Goal: Task Accomplishment & Management: Use online tool/utility

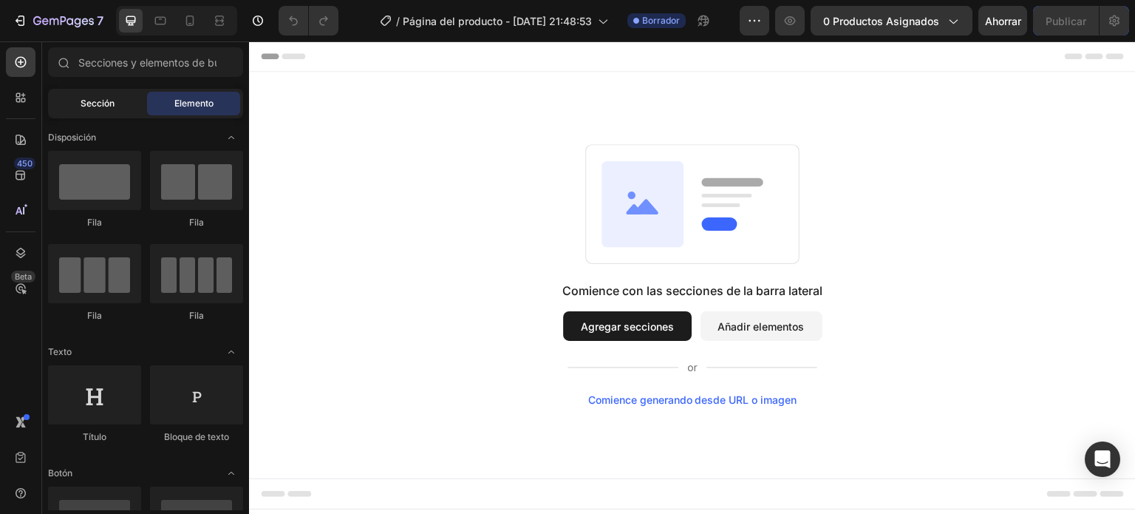
click at [89, 101] on font "Sección" at bounding box center [98, 103] width 34 height 11
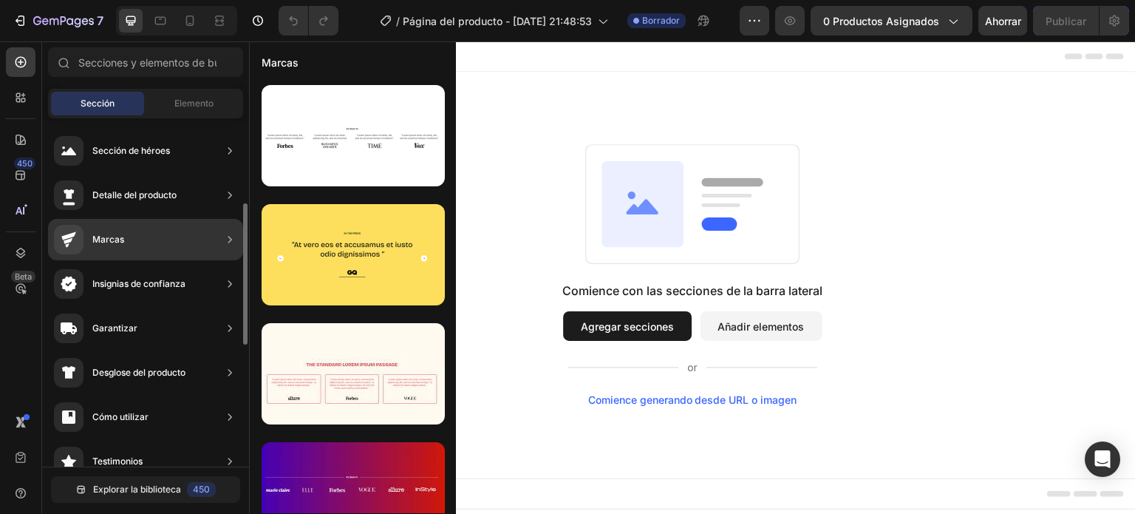
scroll to position [61, 0]
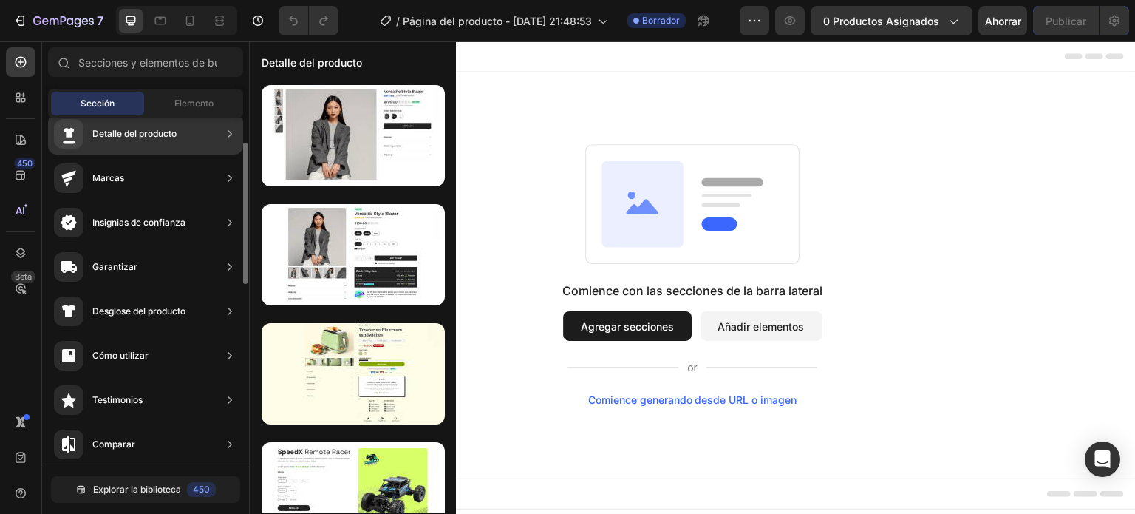
click at [151, 138] on font "Detalle del producto" at bounding box center [134, 133] width 84 height 11
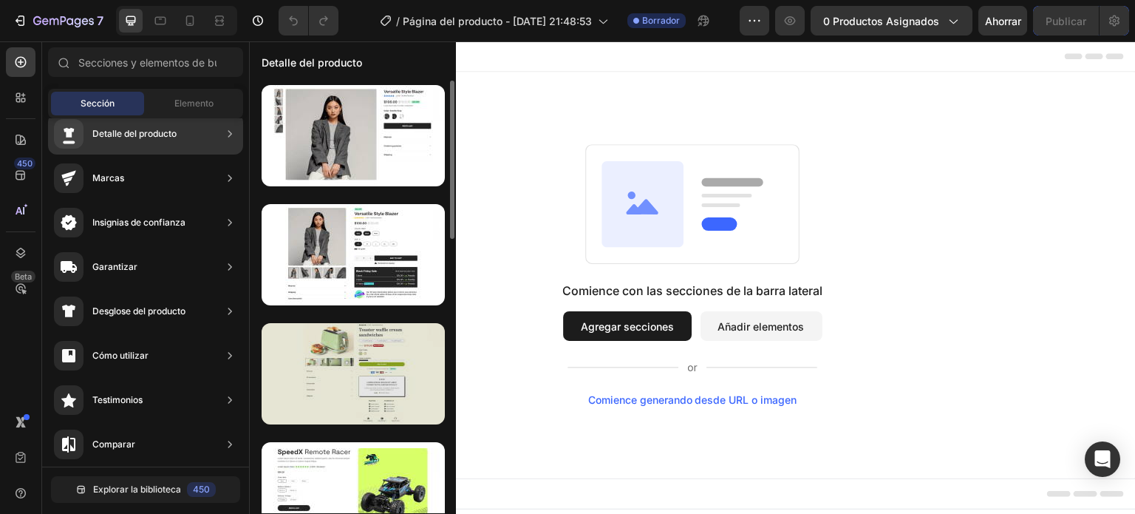
click at [343, 352] on div at bounding box center [353, 373] width 183 height 101
click at [344, 360] on div at bounding box center [353, 373] width 183 height 101
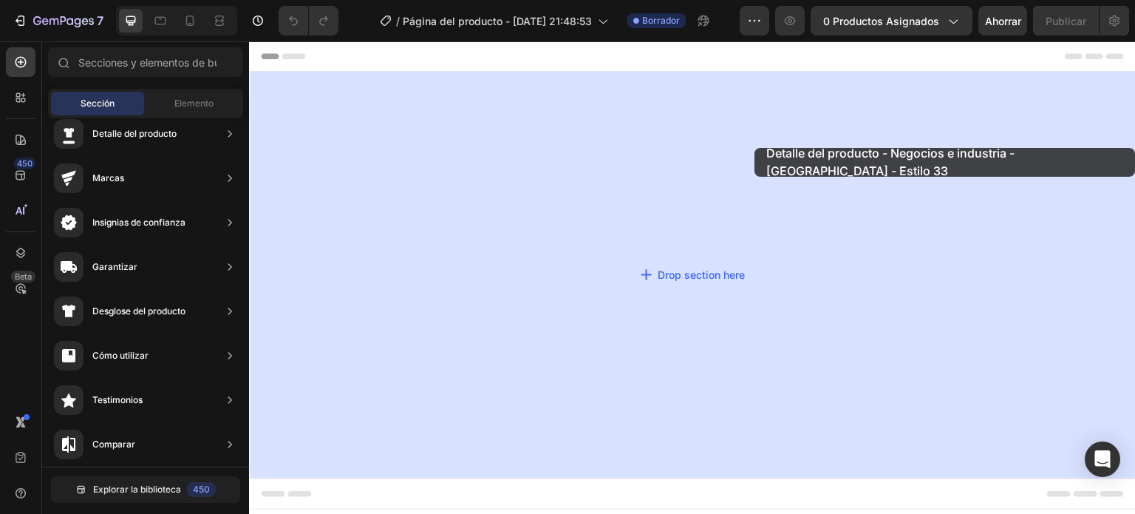
drag, startPoint x: 592, startPoint y: 394, endPoint x: 742, endPoint y: 154, distance: 282.5
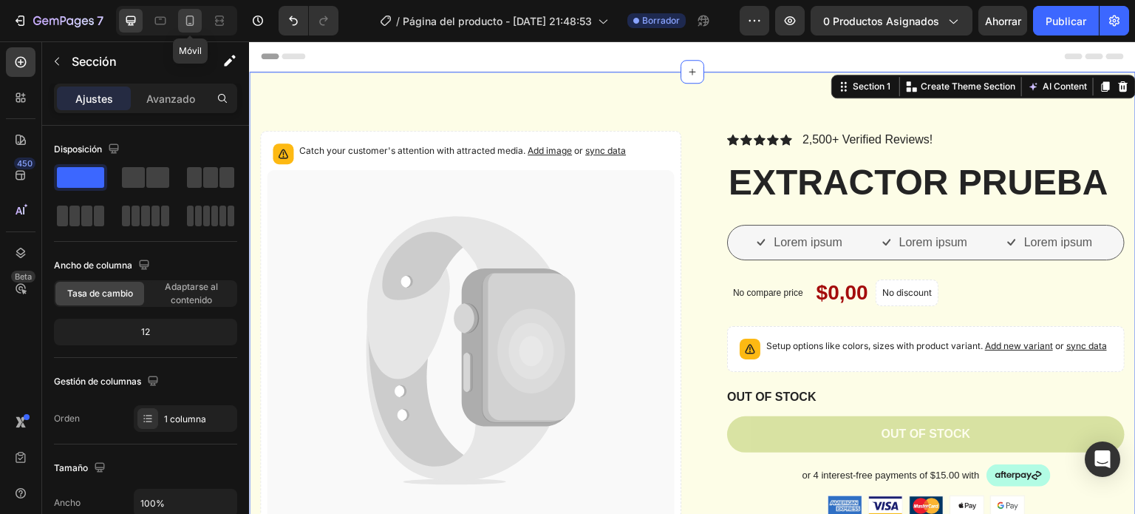
click at [187, 21] on icon at bounding box center [190, 20] width 15 height 15
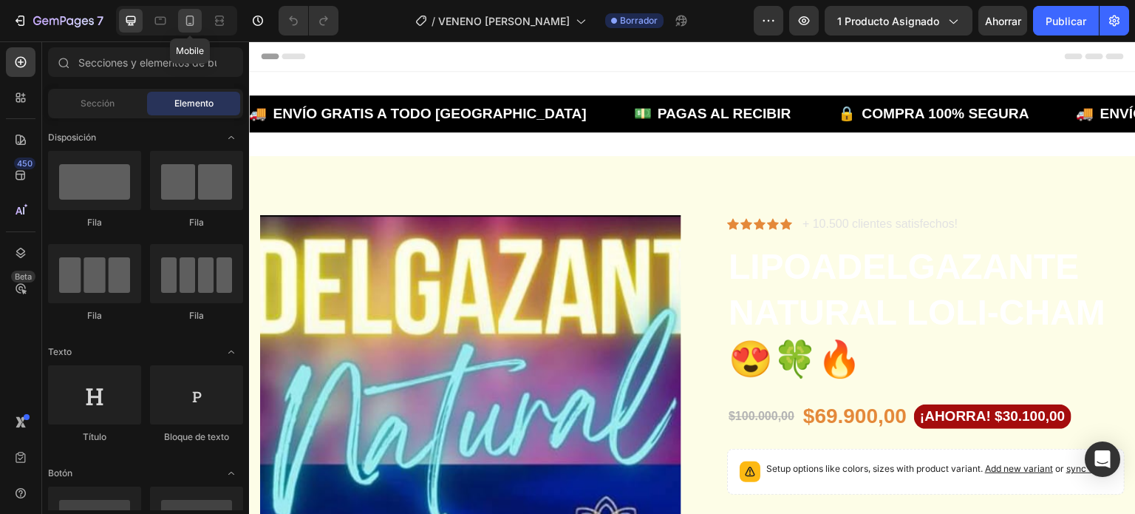
click at [186, 26] on icon at bounding box center [190, 20] width 15 height 15
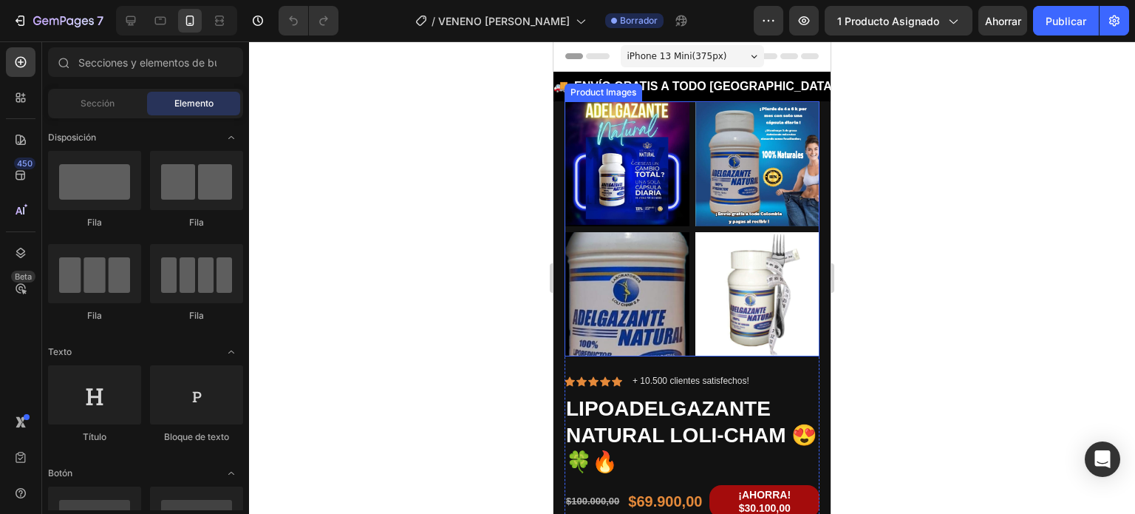
click at [696, 143] on img at bounding box center [757, 163] width 125 height 125
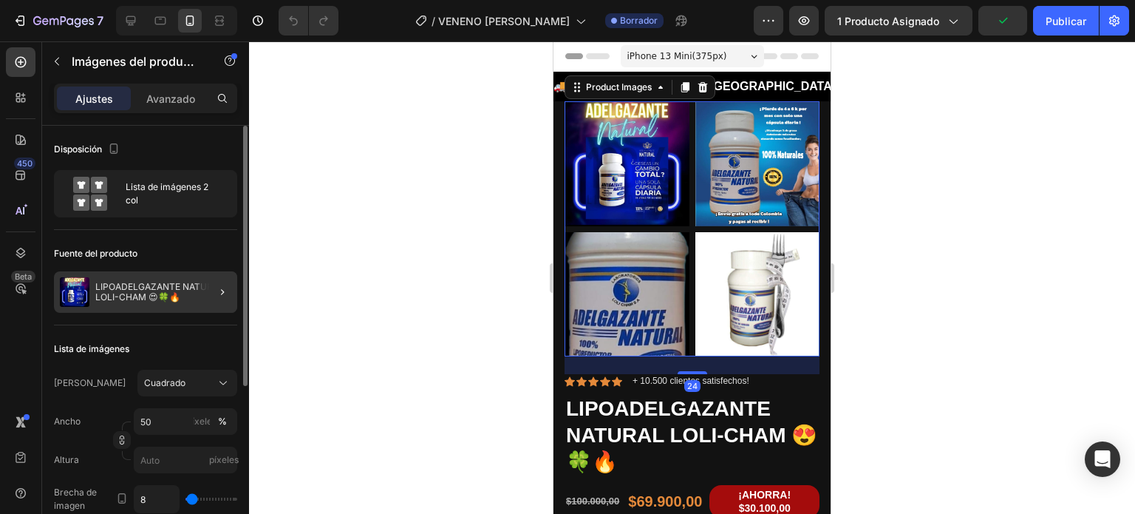
click at [197, 283] on div at bounding box center [216, 291] width 41 height 41
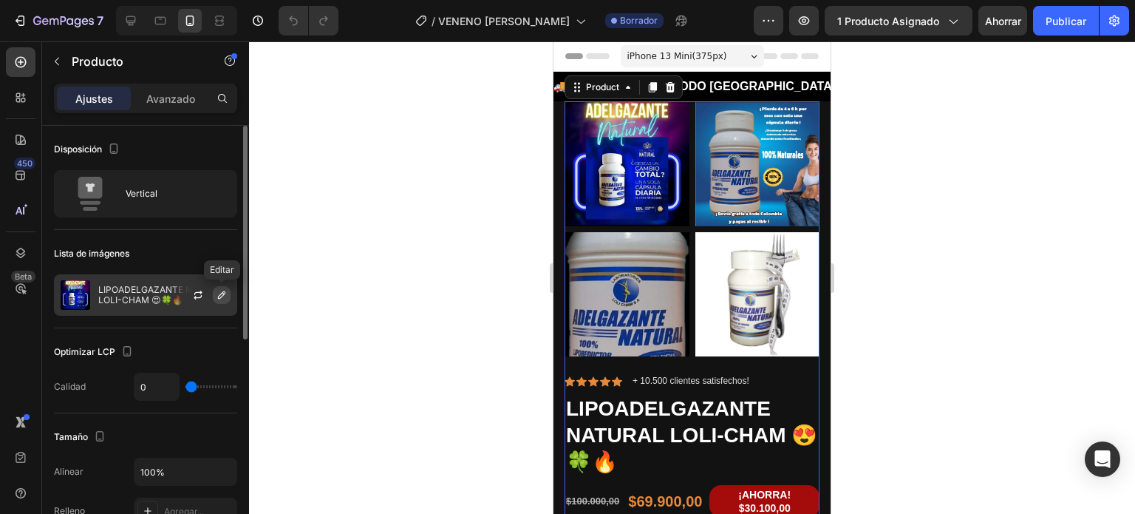
click at [219, 293] on icon "button" at bounding box center [222, 295] width 12 height 12
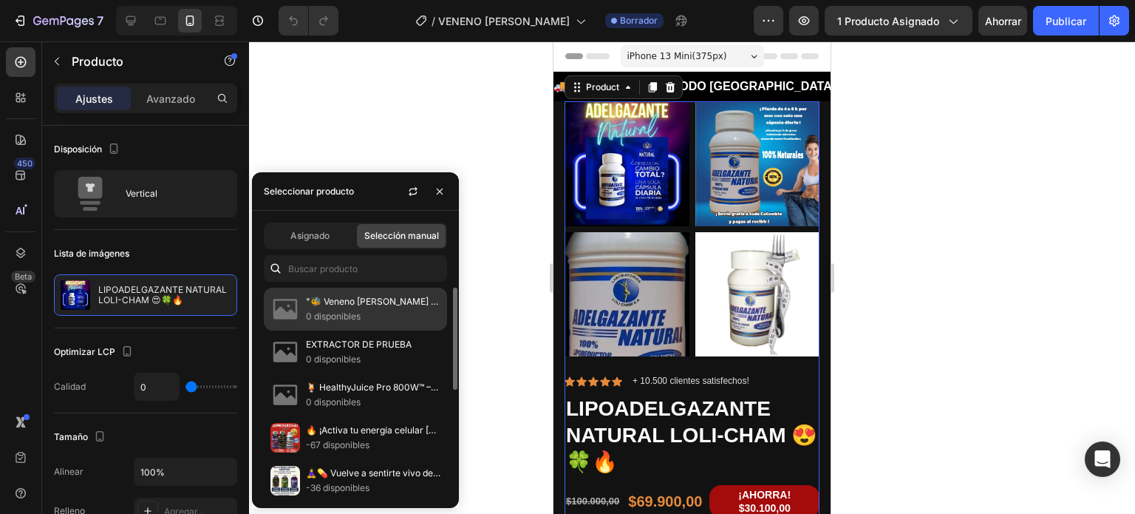
click at [370, 315] on p "0 disponibles" at bounding box center [373, 316] width 134 height 15
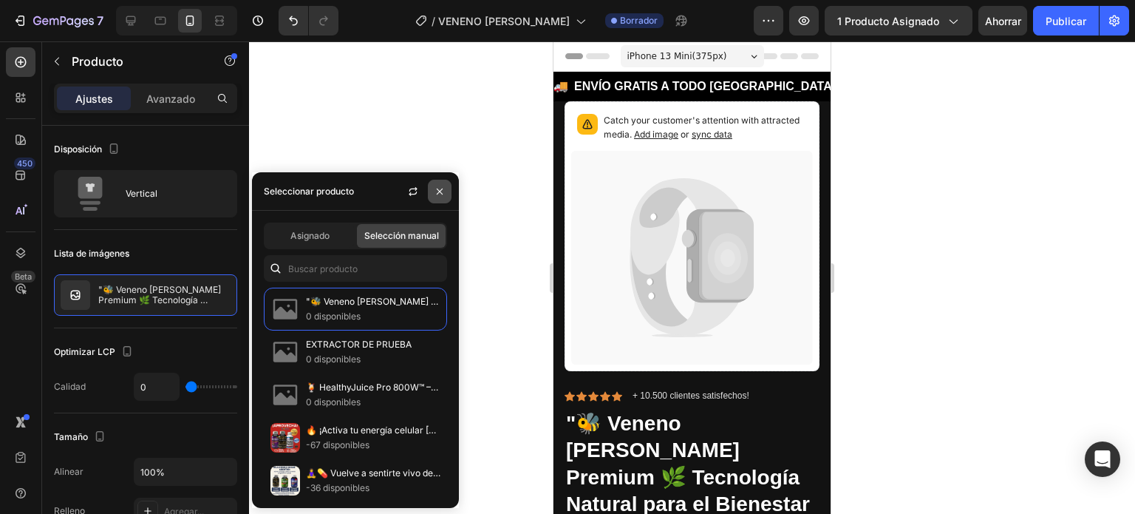
click at [438, 192] on icon "button" at bounding box center [440, 191] width 6 height 6
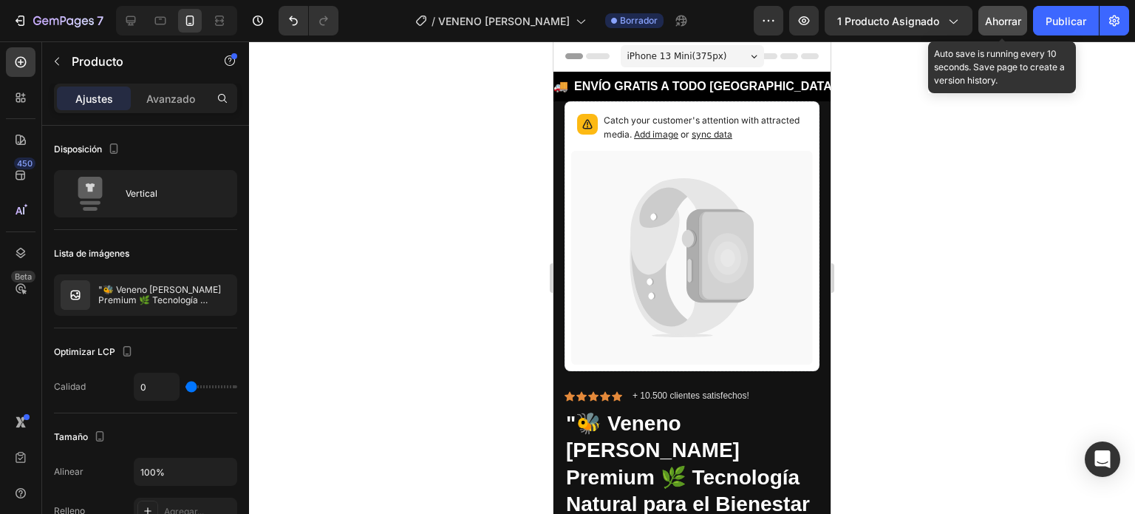
click at [1006, 20] on font "Ahorrar" at bounding box center [1003, 21] width 36 height 13
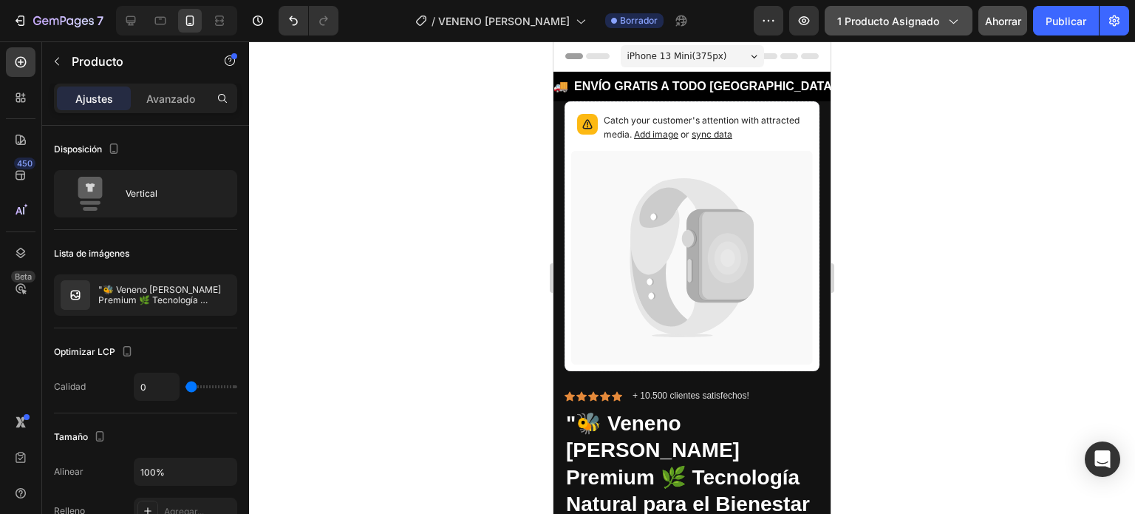
click at [942, 27] on div "1 producto asignado" at bounding box center [898, 21] width 123 height 16
click at [1047, 120] on div at bounding box center [692, 277] width 886 height 472
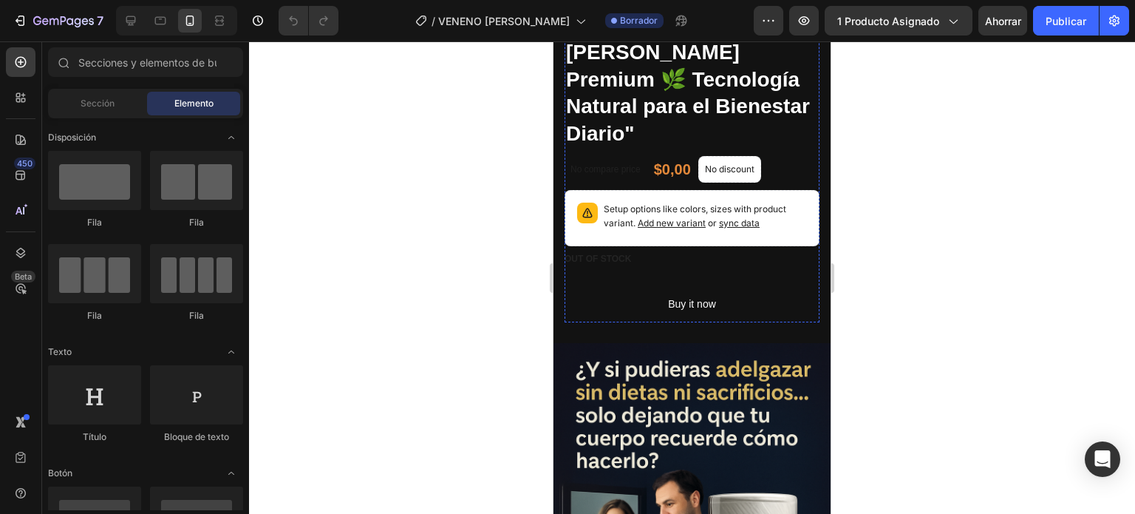
scroll to position [392, 0]
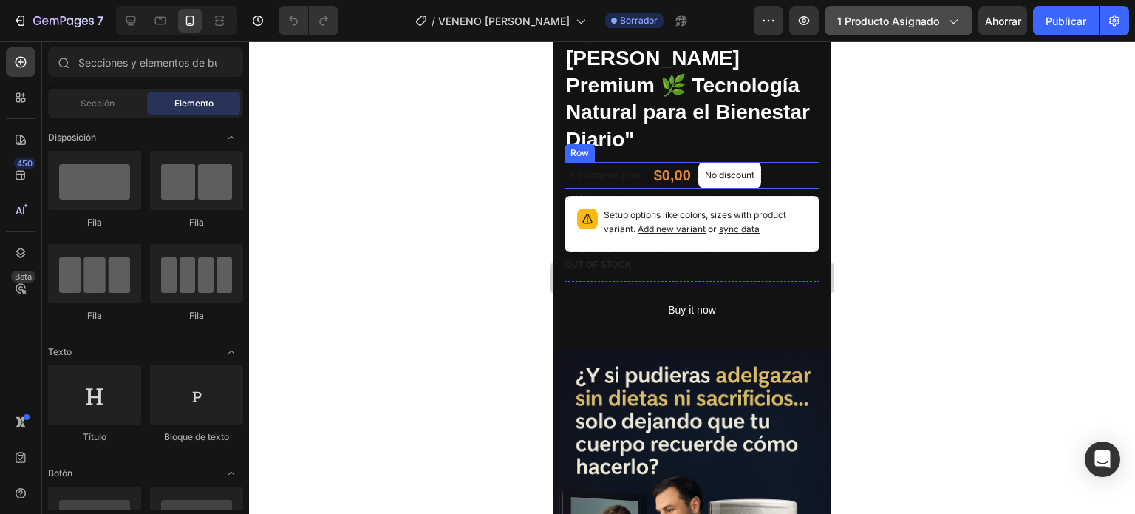
click at [873, 26] on font "1 producto asignado" at bounding box center [888, 21] width 102 height 13
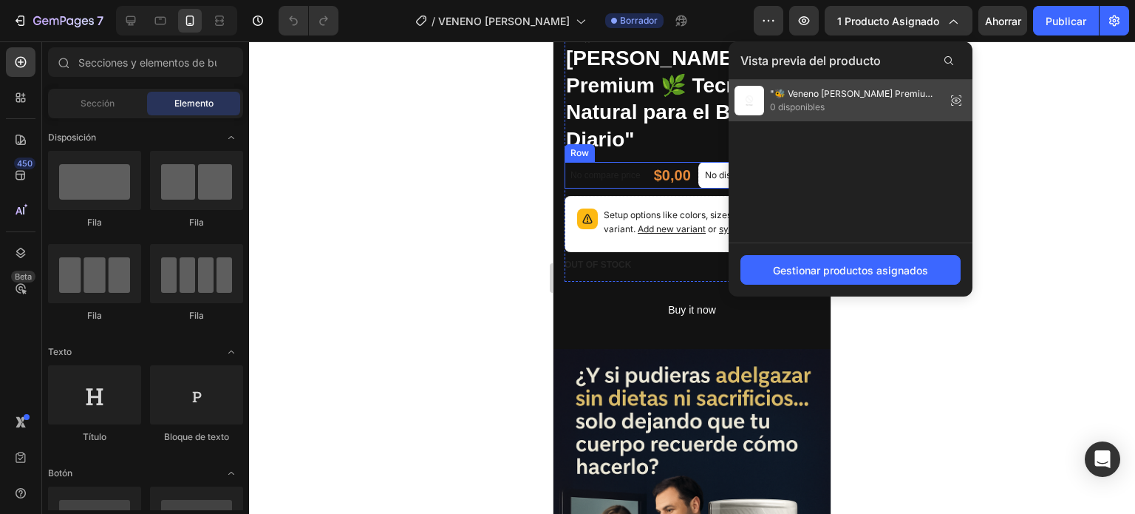
click at [852, 109] on span "0 disponibles" at bounding box center [855, 106] width 170 height 13
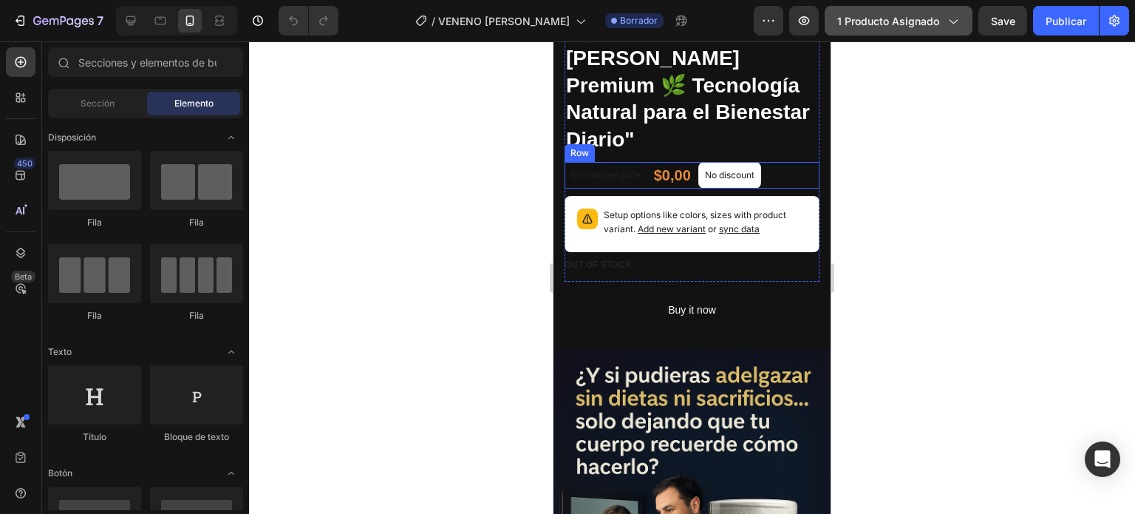
click at [946, 23] on icon "button" at bounding box center [952, 20] width 15 height 15
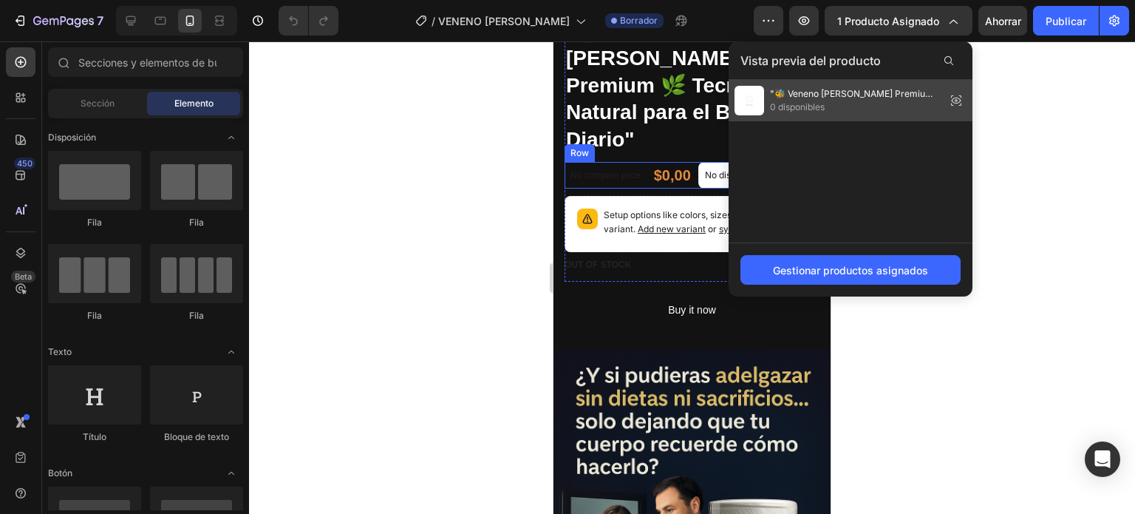
click at [857, 103] on span "0 disponibles" at bounding box center [855, 106] width 170 height 13
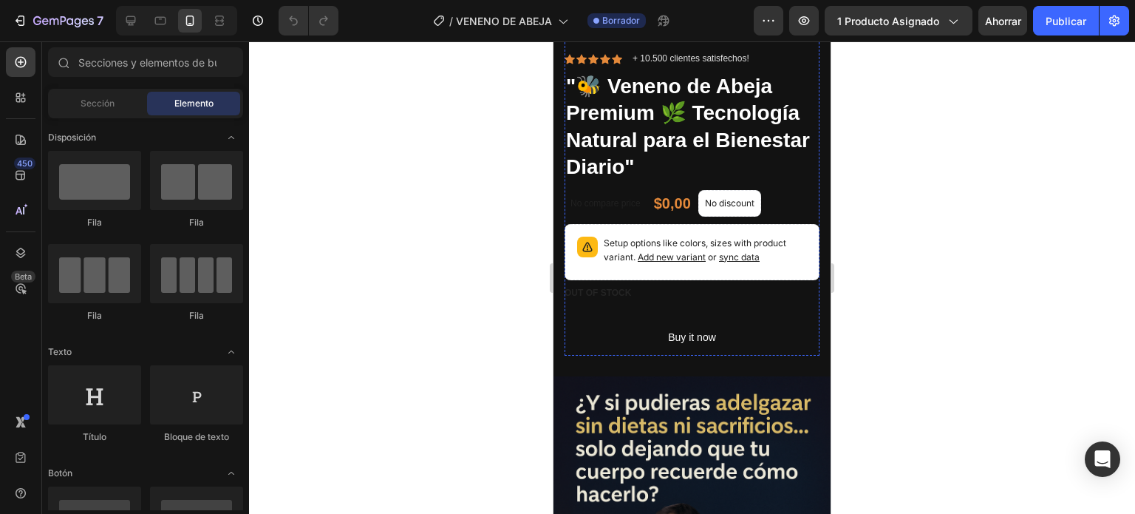
scroll to position [337, 0]
click at [624, 199] on p "No compare price" at bounding box center [605, 203] width 70 height 9
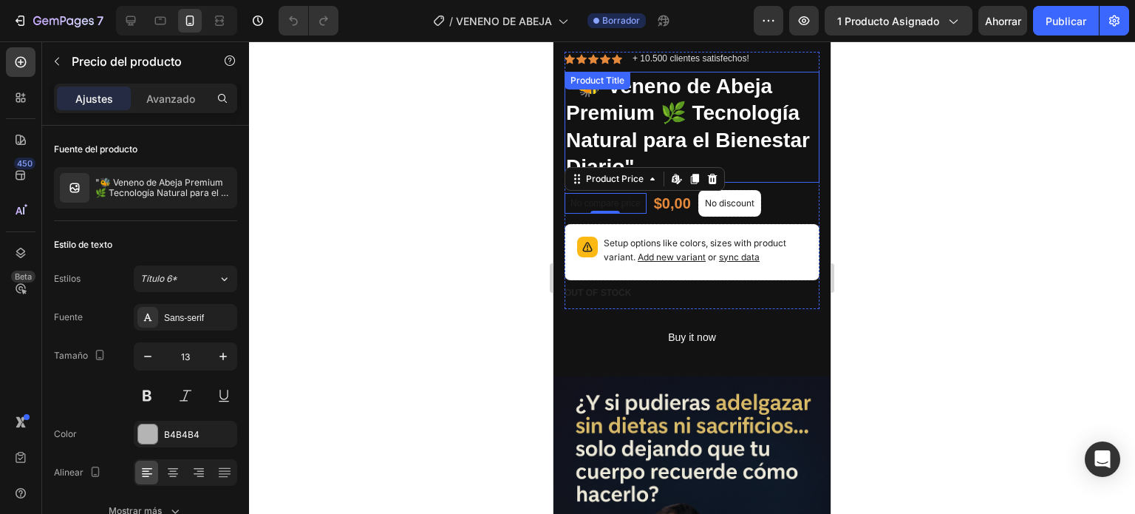
click at [662, 117] on h1 ""🐝 Veneno de Abeja Premium 🌿 Tecnología Natural para el Bienestar Diario"" at bounding box center [691, 127] width 255 height 111
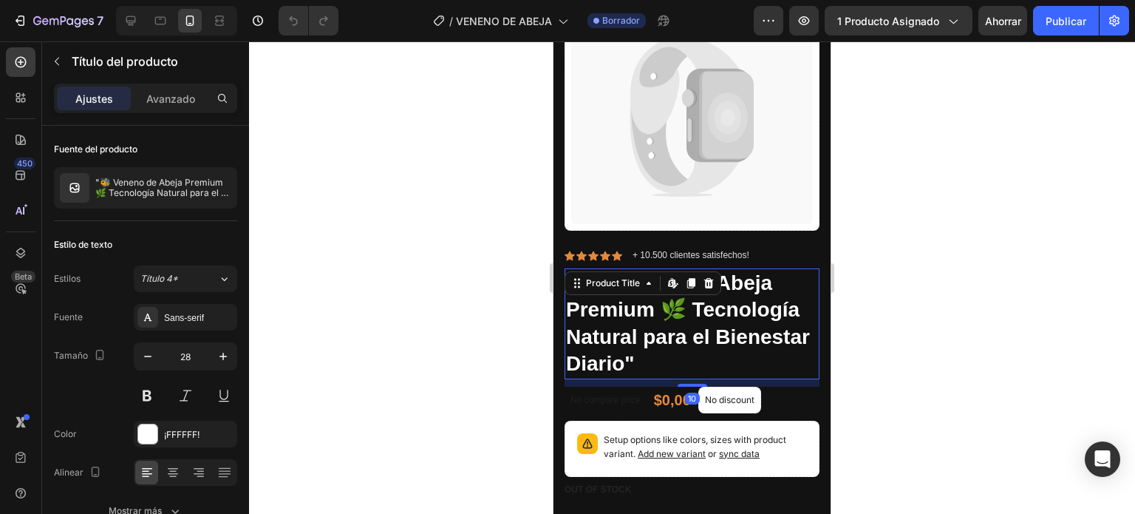
scroll to position [138, 0]
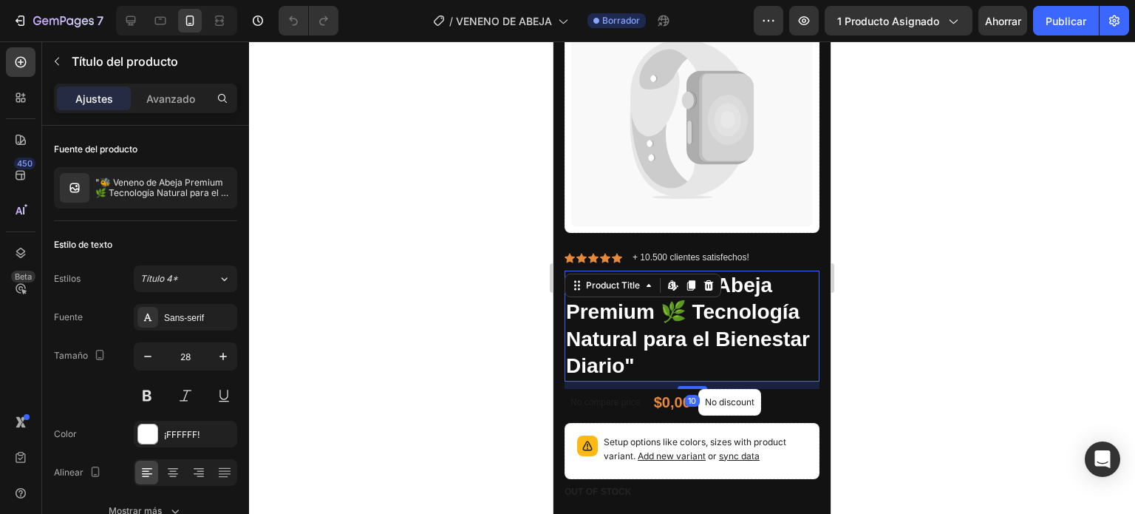
click at [662, 117] on icon at bounding box center [684, 88] width 109 height 97
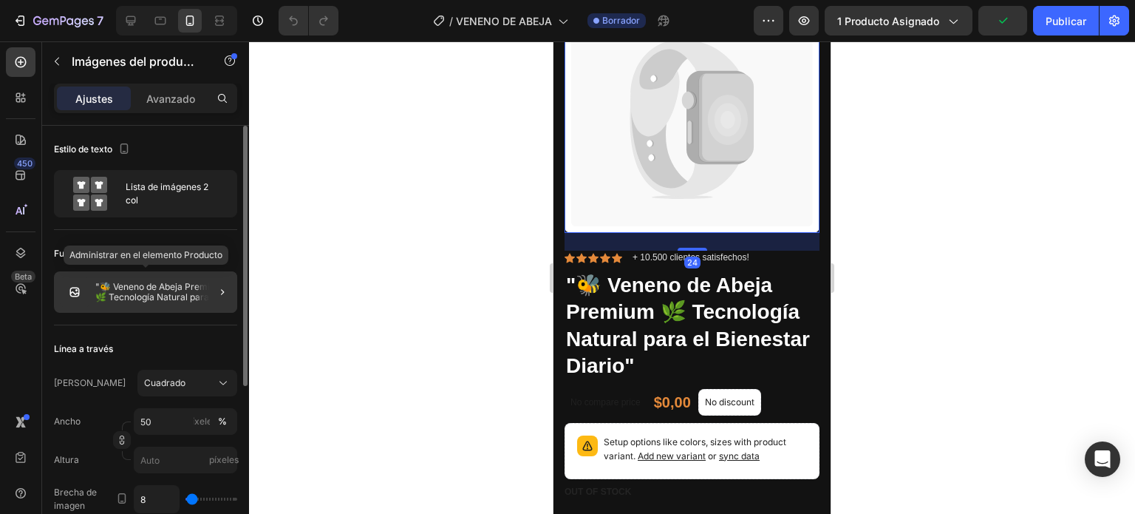
click at [186, 290] on font ""🐝 Veneno de Abeja Premium 🌿 Tecnología Natural para el Bienestar Diario"" at bounding box center [161, 297] width 133 height 32
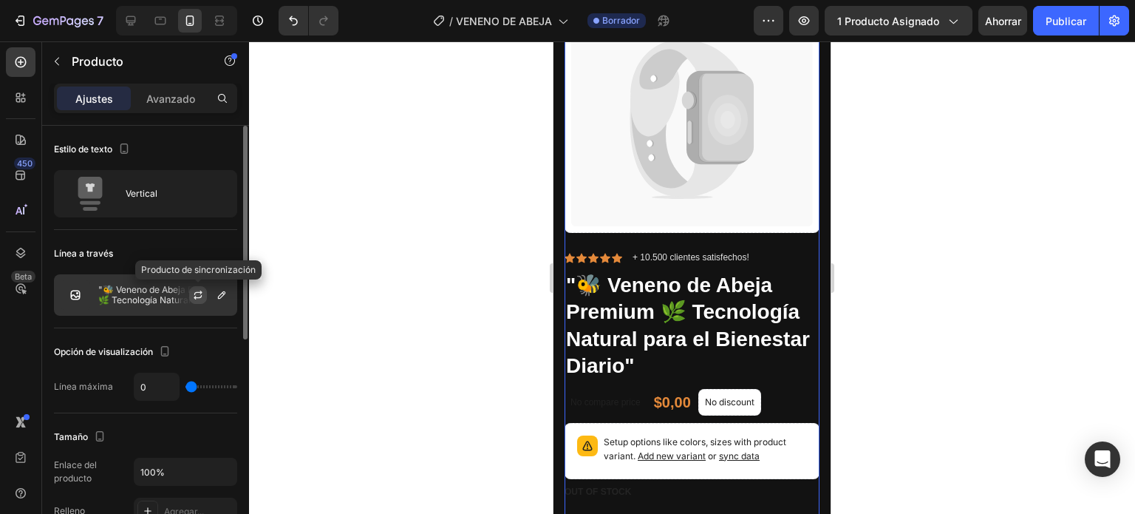
click at [199, 291] on icon "button" at bounding box center [198, 292] width 8 height 4
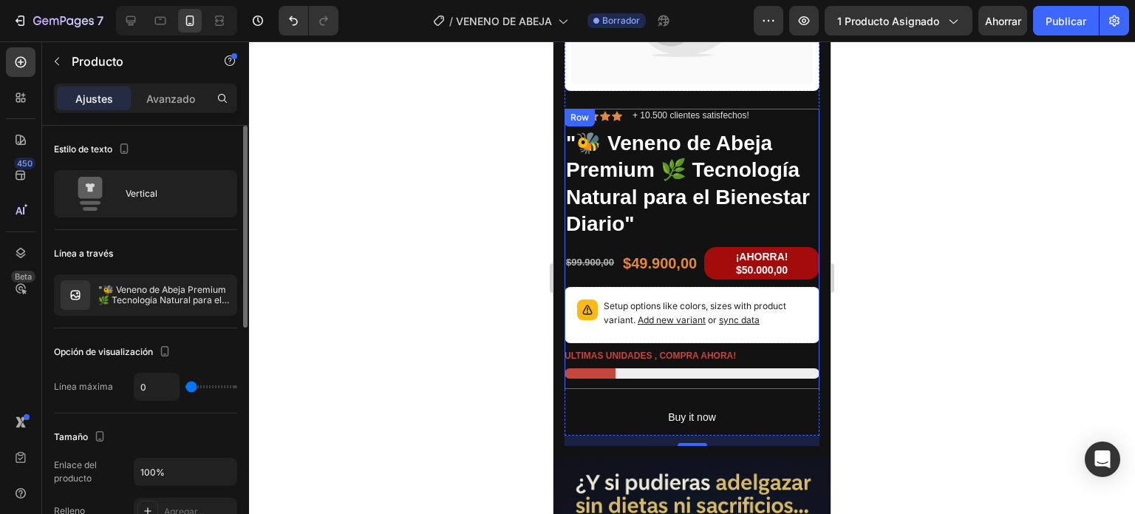
scroll to position [281, 0]
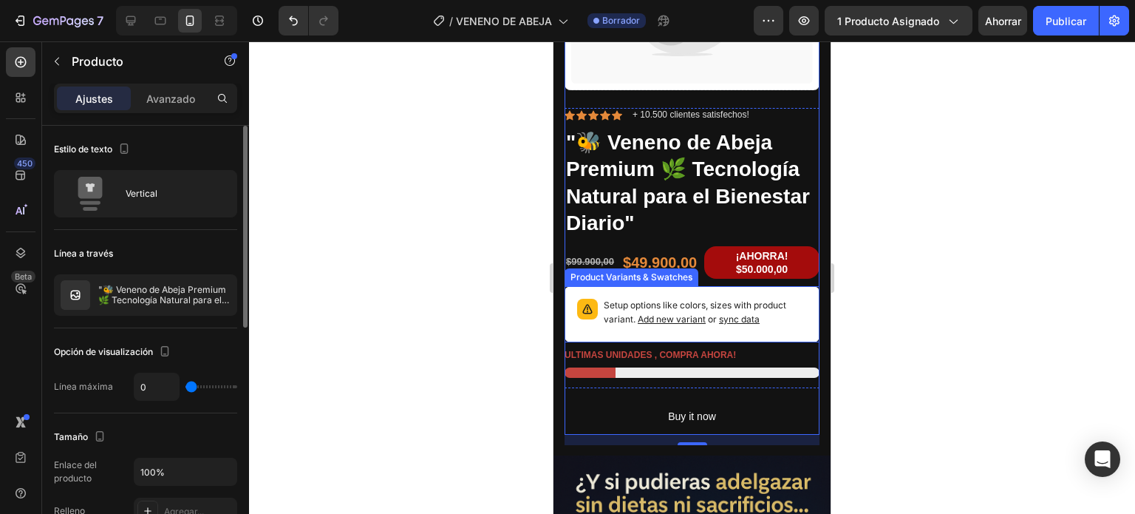
click at [771, 313] on p "Setup options like colors, sizes with product variant. Add new variant or sync …" at bounding box center [705, 313] width 203 height 28
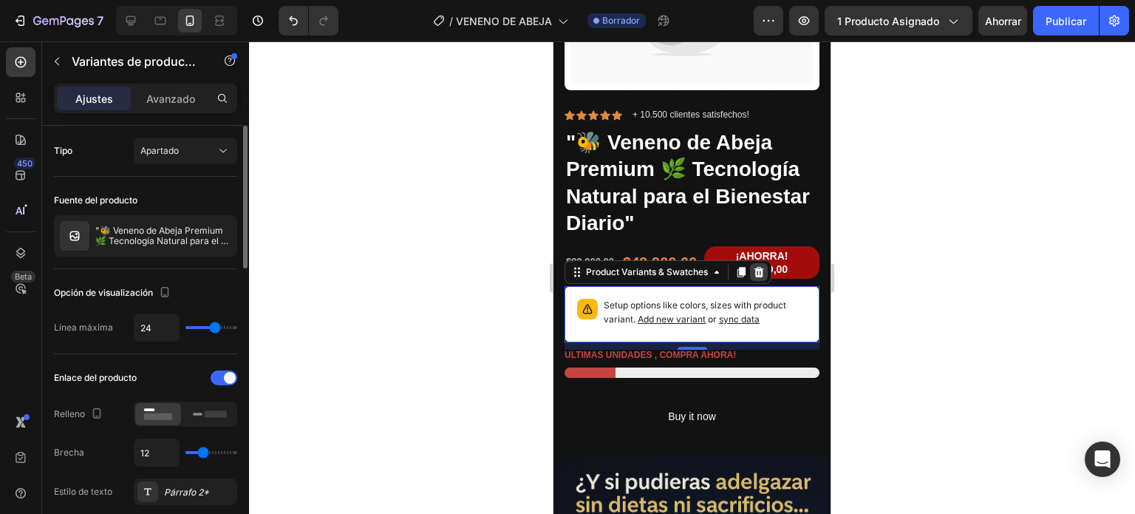
click at [762, 267] on icon at bounding box center [759, 272] width 10 height 10
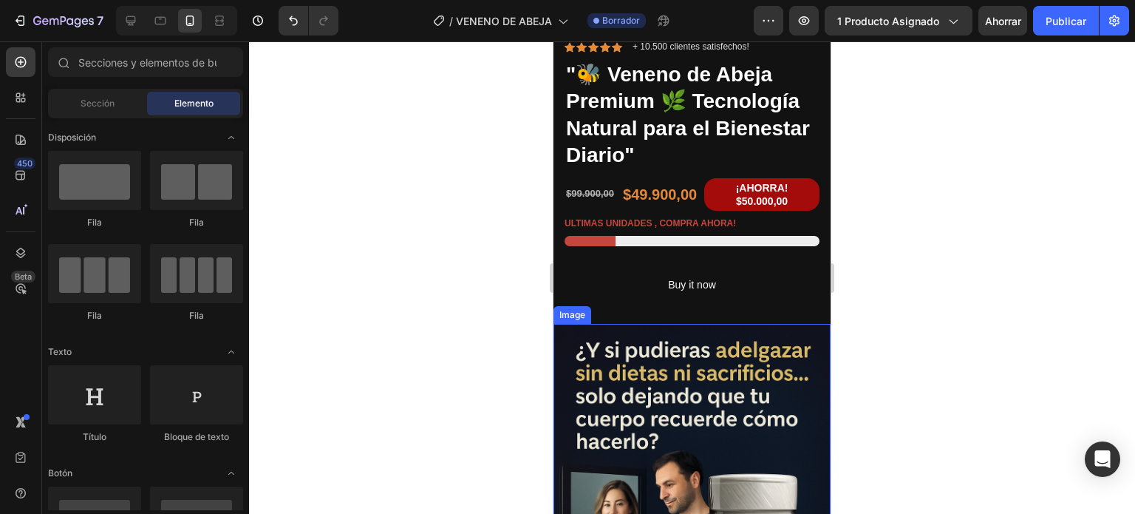
scroll to position [349, 0]
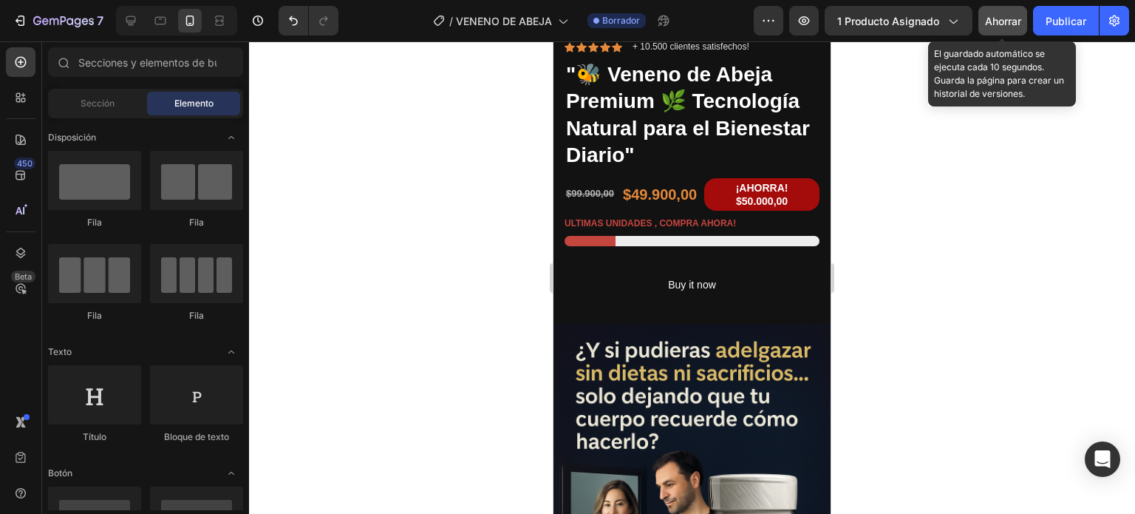
click at [1004, 25] on font "Ahorrar" at bounding box center [1003, 21] width 36 height 13
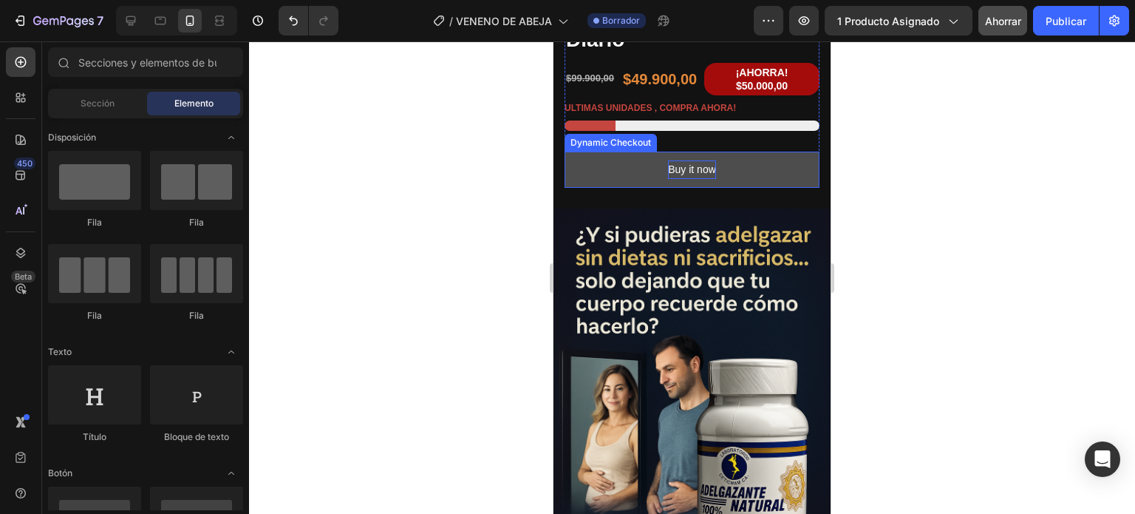
scroll to position [576, 0]
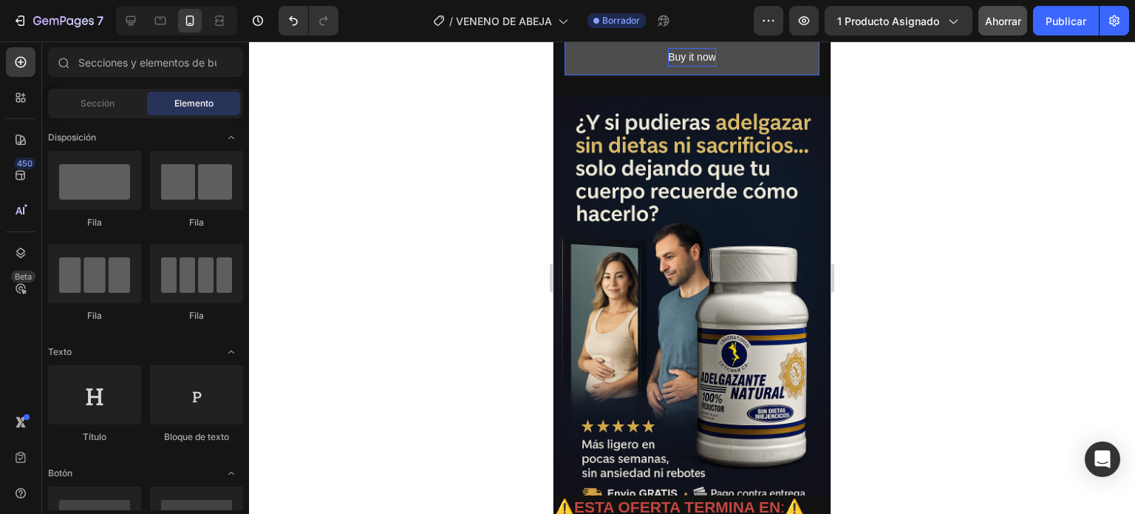
click at [689, 277] on img at bounding box center [691, 304] width 277 height 416
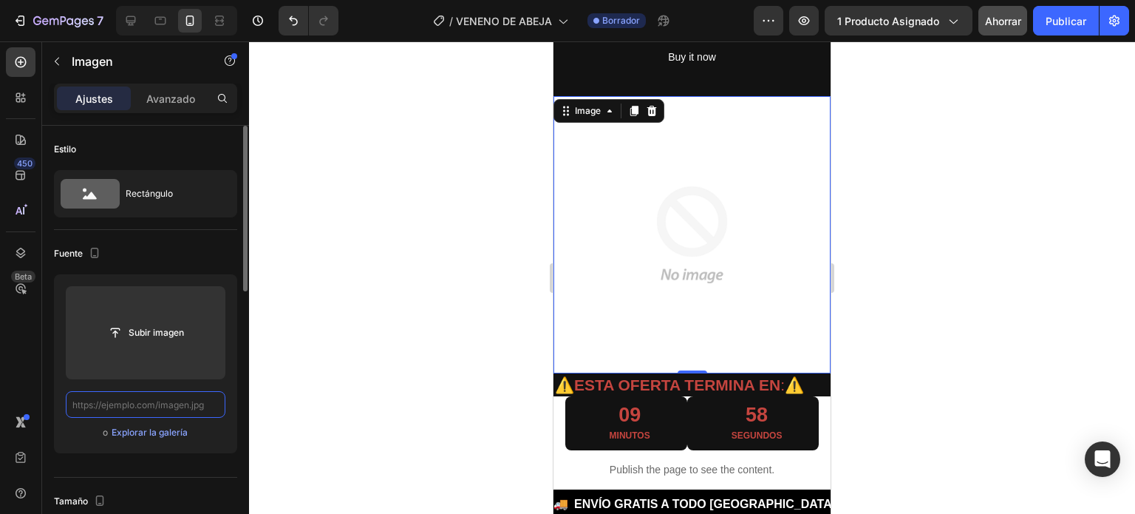
scroll to position [0, 0]
paste input "https://cdn.shopify.com/s/files/1/0634/8016/8607/files/20250927_2119_Crema_Vene…"
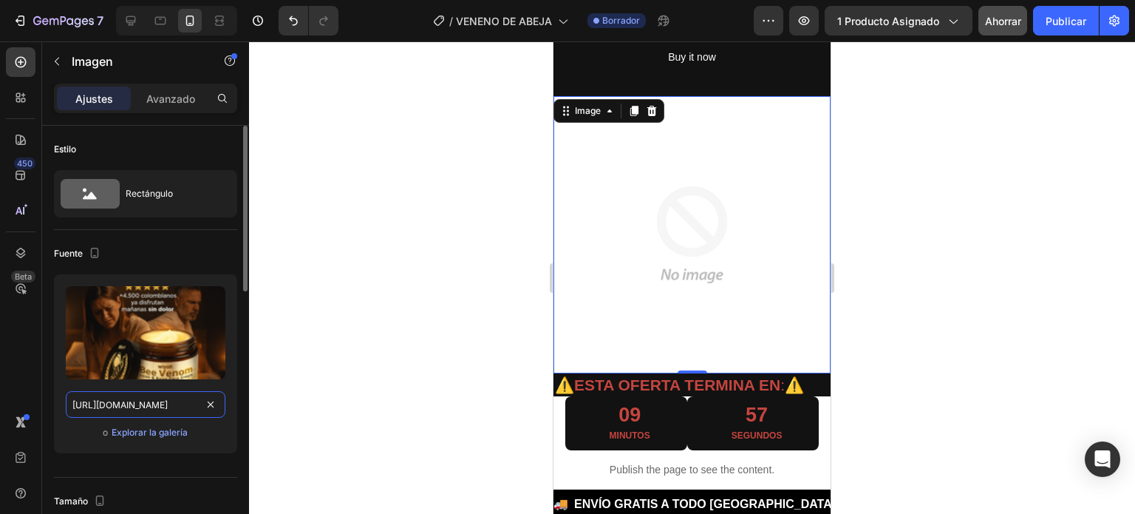
scroll to position [0, 522]
type input "https://cdn.shopify.com/s/files/1/0634/8016/8607/files/20250927_2119_Crema_Vene…"
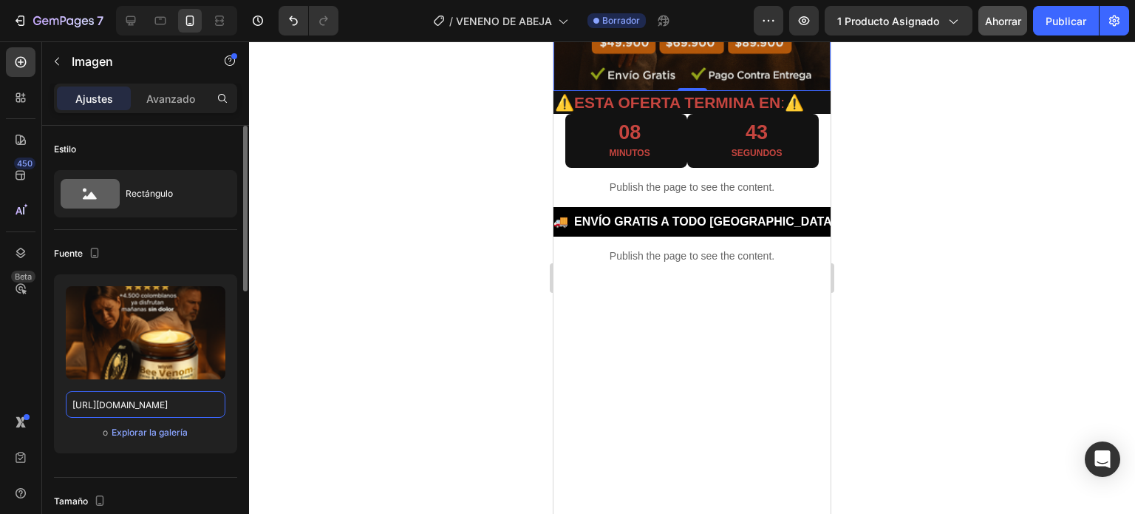
scroll to position [996, 0]
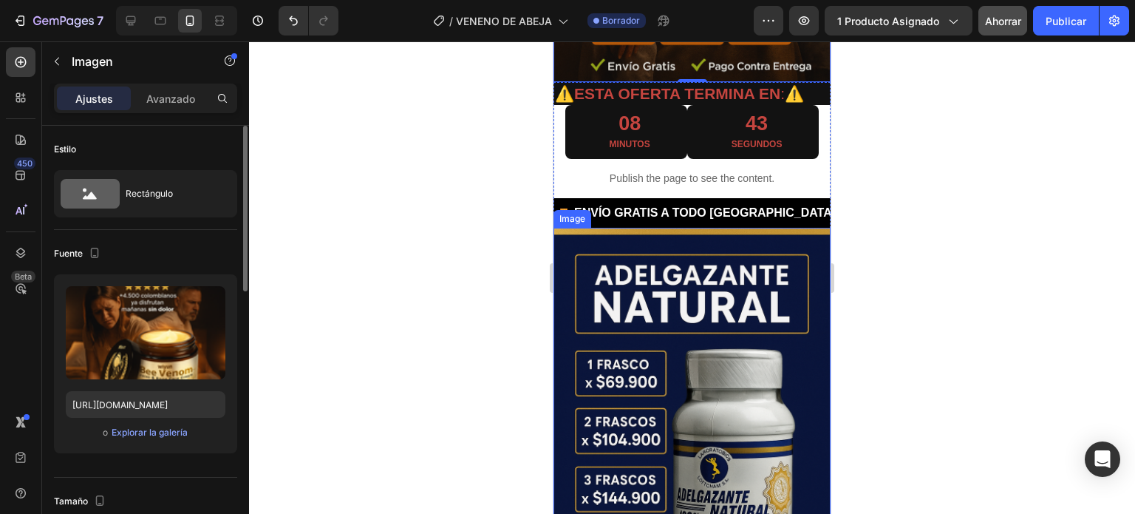
click at [644, 344] on img at bounding box center [691, 436] width 277 height 416
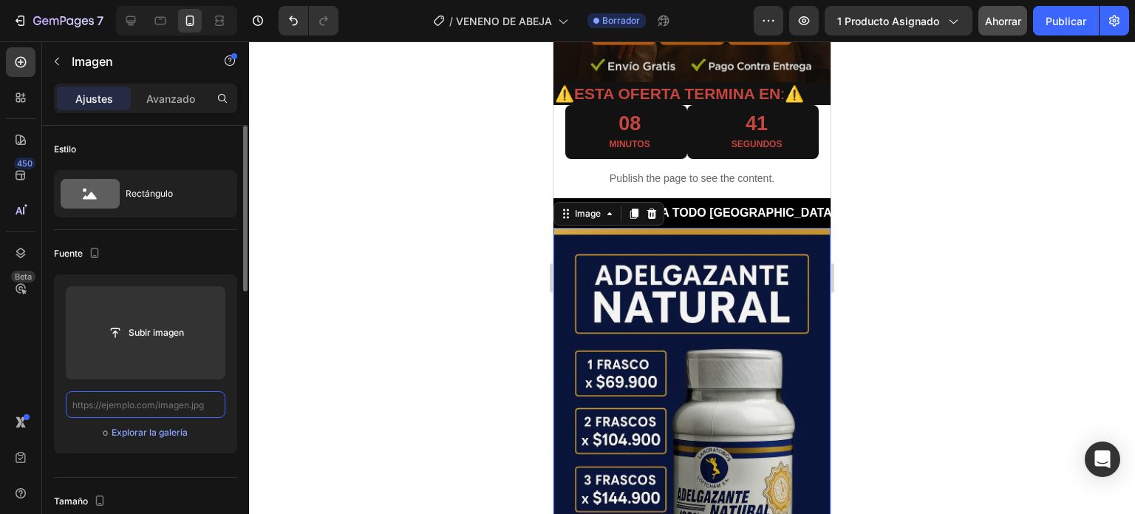
scroll to position [0, 0]
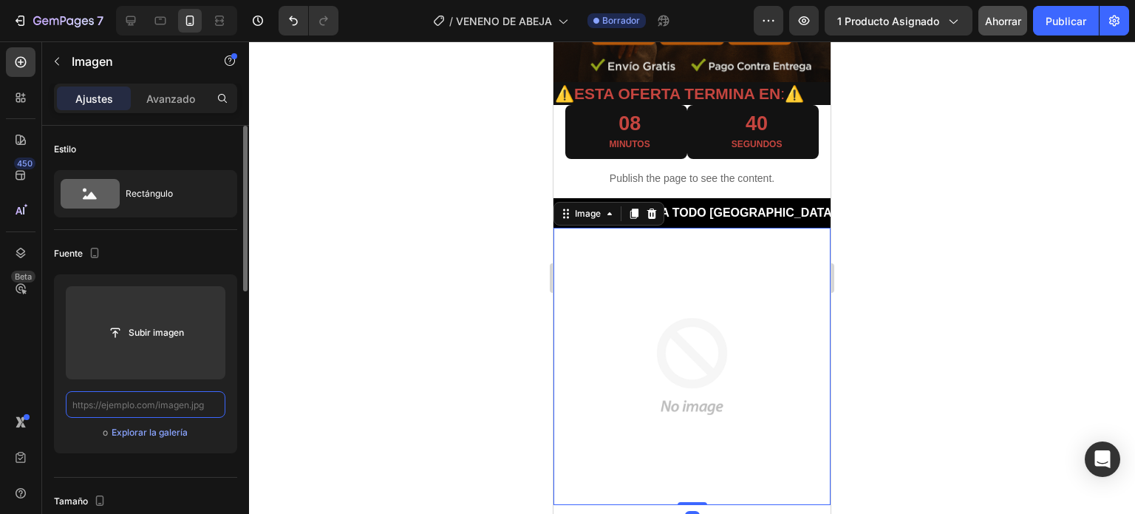
paste input "https://cdn.shopify.com/s/files/1/0634/8016/8607/files/20250927_2111_Ofertas_Cr…"
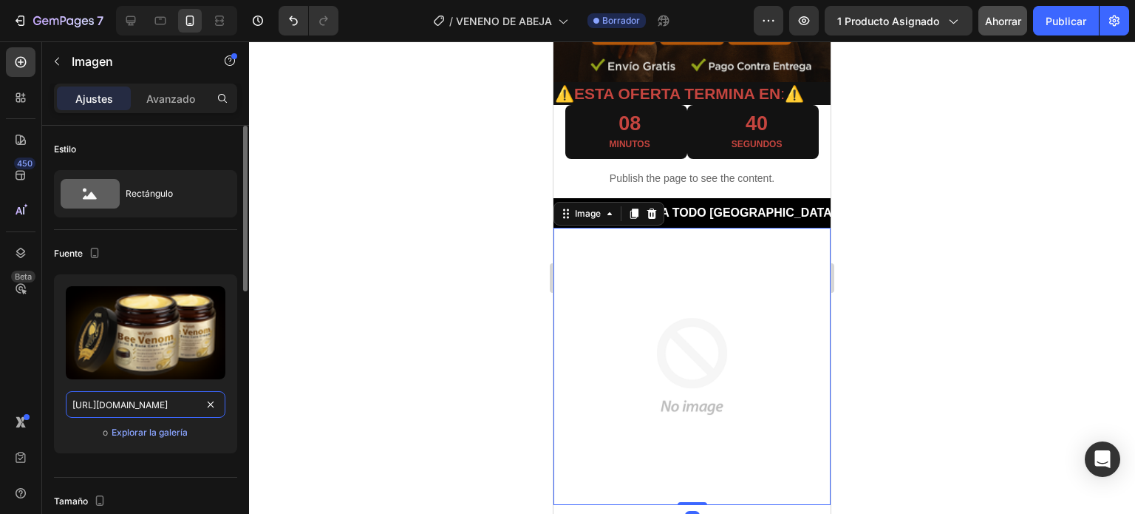
scroll to position [0, 553]
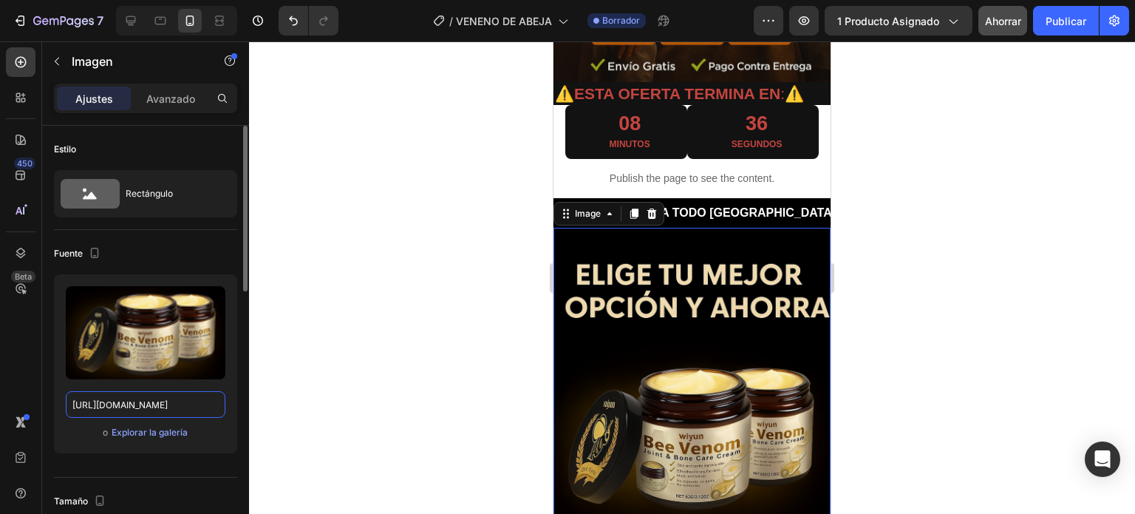
type input "https://cdn.shopify.com/s/files/1/0634/8016/8607/files/20250927_2111_Ofertas_Cr…"
click at [895, 327] on div at bounding box center [692, 277] width 886 height 472
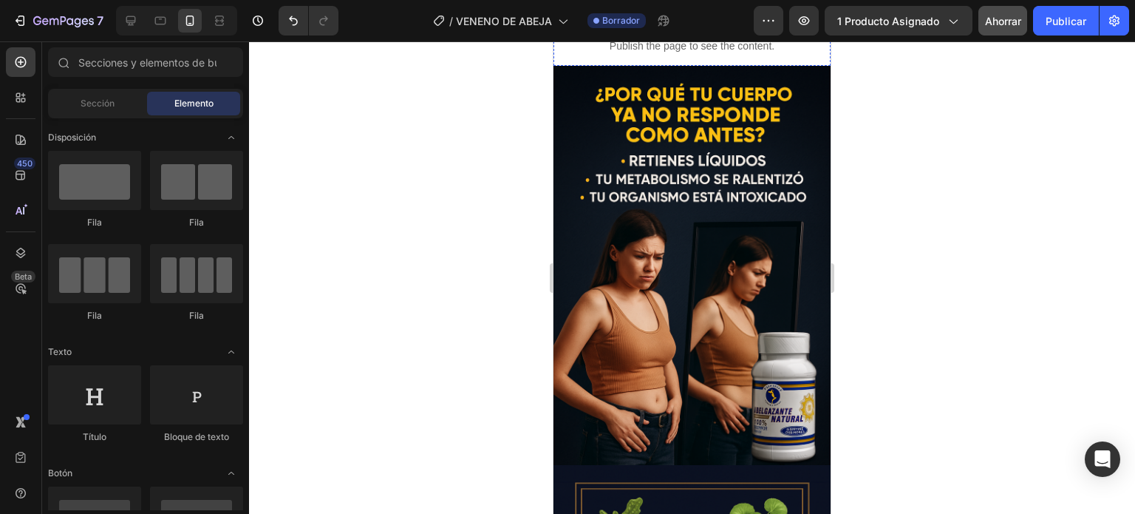
scroll to position [1596, 0]
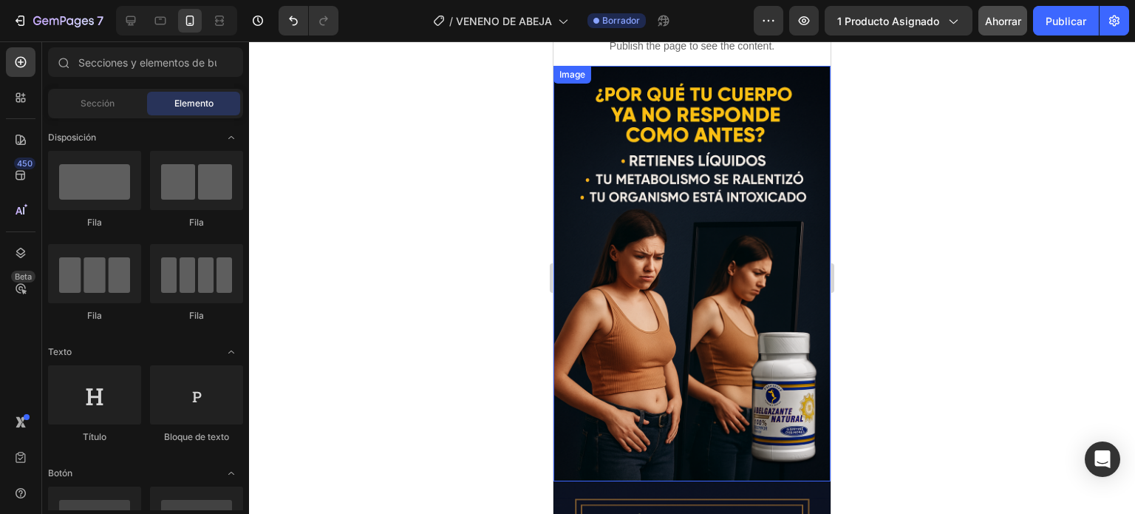
click at [658, 215] on img at bounding box center [691, 274] width 277 height 416
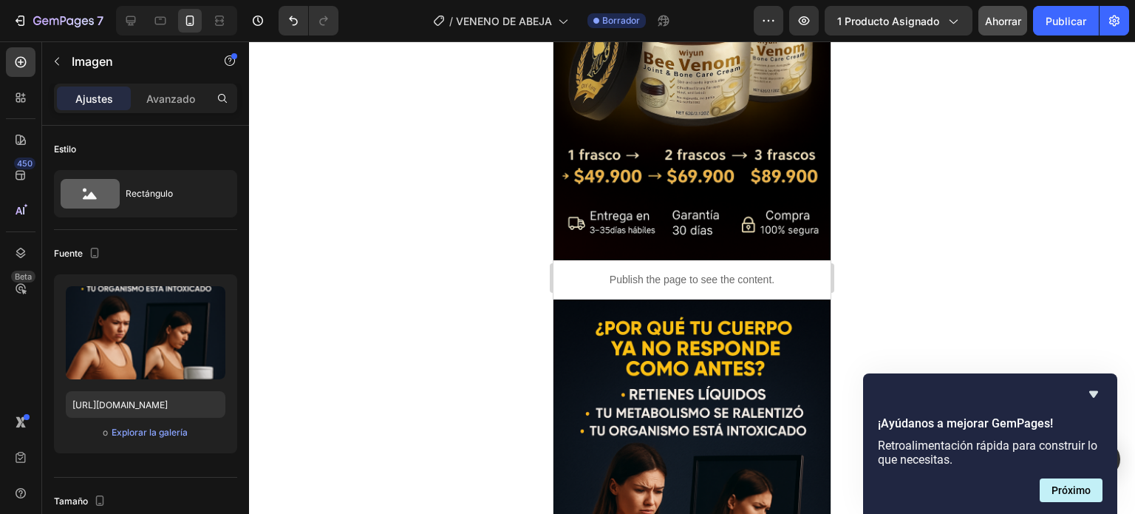
scroll to position [1463, 0]
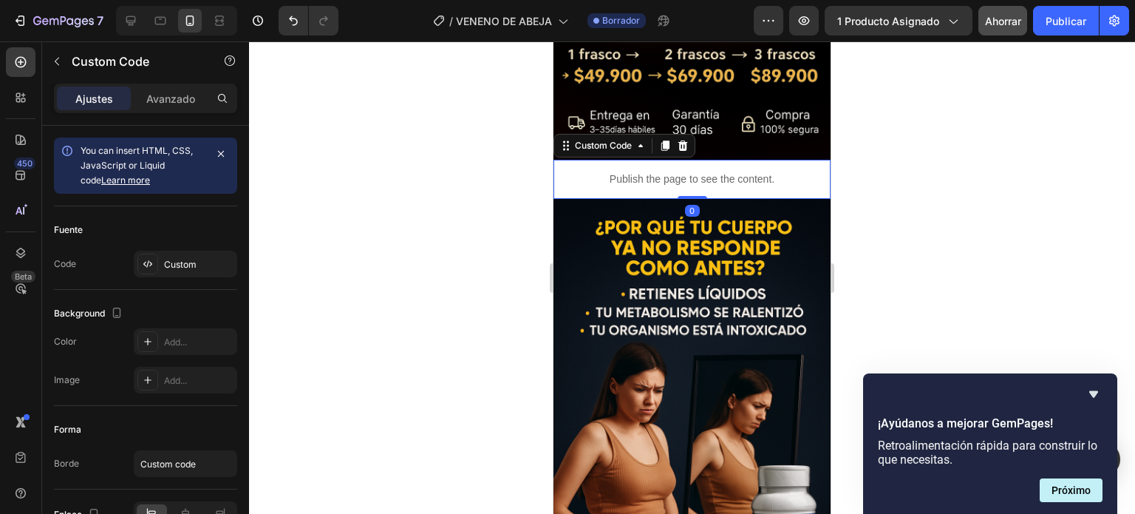
click at [771, 171] on p "Publish the page to see the content." at bounding box center [691, 179] width 277 height 16
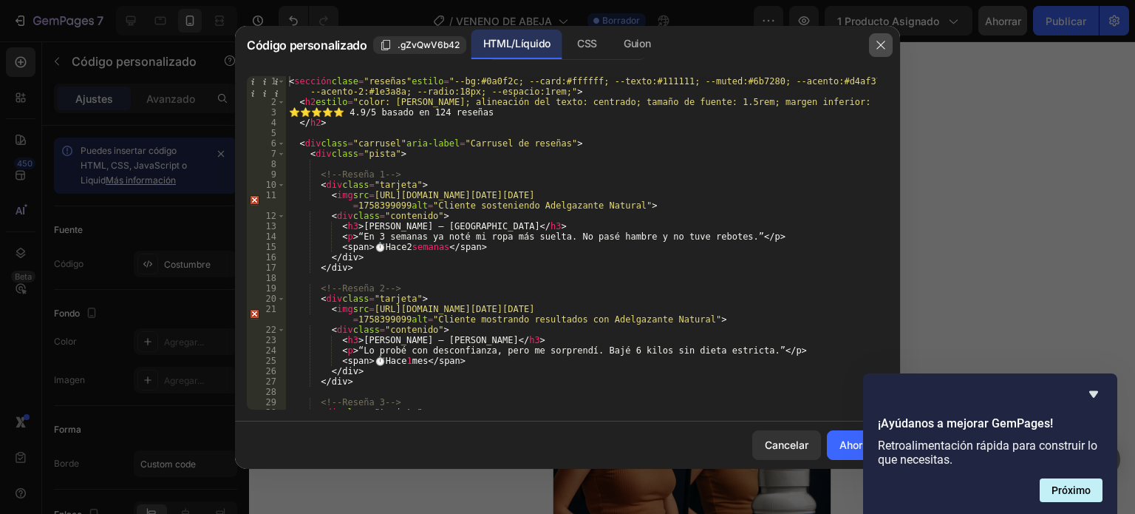
click at [876, 53] on button "button" at bounding box center [881, 45] width 24 height 24
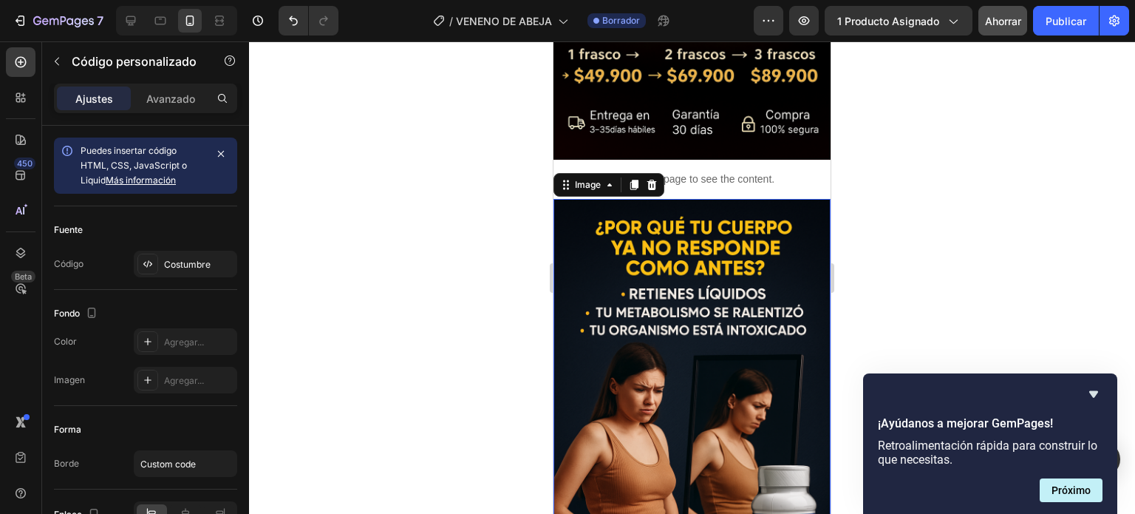
click at [692, 253] on img at bounding box center [691, 407] width 277 height 416
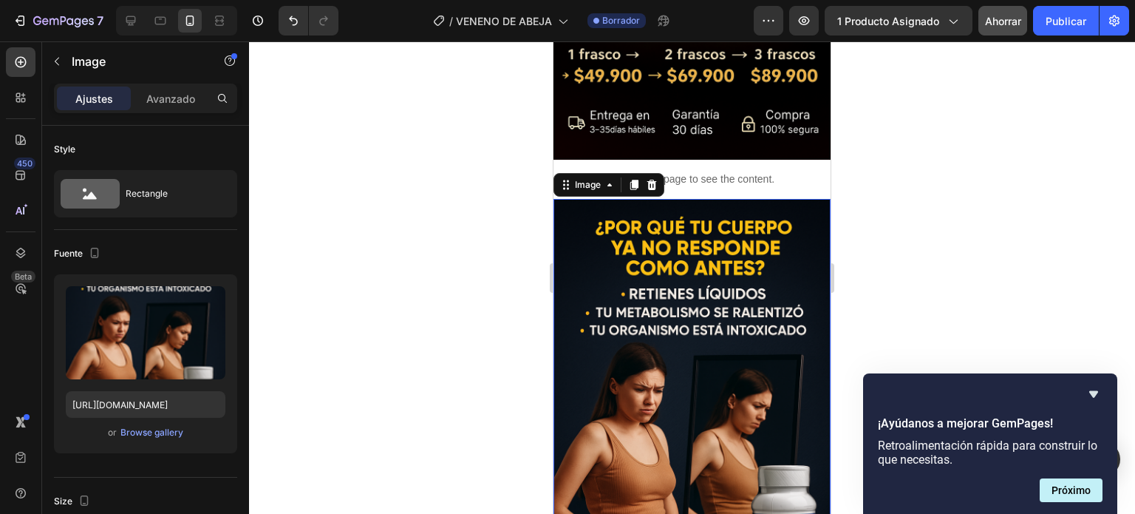
click at [692, 253] on img at bounding box center [691, 407] width 277 height 416
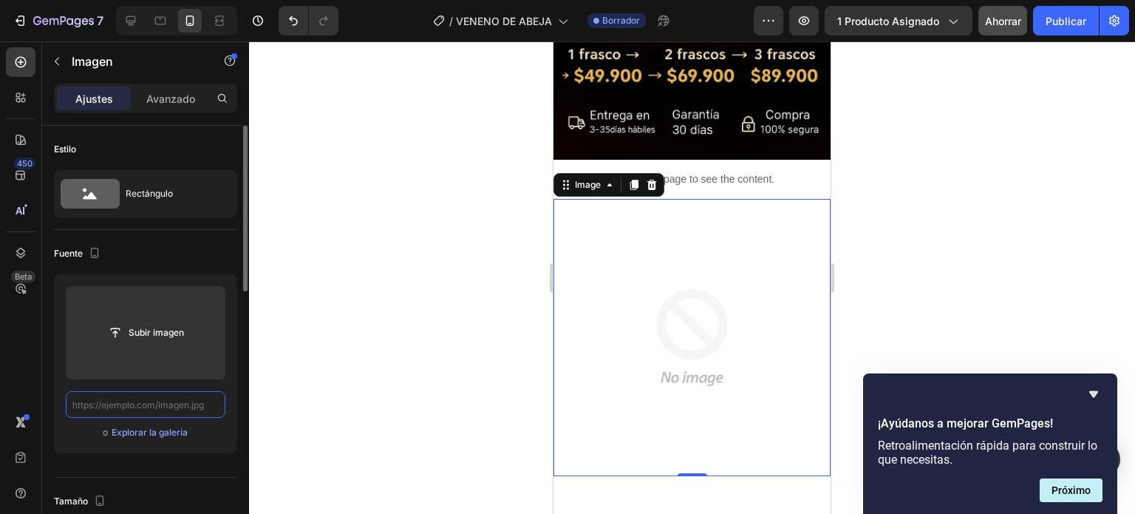
scroll to position [0, 0]
paste input "https://cdn.shopify.com/s/files/1/0634/8016/8607/files/20250927_2144_Despertar_…"
type input "https://cdn.shopify.com/s/files/1/0634/8016/8607/files/20250927_2144_Despertar_…"
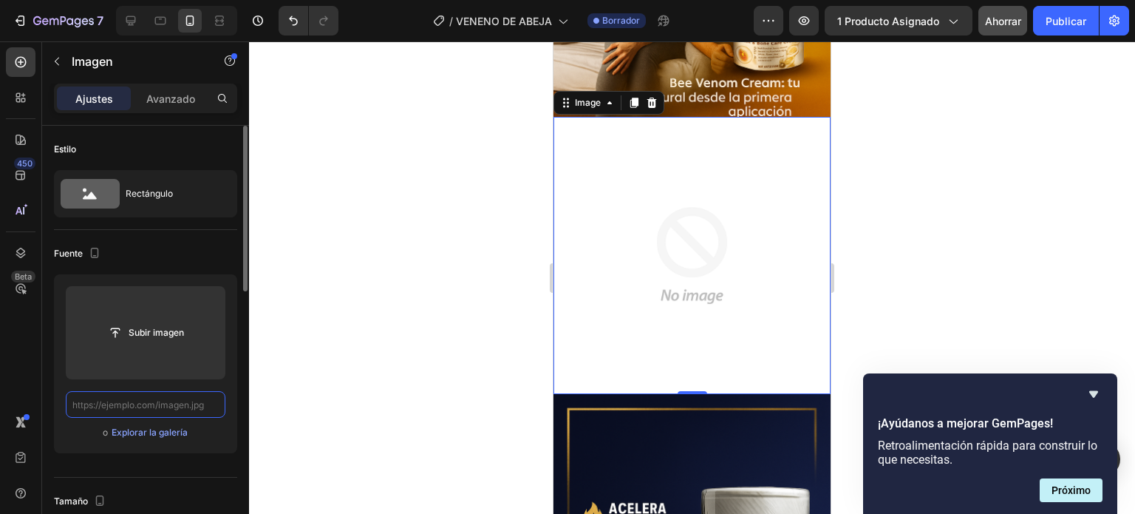
paste input "https://cdn.shopify.com/s/files/1/0634/8016/8607/files/20250927_2123_Ingredient…"
type input "https://cdn.shopify.com/s/files/1/0634/8016/8607/files/20250927_2123_Ingredient…"
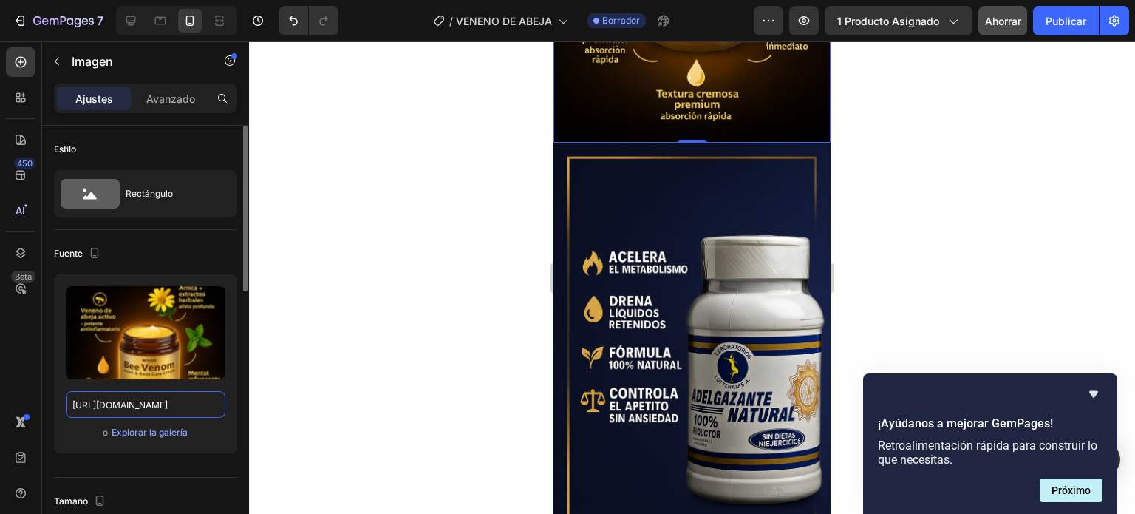
scroll to position [2317, 0]
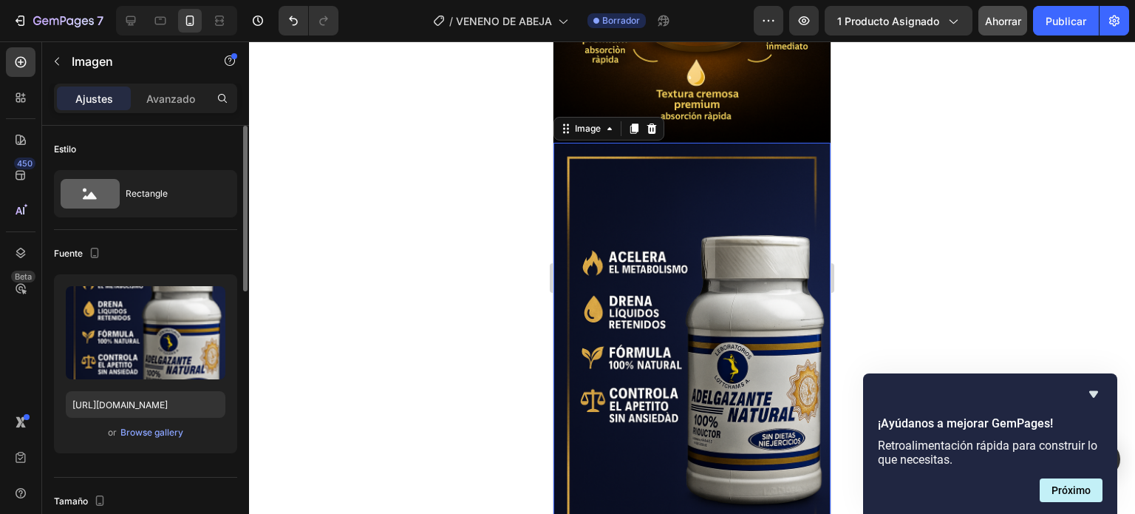
click at [689, 285] on img at bounding box center [691, 351] width 277 height 416
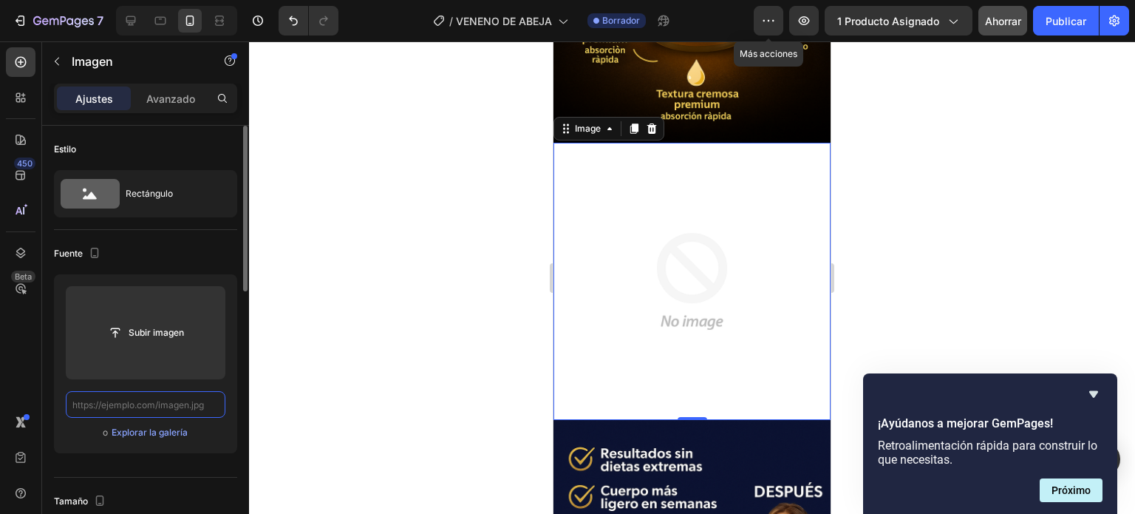
scroll to position [0, 0]
paste input "https://cdn.shopify.com/s/files/1/0634/8016/8607/files/20250927_2125_Beneficios…"
type input "https://cdn.shopify.com/s/files/1/0634/8016/8607/files/20250927_2125_Beneficios…"
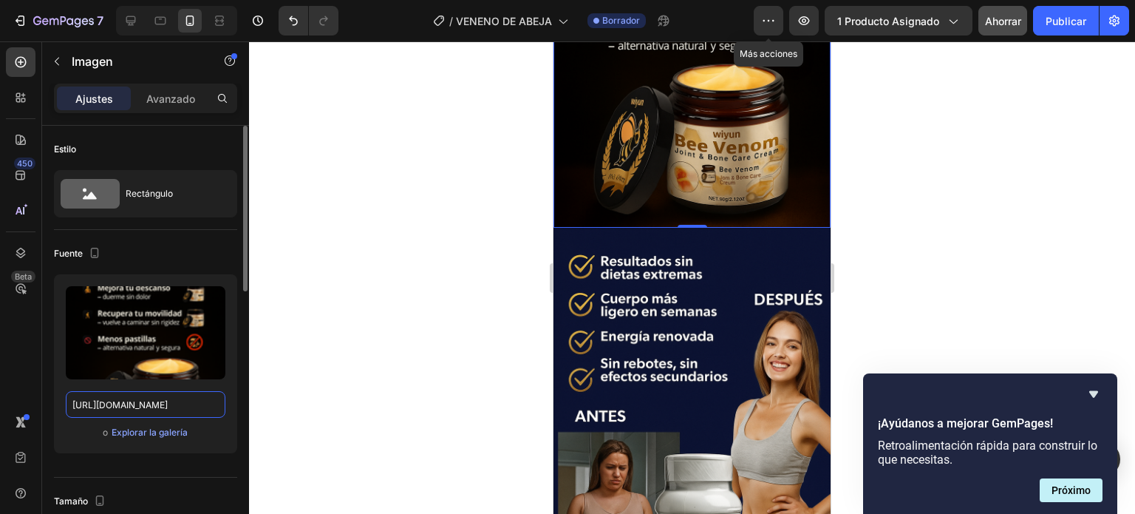
scroll to position [2648, 0]
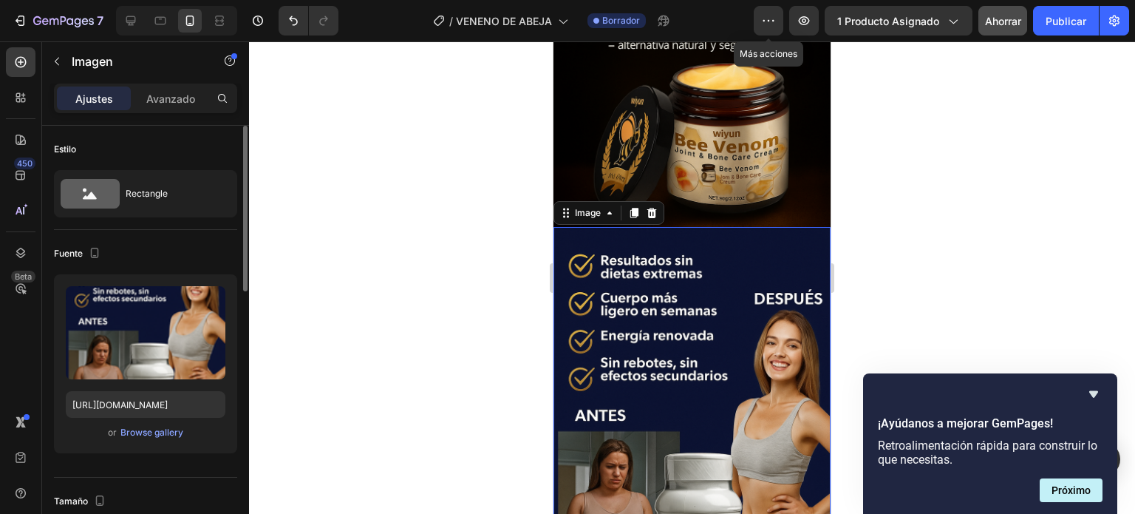
click at [641, 378] on img at bounding box center [691, 435] width 277 height 416
click at [185, 404] on input "https://cdn.shopify.com/s/files/1/0634/8016/8607/files/20250920_1305_Transforma…" at bounding box center [146, 404] width 160 height 27
paste input "7_2101_Transformacion_con_Crema_de_Veneno_remix_01k670qdrse009dbe8c87n1h0y.png?…"
type input "https://cdn.shopify.com/s/files/1/0634/8016/8607/files/20250927_2101_Transforma…"
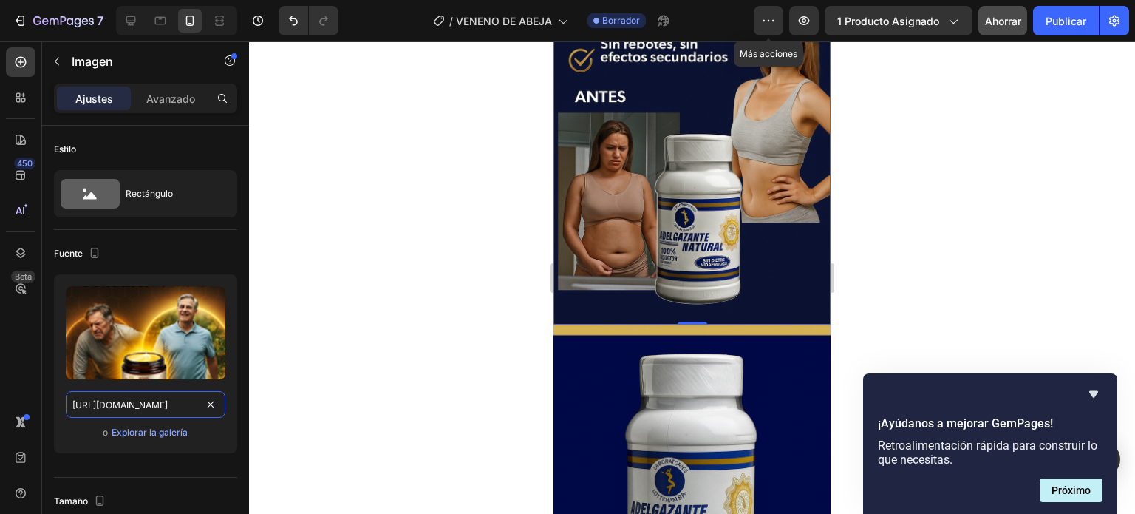
scroll to position [3142, 0]
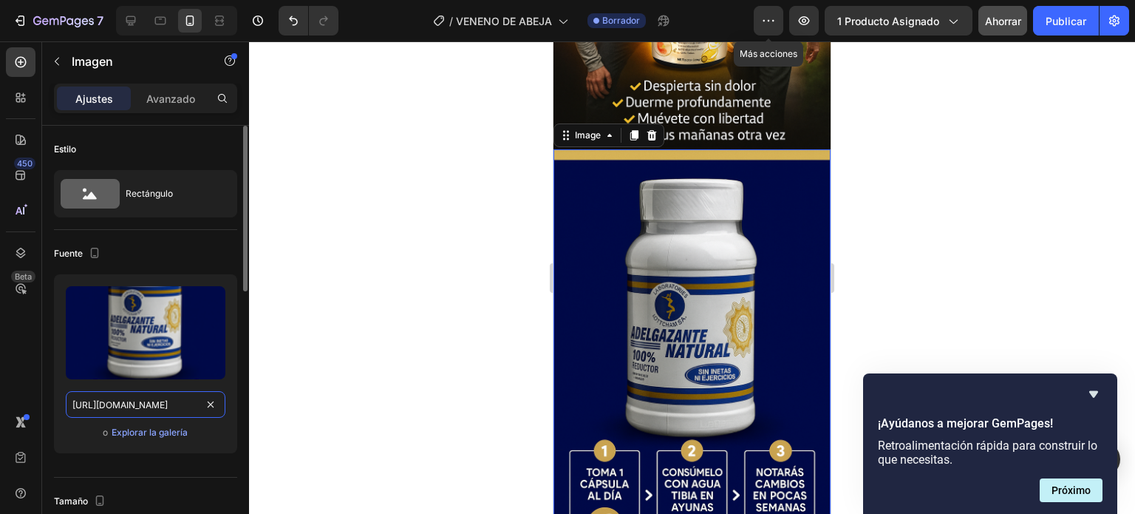
click at [185, 398] on input "https://cdn.shopify.com/s/files/1/0634/8016/8607/files/20250920_1305_Infografia…" at bounding box center [146, 404] width 160 height 27
paste input "7_2128_Proceso_de_Uso_Crema_remix_01k6729qhsecbtg937njjja070.png?v=1759028173"
type input "https://cdn.shopify.com/s/files/1/0634/8016/8607/files/20250927_2128_Proceso_de…"
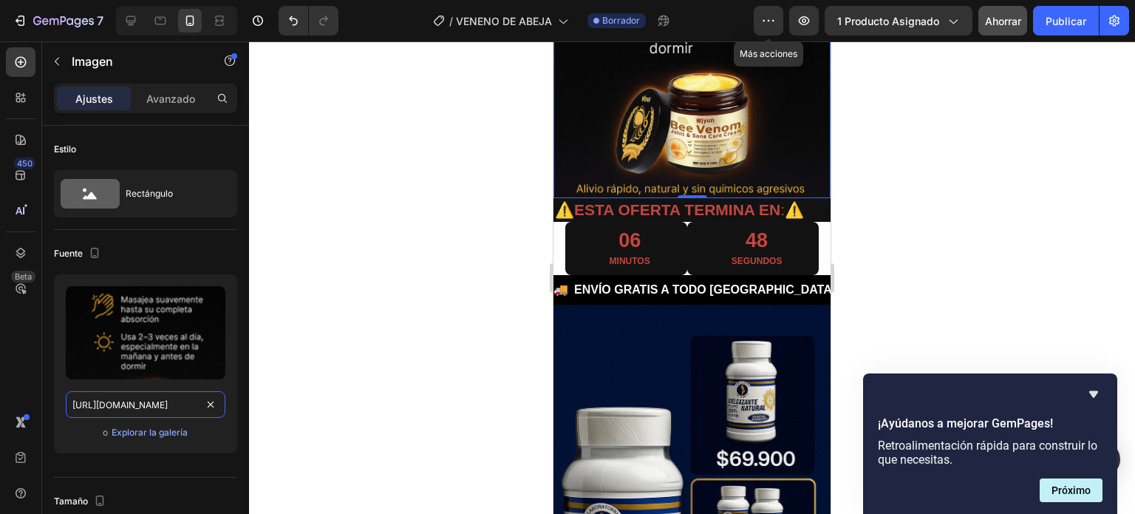
scroll to position [3508, 0]
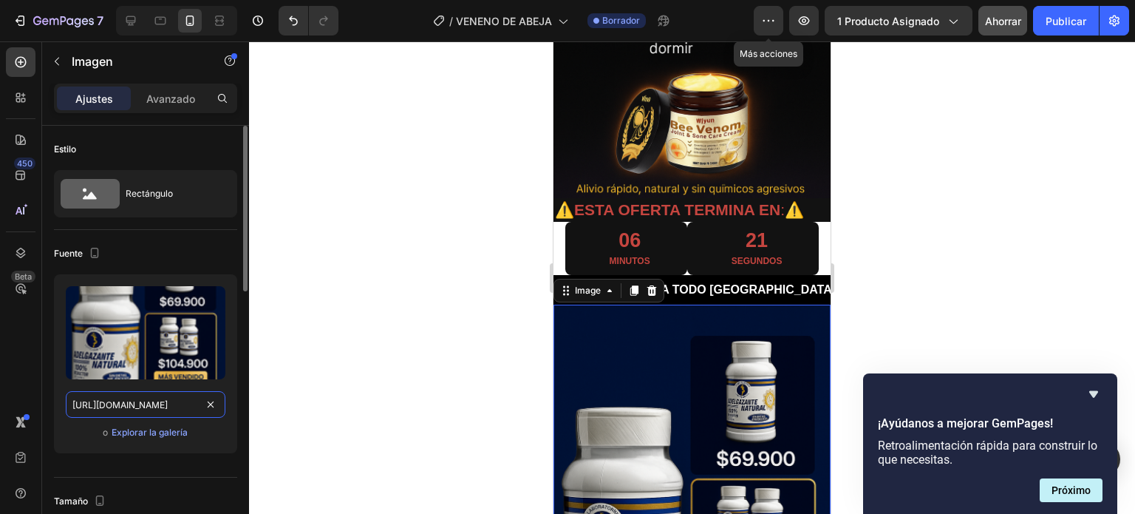
click at [177, 403] on input "https://cdn.shopify.com/s/files/1/0634/8016/8607/files/20250920_1308_Publicidad…" at bounding box center [146, 404] width 160 height 27
paste input "7_2130_Planes_y_Descuentos_Especiales_remix_01k672d23vekxr8fn0zaxc0a9g.png?v=17…"
type input "https://cdn.shopify.com/s/files/1/0634/8016/8607/files/20250927_2130_Planes_y_D…"
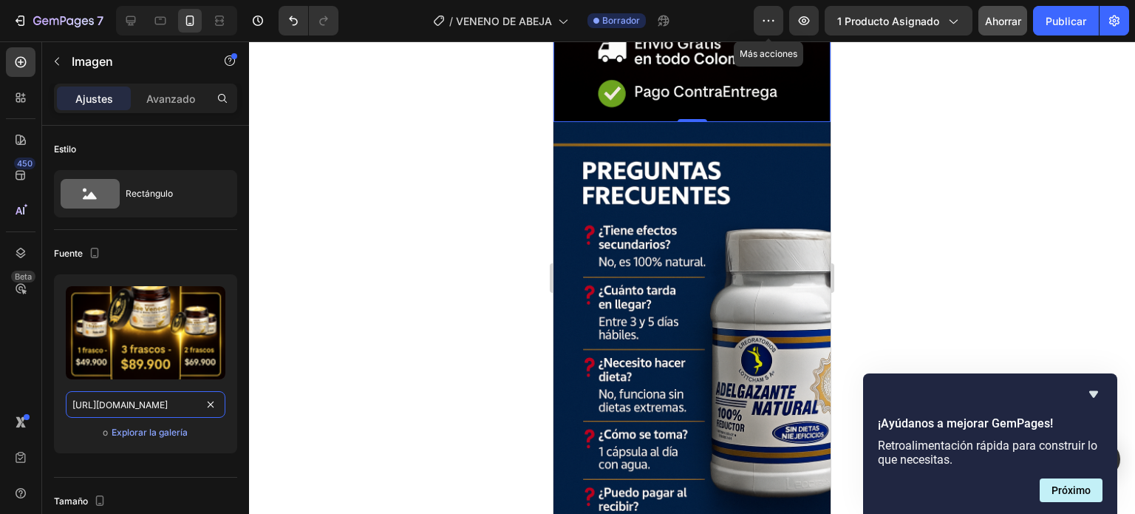
scroll to position [4107, 0]
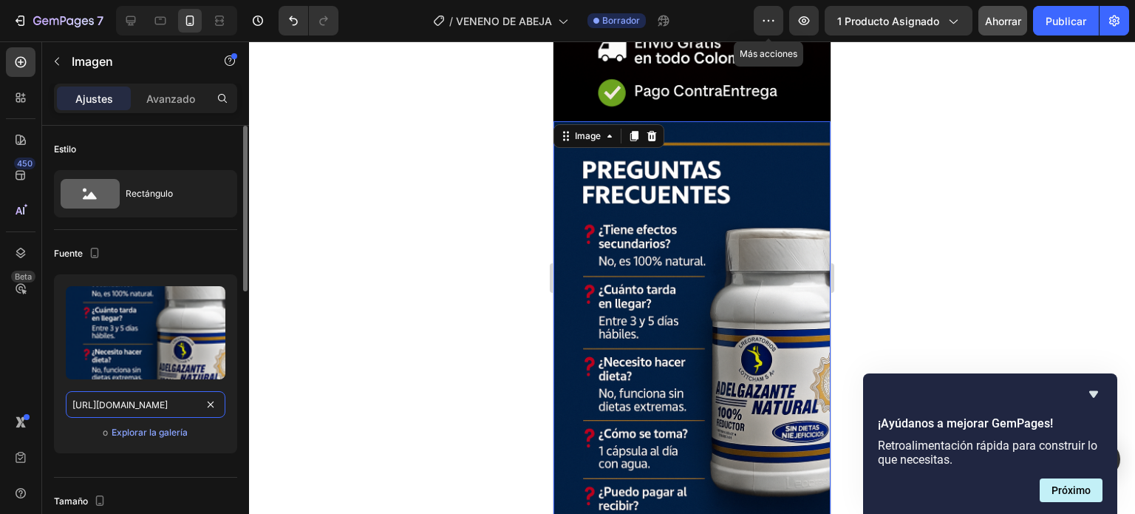
click at [166, 402] on input "https://cdn.shopify.com/s/files/1/0634/8016/8607/files/20250920_1329_Frasco_Ade…" at bounding box center [146, 404] width 160 height 27
paste input "7_2132_Pagina_FAQ_Elegante_remix_01k672gwpqfc2r16n9dsc79v8s.png?v=175902817"
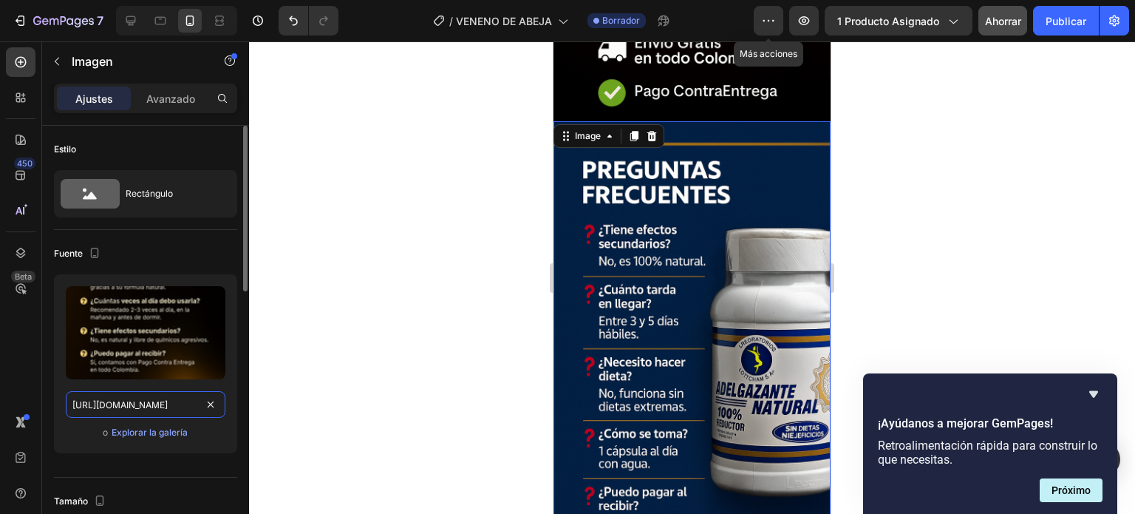
scroll to position [0, 514]
type input "https://cdn.shopify.com/s/files/1/0634/8016/8607/files/20250927_2132_Pagina_FAQ…"
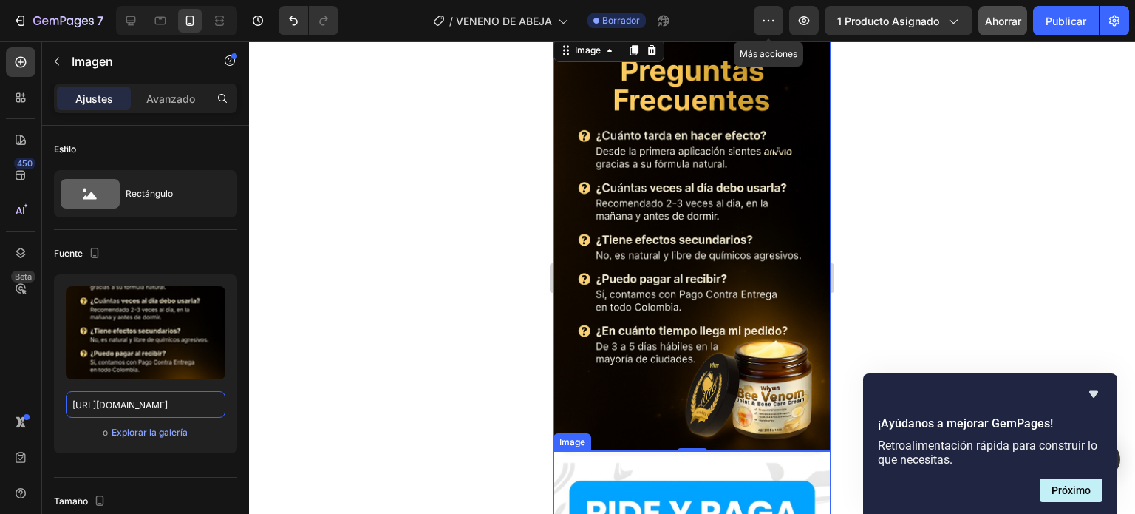
scroll to position [4191, 0]
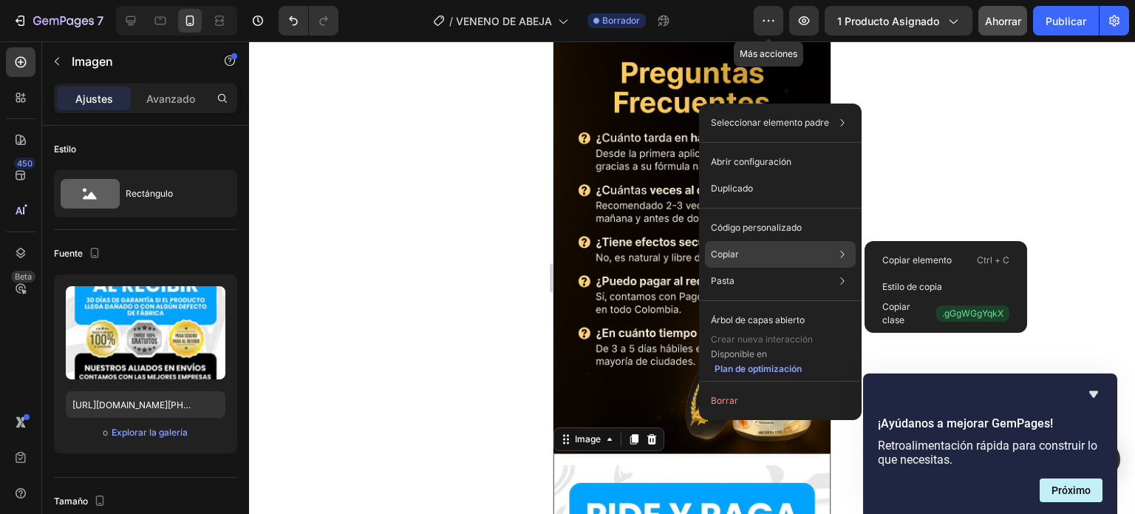
click at [745, 250] on div "Copiar Copiar elemento Ctrl + C Estilo de copia Copiar clase .gGgWGgYqkX" at bounding box center [780, 254] width 151 height 27
click at [892, 262] on font "Copiar elemento" at bounding box center [916, 259] width 69 height 11
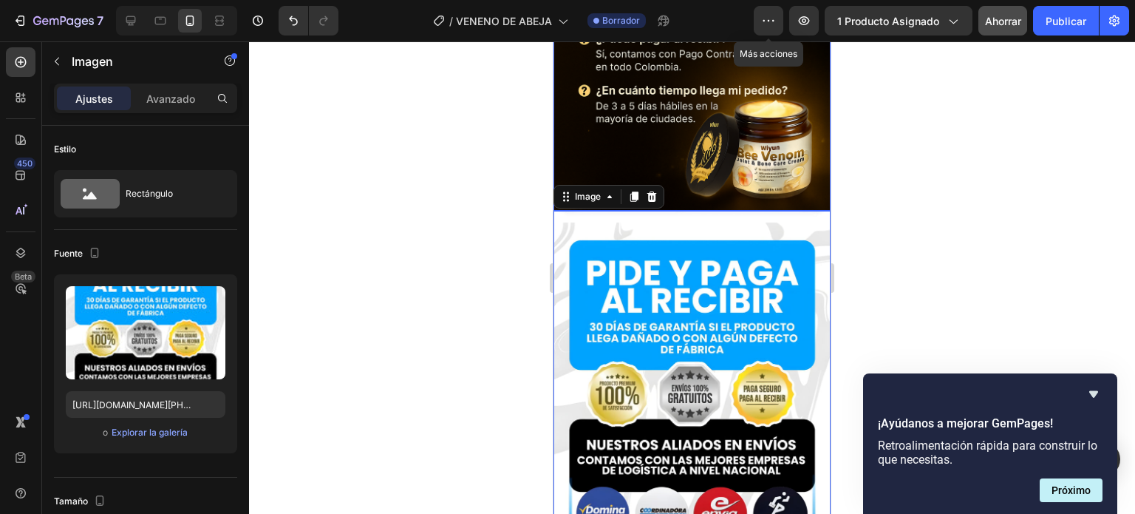
scroll to position [4442, 0]
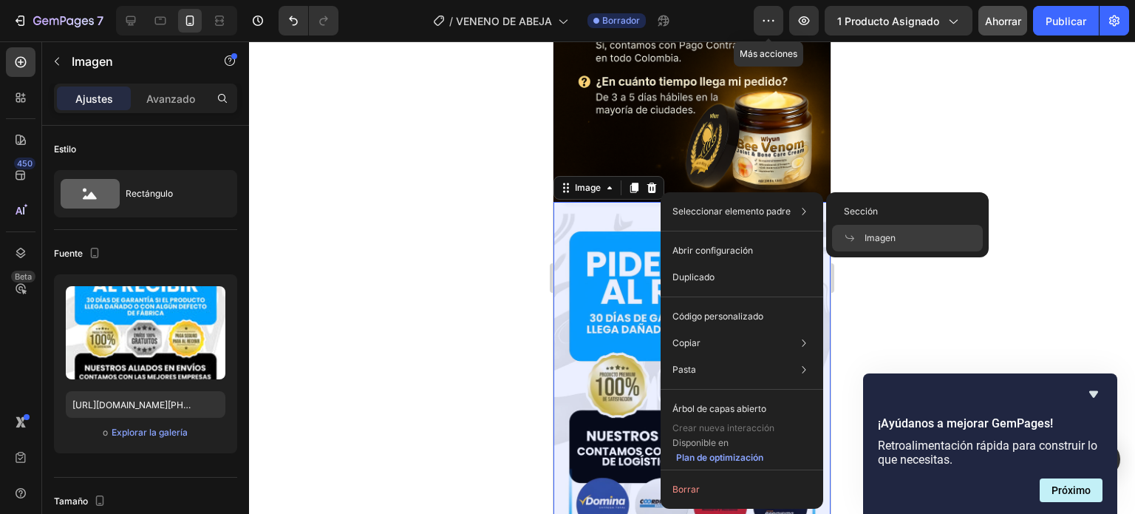
click at [860, 246] on div "Imagen" at bounding box center [907, 238] width 151 height 27
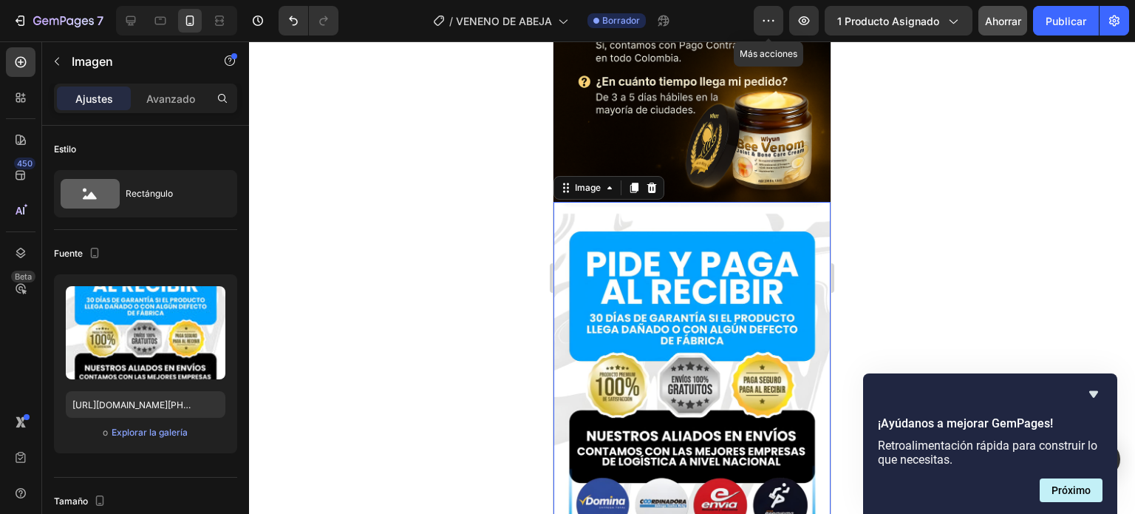
click at [647, 246] on img at bounding box center [691, 374] width 277 height 345
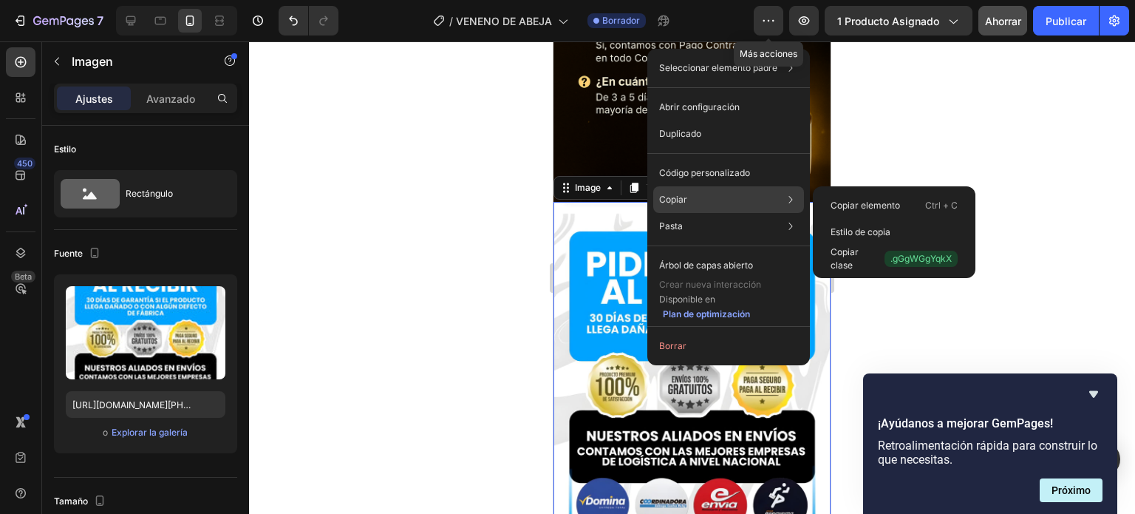
click at [714, 202] on div "Copiar Copiar elemento Ctrl + C Estilo de copia Copiar clase .gGgWGgYqkX" at bounding box center [728, 199] width 151 height 27
click at [857, 202] on font "Copiar elemento" at bounding box center [864, 204] width 69 height 11
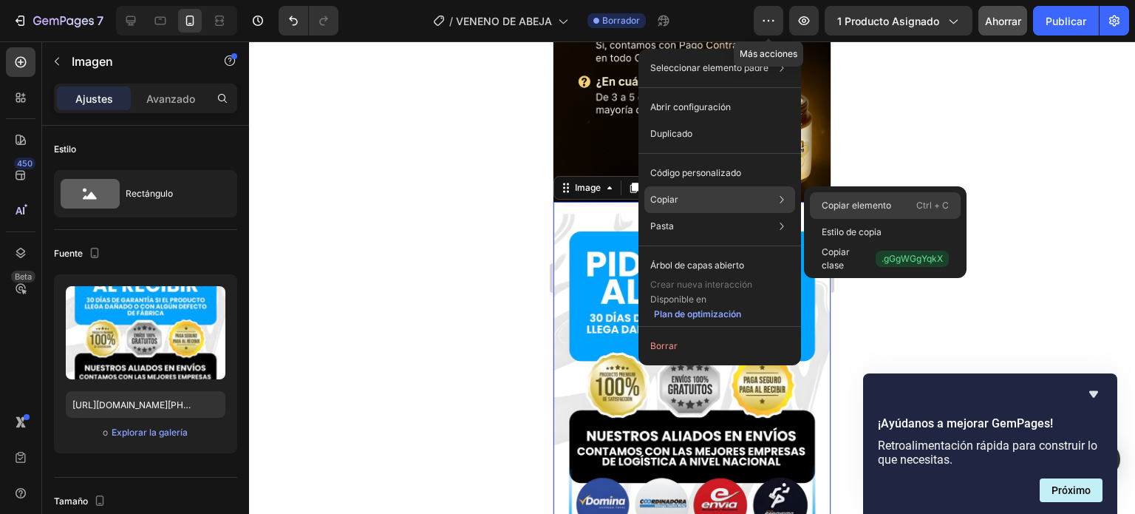
click at [839, 202] on font "Copiar elemento" at bounding box center [856, 204] width 69 height 11
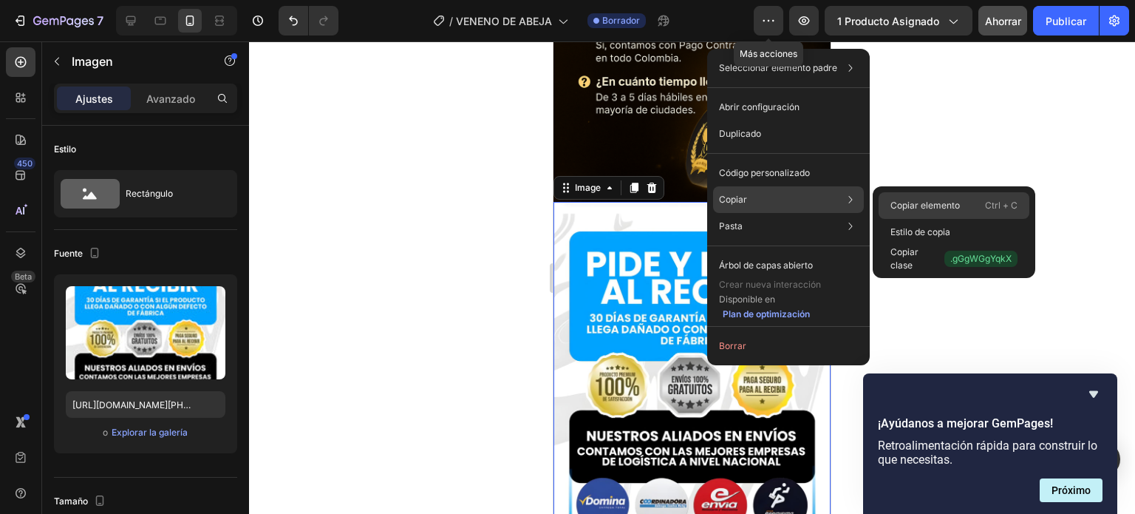
click at [927, 192] on div "Copiar elemento Ctrl + C" at bounding box center [954, 205] width 151 height 27
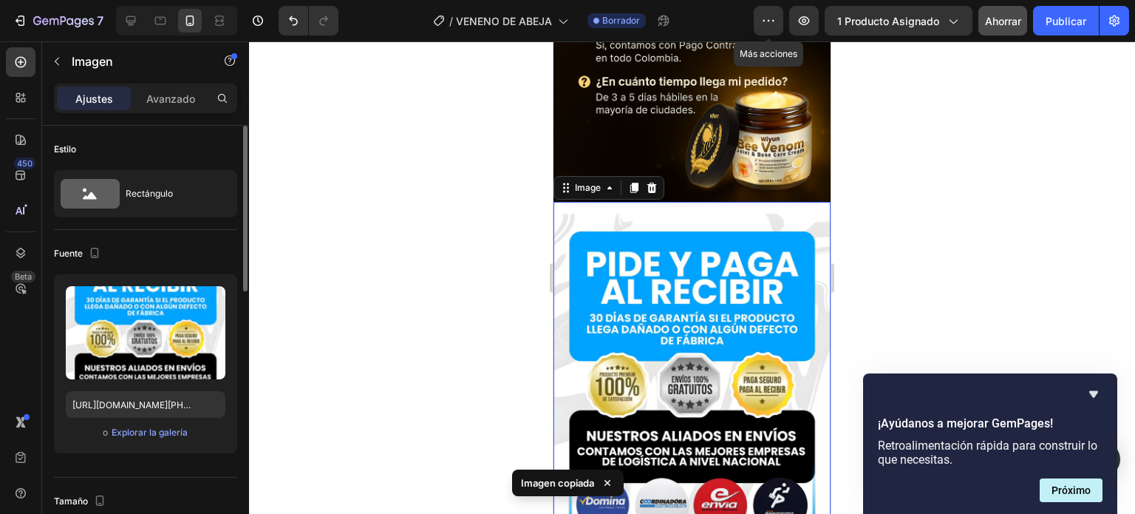
click at [204, 251] on div "Fuente" at bounding box center [145, 254] width 183 height 24
click at [607, 484] on icon at bounding box center [607, 482] width 15 height 15
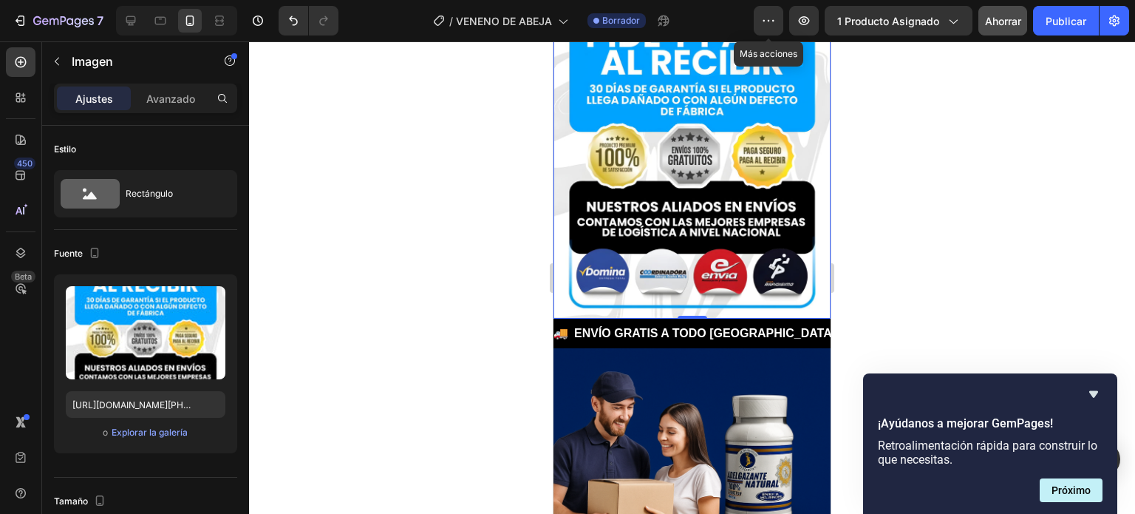
scroll to position [4786, 0]
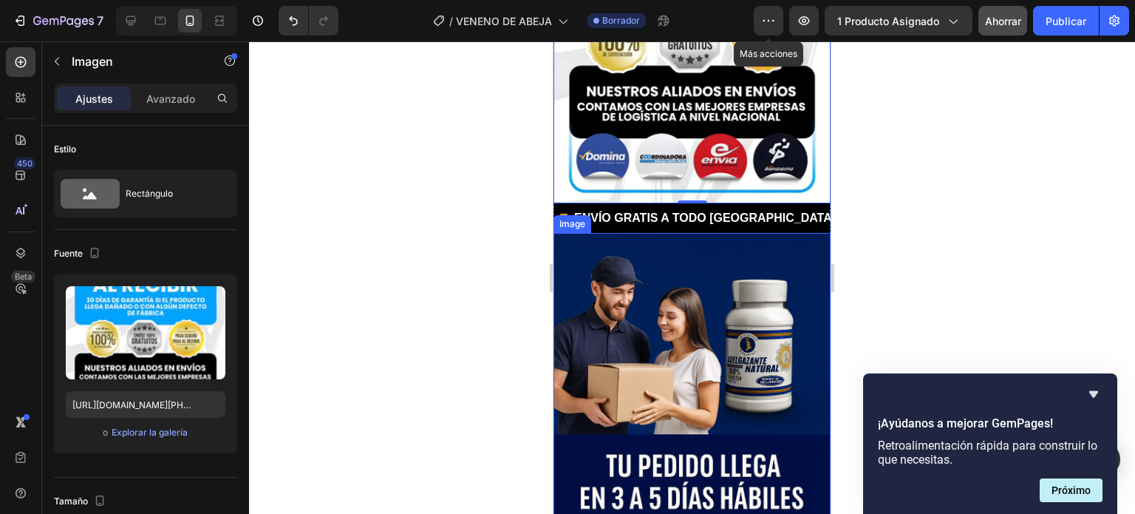
click at [675, 321] on img at bounding box center [691, 441] width 277 height 416
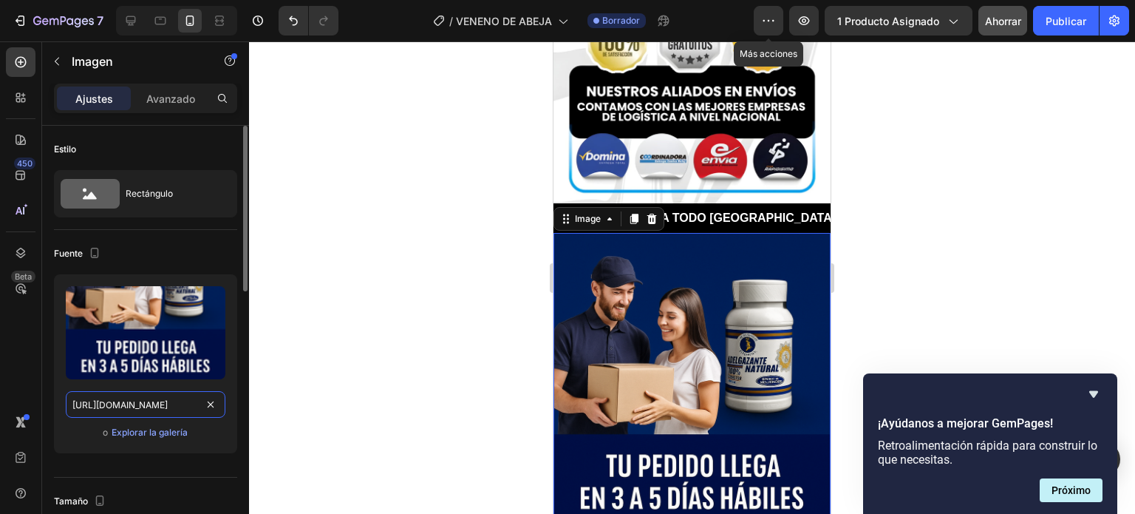
click at [155, 404] on input "https://cdn.shopify.com/s/files/1/0634/8016/8607/files/20250920_1453_Entrega_Ra…" at bounding box center [146, 404] width 160 height 27
paste input "7_2135_Socios_de_Logistica_Confiable_remix_01k672pmj3fdn9ks0pcbr144tf.png?v=175…"
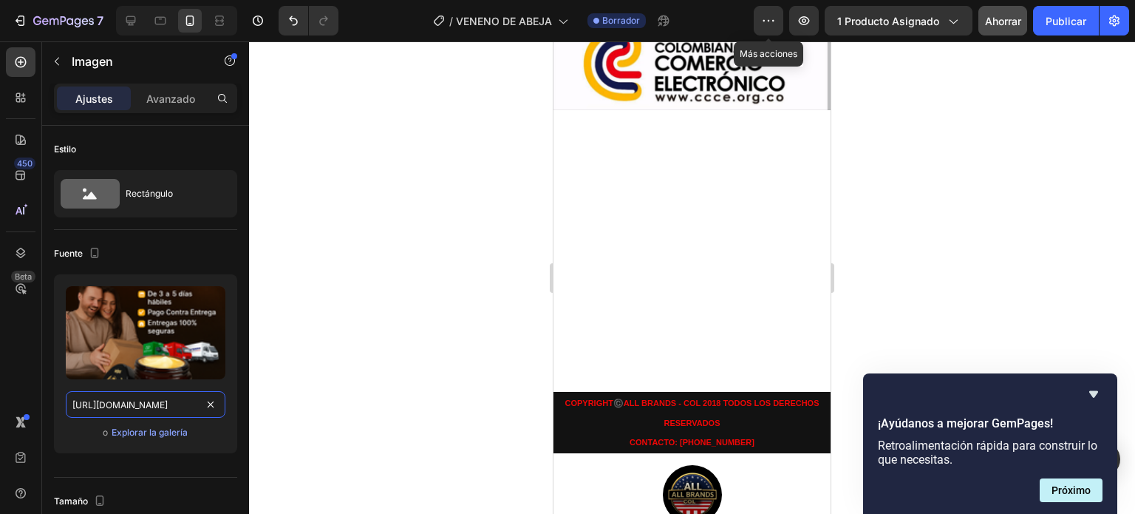
scroll to position [4996, 0]
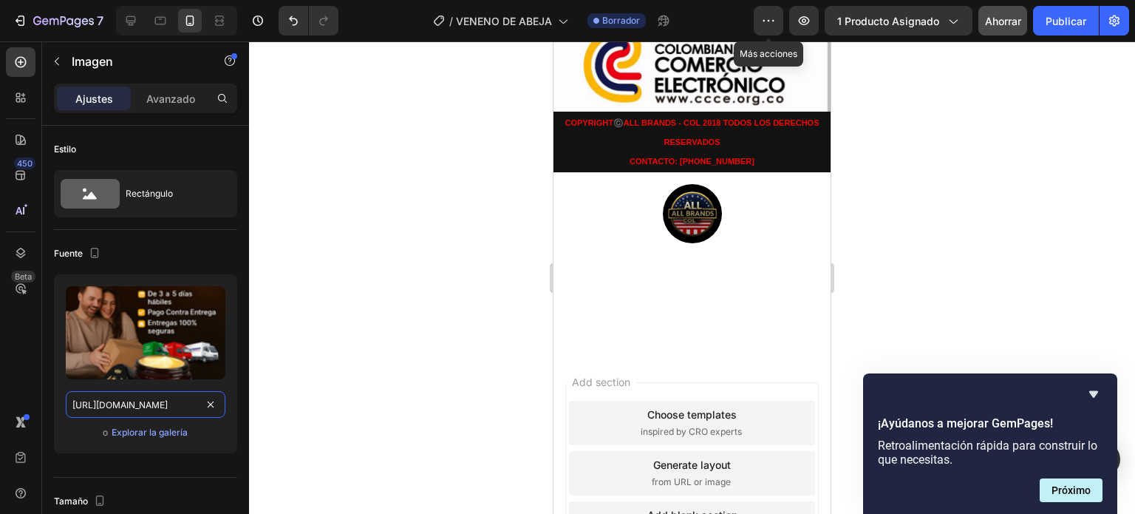
type input "https://cdn.shopify.com/s/files/1/0634/8016/8607/files/20250927_2135_Socios_de_…"
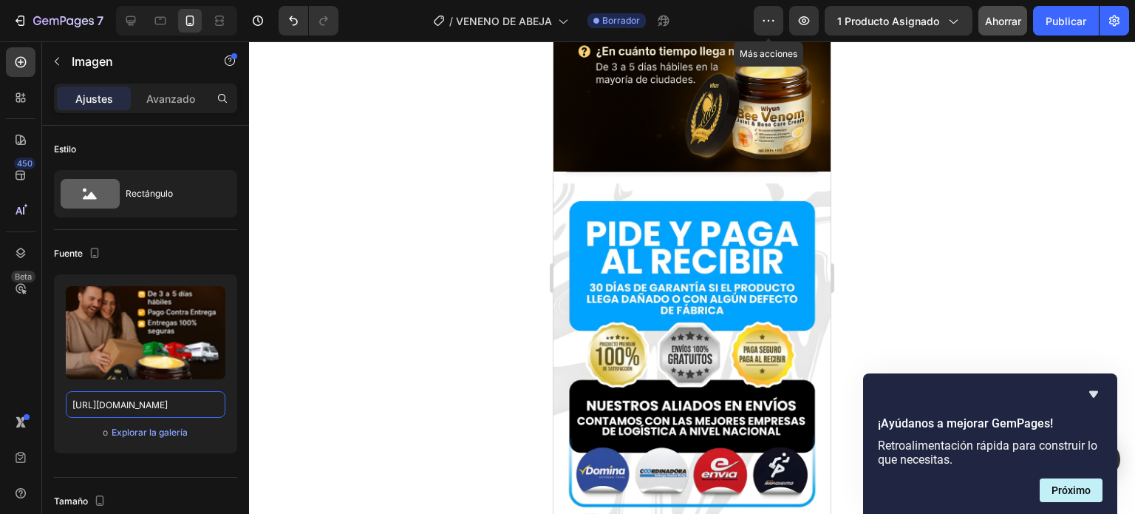
scroll to position [4471, 0]
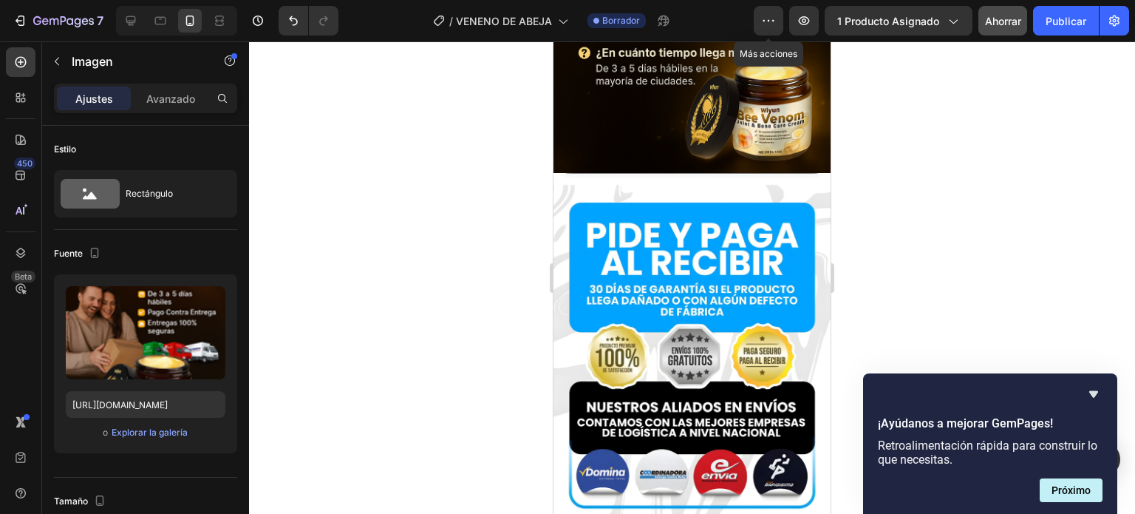
click at [724, 173] on img at bounding box center [691, 345] width 277 height 345
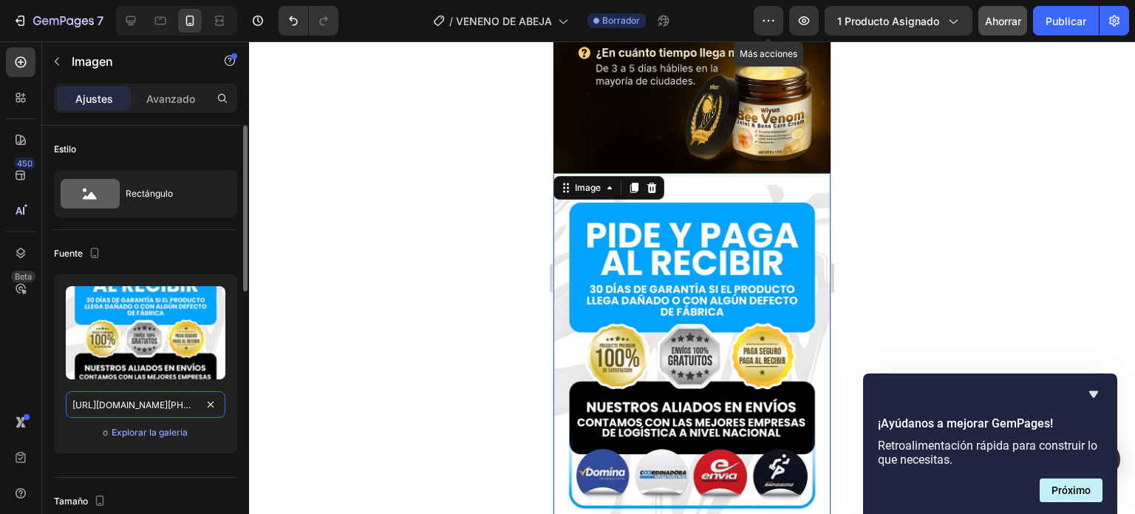
click at [160, 404] on input "https://cdn.shopify.com/s/files/1/0634/8016/8607/files/Picsart_24-01-20_18-39-1…" at bounding box center [146, 404] width 160 height 27
paste input "20250927_2241_Pagina_de_Confianza_y_Envios_simple_compose_01k676ga5mfkk844dseva…"
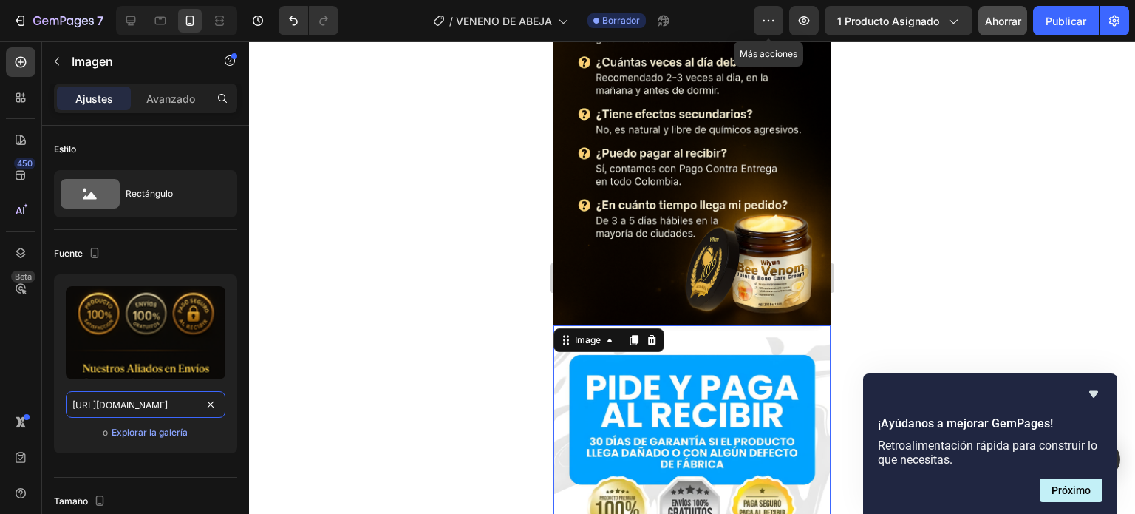
scroll to position [4312, 0]
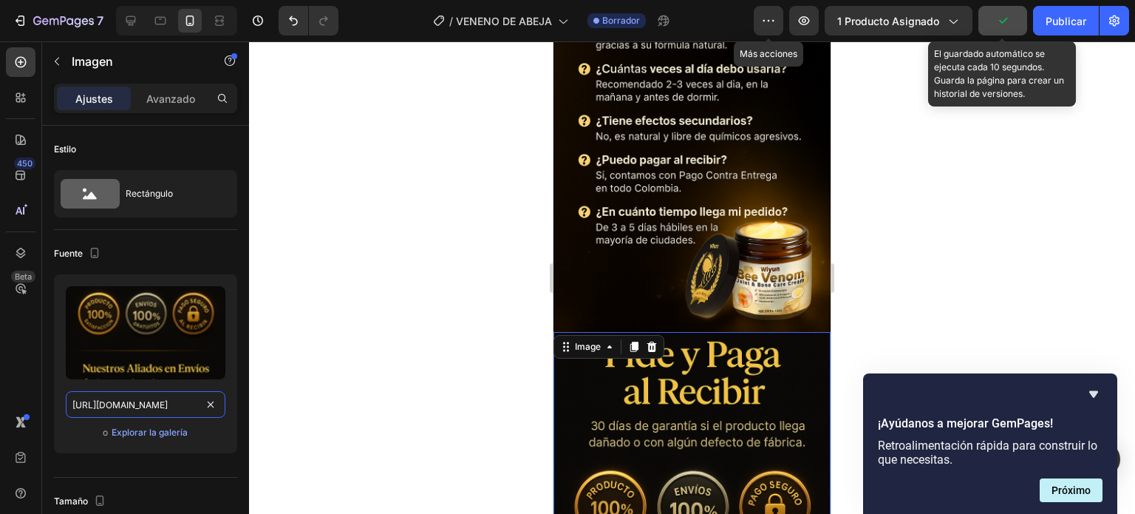
type input "https://cdn.shopify.com/s/files/1/0634/8016/8607/files/20250927_2241_Pagina_de_…"
click at [1004, 23] on font "Ahorrar" at bounding box center [1003, 21] width 36 height 13
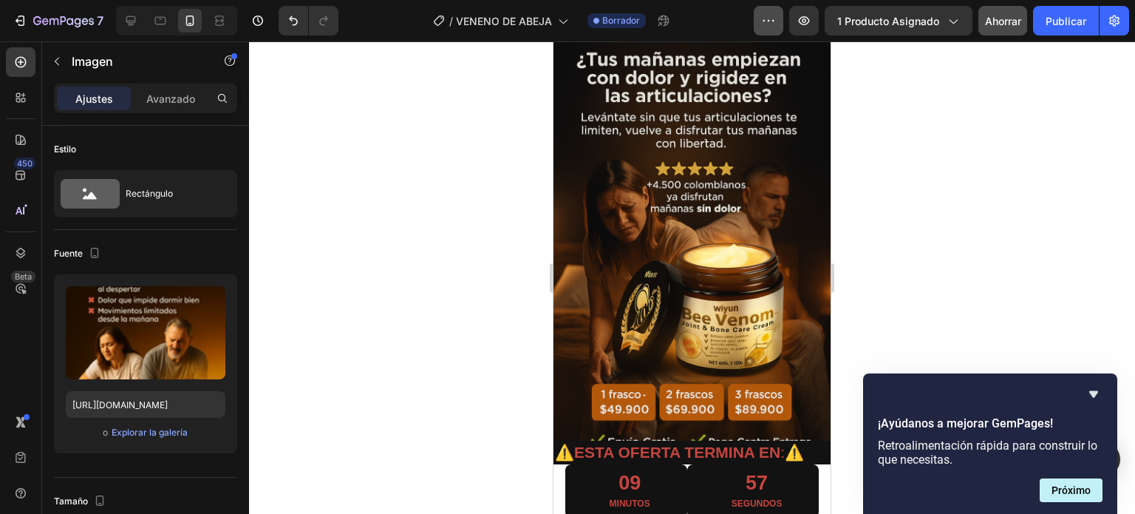
scroll to position [579, 0]
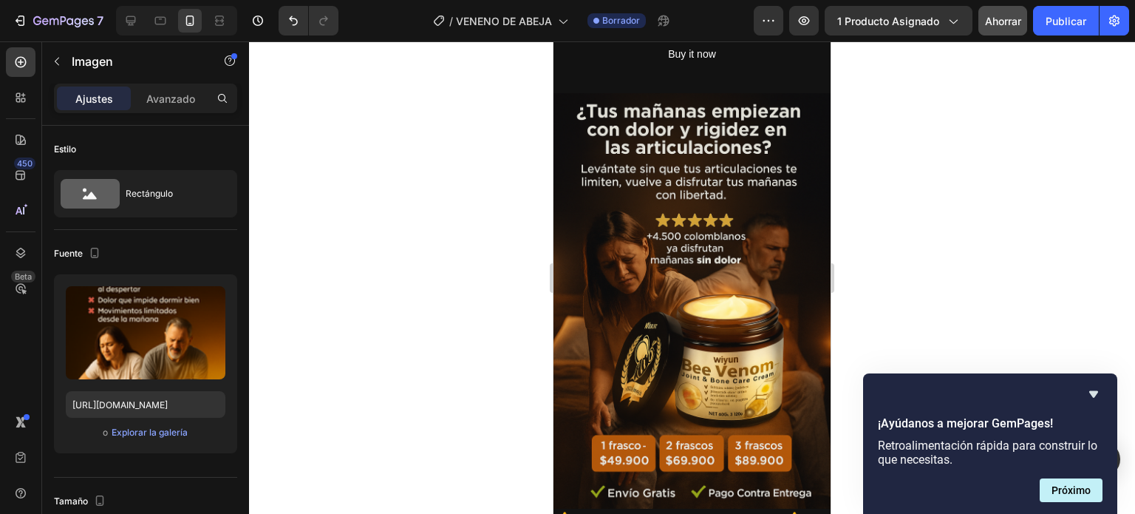
click at [473, 197] on div at bounding box center [692, 277] width 886 height 472
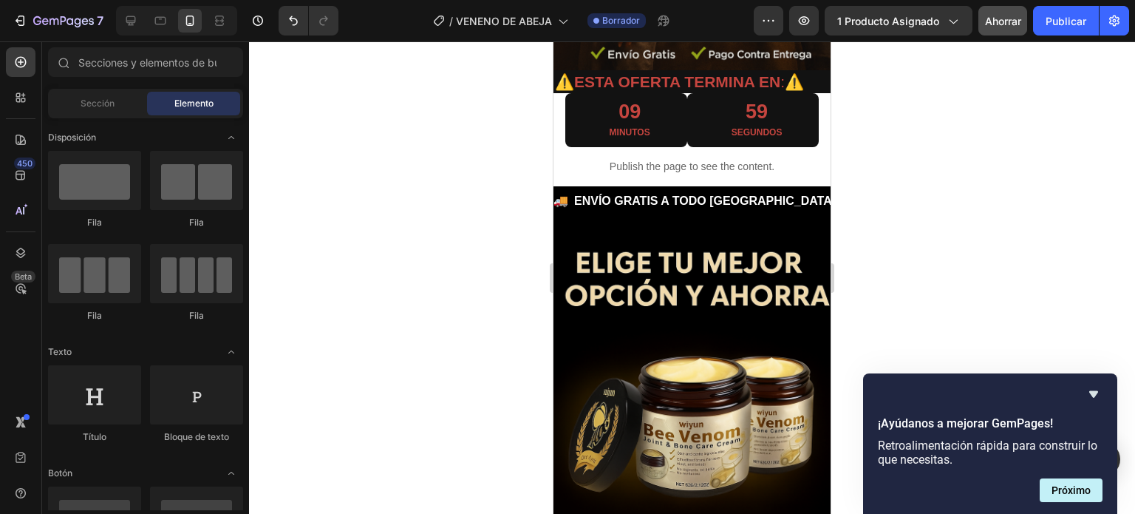
scroll to position [1009, 0]
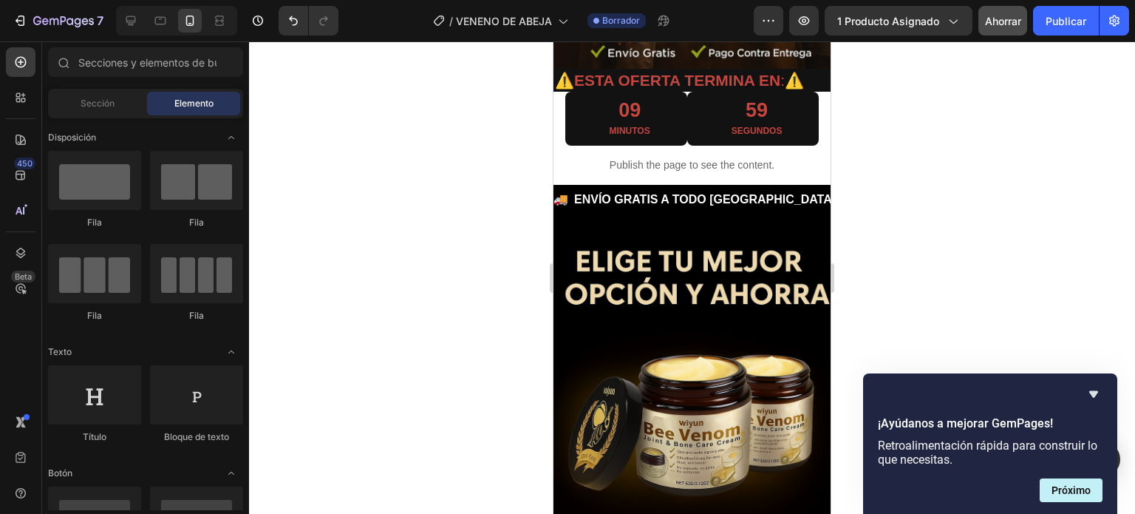
click at [692, 160] on div "Publish the page to see the content." at bounding box center [691, 165] width 277 height 39
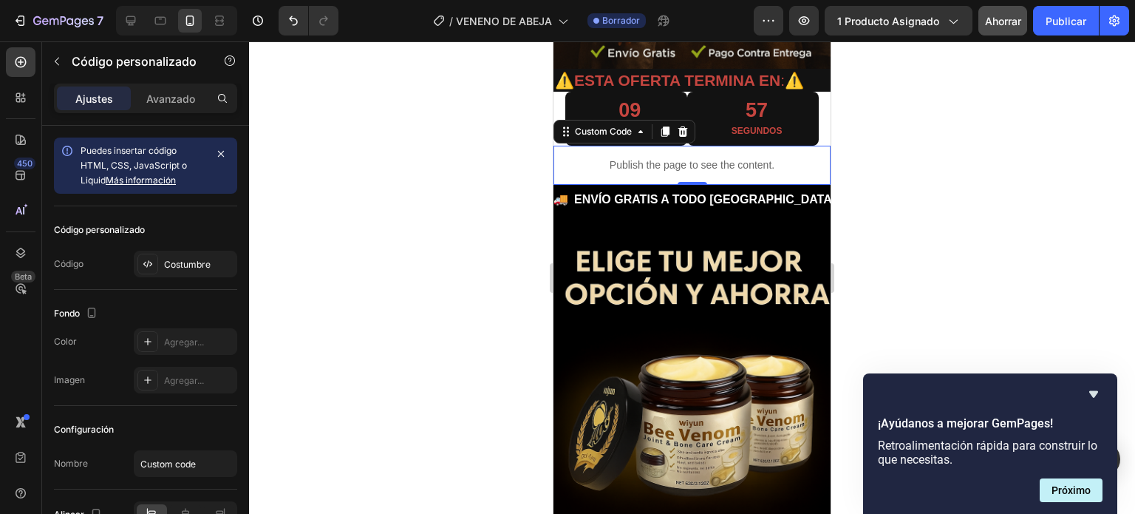
click at [648, 157] on p "Publish the page to see the content." at bounding box center [691, 165] width 277 height 16
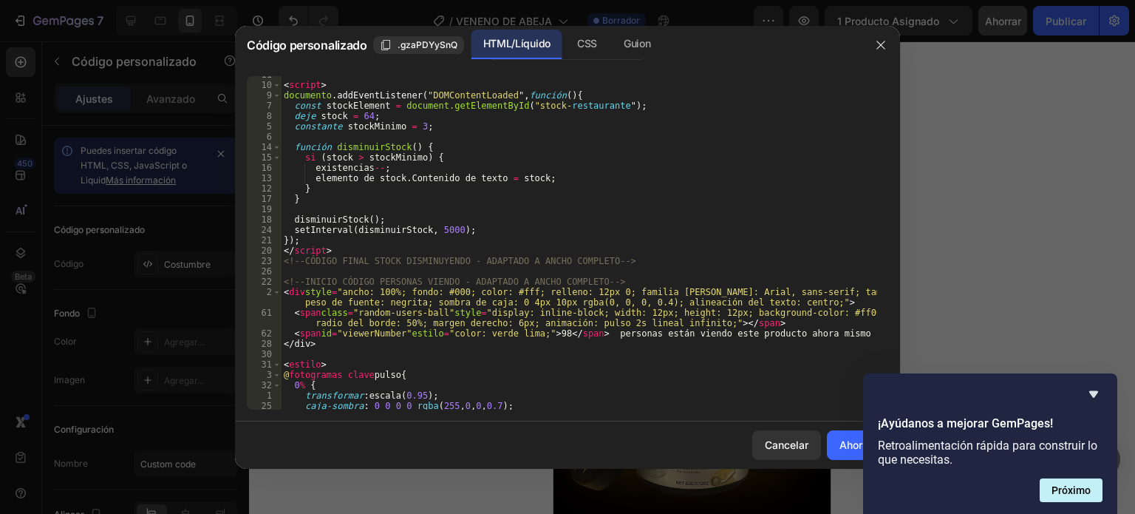
scroll to position [58, 0]
click at [875, 44] on icon "button" at bounding box center [881, 45] width 12 height 12
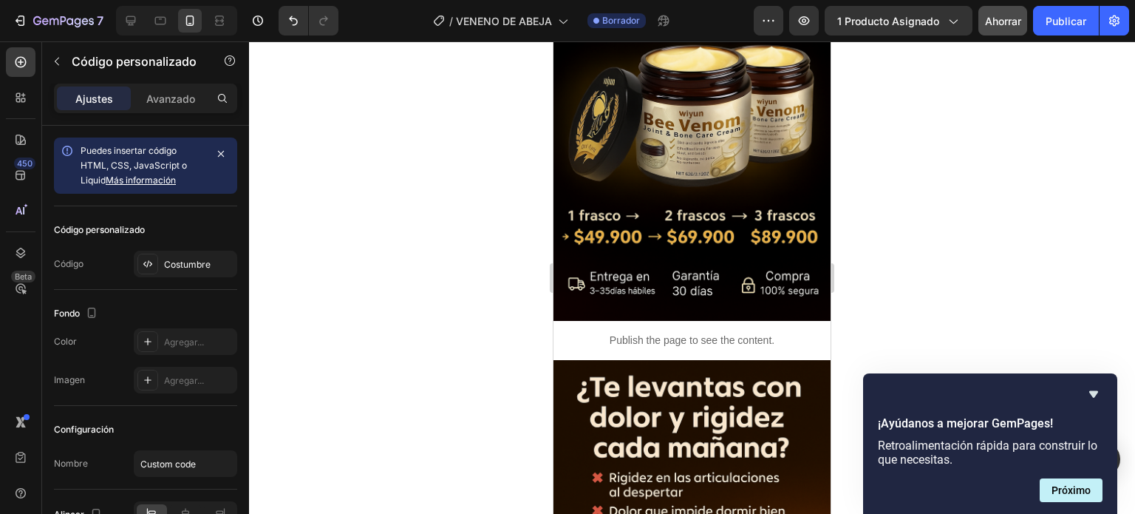
scroll to position [1396, 0]
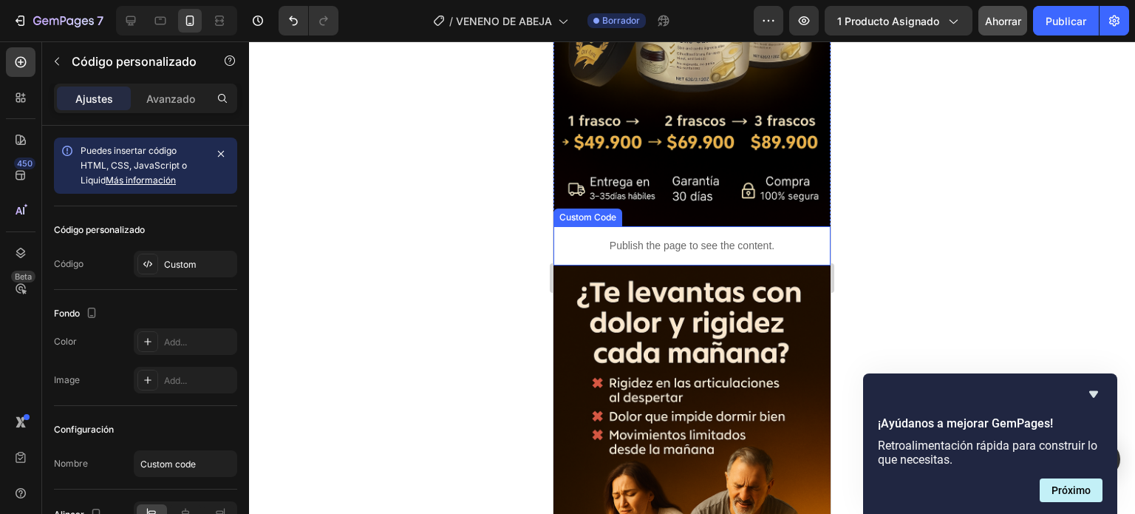
click at [689, 238] on p "Publish the page to see the content." at bounding box center [691, 246] width 277 height 16
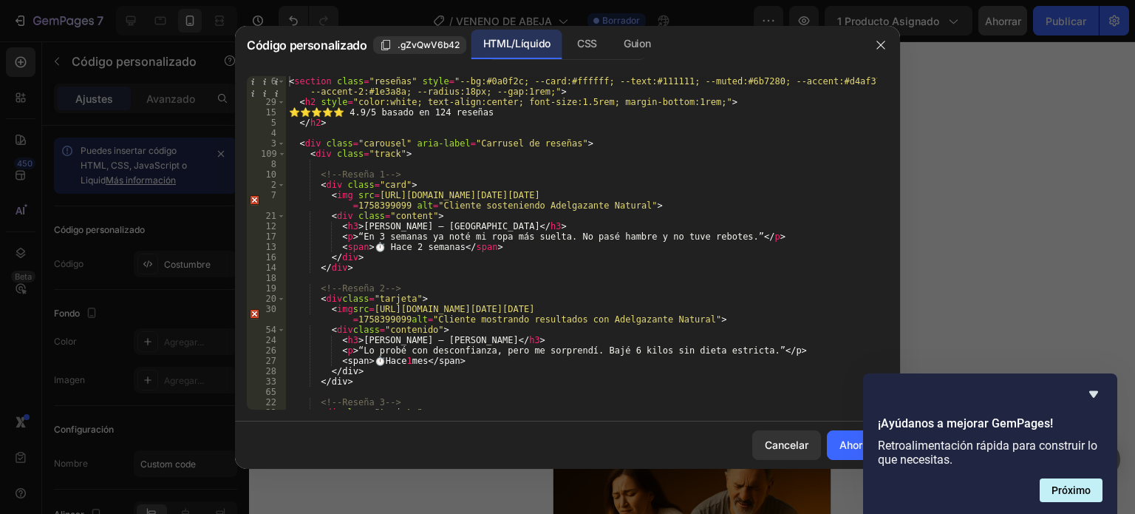
scroll to position [0, 0]
click at [875, 47] on icon "button" at bounding box center [881, 45] width 12 height 12
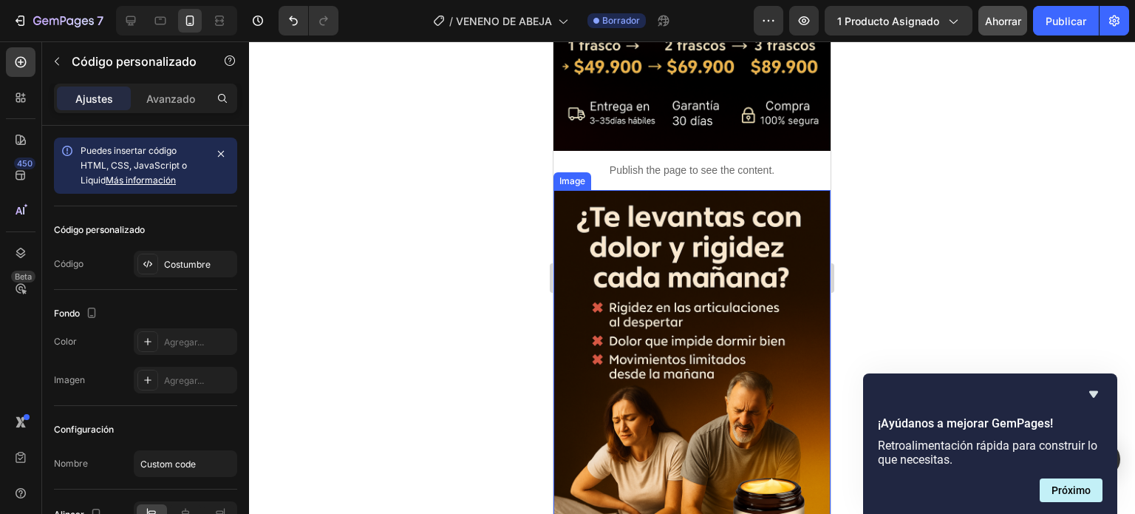
scroll to position [1435, 0]
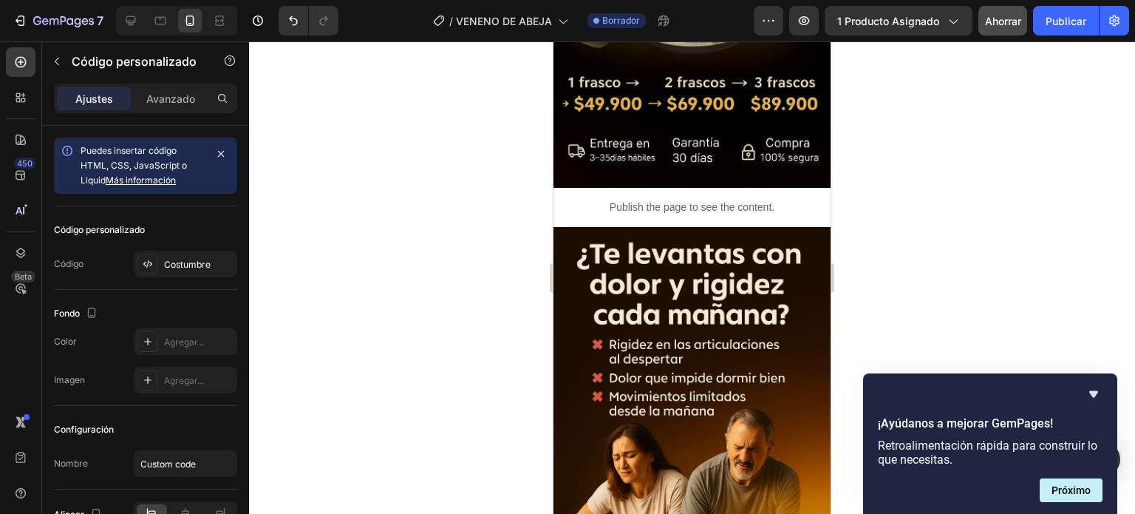
click at [676, 201] on div "Publish the page to see the content." at bounding box center [691, 207] width 277 height 39
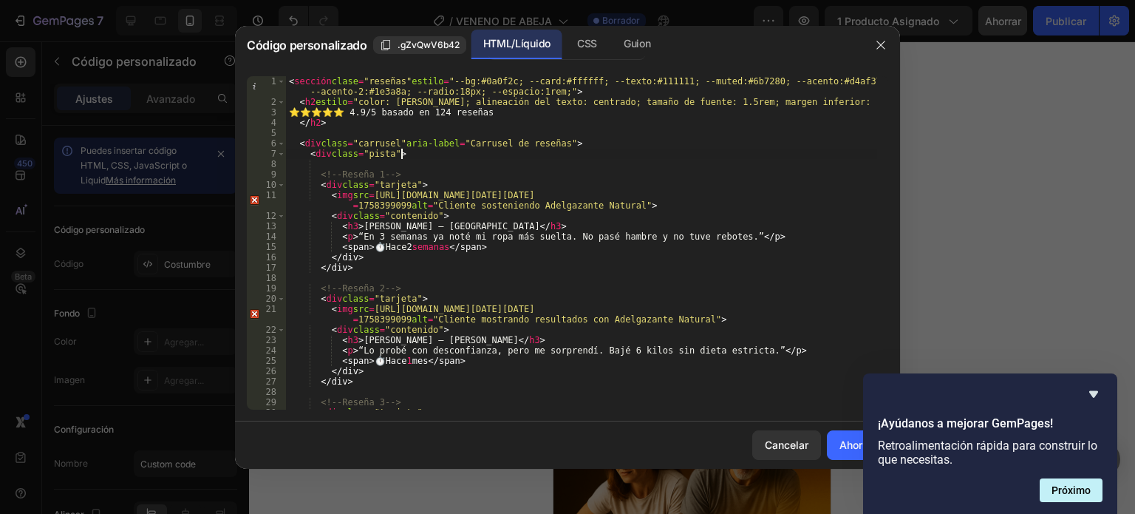
click at [585, 154] on div "< sección clase = "reseñas" estilo = "--bg:#0a0f2c; --card:#ffffff; --texto:#11…" at bounding box center [581, 263] width 591 height 375
type textarea "</script>"
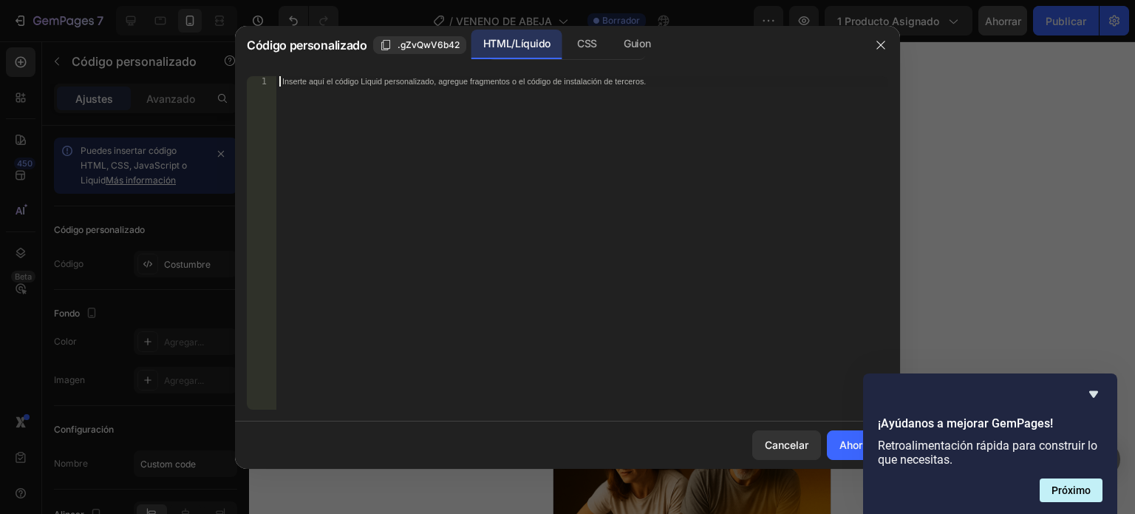
scroll to position [1332, 0]
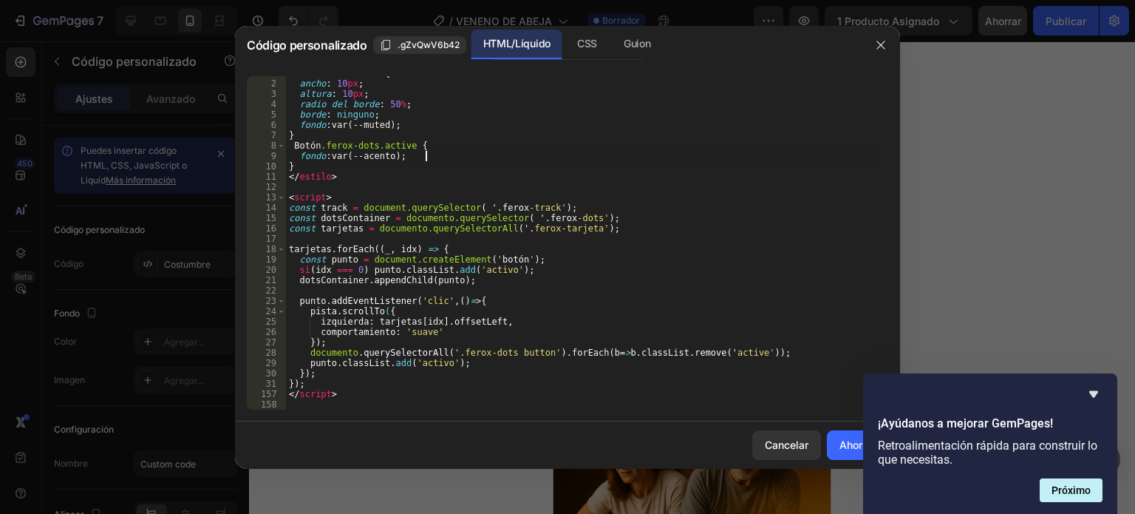
click at [709, 153] on div "Botón .ferox-dots { ancho : 10 px ; altura : 10 px ; radio del borde : 50 % ; b…" at bounding box center [581, 245] width 591 height 354
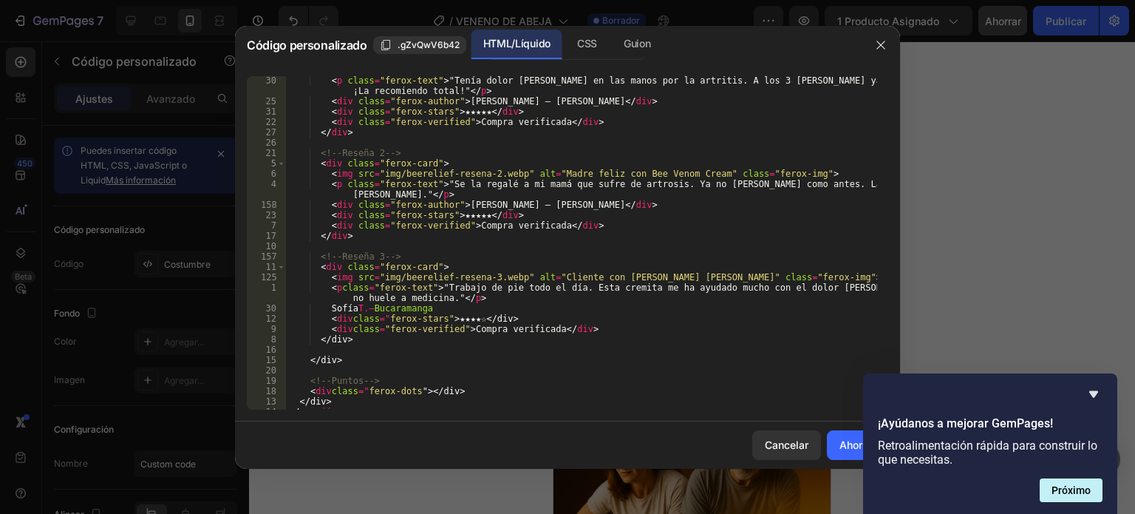
scroll to position [103, 0]
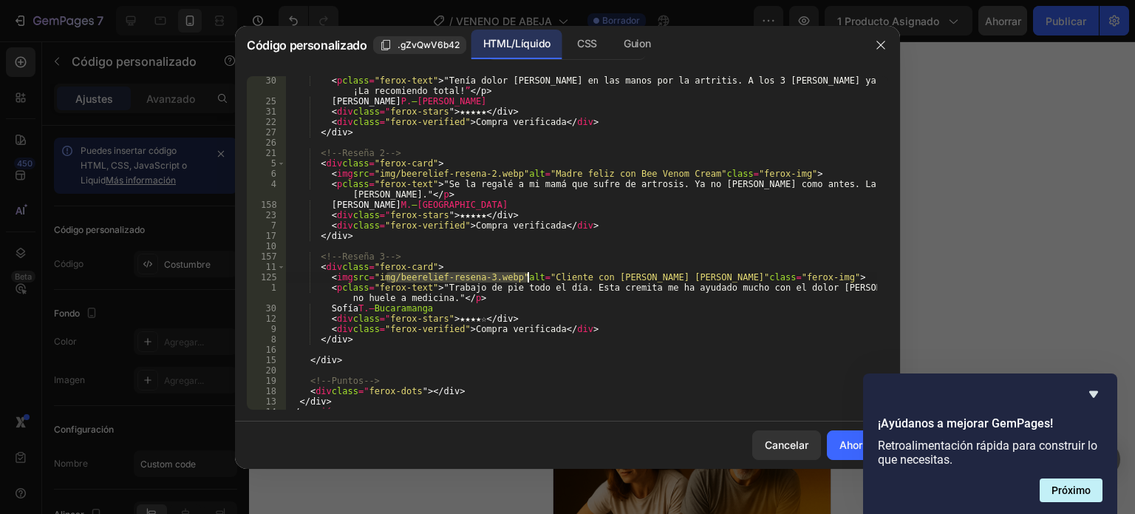
drag, startPoint x: 385, startPoint y: 276, endPoint x: 525, endPoint y: 275, distance: 140.4
click at [525, 275] on div "< p class = "ferox-text" > "Tenía dolor constante en las manos por la artritis.…" at bounding box center [581, 257] width 591 height 364
paste textarea "[URL][DOMAIN_NAME]"
type textarea "<img src="imhttps://cdn.shopify.com/s/files/1/0634/8016/8607/files/20250927_231…"
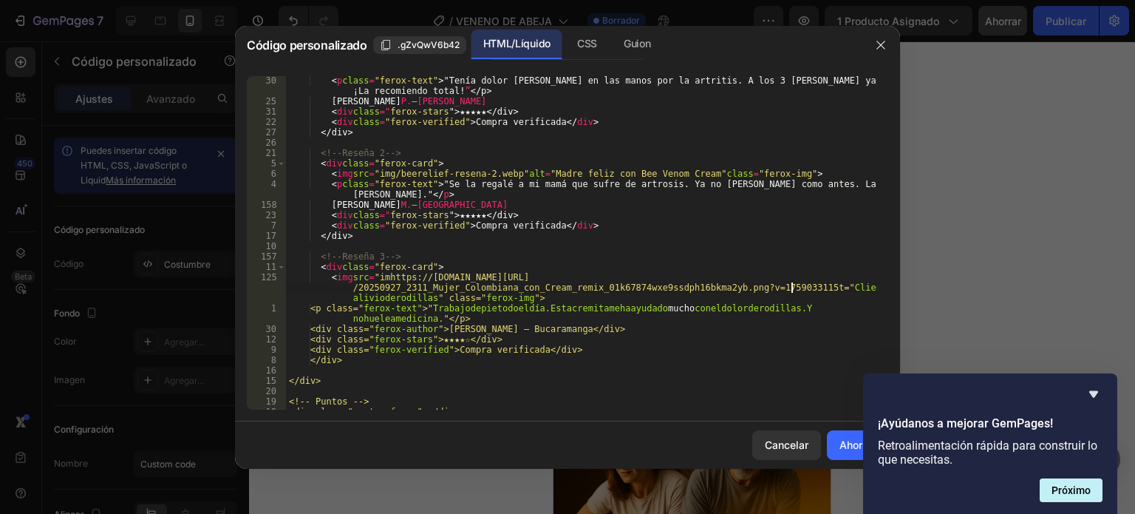
click at [676, 386] on div "< p class = "ferox-text" > "Tenía dolor constante en las manos por la artritis.…" at bounding box center [581, 257] width 591 height 364
type textarea "</script>"
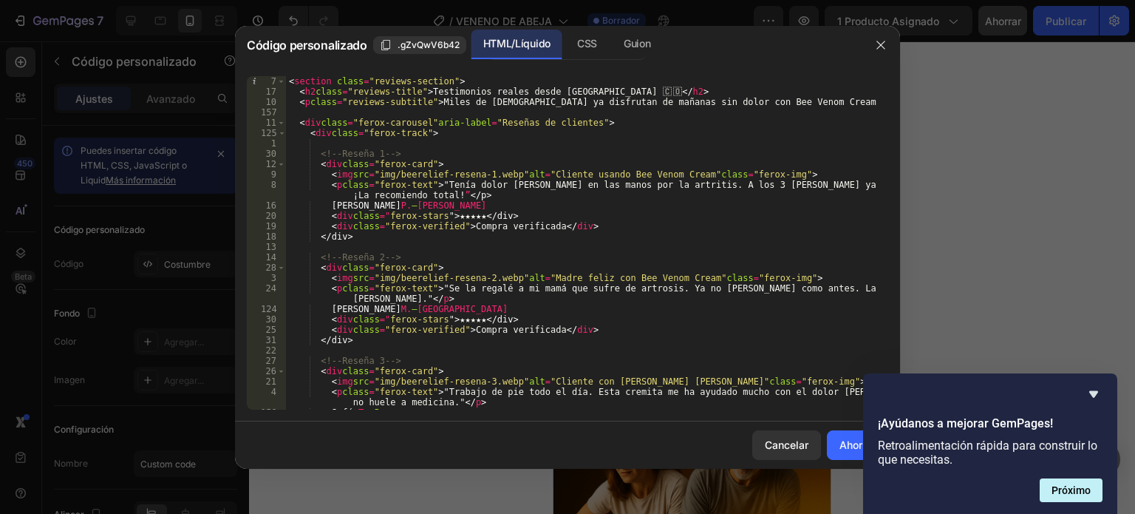
scroll to position [0, 0]
drag, startPoint x: 528, startPoint y: 171, endPoint x: 387, endPoint y: 171, distance: 140.4
click at [387, 171] on div "< sección clase = "sección-de-reseñas" > < h2 class = "reviews-title" > Testimo…" at bounding box center [581, 253] width 591 height 354
paste textarea "[URL][DOMAIN_NAME]"
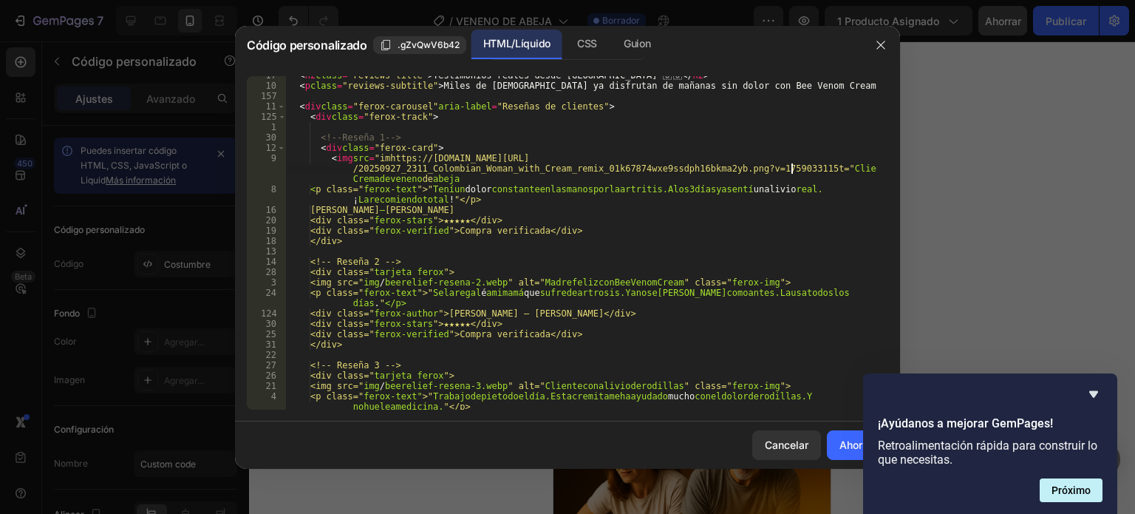
scroll to position [22, 0]
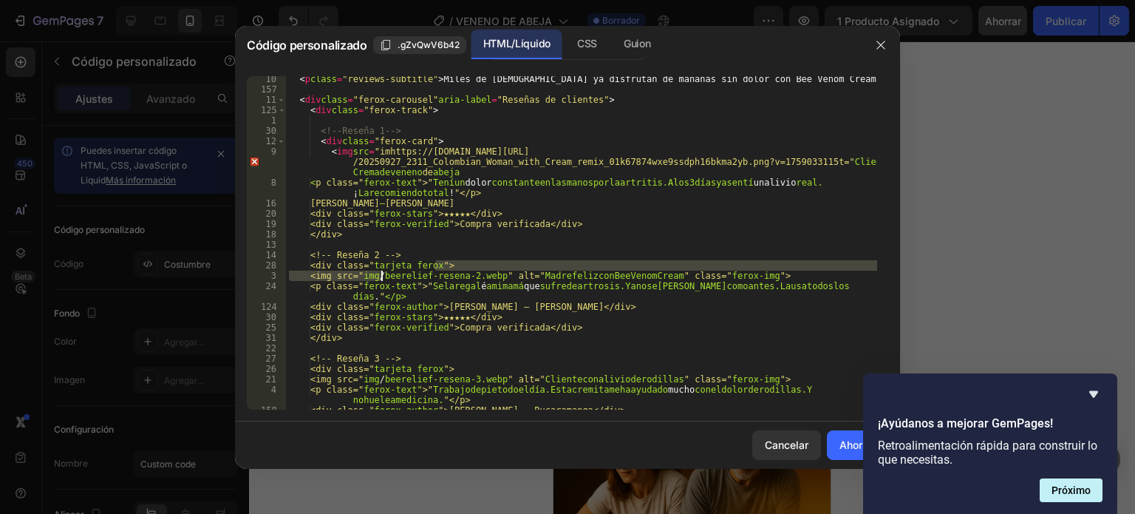
drag, startPoint x: 532, startPoint y: 268, endPoint x: 381, endPoint y: 273, distance: 150.8
click at [381, 273] on div "< p class = "reviews-subtitle" > Miles de colombianos ya disfrutan de mañanas s…" at bounding box center [581, 251] width 591 height 354
click at [381, 273] on div "< p class = "reviews-subtitle" > Miles de colombianos ya disfrutan de mañanas s…" at bounding box center [581, 242] width 591 height 333
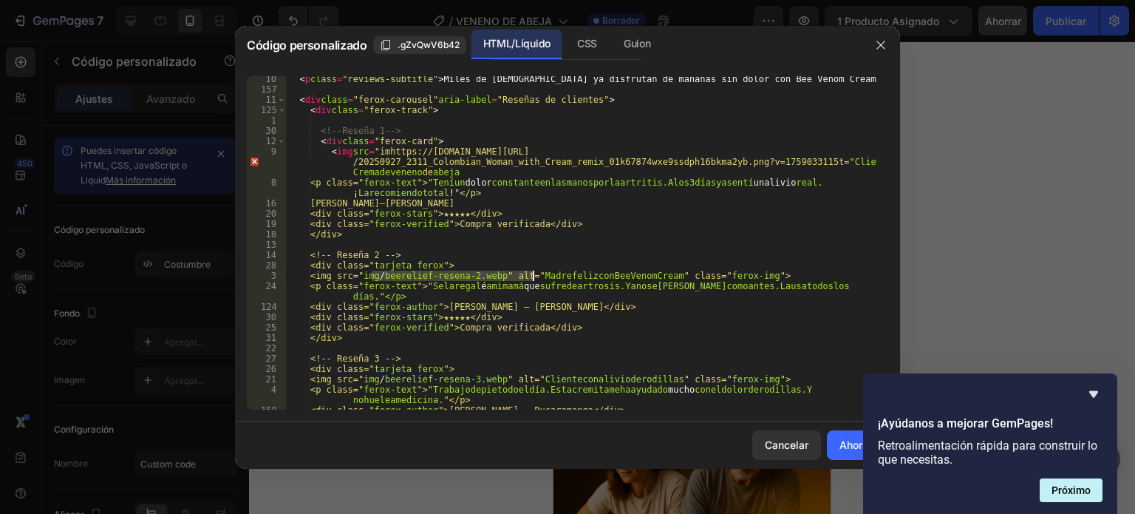
drag, startPoint x: 372, startPoint y: 271, endPoint x: 532, endPoint y: 274, distance: 159.6
click at [532, 274] on div "< p class = "reviews-subtitle" > Miles de colombianos ya disfrutan de mañanas s…" at bounding box center [581, 251] width 591 height 354
paste textarea "[URL][DOMAIN_NAME]"
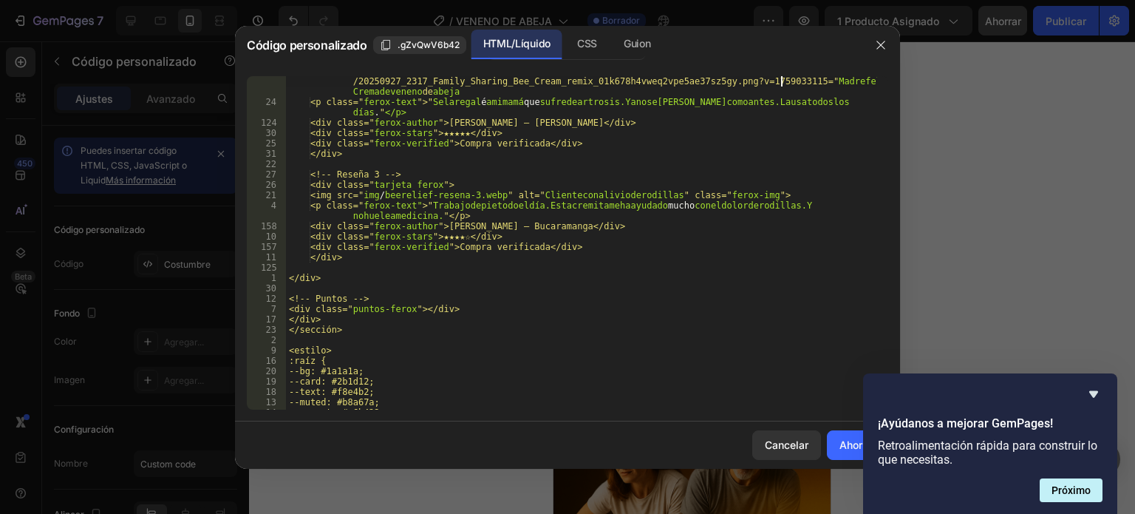
scroll to position [228, 0]
drag, startPoint x: 370, startPoint y: 193, endPoint x: 536, endPoint y: 194, distance: 166.3
click at [536, 194] on div "<img src=https://cdn.shopify.com/s/files/1/0634/8016/8607/files /20250927_2317_…" at bounding box center [581, 253] width 591 height 375
paste textarea "[URL][DOMAIN_NAME]"
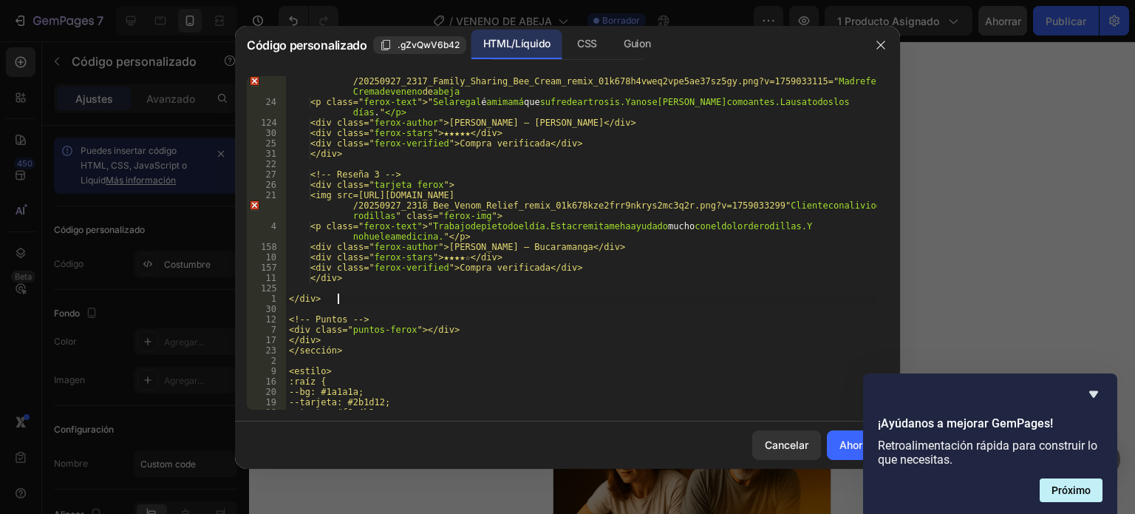
click at [768, 298] on div "<img src=https://cdn.shopify.com/s/files/1/0634/8016/8607/files /20250927_2317_…" at bounding box center [581, 253] width 591 height 375
type textarea "</div>"
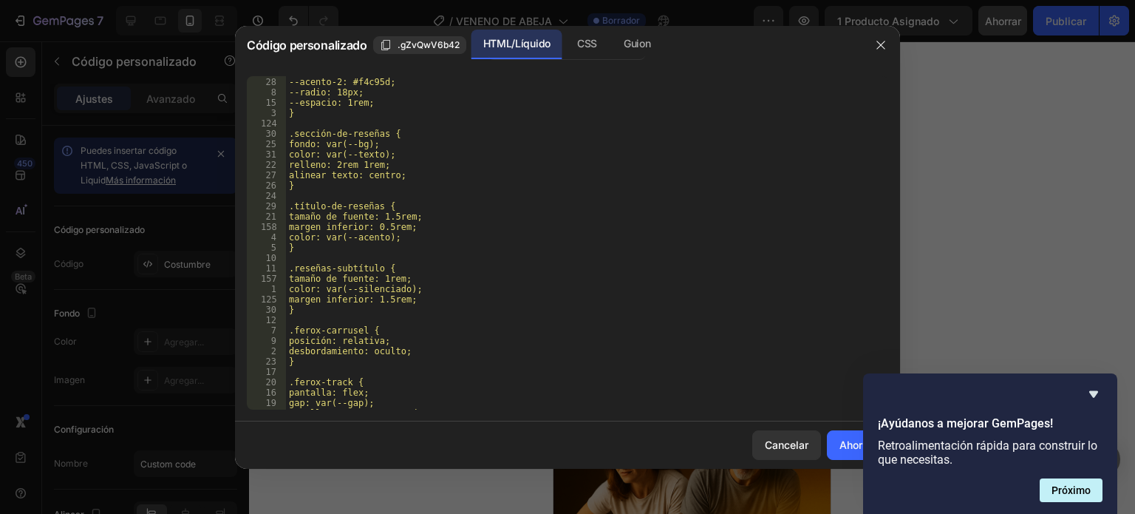
scroll to position [590, 0]
click at [846, 446] on font "Ahorrar" at bounding box center [857, 444] width 36 height 13
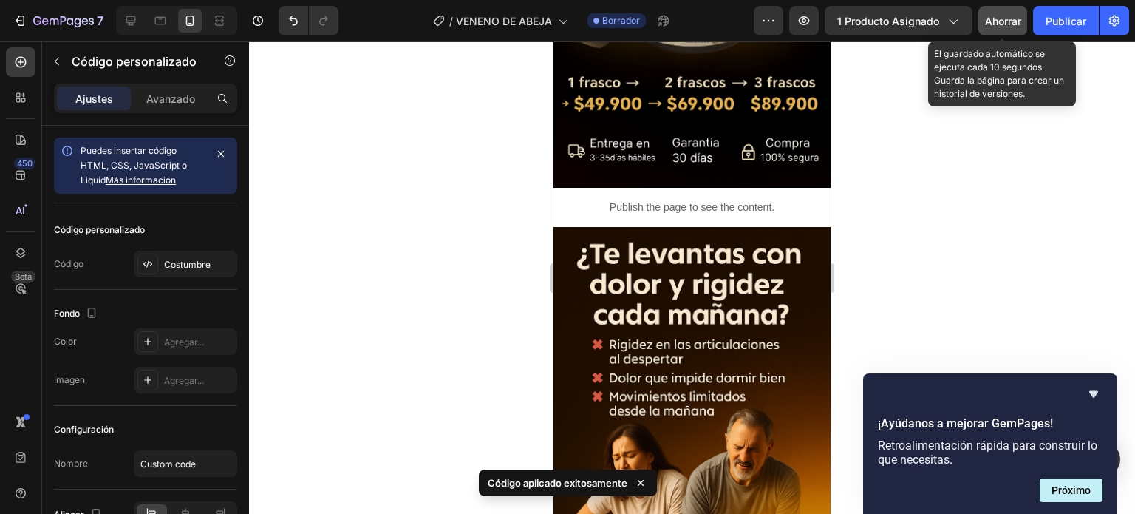
click at [999, 23] on font "Ahorrar" at bounding box center [1003, 21] width 36 height 13
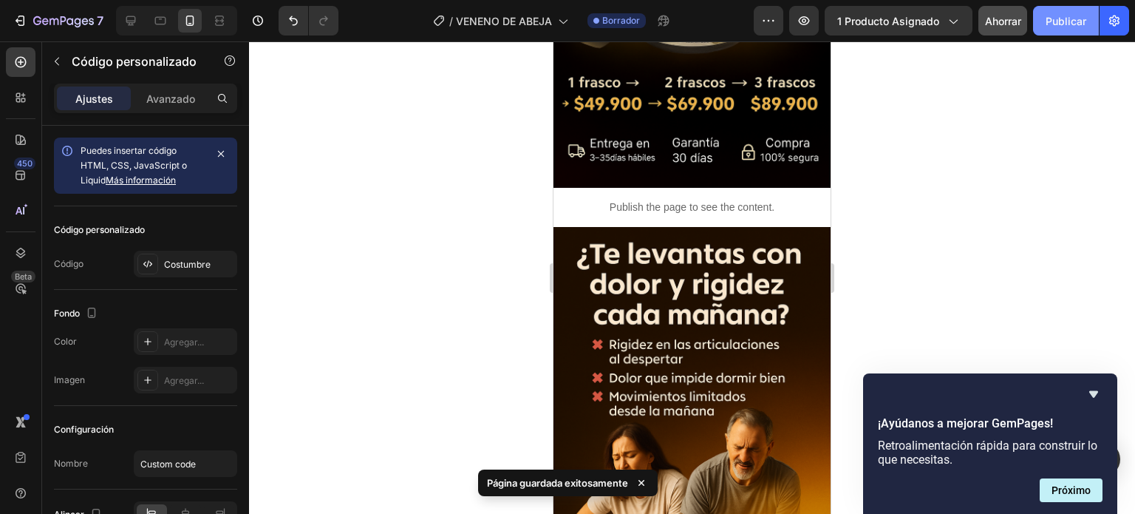
click at [1056, 21] on font "Publicar" at bounding box center [1066, 21] width 41 height 13
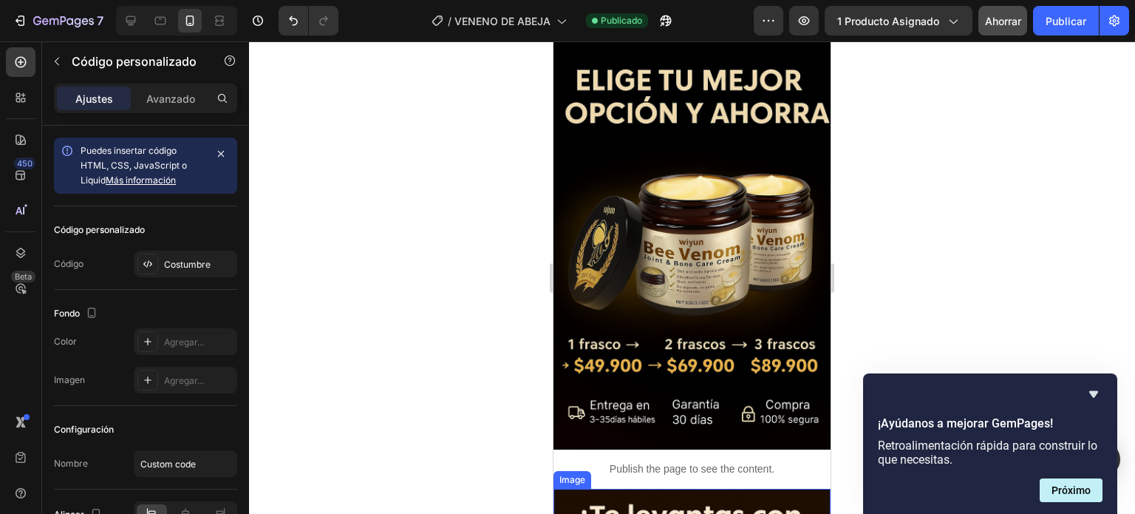
scroll to position [1173, 0]
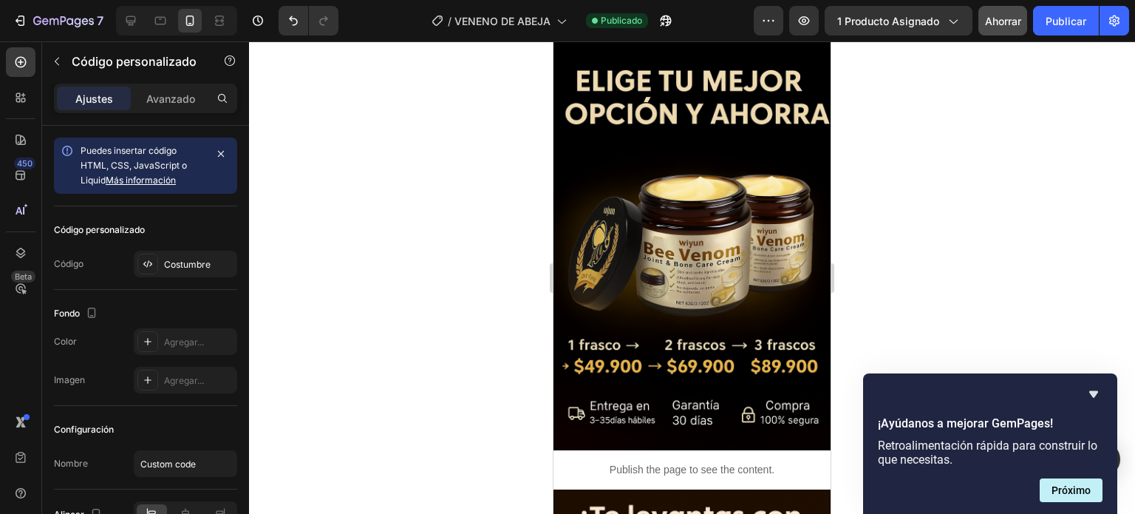
click at [695, 462] on p "Publish the page to see the content." at bounding box center [691, 470] width 277 height 16
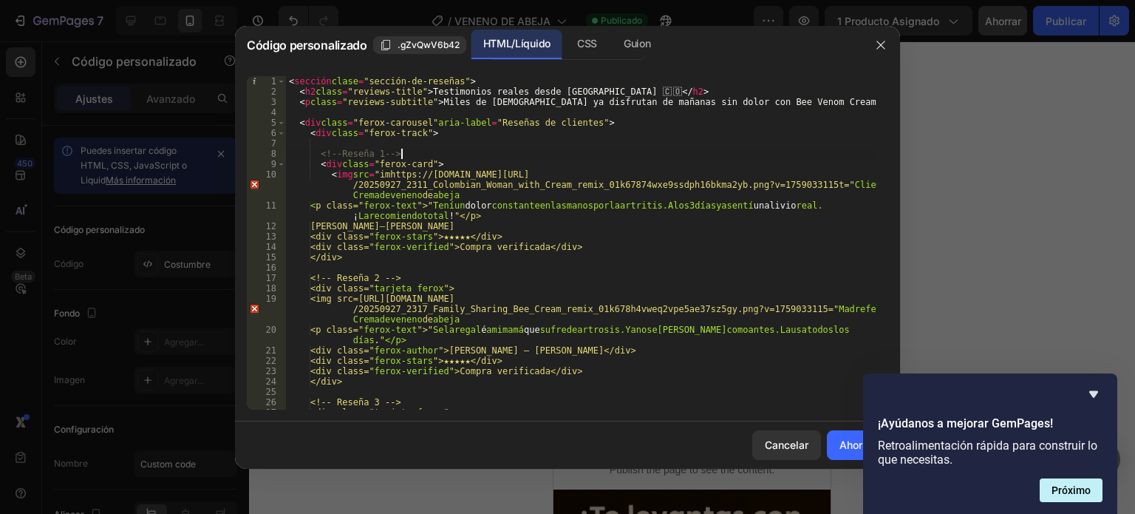
click at [648, 157] on div "< sección clase = "sección-de-reseñas" > < h2 class = "reviews-title" > Testimo…" at bounding box center [581, 263] width 591 height 375
click at [389, 169] on div "< sección clase = "sección-de-reseñas" > < h2 class = "reviews-title" > Testimo…" at bounding box center [581, 263] width 591 height 375
type textarea "</script>"
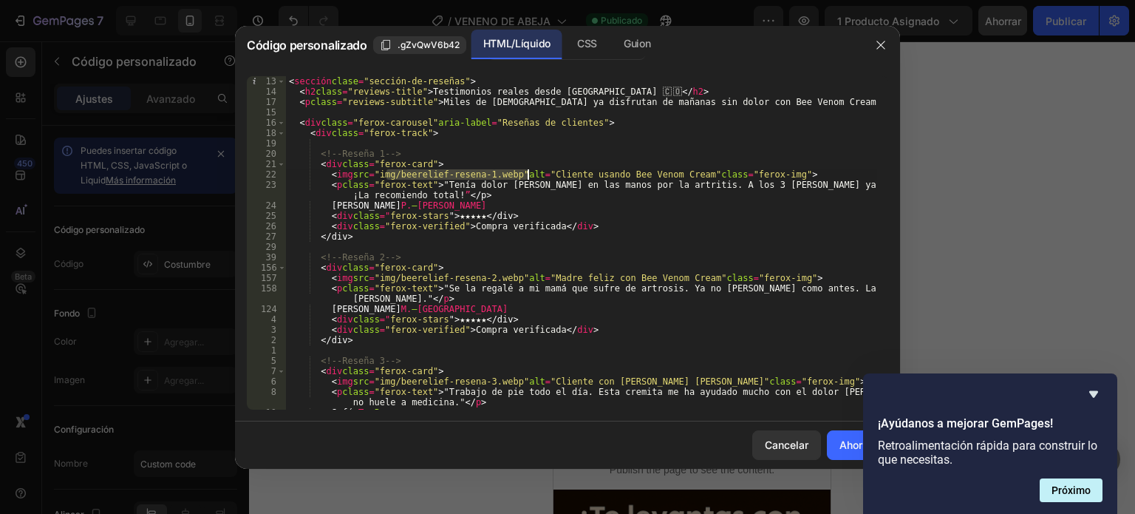
drag, startPoint x: 386, startPoint y: 174, endPoint x: 529, endPoint y: 173, distance: 143.3
click at [529, 173] on div "< sección clase = "sección-de-reseñas" > < h2 class = "reviews-title" > Testimo…" at bounding box center [581, 253] width 591 height 354
paste textarea "[URL][DOMAIN_NAME]"
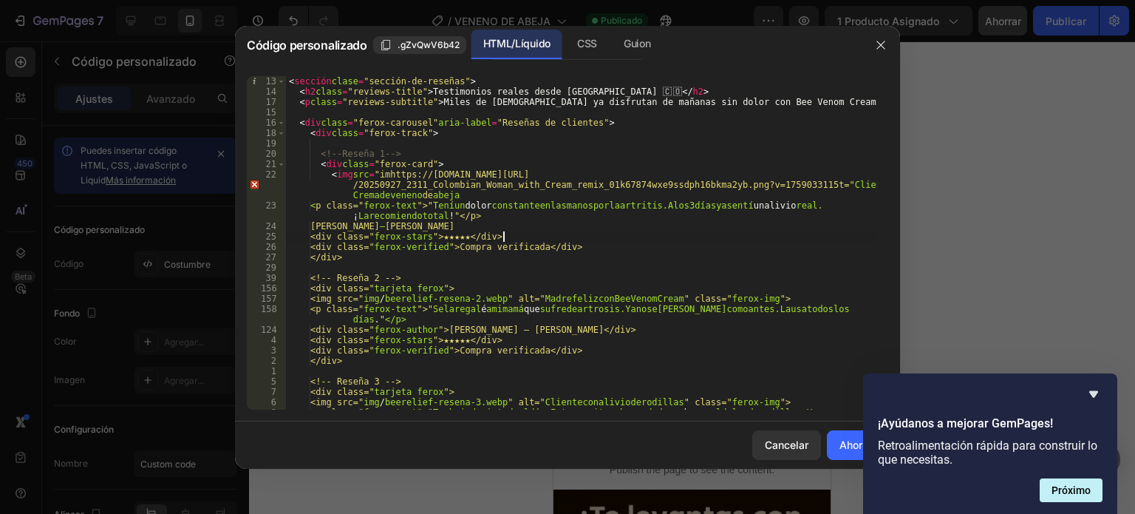
click at [651, 234] on div "< sección clase = "sección-de-reseñas" > < h2 class = "reviews-title" > Testimo…" at bounding box center [581, 258] width 591 height 364
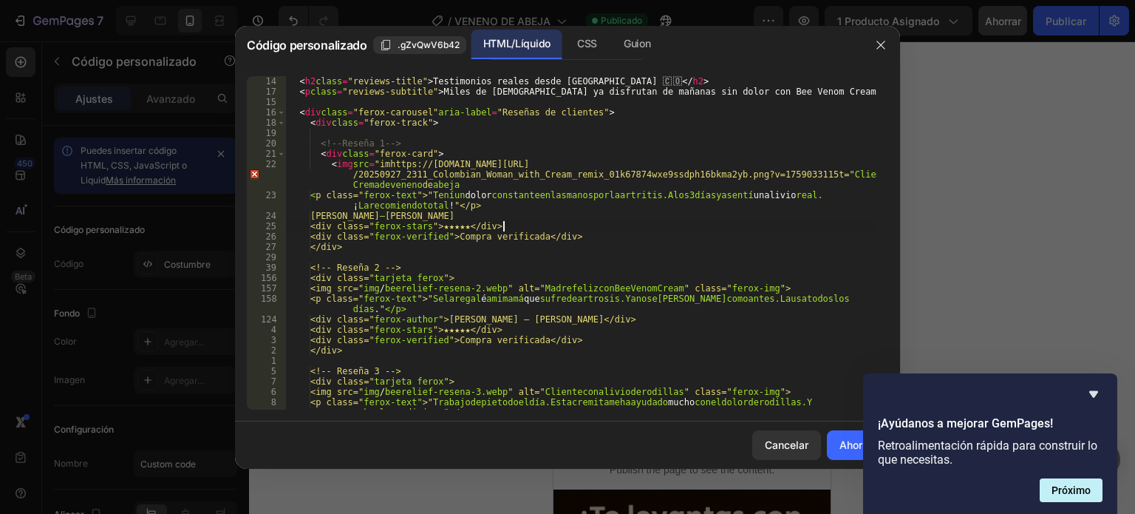
scroll to position [12, 0]
drag, startPoint x: 370, startPoint y: 283, endPoint x: 532, endPoint y: 283, distance: 161.8
click at [532, 283] on div "< h2 class = "reviews-title" > Testimonios reales desde Colombia 🇨 🇴 </ h2 > < …" at bounding box center [581, 252] width 591 height 354
paste textarea "[URL][DOMAIN_NAME]"
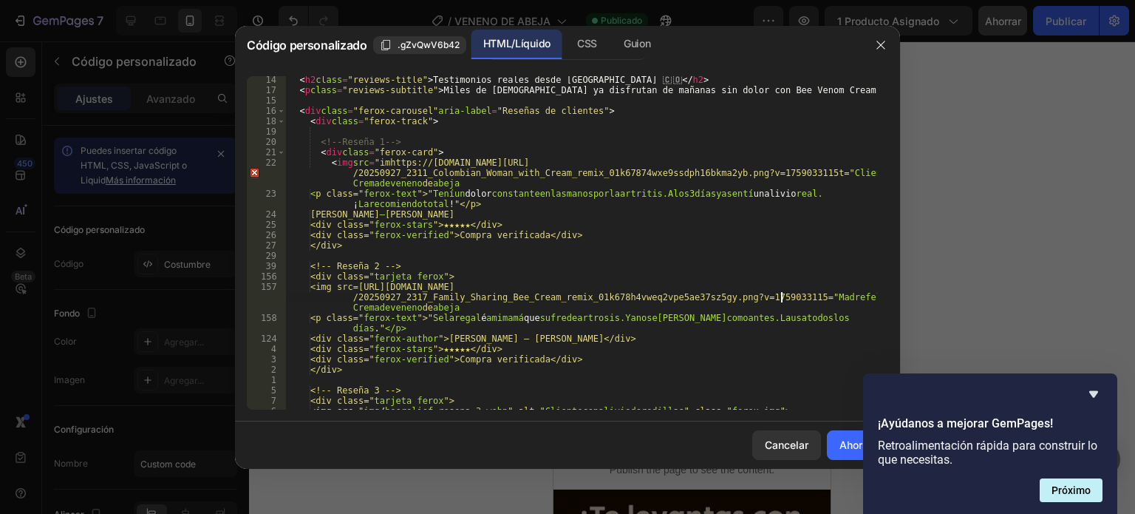
click at [618, 363] on div "< h2 class = "reviews-title" > Testimonios reales desde Colombia 🇨 🇴 </ h2 > < …" at bounding box center [581, 257] width 591 height 364
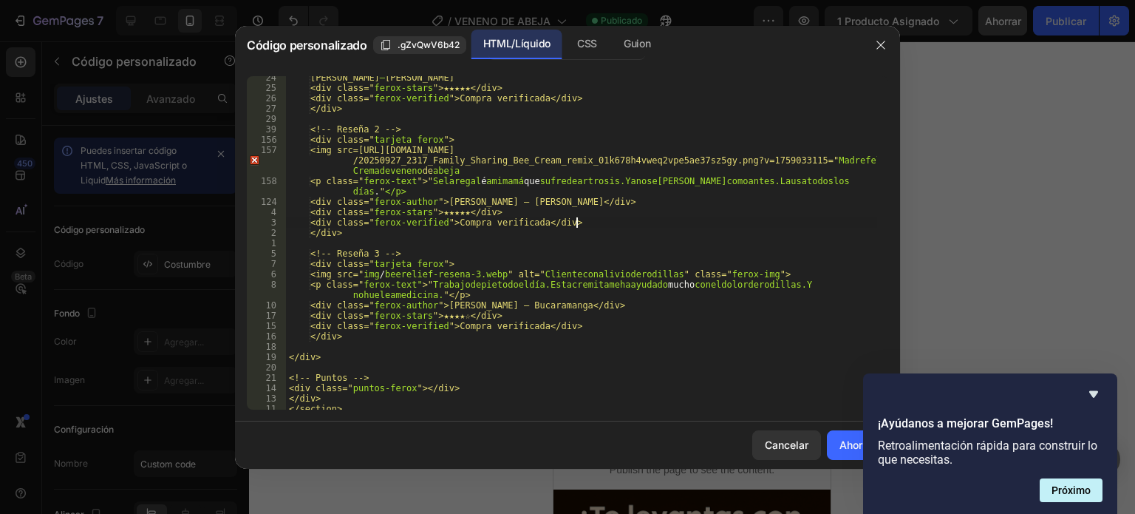
scroll to position [149, 0]
drag, startPoint x: 371, startPoint y: 271, endPoint x: 533, endPoint y: 268, distance: 161.8
click at [533, 268] on div "Elena P. – Pereira <div class=" ferox-stars ">★★★★★</div> <div class=" ferox-ve…" at bounding box center [581, 249] width 591 height 354
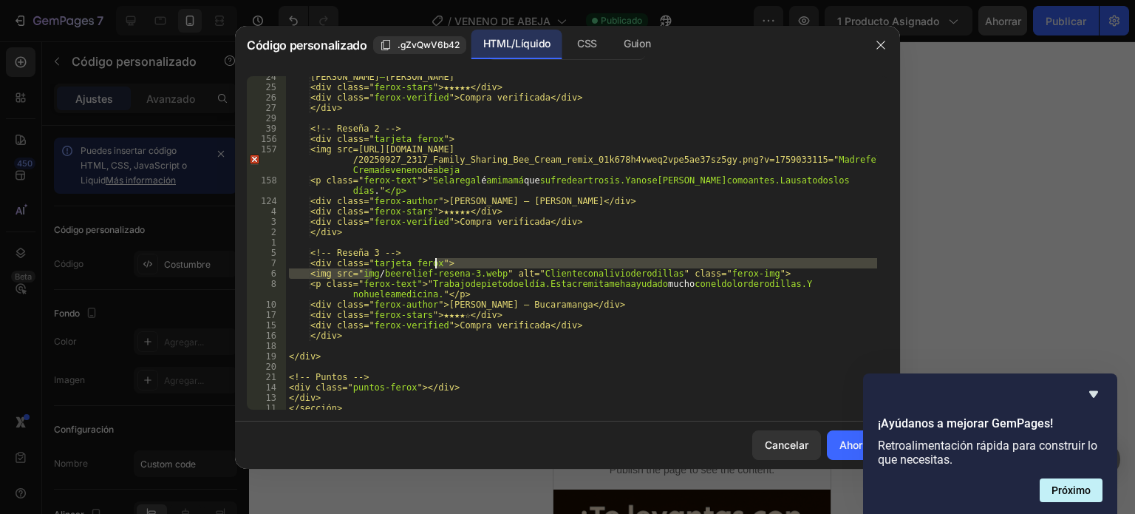
paste textarea "[URL][DOMAIN_NAME]"
type textarea "<div class="ferox-card">https://cdn.shopify.com/s/files/1/0634/8016/8607/files/…"
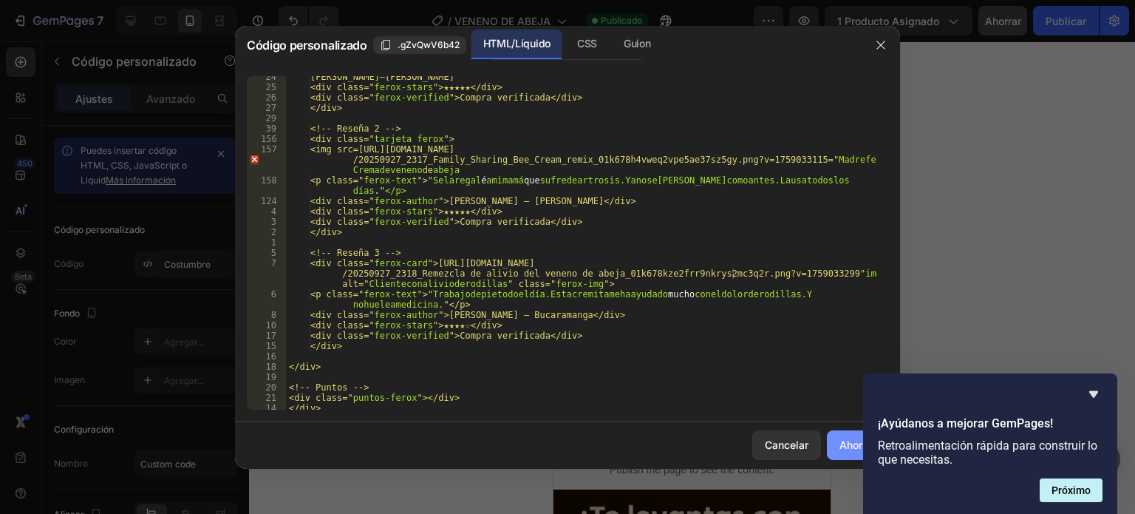
click at [840, 448] on font "Ahorrar" at bounding box center [857, 444] width 36 height 13
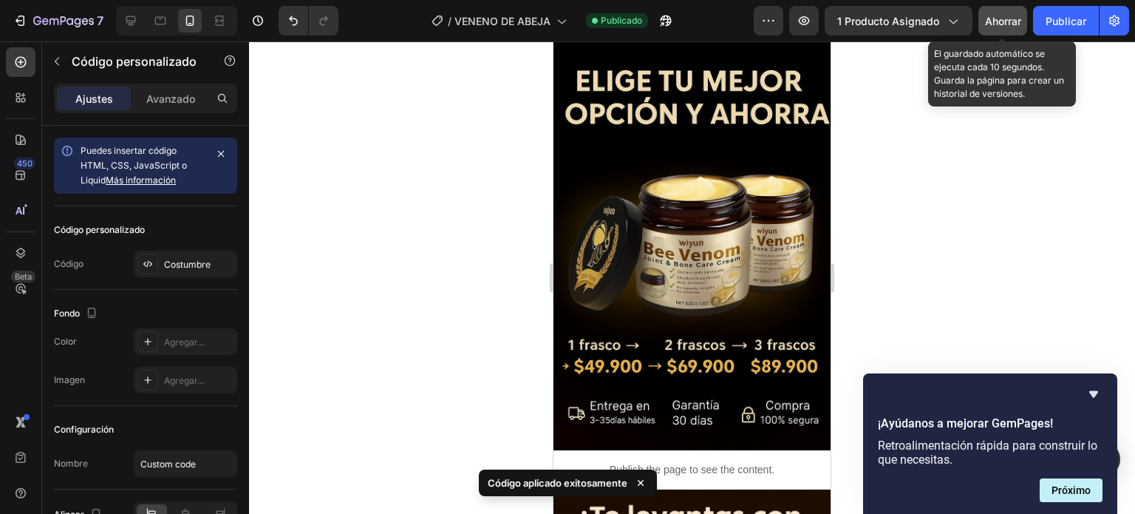
click at [996, 21] on font "Ahorrar" at bounding box center [1003, 21] width 36 height 13
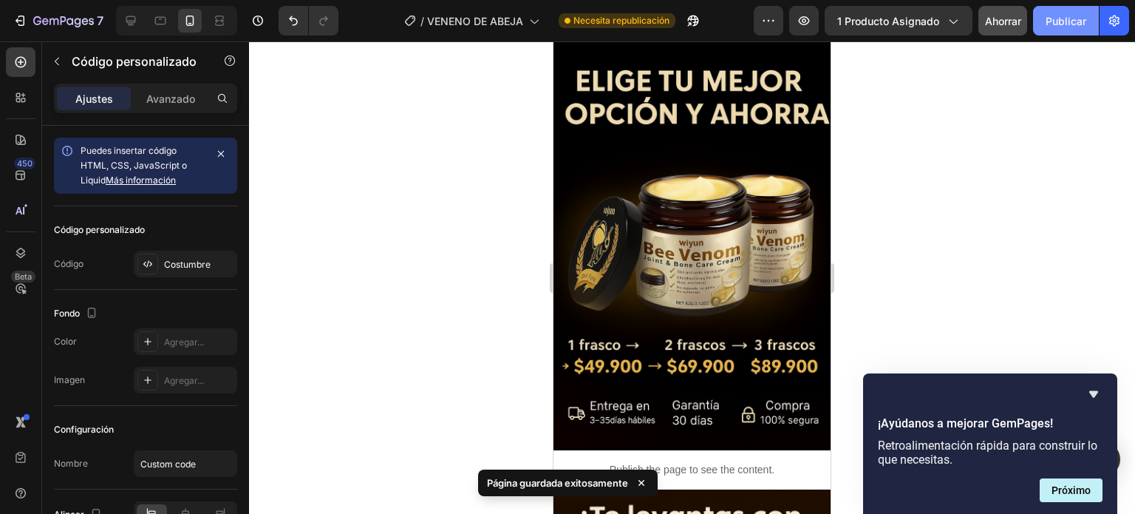
click at [1055, 17] on font "Publicar" at bounding box center [1066, 21] width 41 height 13
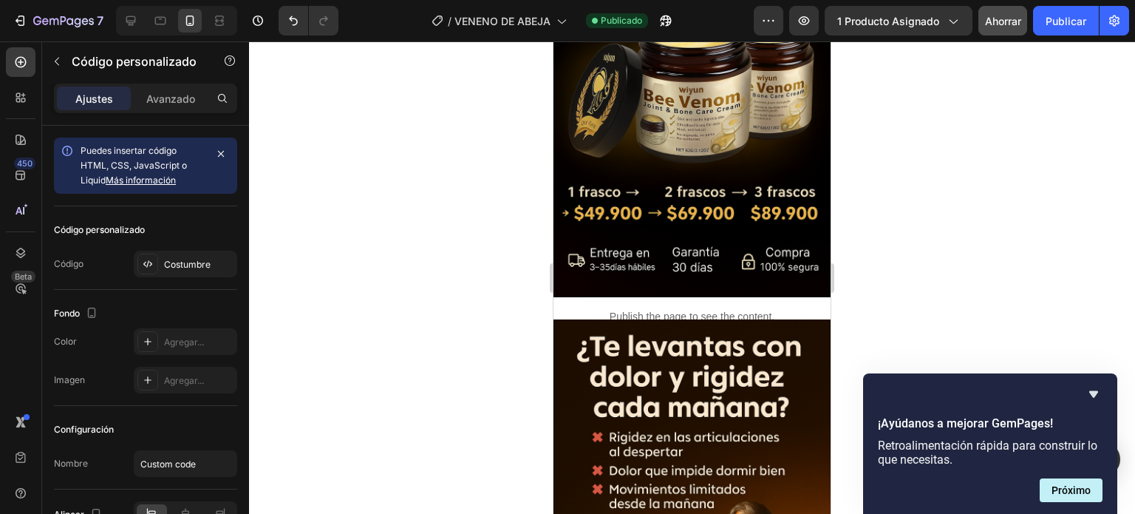
scroll to position [1326, 0]
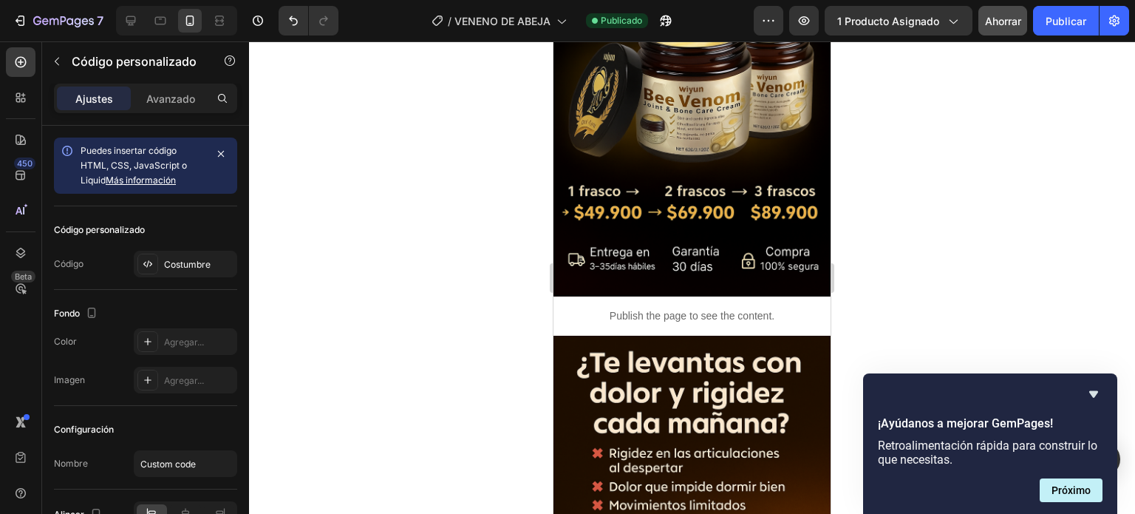
click at [678, 308] on p "Publish the page to see the content." at bounding box center [691, 316] width 277 height 16
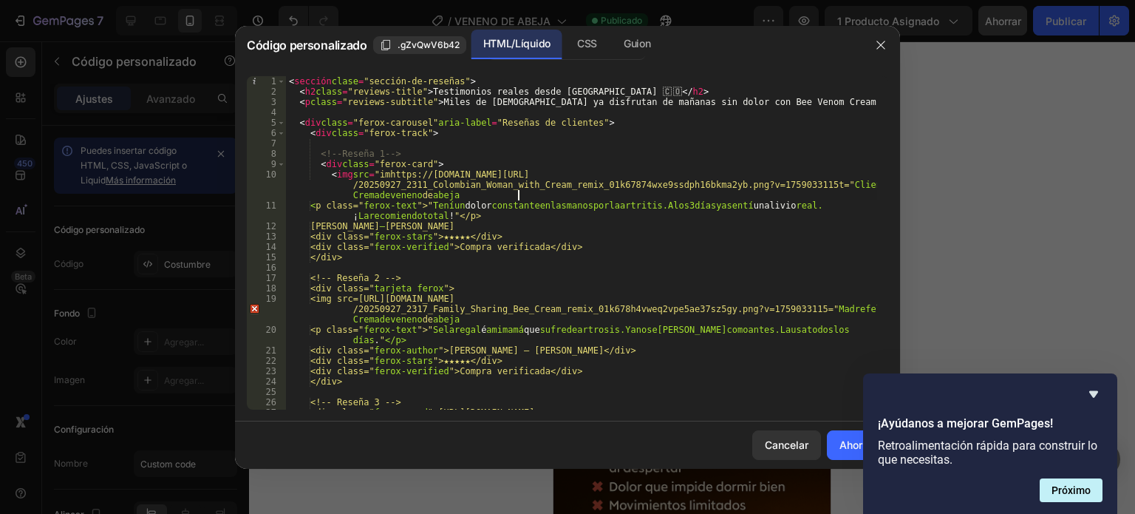
click at [559, 198] on div "< sección clase = "sección-de-reseñas" > < h2 class = "reviews-title" > Testimo…" at bounding box center [581, 263] width 591 height 375
type textarea "</script>"
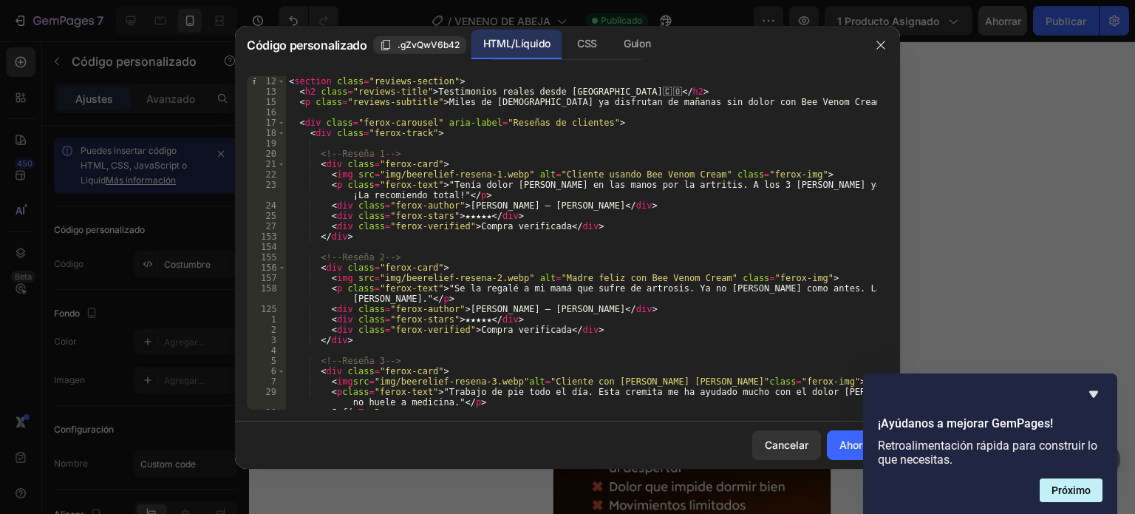
scroll to position [0, 0]
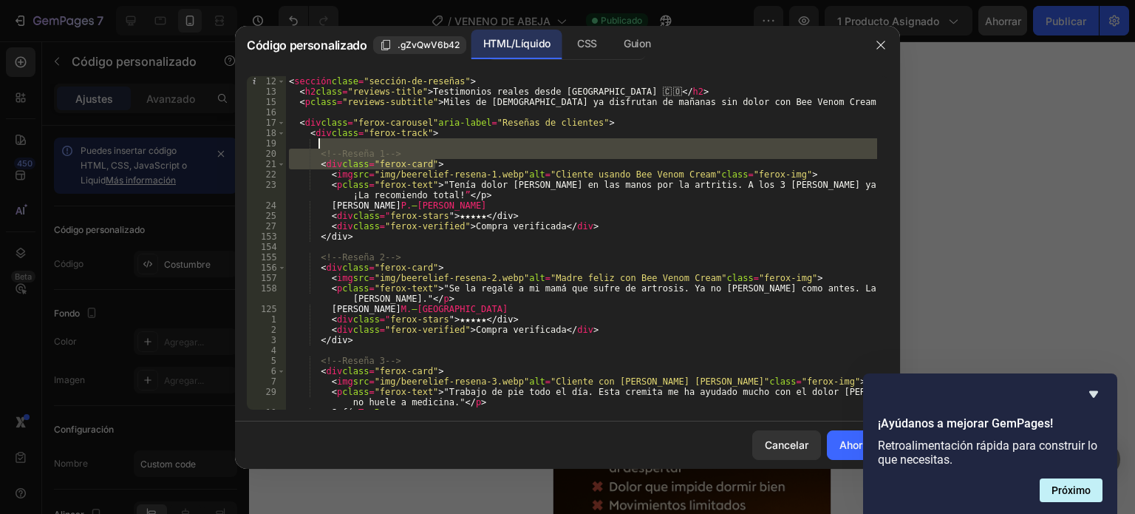
drag, startPoint x: 471, startPoint y: 160, endPoint x: 515, endPoint y: 141, distance: 47.3
click at [515, 141] on div "< sección clase = "sección-de-reseñas" > < h2 class = "reviews-title" > Testimo…" at bounding box center [581, 253] width 591 height 354
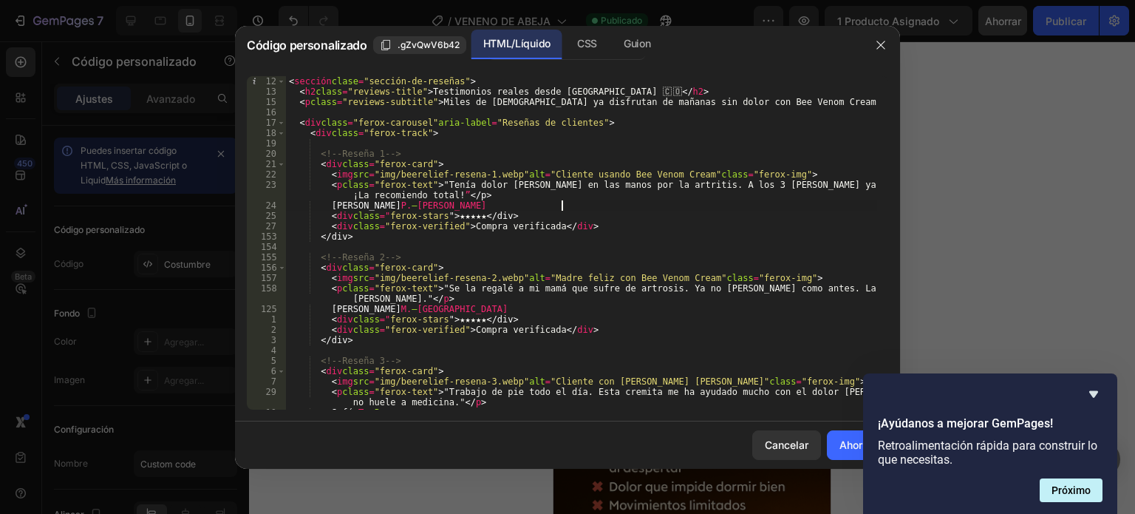
click at [562, 201] on div "< sección clase = "sección-de-reseñas" > < h2 class = "reviews-title" > Testimo…" at bounding box center [581, 253] width 591 height 354
drag, startPoint x: 384, startPoint y: 171, endPoint x: 529, endPoint y: 172, distance: 144.8
click at [529, 172] on div "< sección clase = "sección-de-reseñas" > < h2 class = "reviews-title" > Testimo…" at bounding box center [581, 253] width 591 height 354
paste textarea "[URL][DOMAIN_NAME]"
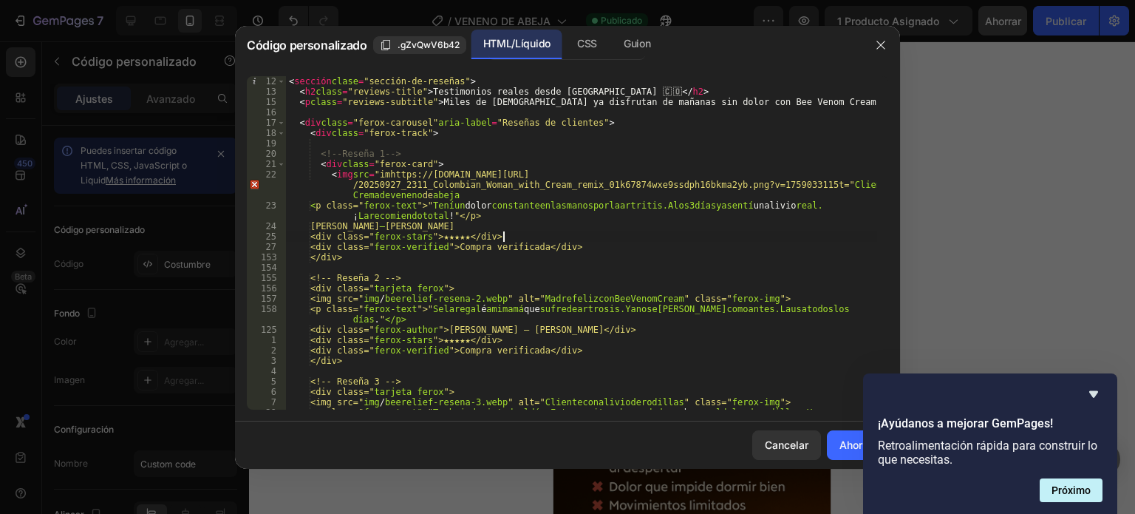
click at [590, 239] on div "< sección clase = "sección-de-reseñas" > < h2 class = "reviews-title" > Testimo…" at bounding box center [581, 258] width 591 height 364
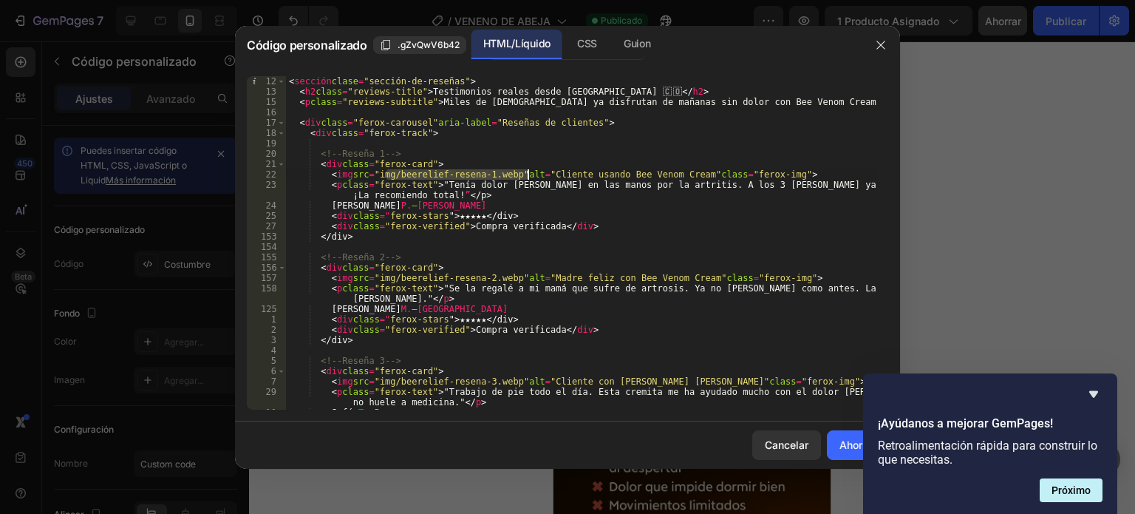
paste textarea "[URL][DOMAIN_NAME]"
click at [542, 218] on div "< sección clase = "sección-de-reseñas" > < h2 class = "reviews-title" > Testimo…" at bounding box center [581, 253] width 591 height 354
drag, startPoint x: 392, startPoint y: 174, endPoint x: 523, endPoint y: 174, distance: 131.5
click at [523, 174] on div "< sección clase = "sección-de-reseñas" > < h2 class = "reviews-title" > Testimo…" at bounding box center [581, 253] width 591 height 354
paste textarea "[URL][DOMAIN_NAME]"
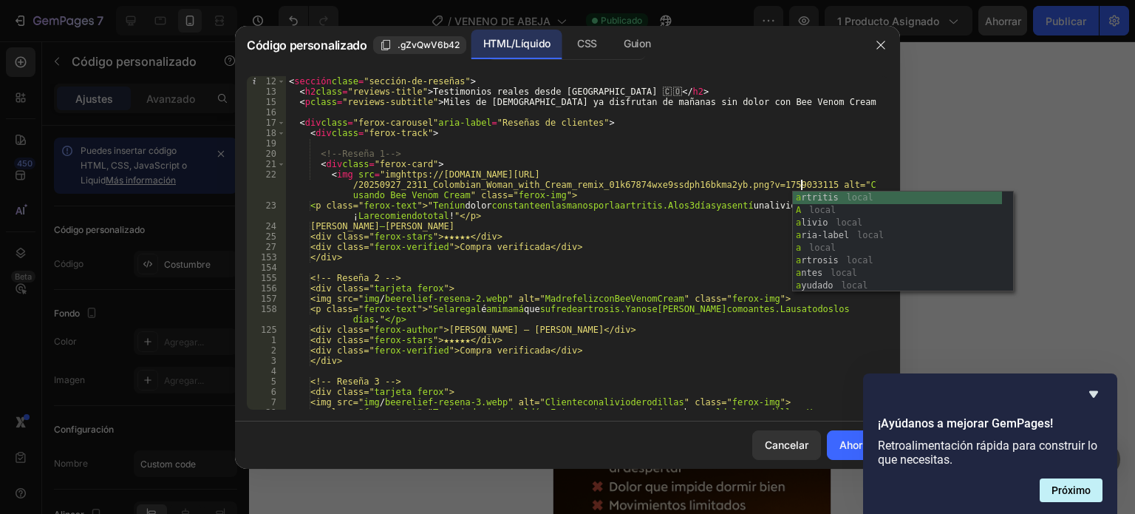
scroll to position [0, 68]
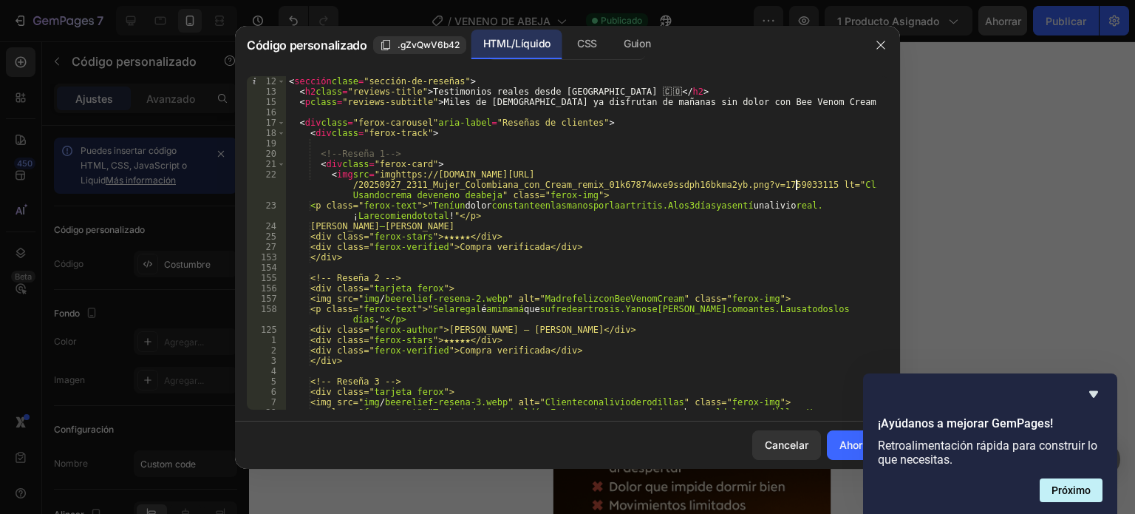
click at [489, 287] on div "< sección clase = "sección-de-reseñas" > < h2 class = "reviews-title" > Testimo…" at bounding box center [581, 258] width 591 height 364
type textarea "</script>"
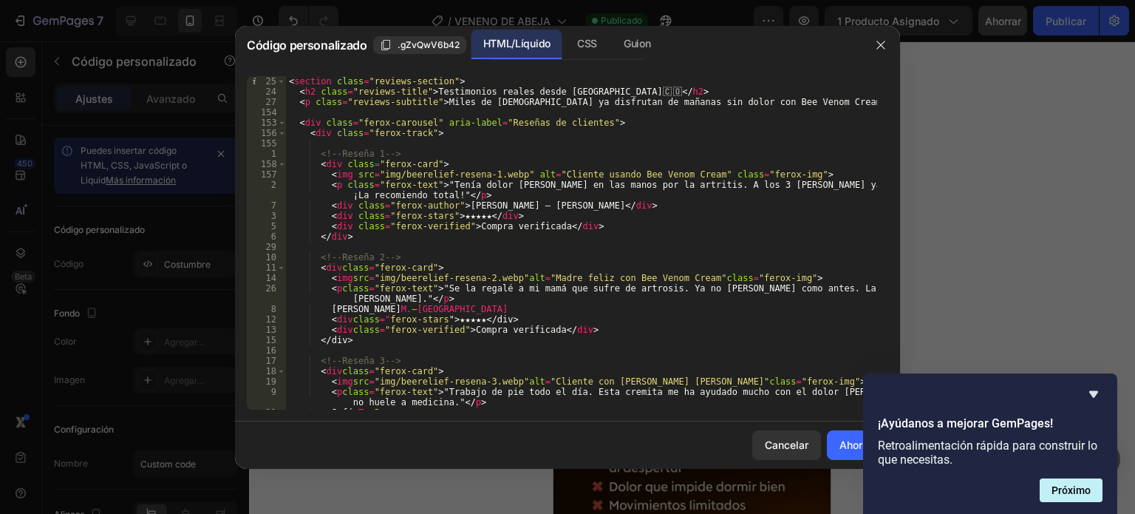
scroll to position [0, 0]
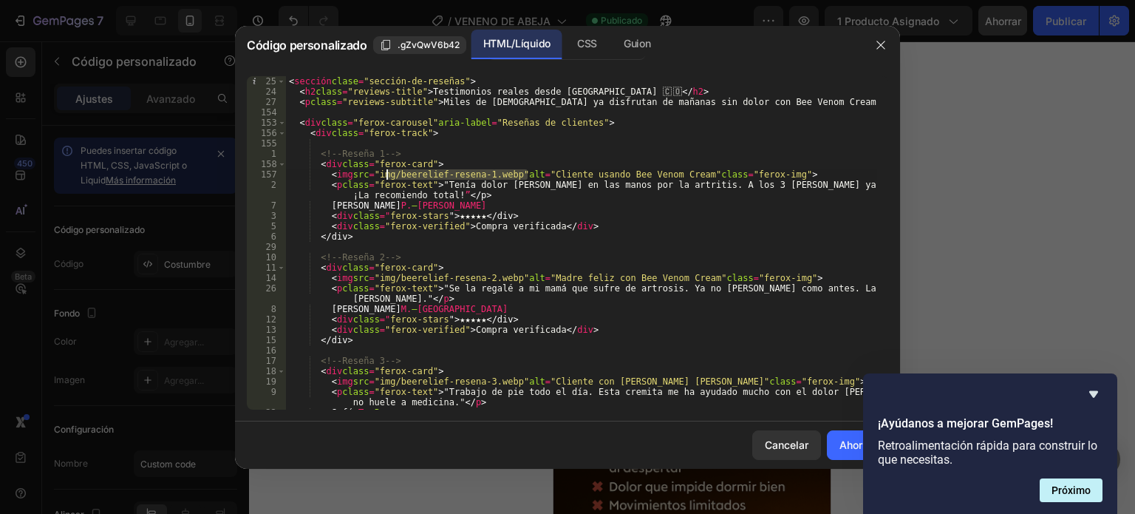
drag, startPoint x: 528, startPoint y: 171, endPoint x: 387, endPoint y: 174, distance: 141.1
click at [387, 174] on div "< sección clase = "sección-de-reseñas" > < h2 class = "reviews-title" > Testimo…" at bounding box center [581, 253] width 591 height 354
paste textarea "[URL][DOMAIN_NAME]"
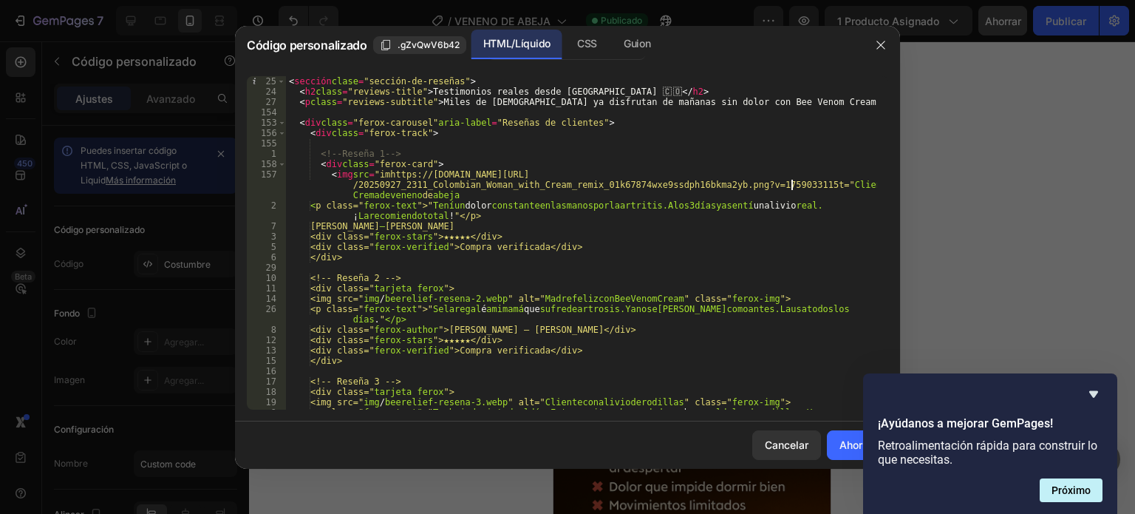
scroll to position [0, 66]
type textarea "<img src="imhttps://cdn.shopify.com/s/files/1/0634/8016/8607/files/20250927_231…"
click at [884, 53] on button "button" at bounding box center [881, 45] width 24 height 24
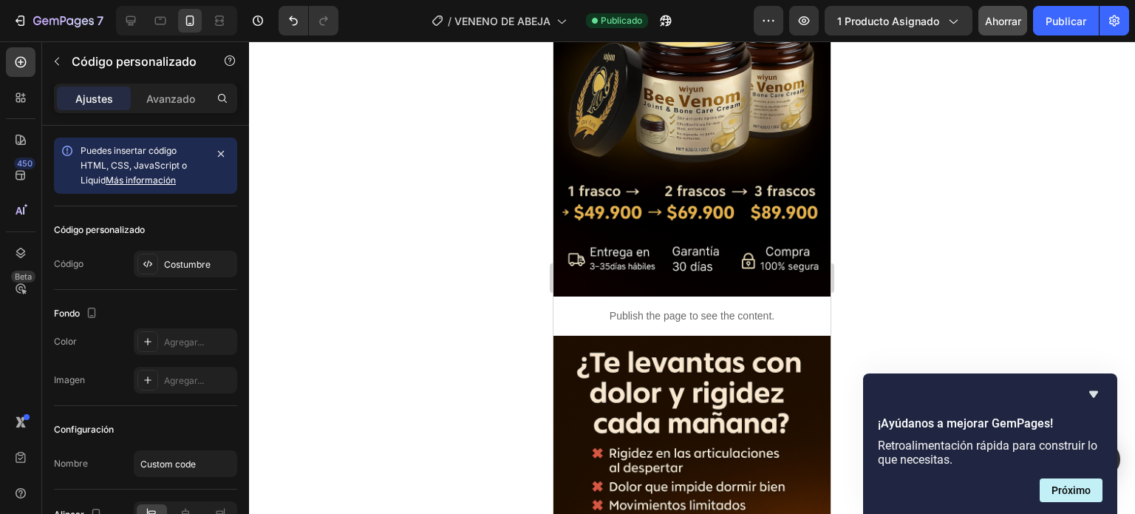
click at [665, 308] on p "Publish the page to see the content." at bounding box center [691, 316] width 277 height 16
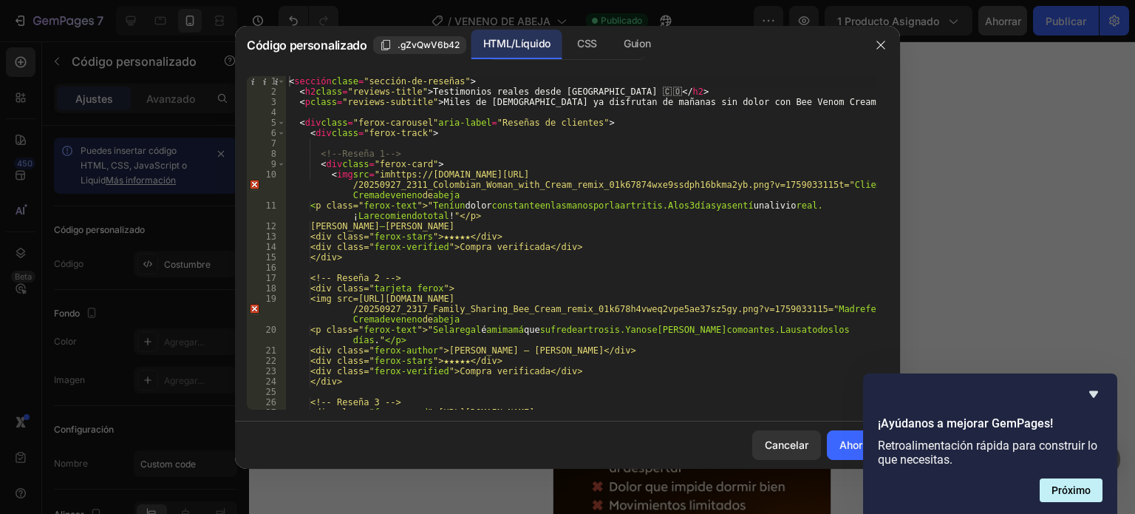
click at [426, 223] on div "< sección clase = "sección-de-reseñas" > < h2 class = "reviews-title" > Testimo…" at bounding box center [581, 263] width 591 height 375
type textarea "</script>"
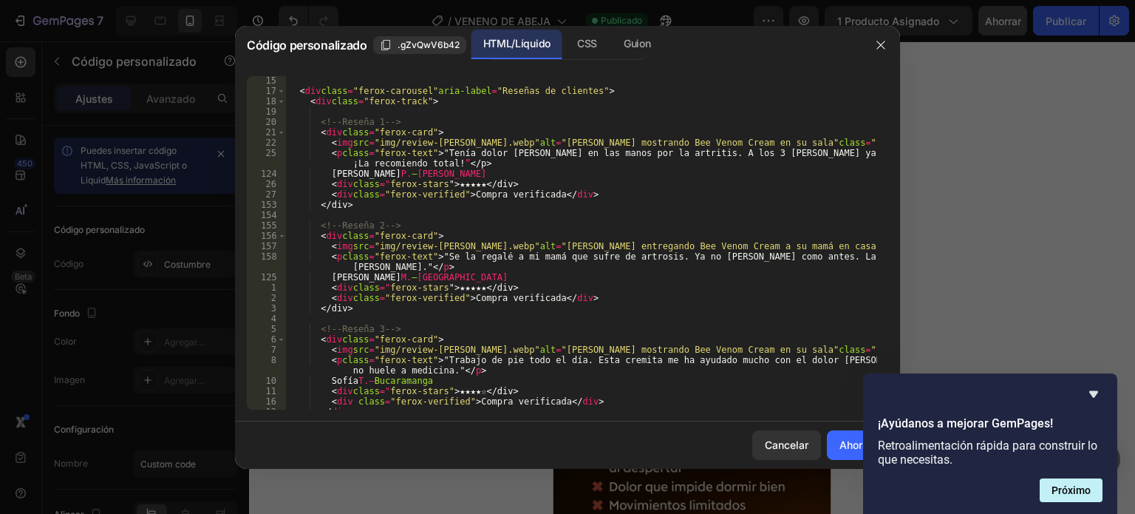
scroll to position [32, 0]
drag, startPoint x: 499, startPoint y: 139, endPoint x: 387, endPoint y: 142, distance: 112.3
click at [387, 142] on div "< div class = "ferox-carousel" aria-label = "Reseñas de clientes" > < div class…" at bounding box center [581, 252] width 591 height 354
paste textarea "[URL][DOMAIN_NAME]"
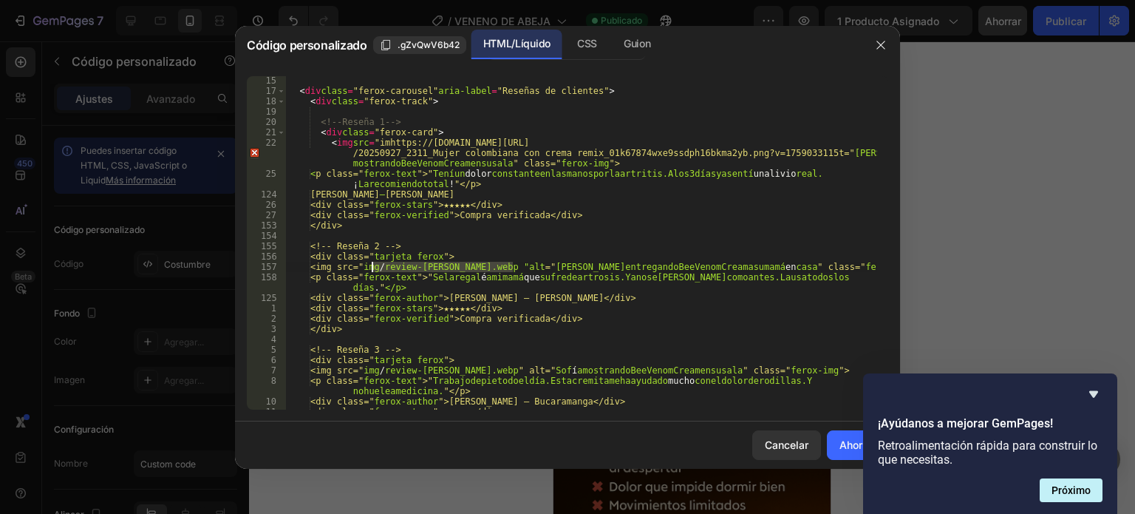
drag, startPoint x: 511, startPoint y: 262, endPoint x: 374, endPoint y: 263, distance: 137.4
click at [374, 263] on div "< div class = "ferox-carousel" aria-label = "Reseñas de clientes" > < div class…" at bounding box center [581, 252] width 591 height 354
paste textarea "[URL][DOMAIN_NAME]"
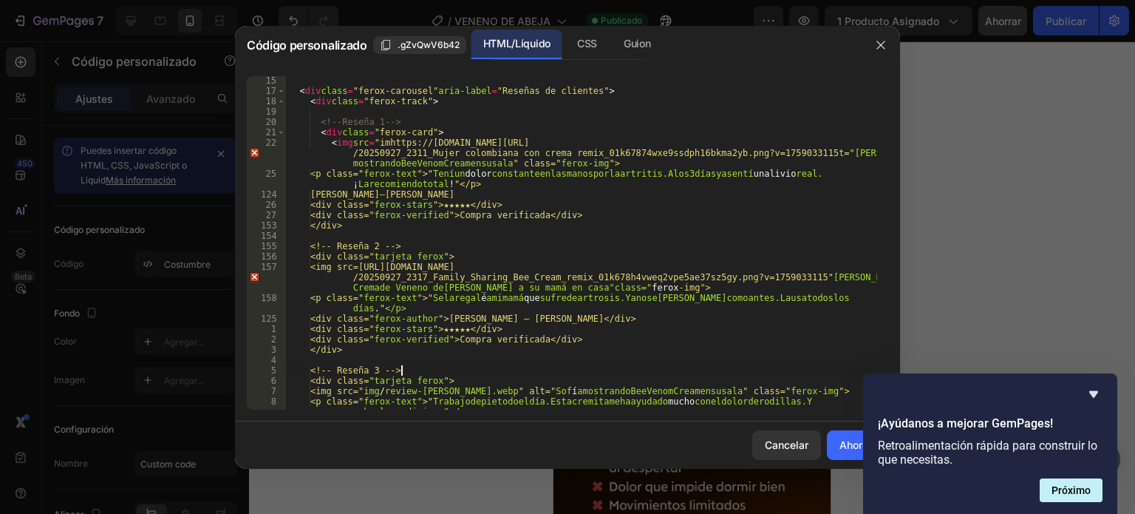
click at [656, 371] on div "< div class = "ferox-carousel" aria-label = "Reseñas de clientes" > < div class…" at bounding box center [581, 252] width 591 height 354
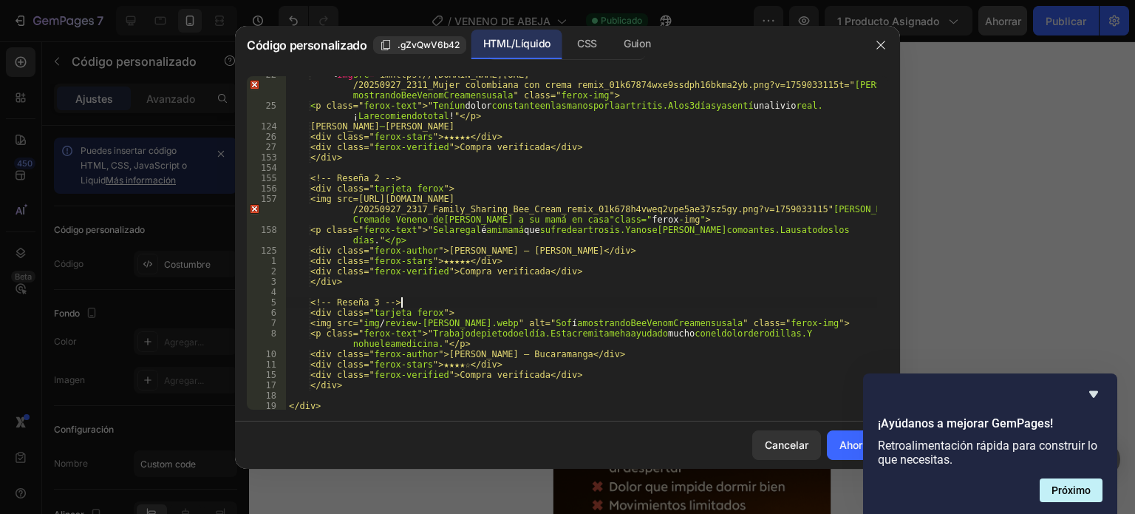
scroll to position [100, 0]
drag, startPoint x: 372, startPoint y: 318, endPoint x: 502, endPoint y: 324, distance: 130.2
click at [502, 324] on div "< img src = "imhttps://cdn.shopify.com/s/files/1/0634/8016/8607/files /20250927…" at bounding box center [581, 256] width 591 height 375
paste textarea "[URL][DOMAIN_NAME]"
type textarea "<img src=https://cdn.shopify.com/s/files/1/0634/8016/8607/files/20250927_2318_B…"
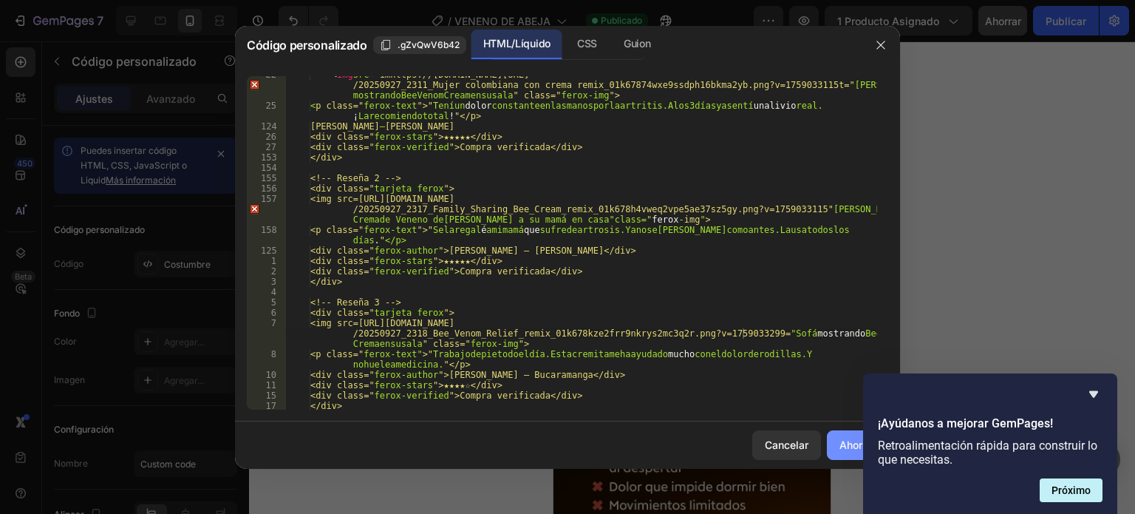
click at [839, 443] on font "Ahorrar" at bounding box center [857, 444] width 36 height 13
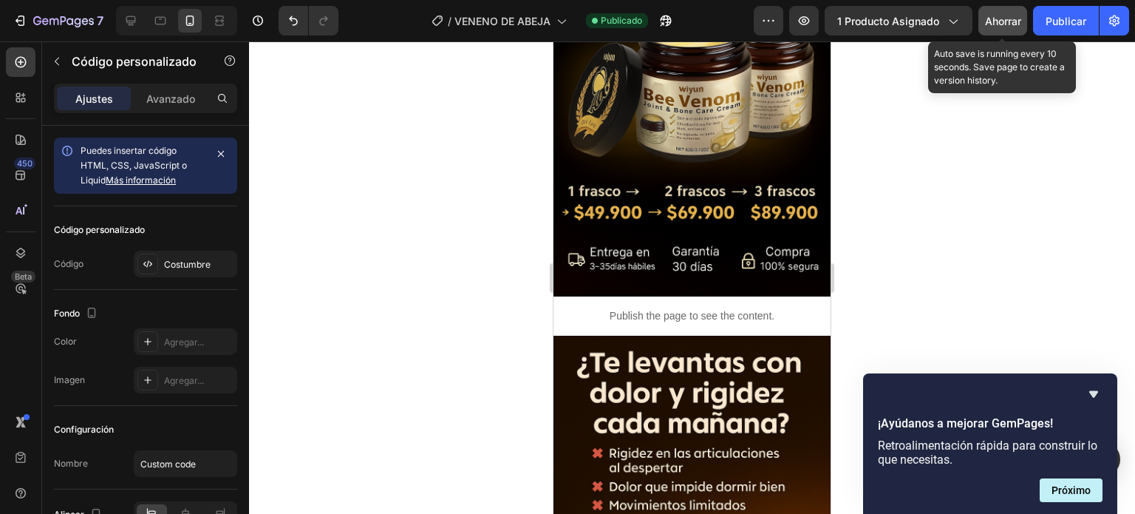
click at [1005, 27] on div "Ahorrar" at bounding box center [1003, 21] width 36 height 16
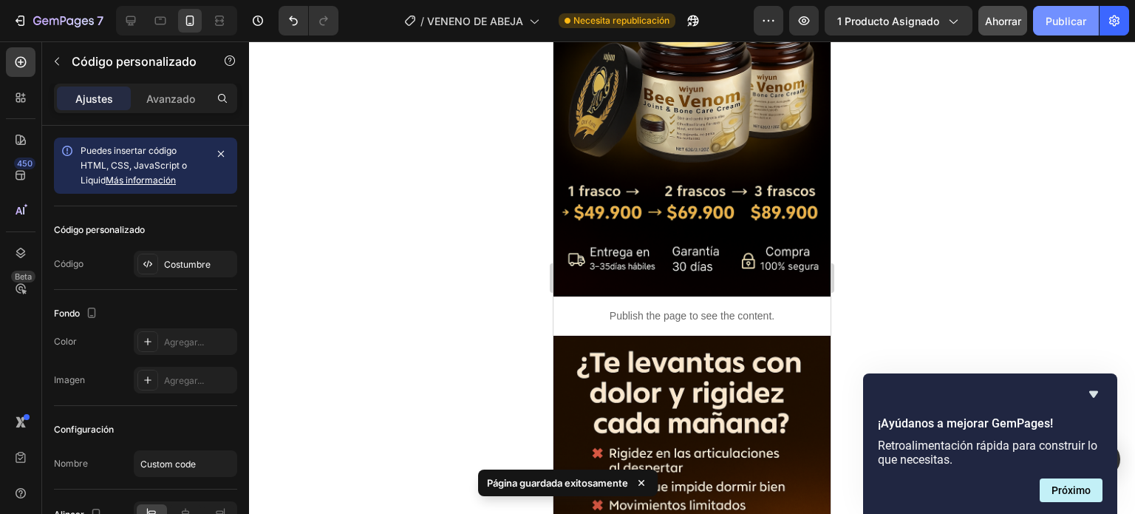
click at [1070, 22] on font "Publicar" at bounding box center [1066, 21] width 41 height 13
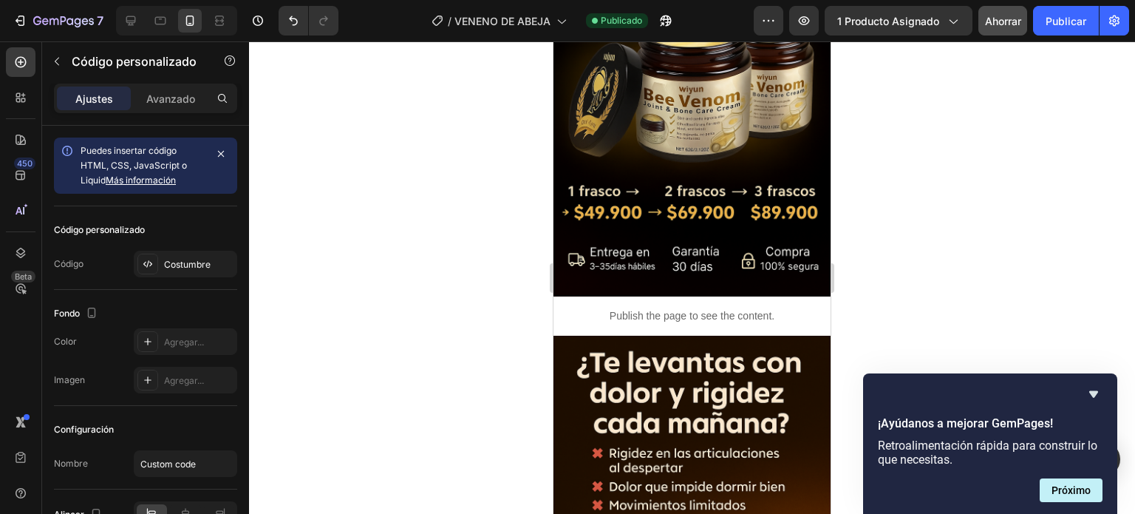
click at [726, 308] on p "Publish the page to see the content." at bounding box center [691, 316] width 277 height 16
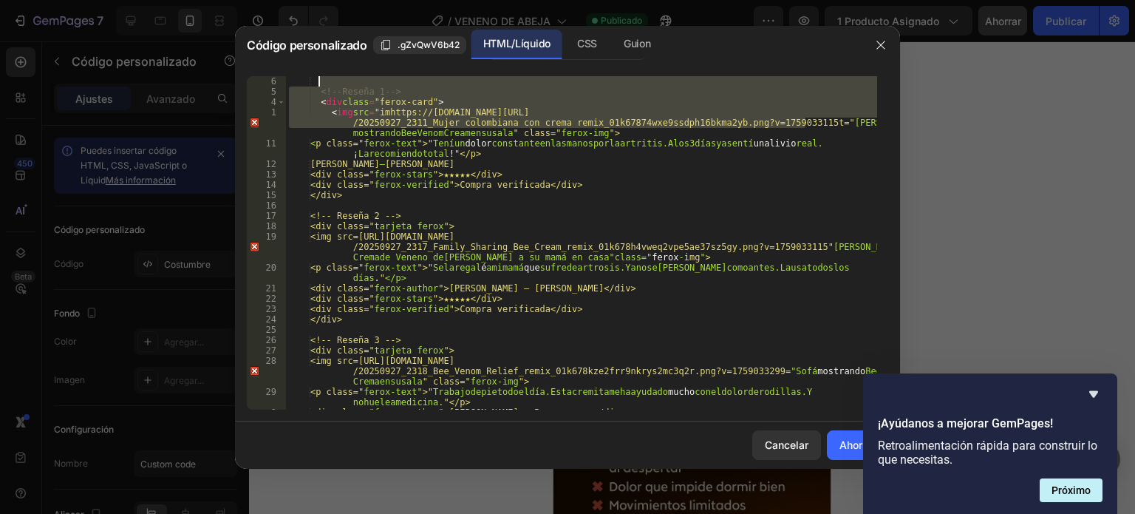
scroll to position [62, 0]
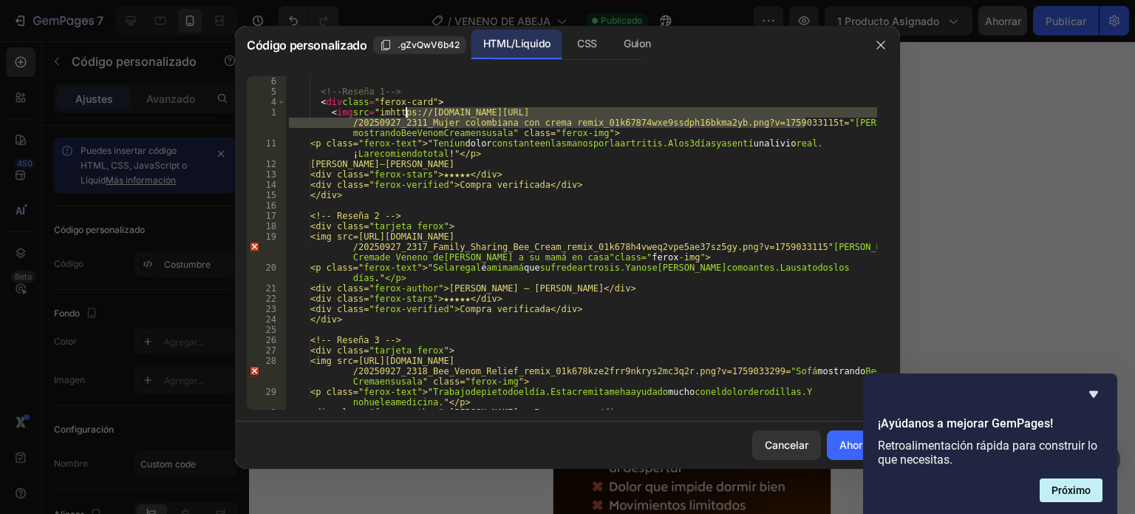
drag, startPoint x: 807, startPoint y: 117, endPoint x: 402, endPoint y: 107, distance: 405.0
click at [402, 107] on div "<!-- Reseña 1 --> < div class = "ferox-card" > < img src = "imhttps://cdn.shopi…" at bounding box center [581, 253] width 591 height 354
click at [386, 109] on div "<!-- Reseña 1 --> < div class = "ferox-card" > < img src = "imhttps://cdn.shopi…" at bounding box center [581, 253] width 591 height 354
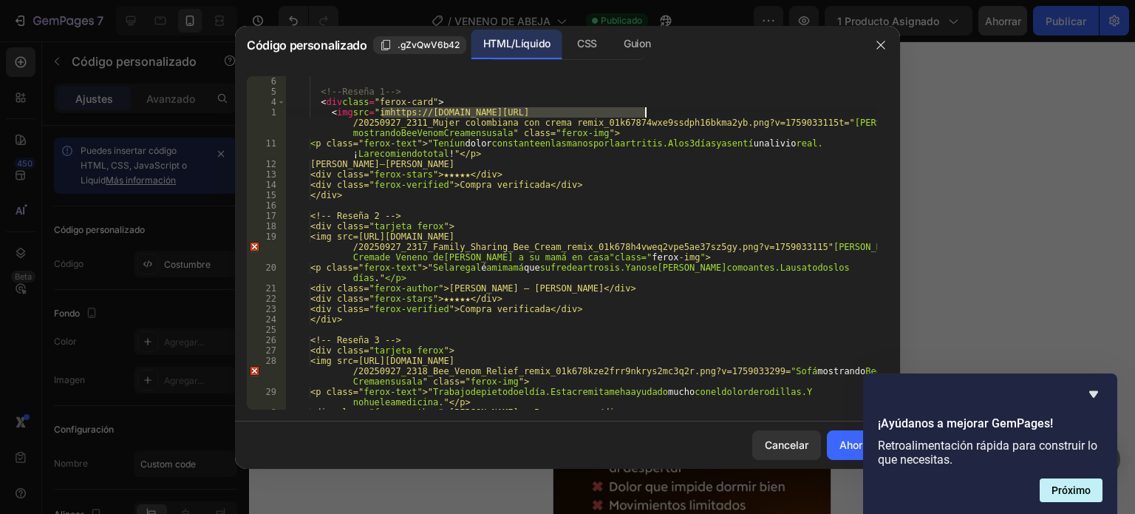
drag, startPoint x: 383, startPoint y: 107, endPoint x: 692, endPoint y: 112, distance: 308.9
click at [692, 112] on div "<!-- Reseña 1 --> < div class = "ferox-card" > < img src = "imhttps://cdn.shopi…" at bounding box center [581, 253] width 591 height 354
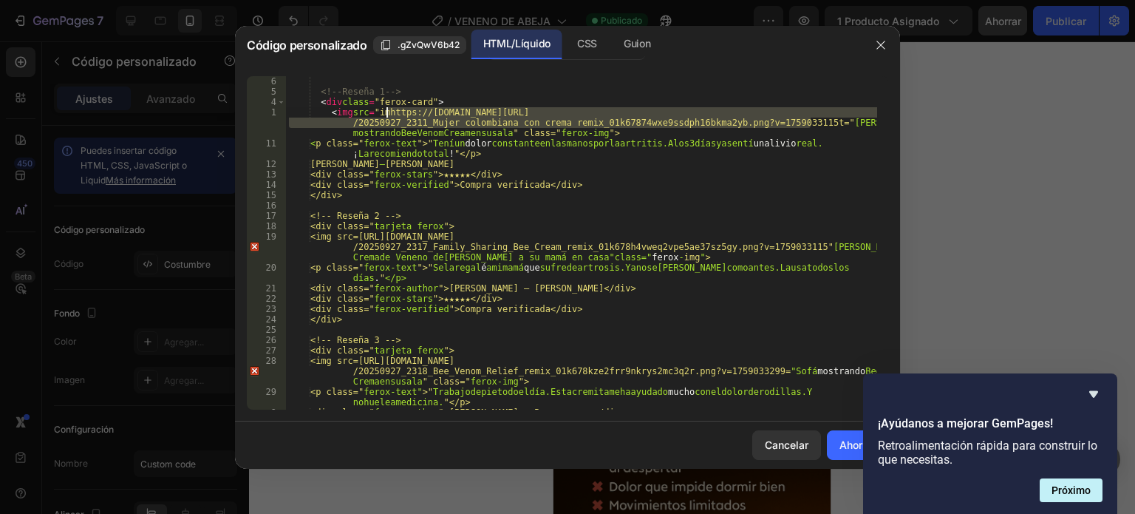
drag, startPoint x: 810, startPoint y: 121, endPoint x: 384, endPoint y: 107, distance: 425.8
click at [384, 107] on div "<!-- Reseña 1 --> < div class = "ferox-card" > < img src = "imhttps://cdn.shopi…" at bounding box center [581, 253] width 591 height 354
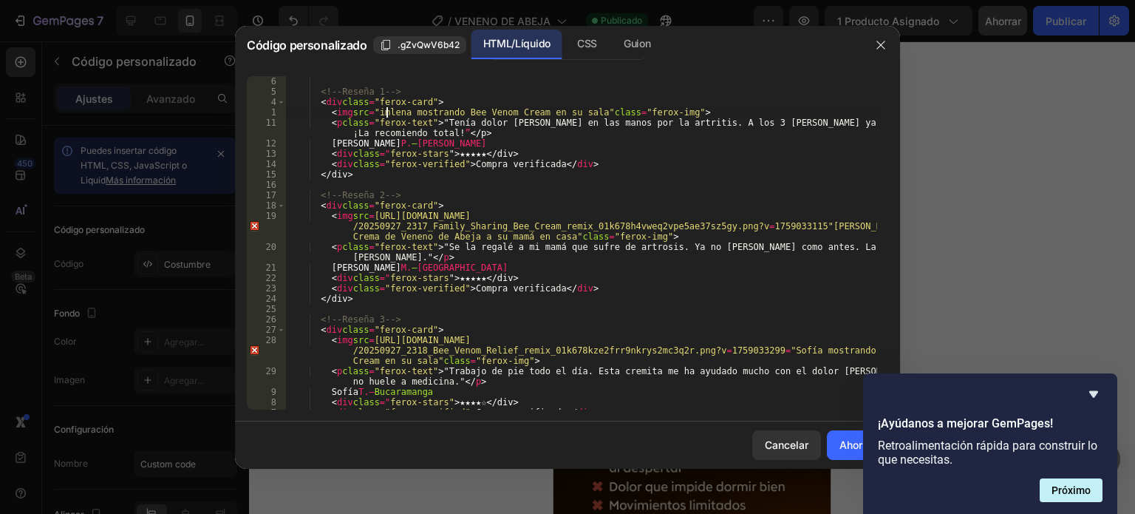
paste textarea "[URL][DOMAIN_NAME]"
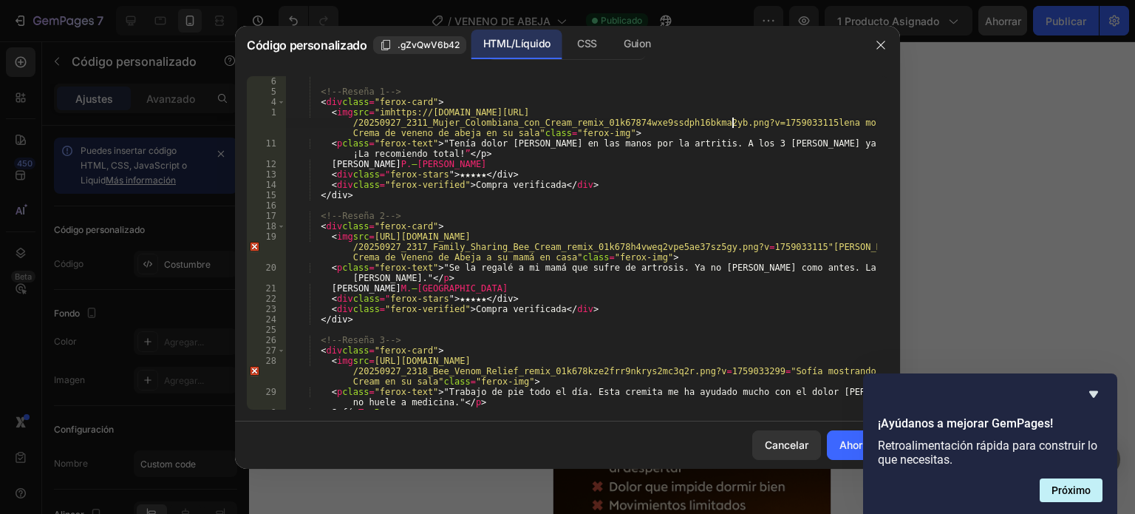
click at [734, 119] on div "<!-- Reseña 1 --> < div class = "ferox-card" > < img src = "imhttps://cdn.shopi…" at bounding box center [581, 253] width 591 height 354
click at [748, 118] on div "<!-- Reseña 1 --> < div class = "ferox-card" > < img src = "imhttps://cdn.shopi…" at bounding box center [581, 253] width 591 height 354
click at [804, 117] on div "<!-- Reseña 1 --> < div class = "ferox-card" > < img src = "imhttps://cdn.shopi…" at bounding box center [581, 253] width 591 height 354
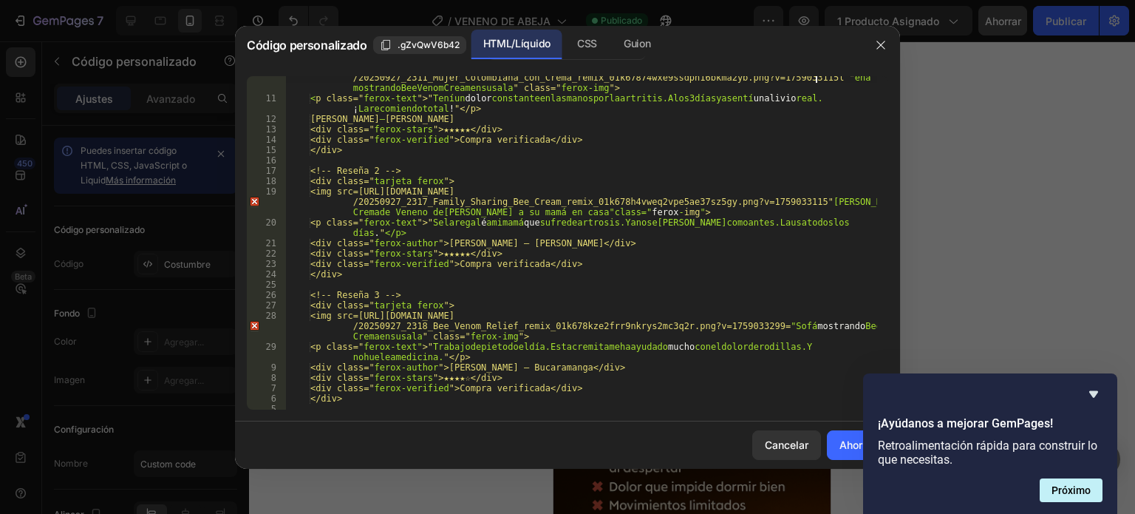
scroll to position [106, 0]
type textarea "<img src="imhttps://cdn.shopify.com/s/files/1/0634/8016/8607/files/20250927_231…"
click at [845, 446] on font "Ahorrar" at bounding box center [857, 444] width 36 height 13
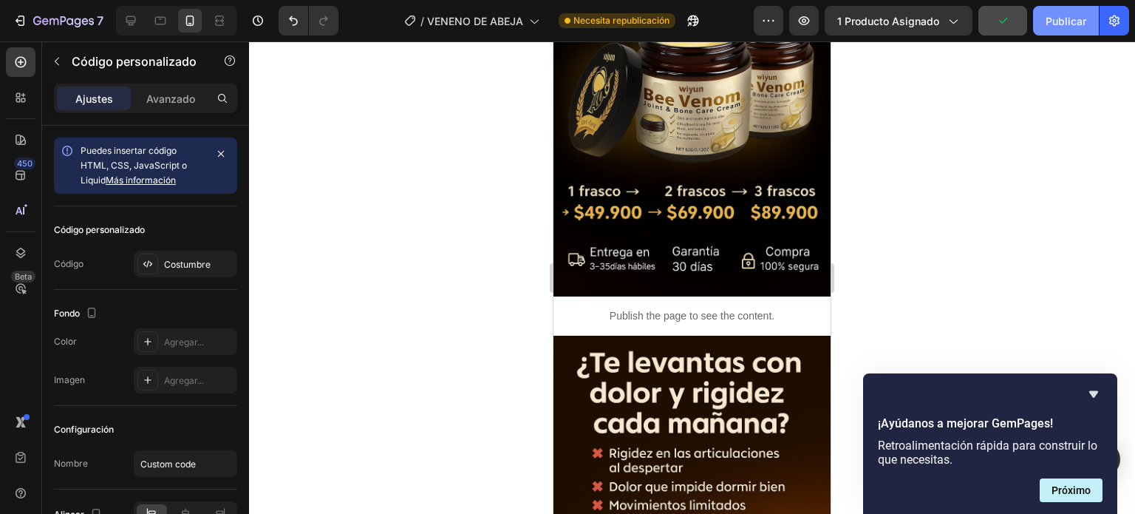
click at [1062, 17] on font "Publicar" at bounding box center [1066, 21] width 41 height 13
click at [635, 308] on p "Publish the page to see the content." at bounding box center [691, 316] width 277 height 16
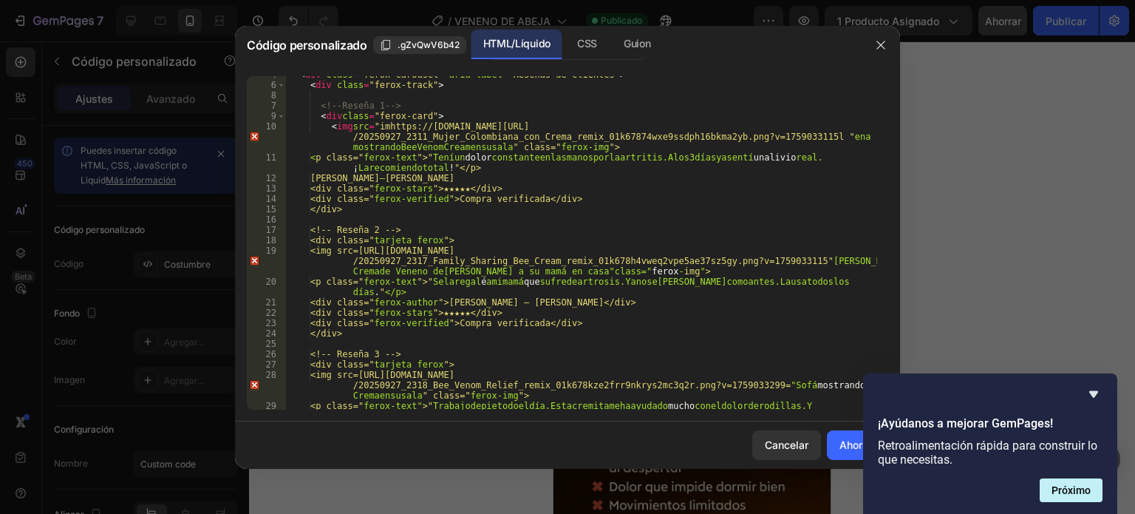
scroll to position [46, 0]
type textarea "<div class="ferox-card">"
drag, startPoint x: 384, startPoint y: 242, endPoint x: 448, endPoint y: 242, distance: 64.3
click at [448, 242] on div "< div class = "ferox-carousel" aria-label = "Reseñas de clientes" > < div class…" at bounding box center [581, 254] width 591 height 364
click at [502, 219] on div "< div class = "ferox-carousel" aria-label = "Reseñas de clientes" > < div class…" at bounding box center [581, 254] width 591 height 364
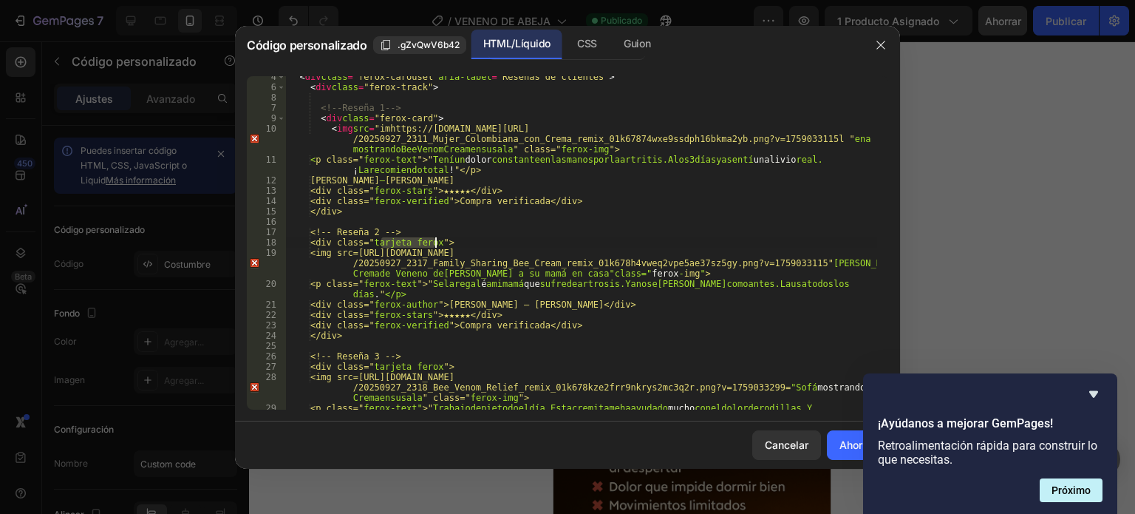
drag, startPoint x: 379, startPoint y: 240, endPoint x: 441, endPoint y: 240, distance: 62.1
click at [441, 240] on div "< div class = "ferox-carousel" aria-label = "Reseñas de clientes" > < div class…" at bounding box center [581, 254] width 591 height 364
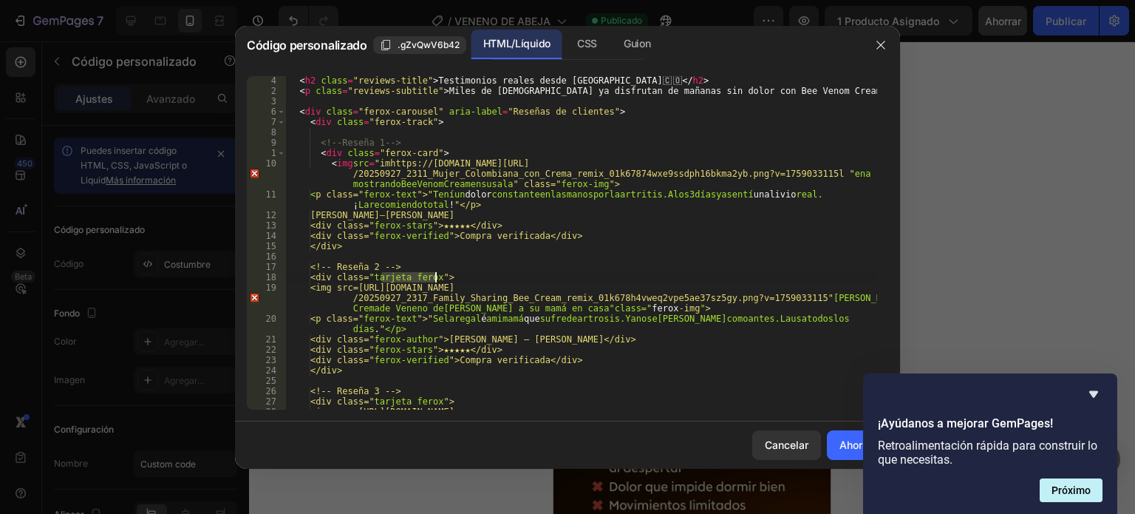
scroll to position [11, 0]
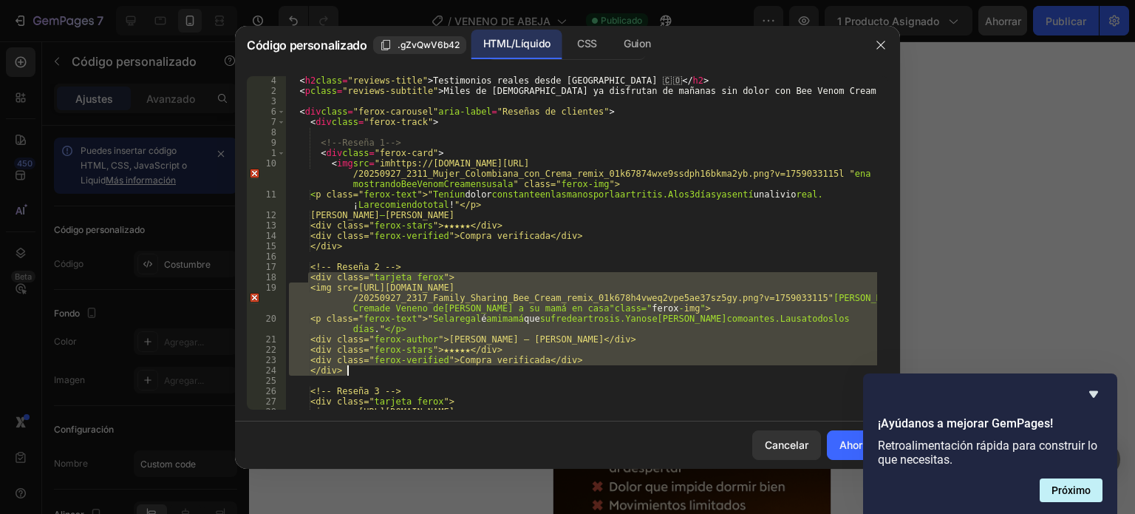
drag, startPoint x: 310, startPoint y: 277, endPoint x: 386, endPoint y: 372, distance: 121.4
click at [386, 372] on div "< h2 class = "reviews-title" > Testimonios reales desde Colombia 🇨 🇴 </ h2 > < …" at bounding box center [581, 262] width 591 height 375
click at [386, 372] on div "< h2 class = "reviews-title" > Testimonios reales desde Colombia 🇨 🇴 </ h2 > < …" at bounding box center [581, 242] width 591 height 333
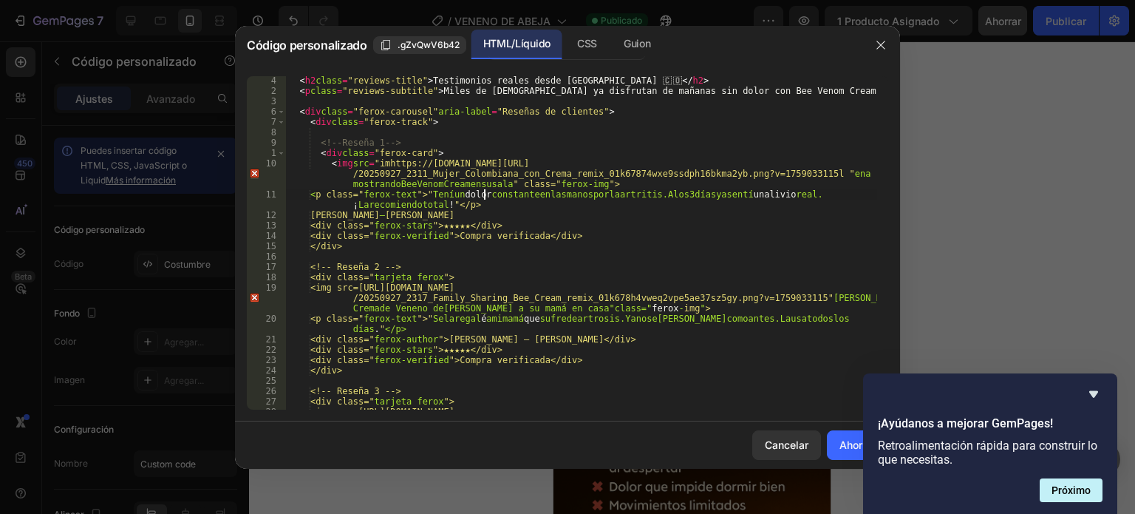
click at [485, 194] on div "< h2 class = "reviews-title" > Testimonios reales desde Colombia 🇨 🇴 </ h2 > < …" at bounding box center [581, 262] width 591 height 375
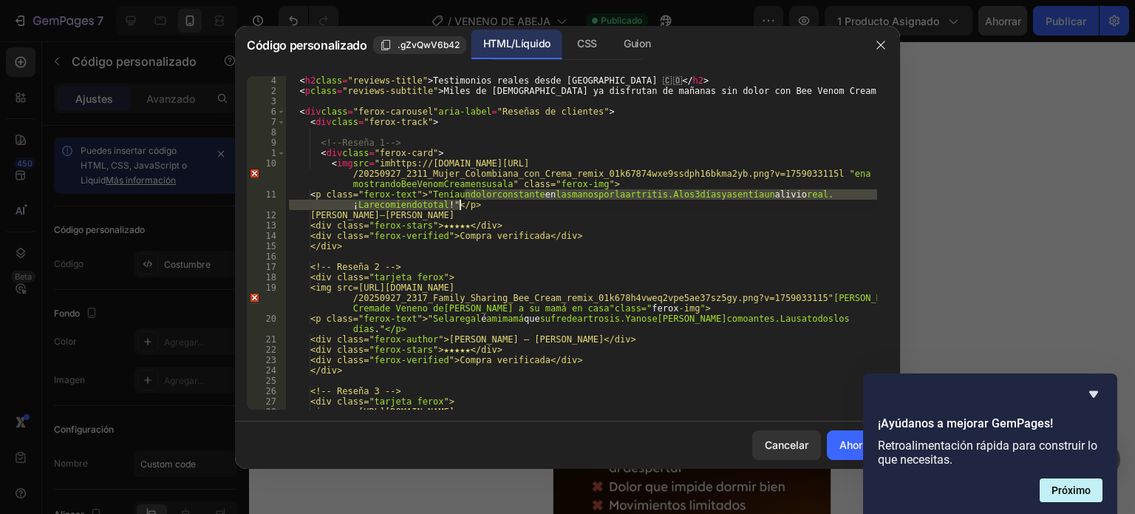
drag, startPoint x: 466, startPoint y: 192, endPoint x: 460, endPoint y: 204, distance: 13.2
click at [460, 204] on div "< h2 class = "reviews-title" > Testimonios reales desde Colombia 🇨 🇴 </ h2 > < …" at bounding box center [581, 262] width 591 height 375
type textarea "<p class="ferox-text">"Tenía dolaor constante en las manos por la artritis. A l…"
click at [481, 258] on div "< h2 class = "reviews-title" > Testimonios reales desde Colombia 🇨 🇴 </ h2 > < …" at bounding box center [581, 262] width 591 height 375
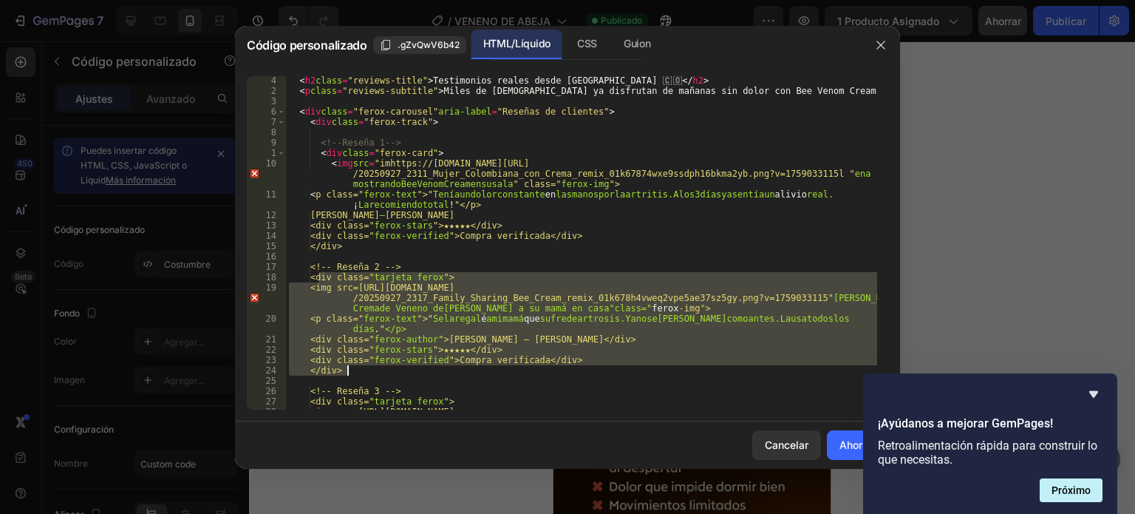
drag, startPoint x: 316, startPoint y: 278, endPoint x: 374, endPoint y: 373, distance: 111.4
click at [374, 373] on div "< h2 class = "reviews-title" > Testimonios reales desde Colombia 🇨 🇴 </ h2 > < …" at bounding box center [581, 262] width 591 height 375
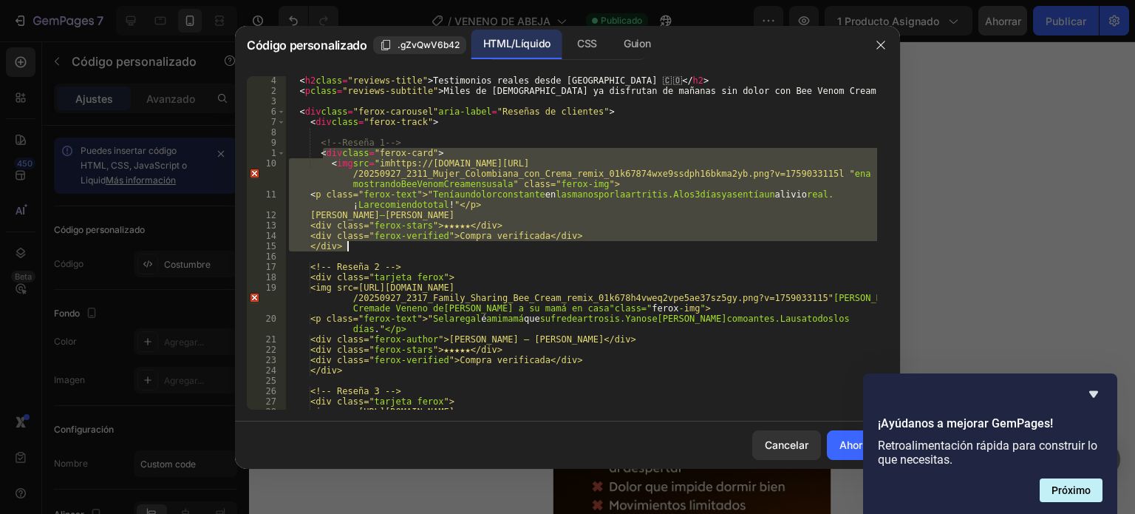
drag, startPoint x: 322, startPoint y: 156, endPoint x: 384, endPoint y: 245, distance: 108.2
click at [384, 245] on div "< h2 class = "reviews-title" > Testimonios reales desde Colombia 🇨 🇴 </ h2 > < …" at bounding box center [581, 262] width 591 height 375
paste textarea
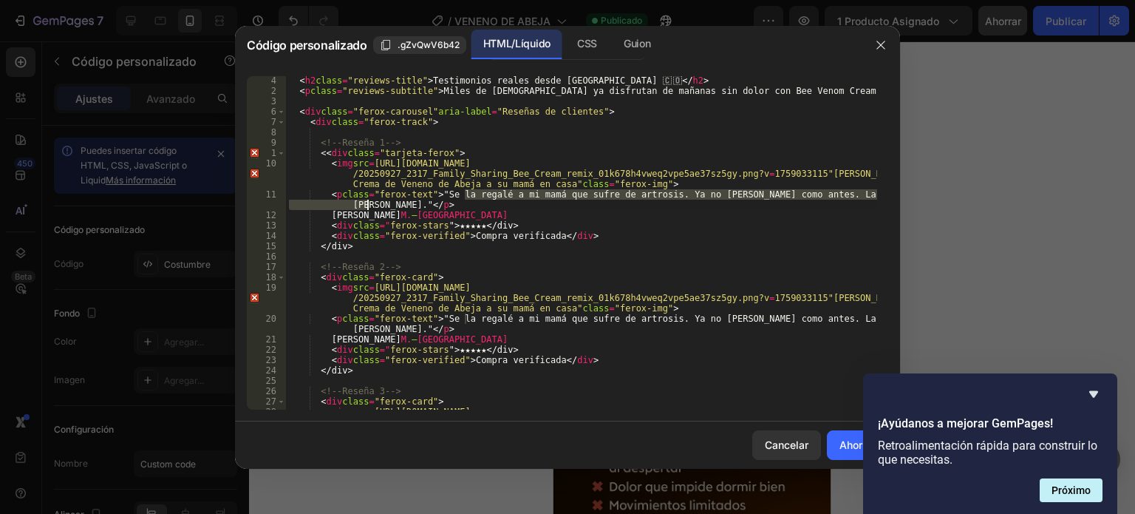
drag, startPoint x: 464, startPoint y: 191, endPoint x: 367, endPoint y: 205, distance: 97.8
click at [367, 205] on div "< h2 class = "reviews-title" > Testimonios reales desde Colombia 🇨 🇴 </ h2 > < …" at bounding box center [581, 262] width 591 height 375
paste textarea "Tenia un dolor constante en las manos por la artritis. A los 3 días ya sentía a…"
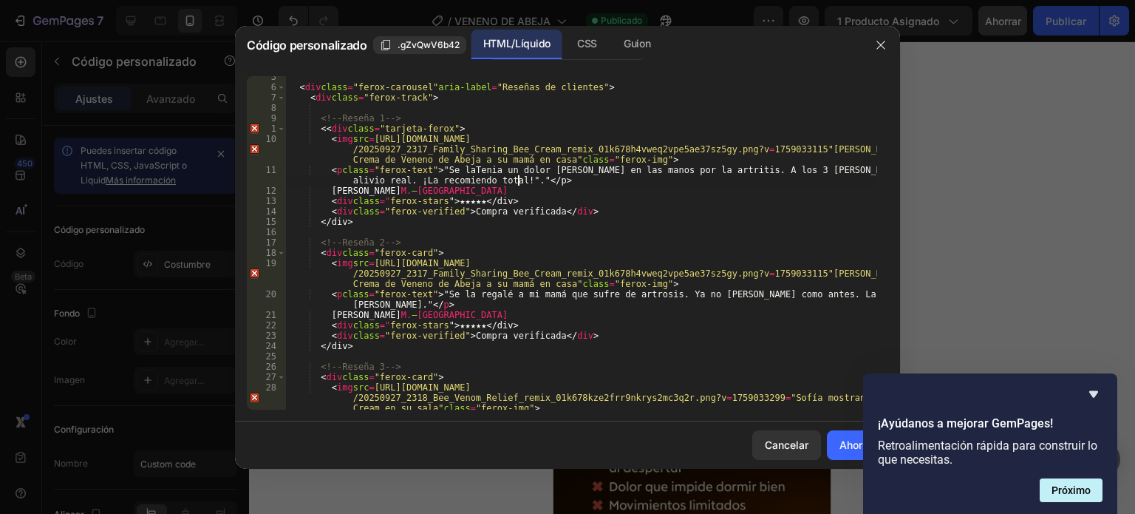
scroll to position [35, 0]
click at [830, 273] on div "< div class = "ferox-carousel" aria-label = "Reseñas de clientes" > < div class…" at bounding box center [581, 254] width 591 height 364
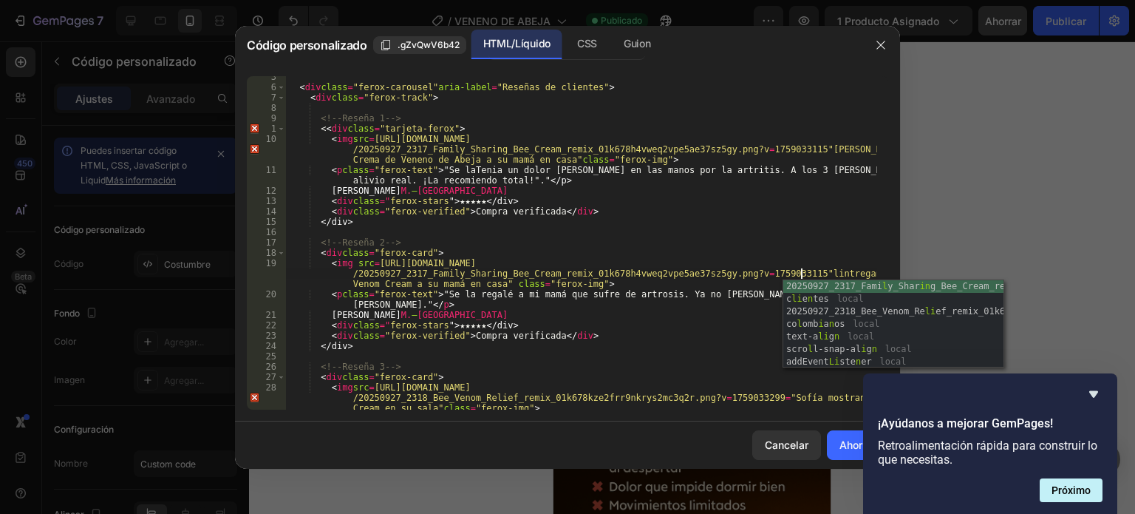
scroll to position [0, 67]
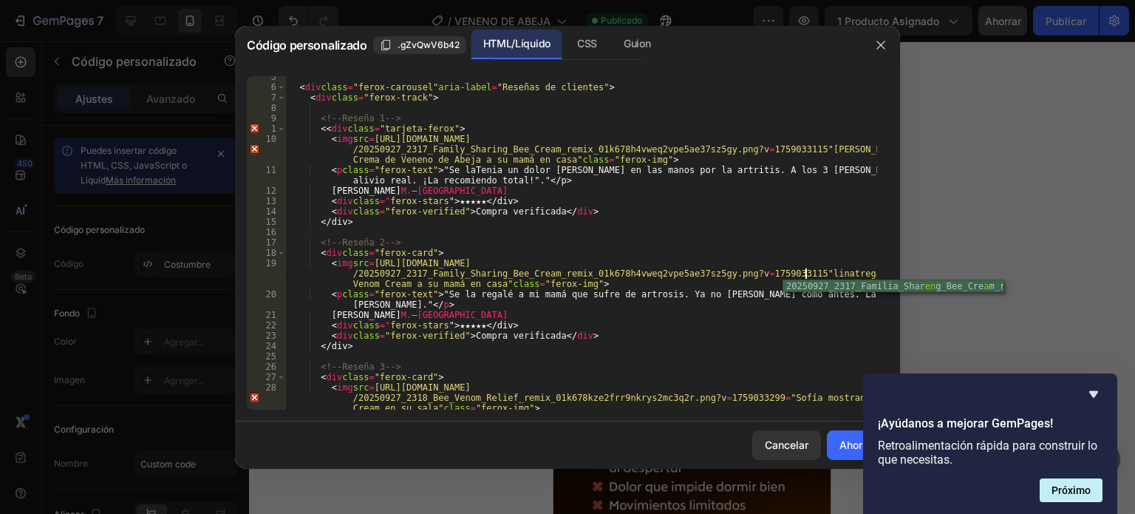
click at [819, 272] on div "< div class = "ferox-carousel" aria-label = "Reseñas de clientes" > < div class…" at bounding box center [581, 254] width 591 height 364
click at [816, 279] on div "< div class = "ferox-carousel" aria-label = "Reseñas de clientes" > < div class…" at bounding box center [581, 254] width 591 height 364
click at [820, 268] on div "< div class = "ferox-carousel" aria-label = "Reseñas de clientes" > < div class…" at bounding box center [581, 254] width 591 height 364
click at [837, 271] on div "< div class = "ferox-carousel" aria-label = "Reseñas de clientes" > < div class…" at bounding box center [581, 254] width 591 height 364
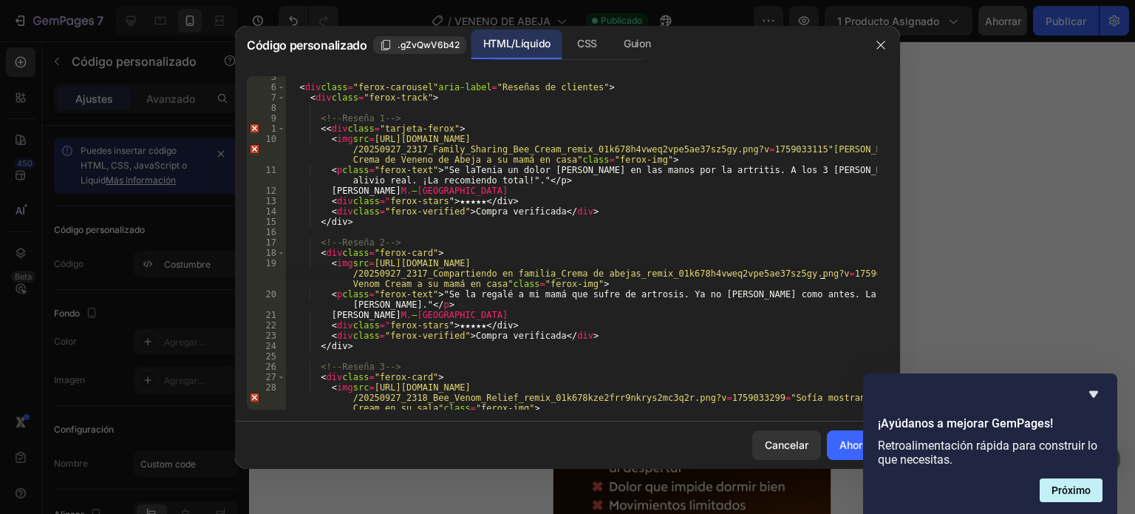
click at [834, 287] on div "< div class = "ferox-carousel" aria-label = "Reseñas de clientes" > < div class…" at bounding box center [581, 254] width 591 height 364
drag, startPoint x: 807, startPoint y: 278, endPoint x: 951, endPoint y: 268, distance: 144.4
click at [951, 268] on div "Código personalizado .gZvQwV6b42 HTML/Líquido CSS Guion <img src=https://cdn.sh…" at bounding box center [567, 257] width 1135 height 514
drag, startPoint x: 799, startPoint y: 279, endPoint x: 927, endPoint y: 268, distance: 128.3
click at [927, 268] on div "Código personalizado .gZvQwV6b42 HTML/Líquido CSS Guion <img src=https://cdn.sh…" at bounding box center [567, 257] width 1135 height 514
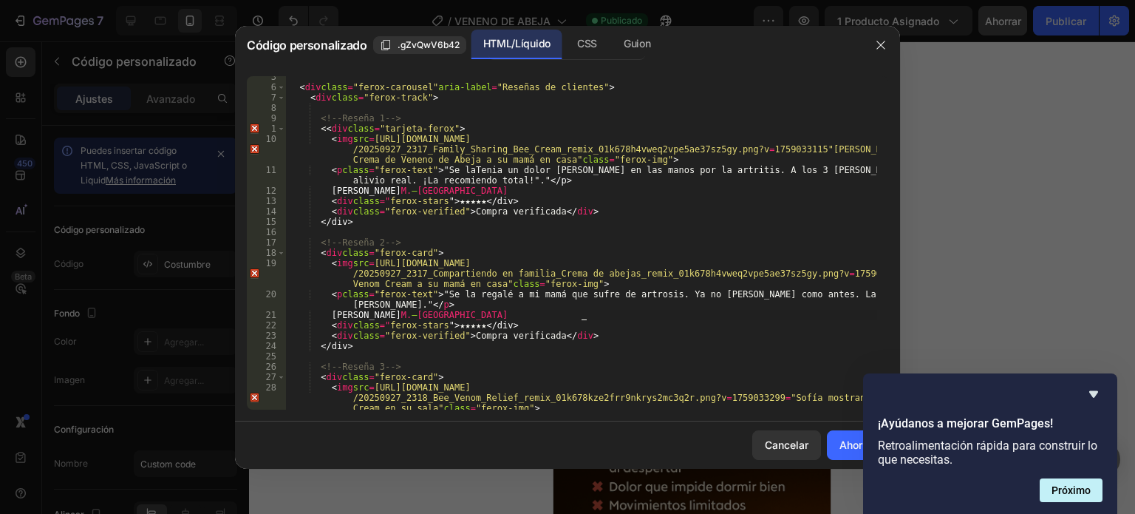
click at [635, 314] on div "< div class = "ferox-carousel" aria-label = "Reseñas de clientes" > < div class…" at bounding box center [581, 254] width 591 height 364
click at [813, 335] on div "< div class = "ferox-carousel" aria-label = "Reseñas de clientes" > < div class…" at bounding box center [581, 254] width 591 height 364
drag, startPoint x: 800, startPoint y: 272, endPoint x: 488, endPoint y: 279, distance: 312.6
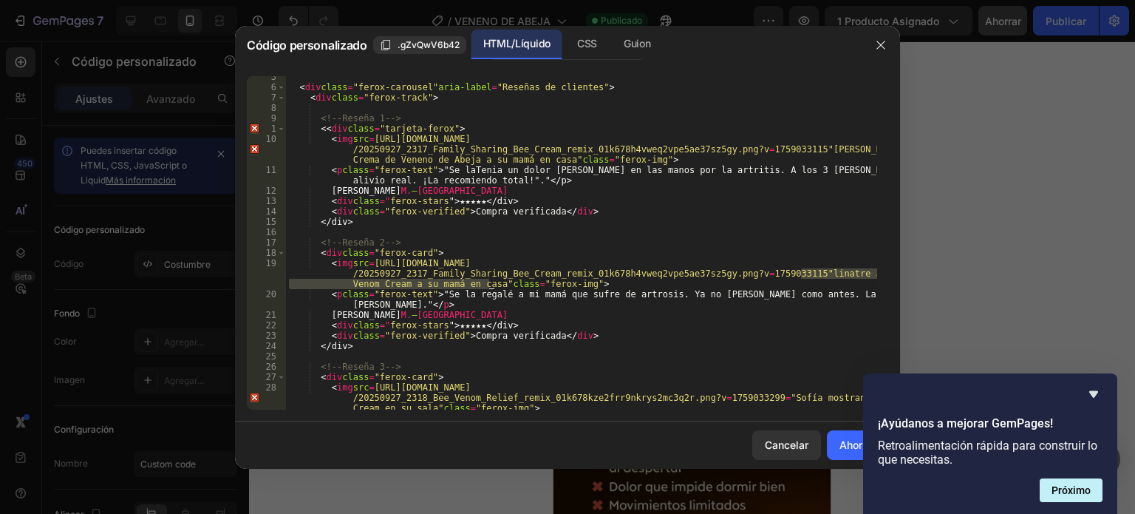
click at [488, 279] on div "< div class = "ferox-carousel" aria-label = "Reseñas de clientes" > < div class…" at bounding box center [581, 254] width 591 height 364
paste textarea "lina entreg"
type textarea "</script>"
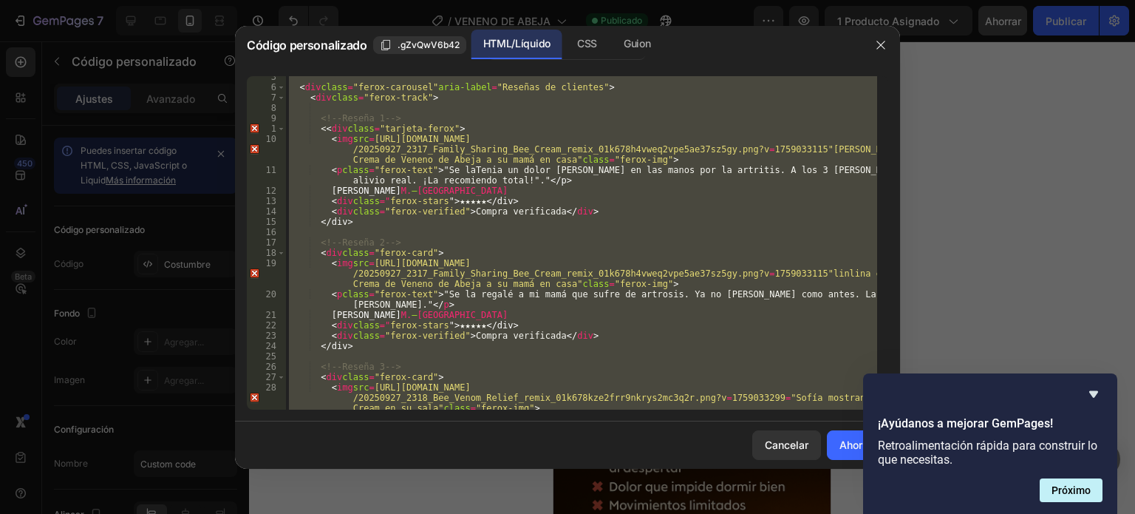
scroll to position [0, 0]
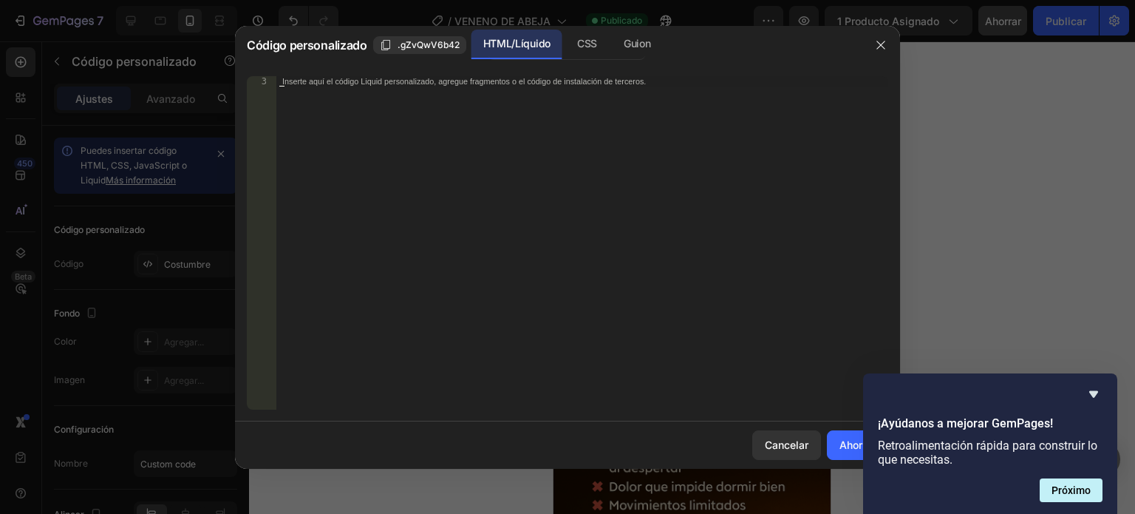
click at [412, 147] on div "Inserte aquí el código Liquid personalizado, agregue fragmentos o el código de …" at bounding box center [582, 253] width 612 height 354
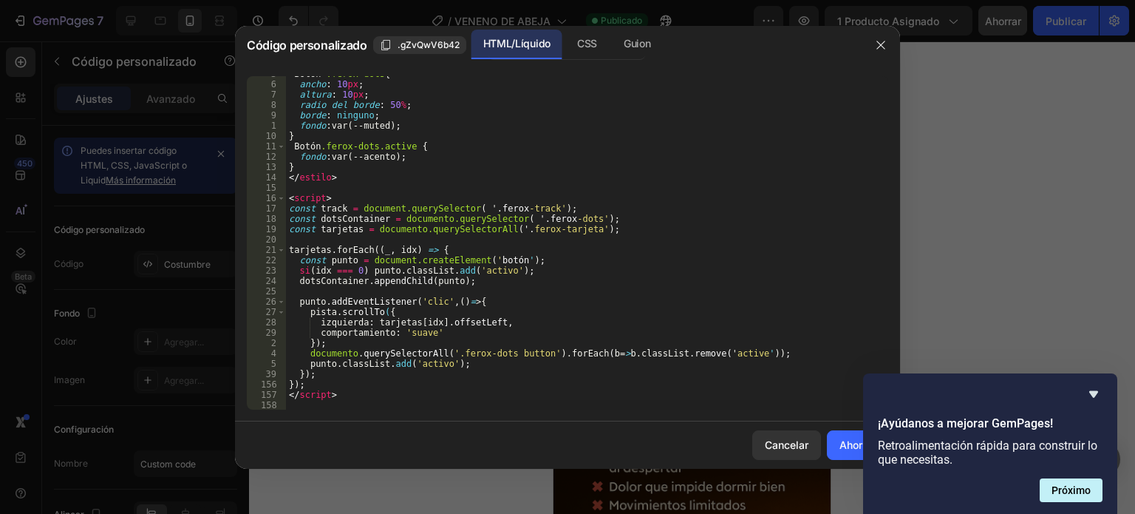
scroll to position [1332, 0]
click at [567, 315] on div "Botón .ferox-dots { ancho : 10 px ; altura : 10 px ; radio del borde : 50 % ; b…" at bounding box center [581, 245] width 591 height 354
click at [668, 386] on div "Botón .ferox-dots { ancho : 10 px ; altura : 10 px ; radio del borde : 50 % ; b…" at bounding box center [581, 245] width 591 height 354
type textarea "});"
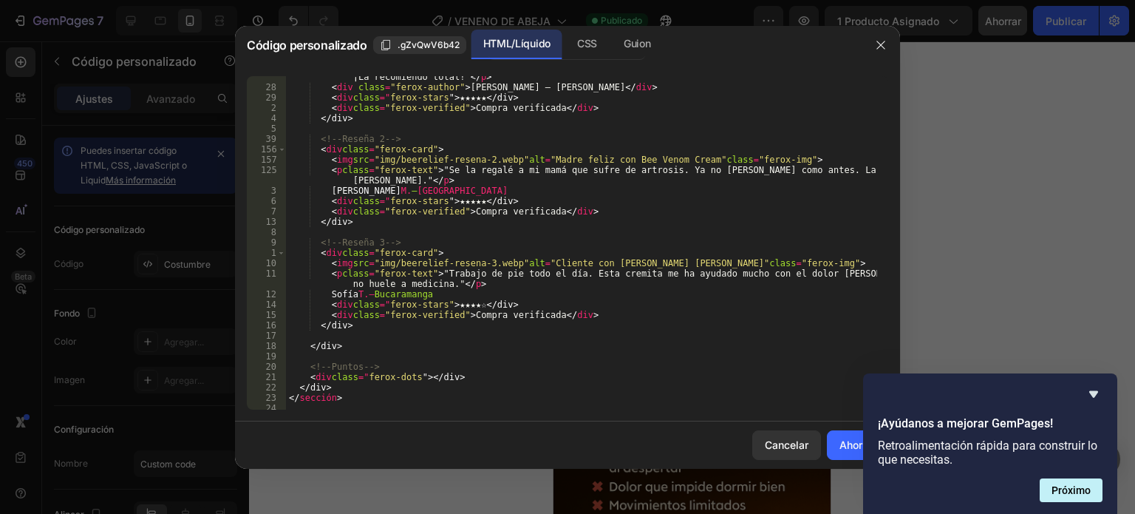
scroll to position [0, 0]
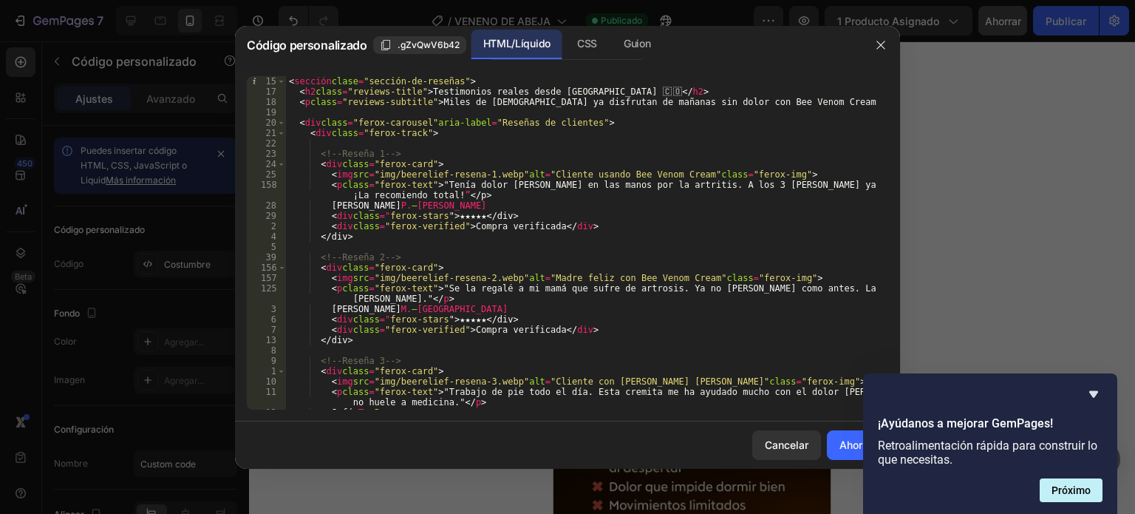
click at [366, 146] on div "< sección clase = "sección-de-reseñas" > < h2 class = "reviews-title" > Testimo…" at bounding box center [581, 253] width 591 height 354
drag, startPoint x: 386, startPoint y: 172, endPoint x: 529, endPoint y: 177, distance: 143.4
click at [529, 177] on div "< sección clase = "sección-de-reseñas" > < h2 class = "reviews-title" > Testimo…" at bounding box center [581, 252] width 591 height 354
paste textarea "[URL][DOMAIN_NAME]"
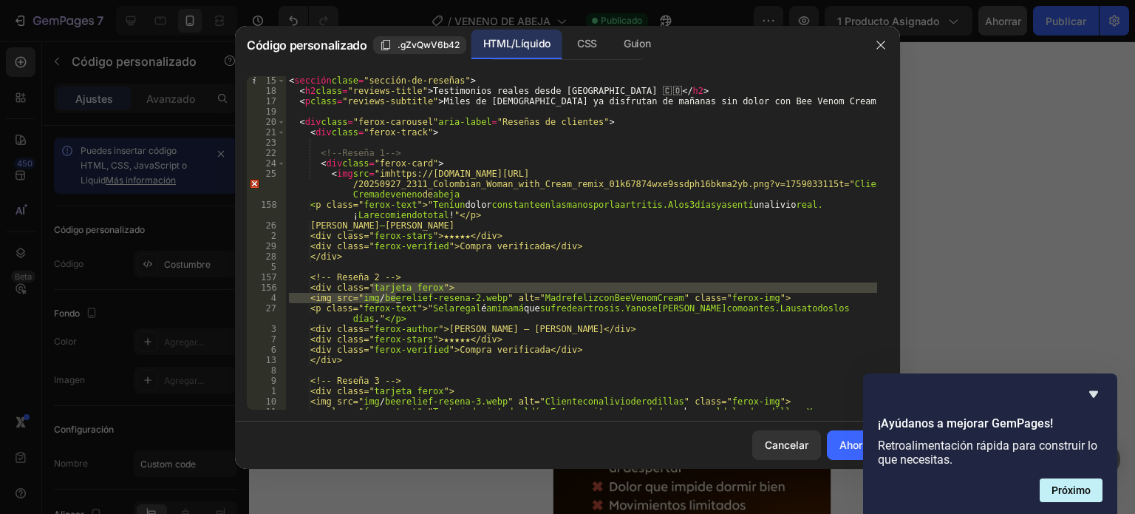
drag, startPoint x: 371, startPoint y: 292, endPoint x: 394, endPoint y: 296, distance: 23.2
click at [394, 296] on div "< sección clase = "sección-de-reseñas" > < h2 class = "reviews-title" > Testimo…" at bounding box center [581, 257] width 591 height 364
click at [394, 296] on div "< sección clase = "sección-de-reseñas" > < h2 class = "reviews-title" > Testimo…" at bounding box center [581, 242] width 591 height 333
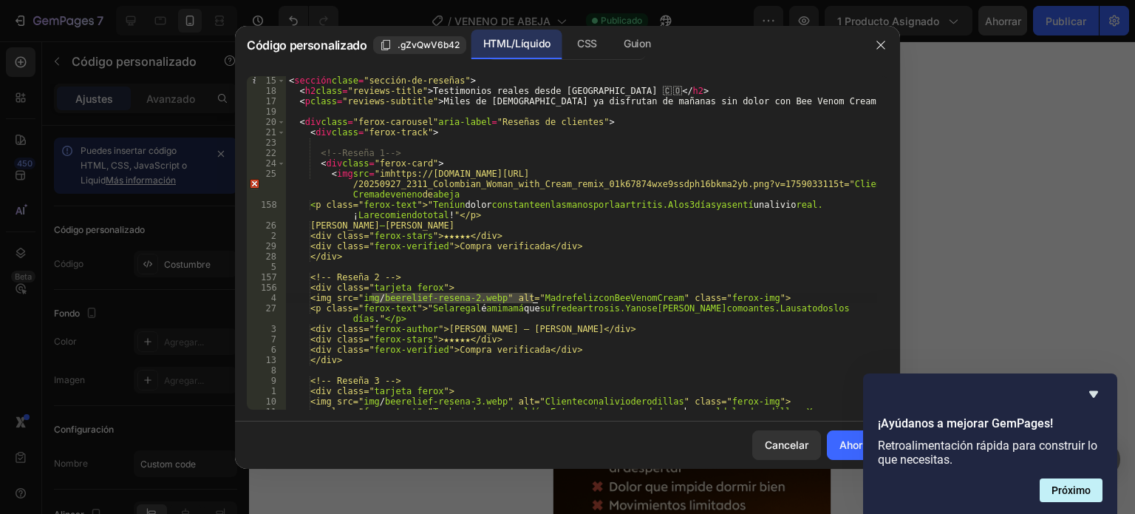
drag, startPoint x: 370, startPoint y: 296, endPoint x: 530, endPoint y: 298, distance: 159.6
click at [530, 298] on div "< sección clase = "sección-de-reseñas" > < h2 class = "reviews-title" > Testimo…" at bounding box center [581, 257] width 591 height 364
drag, startPoint x: 533, startPoint y: 296, endPoint x: 372, endPoint y: 296, distance: 161.1
click at [372, 296] on div "< sección clase = "sección-de-reseñas" > < h2 class = "reviews-title" > Testimo…" at bounding box center [581, 257] width 591 height 364
paste textarea "[URL][DOMAIN_NAME]"
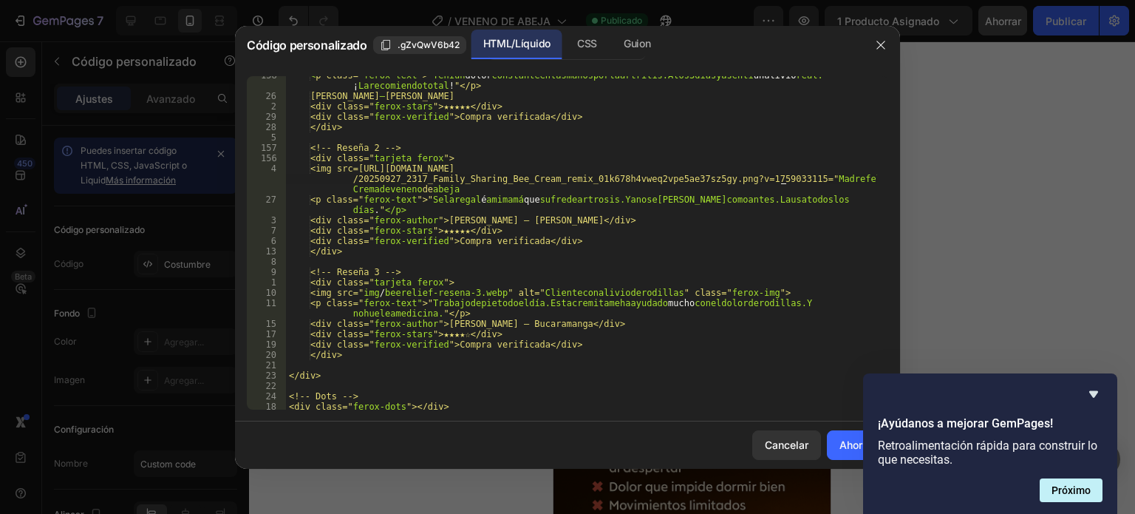
scroll to position [139, 0]
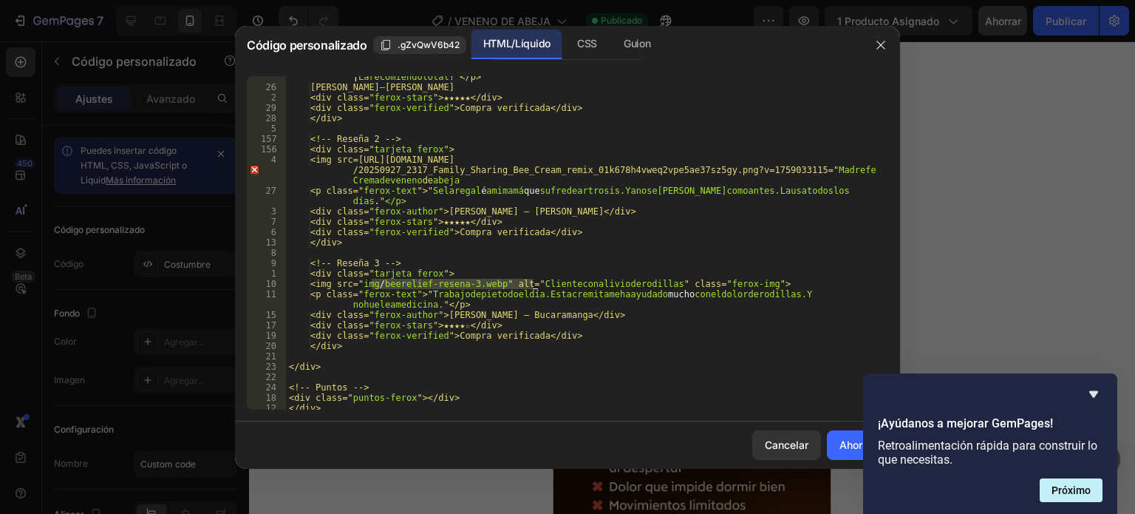
drag, startPoint x: 373, startPoint y: 282, endPoint x: 532, endPoint y: 281, distance: 158.9
click at [532, 281] on div "< p class=" ferox -text ">" Tení un dolor constante en las manos por la artriti…" at bounding box center [581, 243] width 591 height 364
paste textarea "[URL][DOMAIN_NAME]"
type textarea "<img src=https://cdn.shopify.com/s/files/1/0634/8016/8607/files/20250927_2318_B…"
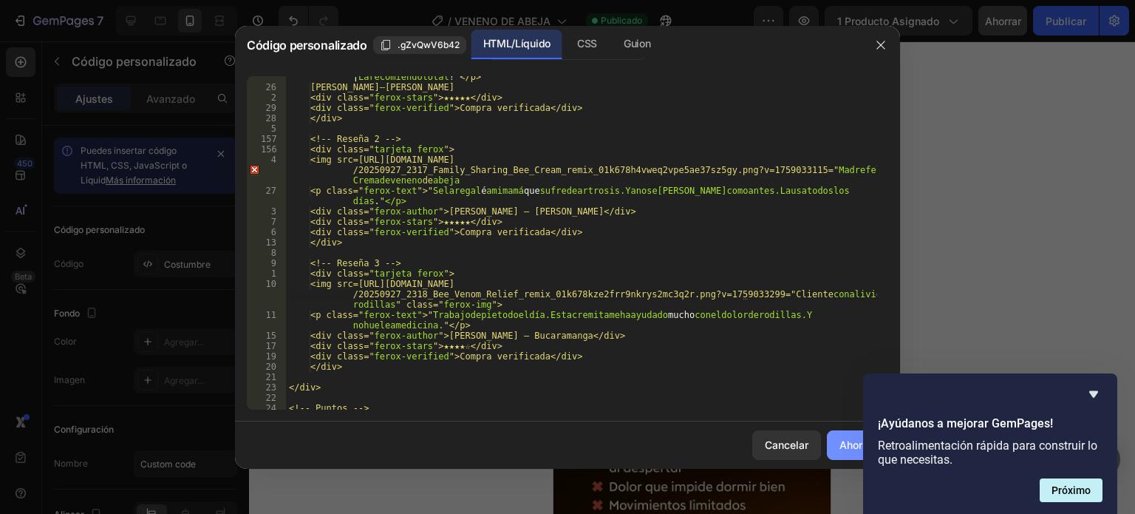
click at [836, 446] on button "Ahorrar" at bounding box center [857, 445] width 61 height 30
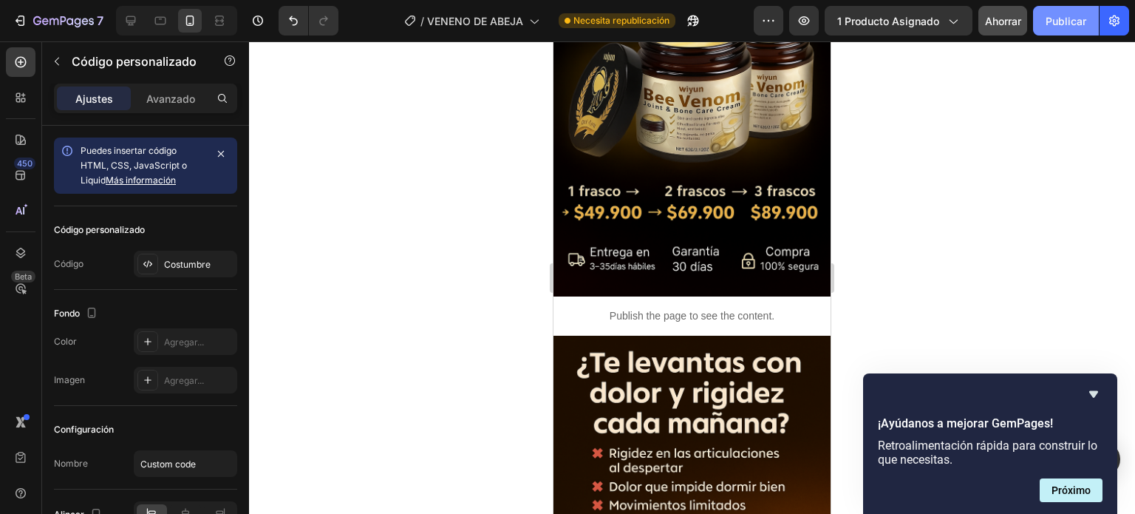
click at [1065, 27] on font "Publicar" at bounding box center [1066, 21] width 41 height 16
click at [677, 313] on div "Publish the page to see the content." at bounding box center [691, 315] width 277 height 39
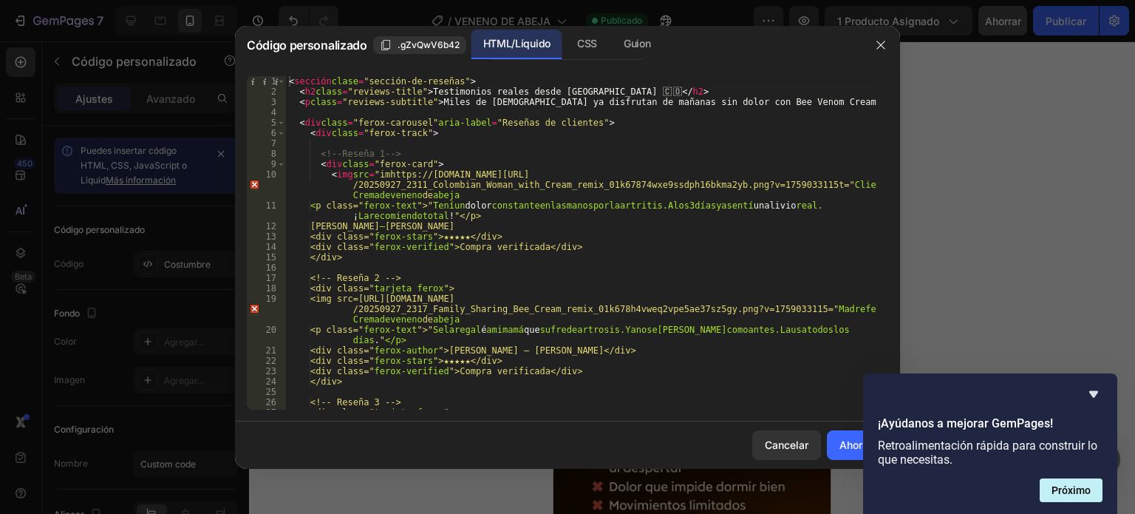
click at [503, 166] on div "< sección clase = "sección-de-reseñas" > < h2 class = "reviews-title" > Testimo…" at bounding box center [581, 263] width 591 height 375
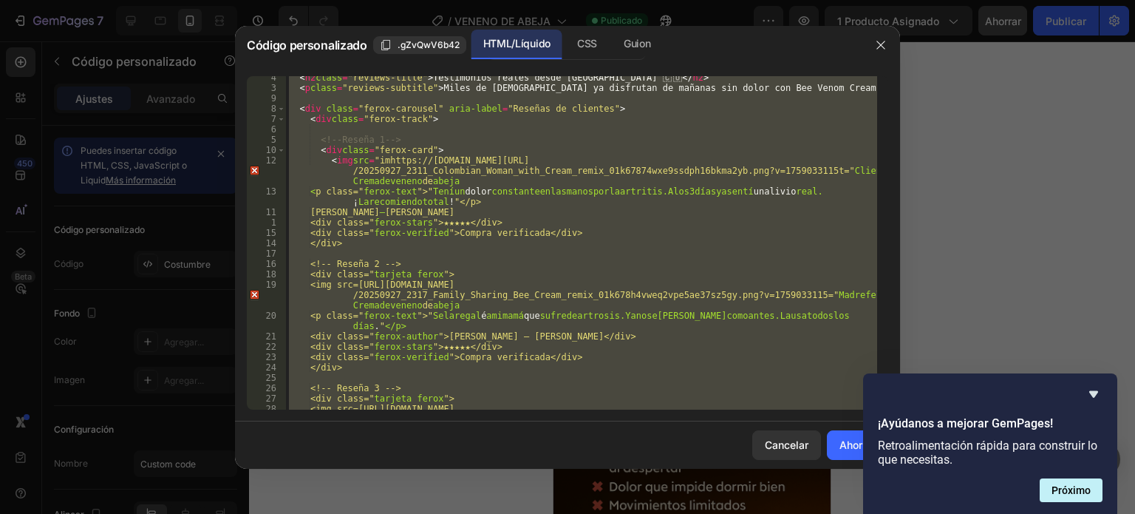
scroll to position [13, 0]
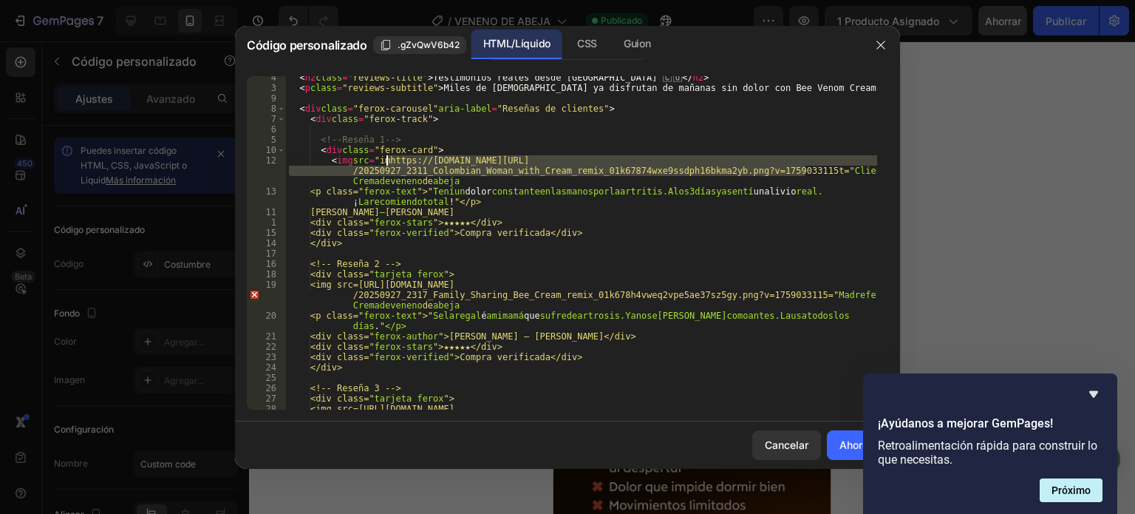
drag, startPoint x: 808, startPoint y: 171, endPoint x: 385, endPoint y: 158, distance: 422.8
click at [385, 158] on div "< h2 class = "reviews-title" > Testimonios reales desde Colombia 🇨 🇴 </ h2 > < …" at bounding box center [581, 259] width 591 height 375
paste textarea "yfh6ty0n5bjeyxye5.png?v=1759035022"
type textarea "<img src="imhttps://cdn.shopify.com/s/files/1/0634/8016/8607/files/20250927_231…"
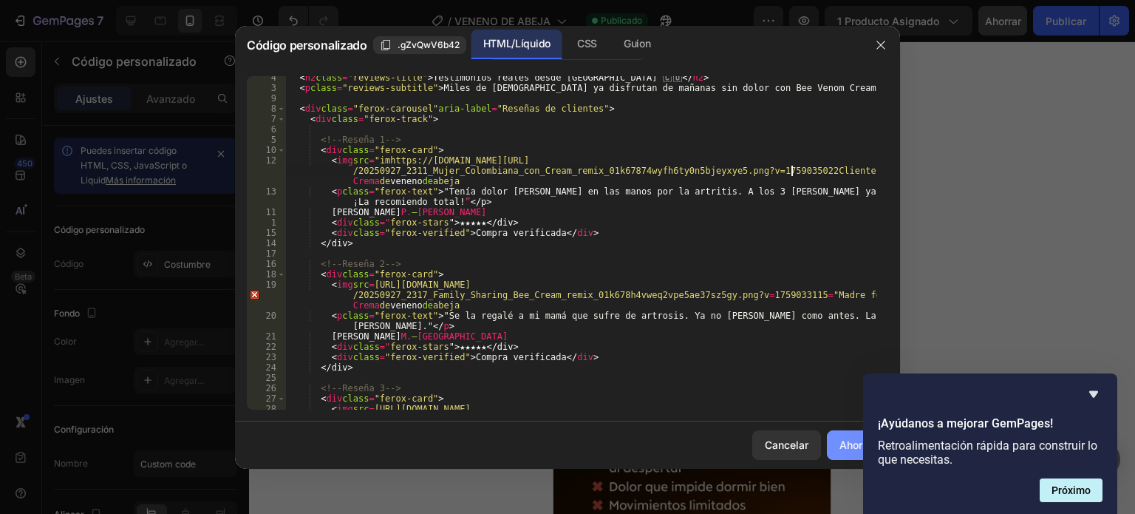
click at [836, 443] on button "Ahorrar" at bounding box center [857, 445] width 61 height 30
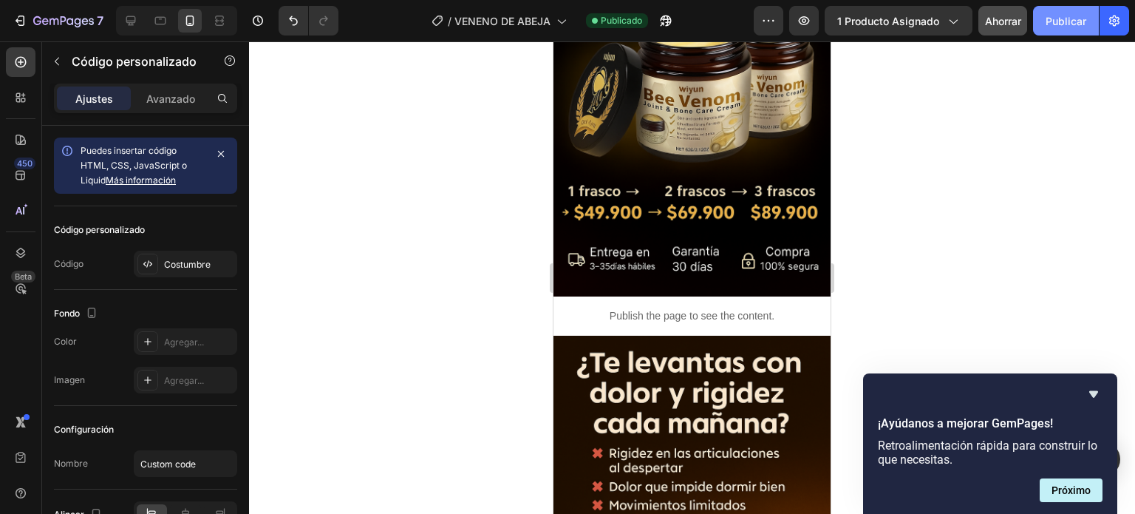
click at [1049, 22] on font "Publicar" at bounding box center [1066, 21] width 41 height 13
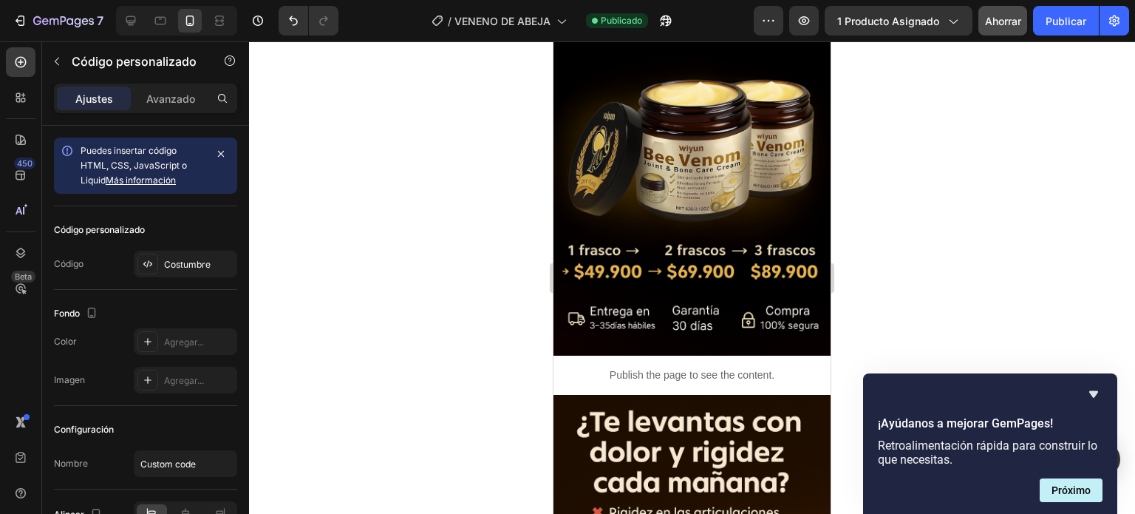
scroll to position [1271, 0]
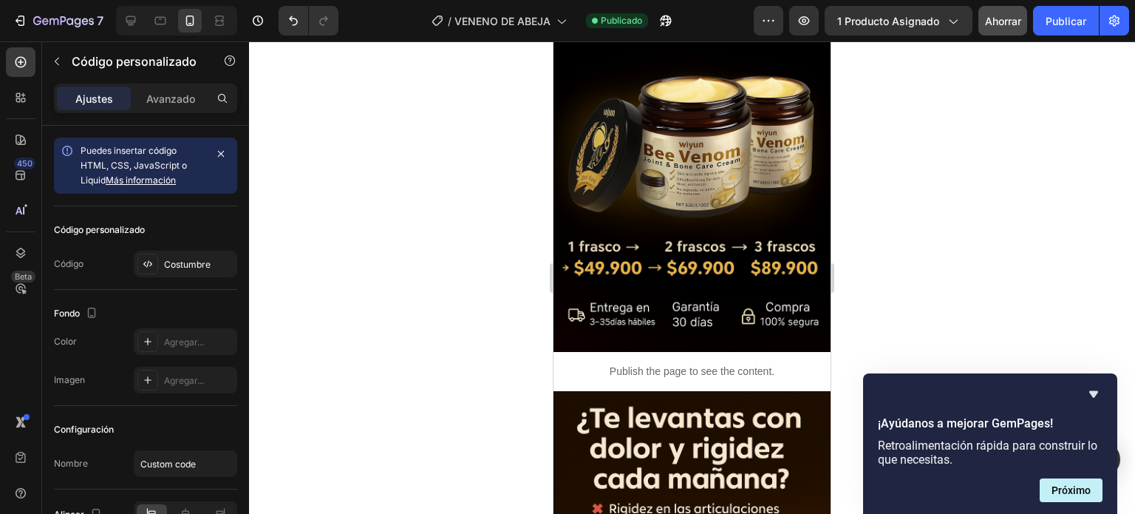
click at [712, 364] on p "Publish the page to see the content." at bounding box center [691, 372] width 277 height 16
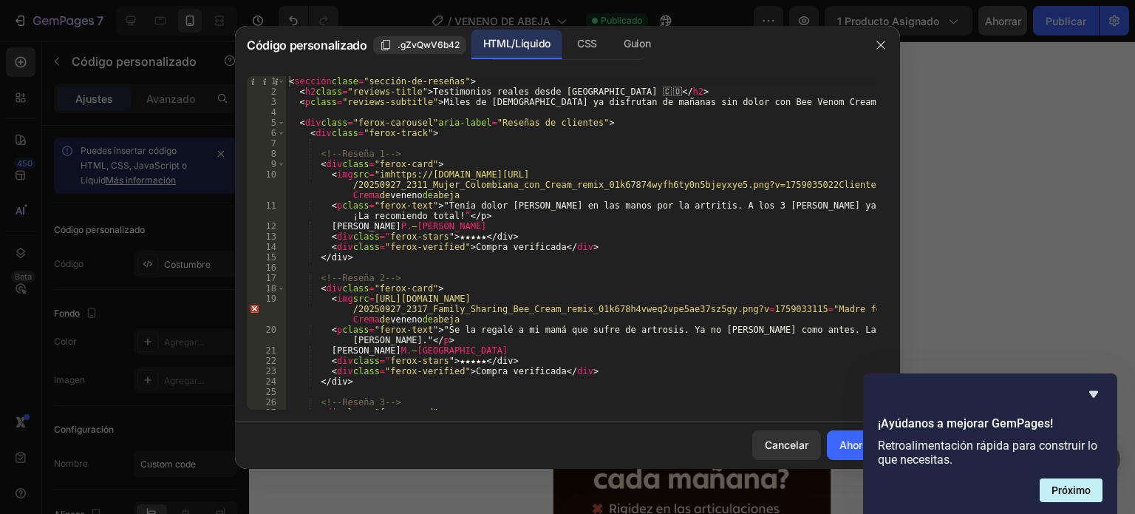
click at [393, 247] on div "< sección clase = "sección-de-reseñas" > < h2 class = "reviews-title" > Testimo…" at bounding box center [581, 263] width 591 height 375
type textarea "</script>"
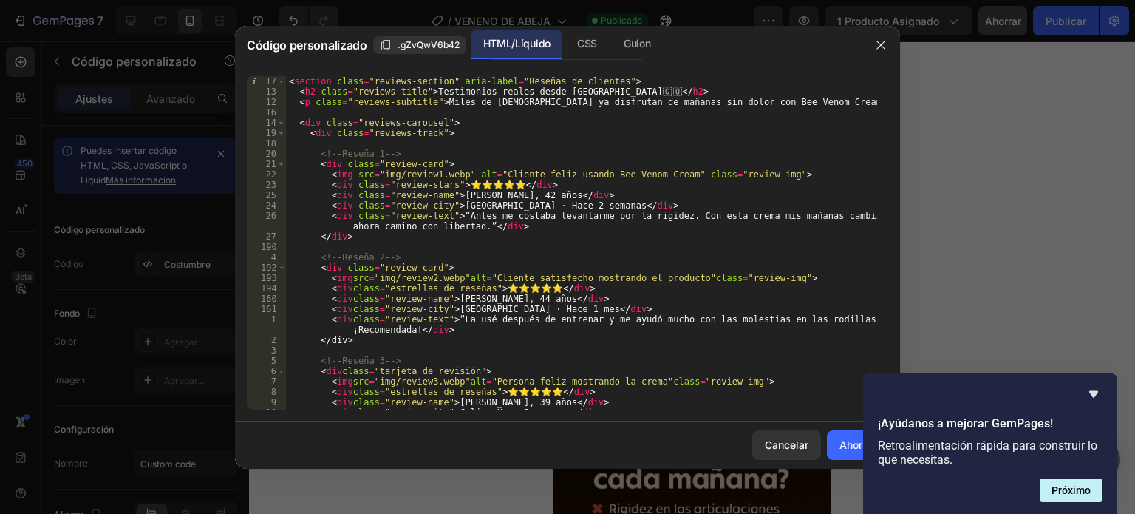
scroll to position [0, 0]
click at [533, 195] on div "< sección clase = "reviews-section" aria-label = "Reseñas de clientes" > < h2 c…" at bounding box center [581, 253] width 591 height 354
type textarea "<div class="review-name">[PERSON_NAME], 42 años</div>"
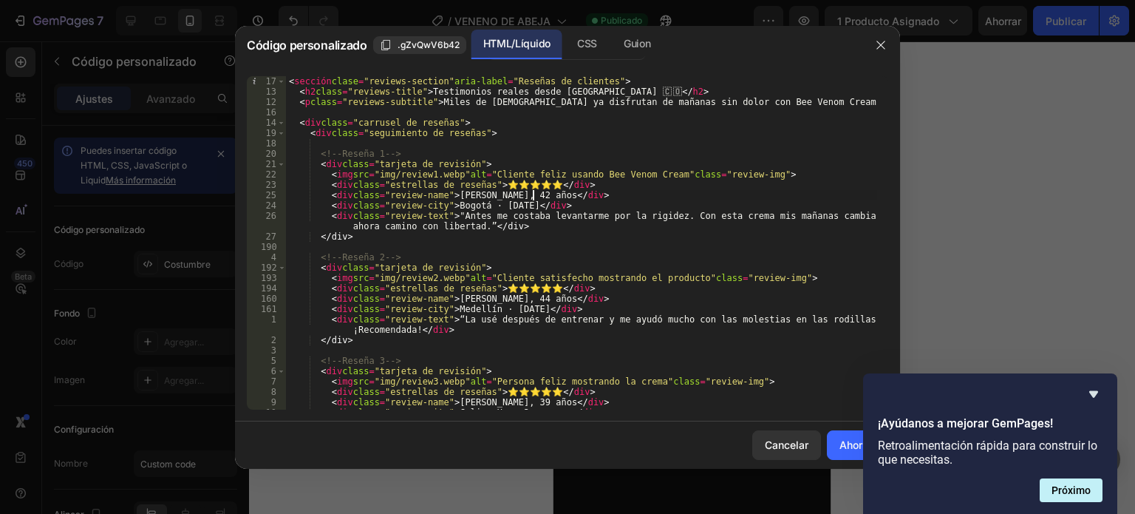
scroll to position [1271, 0]
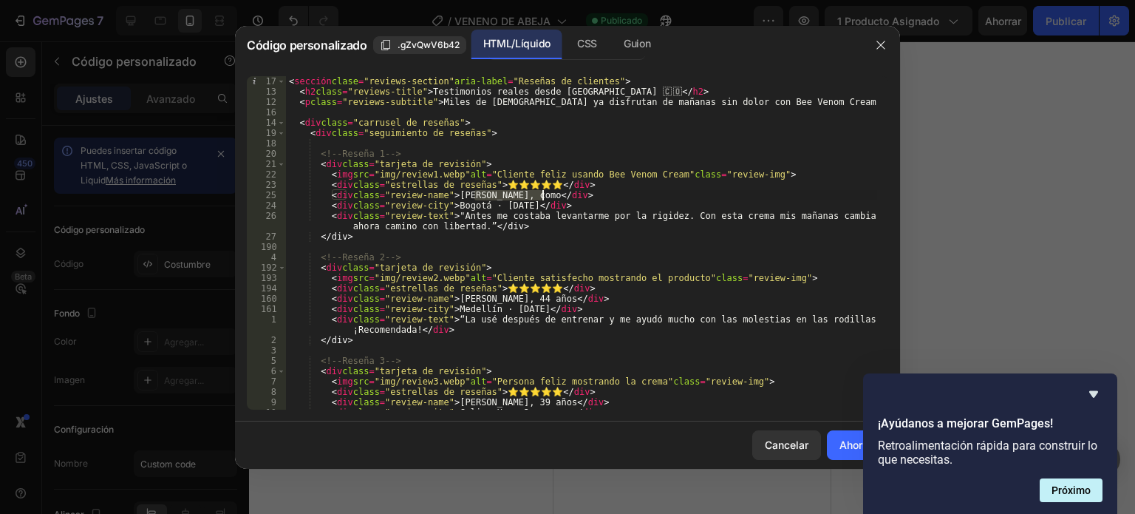
drag, startPoint x: 473, startPoint y: 194, endPoint x: 542, endPoint y: 195, distance: 69.5
click at [542, 195] on div "< sección clase = "reviews-section" aria-label = "Reseñas de clientes" > < h2 c…" at bounding box center [581, 253] width 591 height 354
type textarea "<div class="review-name">[PERSON_NAME], 42 años</div>"
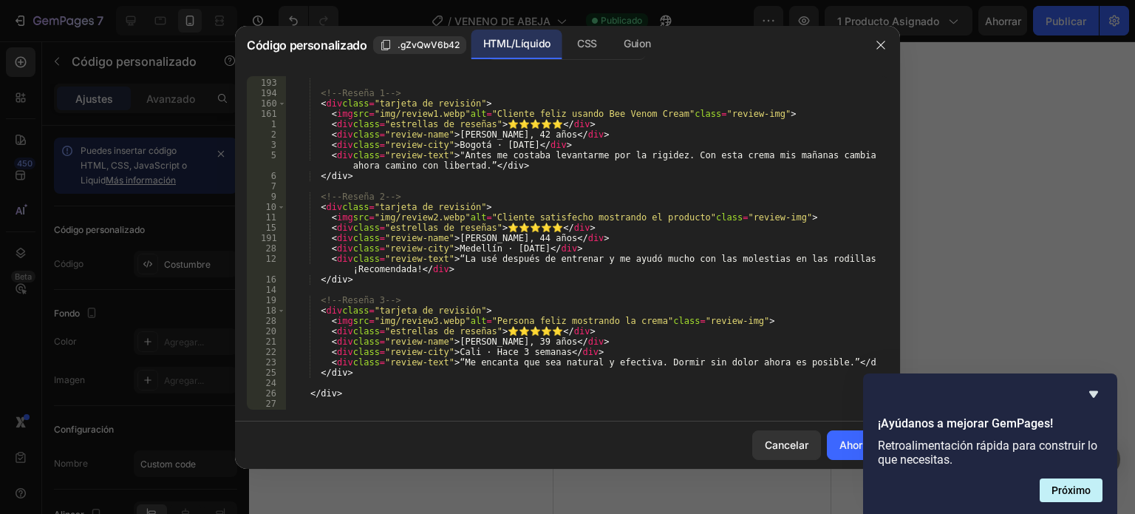
scroll to position [0, 0]
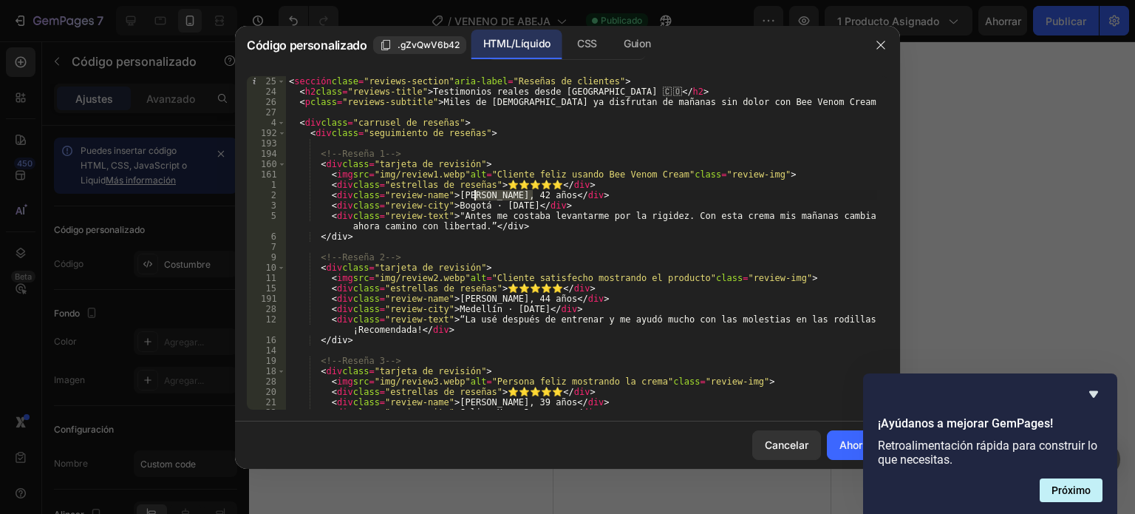
drag, startPoint x: 531, startPoint y: 194, endPoint x: 473, endPoint y: 197, distance: 58.5
click at [473, 197] on div "< sección clase = "reviews-section" aria-label = "Reseñas de clientes" > < h2 c…" at bounding box center [581, 253] width 591 height 354
paste textarea "[PERSON_NAME]"
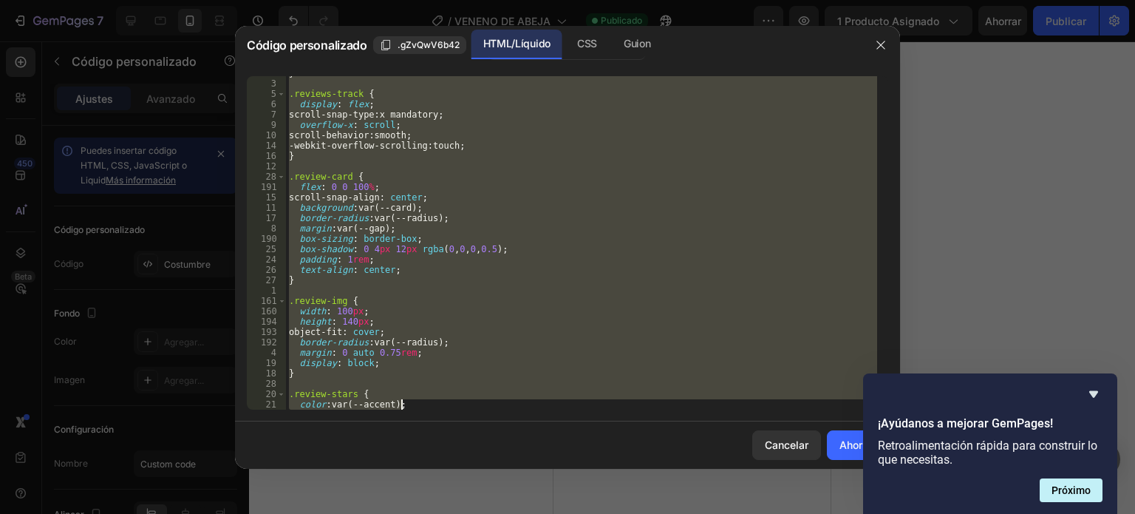
click at [789, 0] on html "7 Version history / VENENO [PERSON_NAME] Publicado Avance 1 producto asignado A…" at bounding box center [567, 0] width 1135 height 0
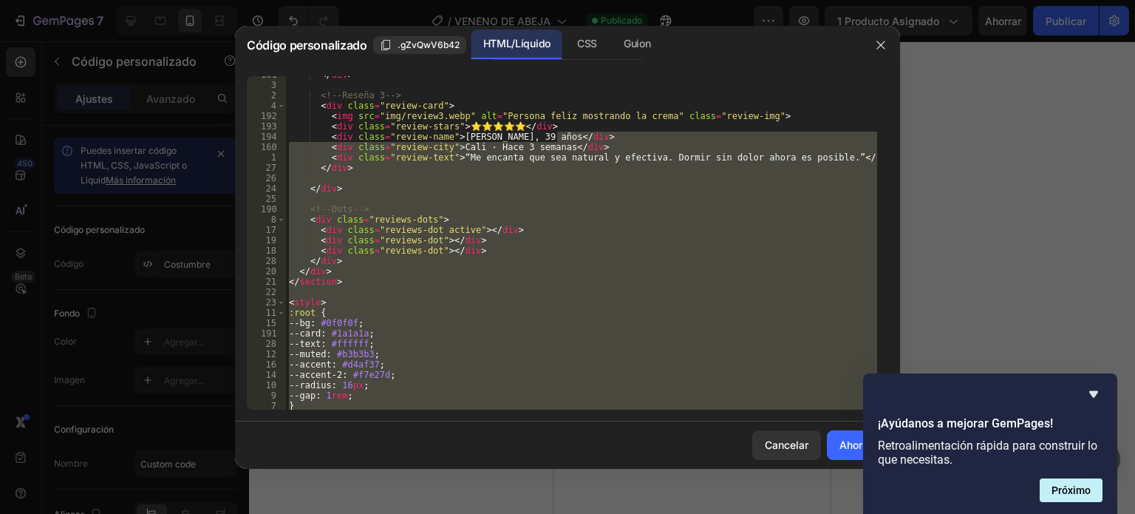
scroll to position [0, 0]
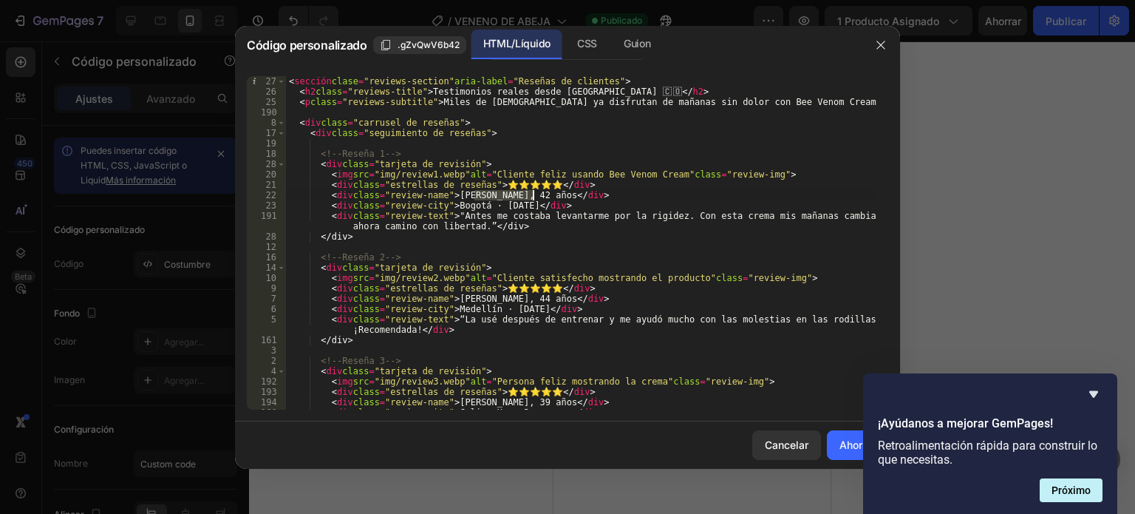
paste textarea "[PERSON_NAME]"
click at [564, 191] on div "< sección clase = "reviews-section" aria-label = "Reseñas de clientes" > < h2 c…" at bounding box center [581, 253] width 591 height 354
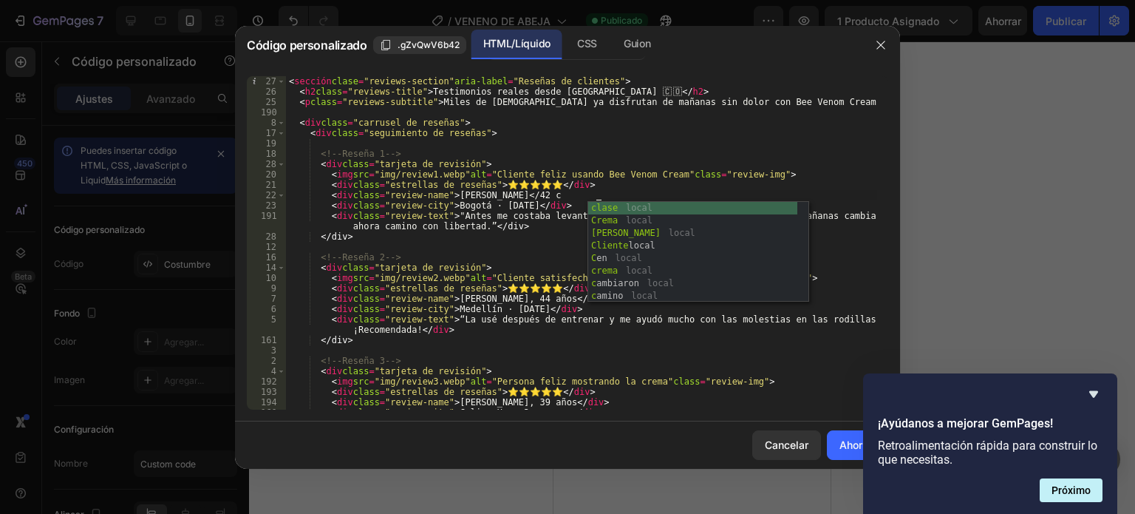
scroll to position [0, 24]
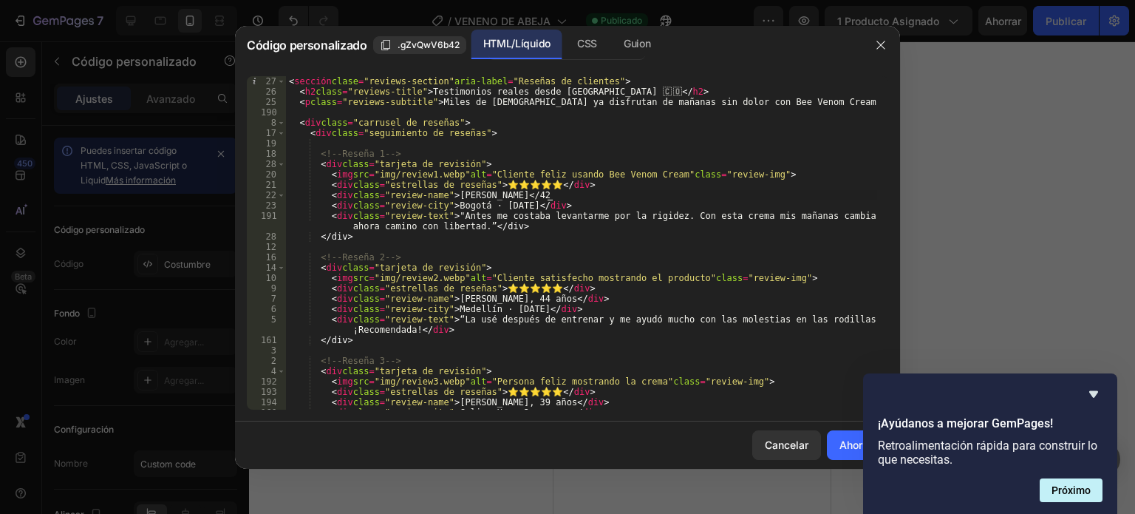
click at [546, 197] on div "< sección clase = "reviews-section" aria-label = "Reseñas de clientes" > < h2 c…" at bounding box center [581, 253] width 591 height 354
click at [535, 194] on div "< sección clase = "reviews-section" aria-label = "Reseñas de clientes" > < h2 c…" at bounding box center [581, 253] width 591 height 354
click at [542, 194] on div "< sección clase = "reviews-section" aria-label = "Reseñas de clientes" > < h2 c…" at bounding box center [581, 253] width 591 height 354
click at [539, 194] on div "< sección clase = "reviews-section" aria-label = "Reseñas de clientes" > < h2 c…" at bounding box center [581, 253] width 591 height 354
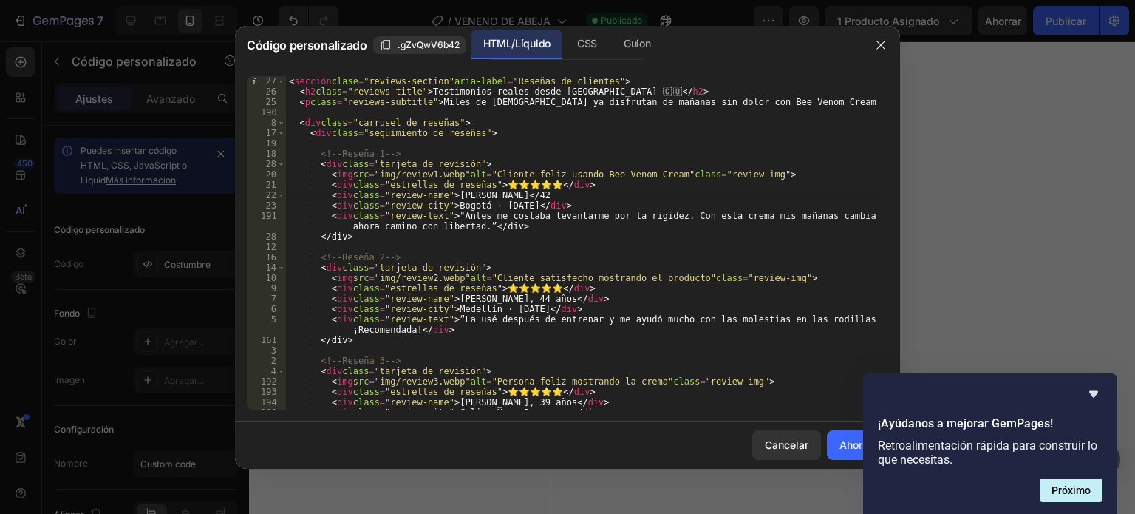
click at [656, 240] on div "< sección clase = "reviews-section" aria-label = "Reseñas de clientes" > < h2 c…" at bounding box center [581, 253] width 591 height 354
type textarea "</div>"
click at [765, 443] on font "Cancelar" at bounding box center [787, 444] width 44 height 13
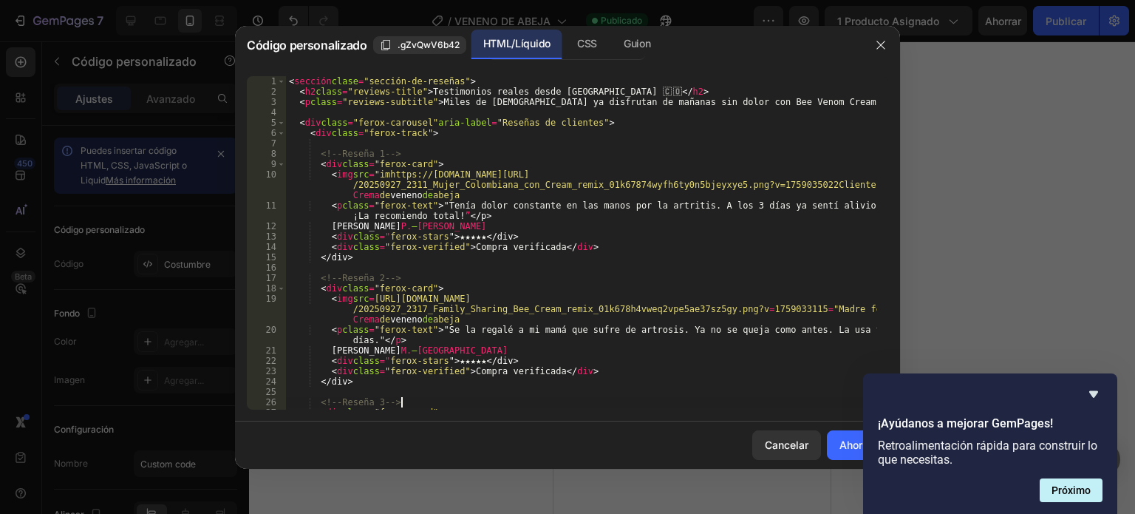
click at [450, 398] on div "< sección clase = "sección-de-reseñas" > < h2 class = "reviews-title" > Testimo…" at bounding box center [581, 263] width 591 height 375
type textarea "</script>"
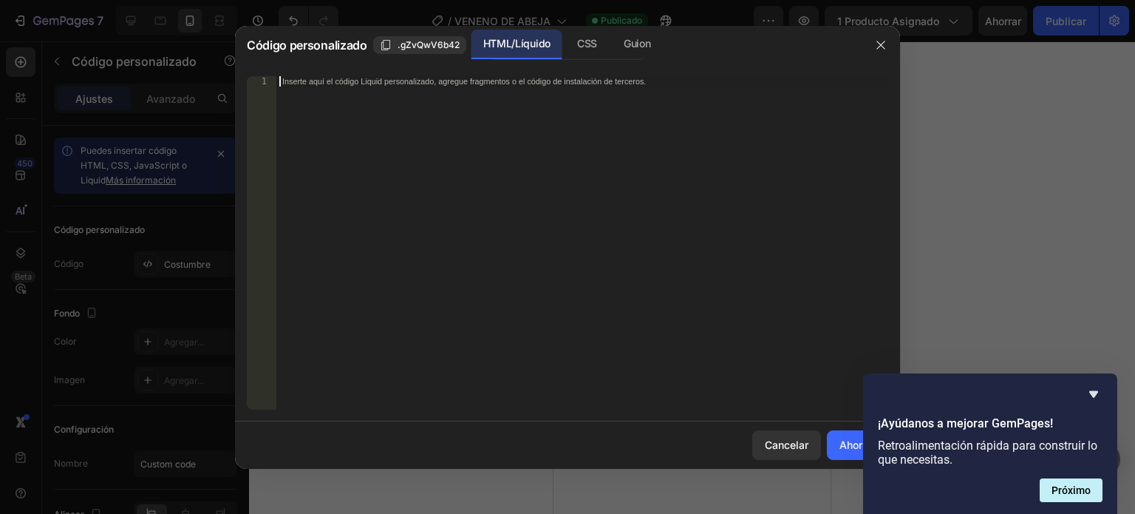
click at [440, 236] on div "Inserte aquí el código Liquid personalizado, agregue fragmentos o el código de …" at bounding box center [582, 253] width 612 height 354
paste textarea "[PERSON_NAME]"
type textarea "D"
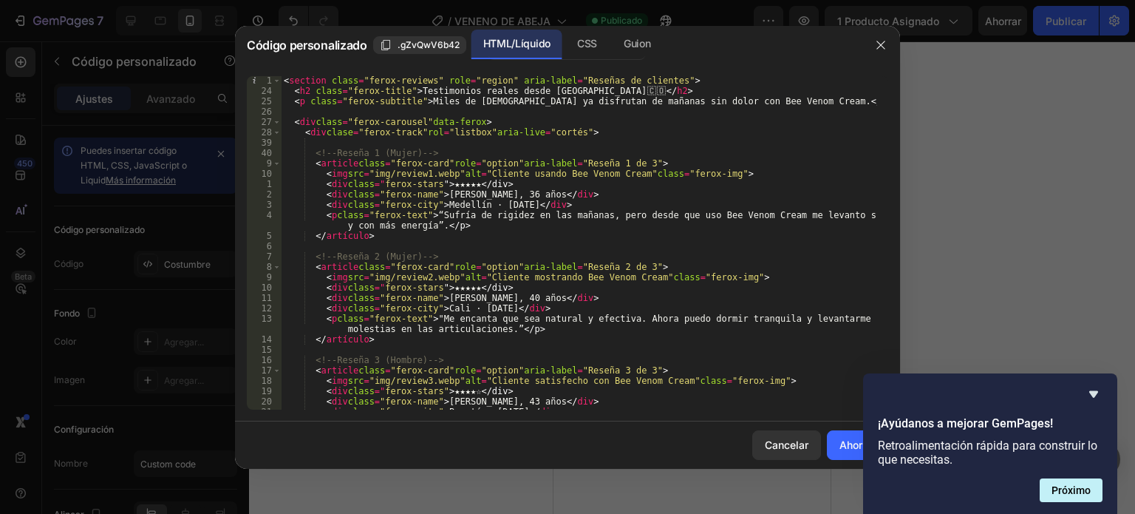
scroll to position [0, 0]
click at [384, 171] on div "< sección clase = "ferox-reviews" rol = "región" aria-label = "Reseñas de clien…" at bounding box center [579, 257] width 596 height 364
click at [384, 171] on div "< sección clase = "ferox-reviews" rol = "región" aria-label = "Reseñas de clien…" at bounding box center [579, 242] width 596 height 333
drag, startPoint x: 381, startPoint y: 171, endPoint x: 471, endPoint y: 172, distance: 90.2
click at [471, 172] on div "< sección clase = "ferox-reviews" rol = "región" aria-label = "Reseñas de clien…" at bounding box center [579, 257] width 596 height 364
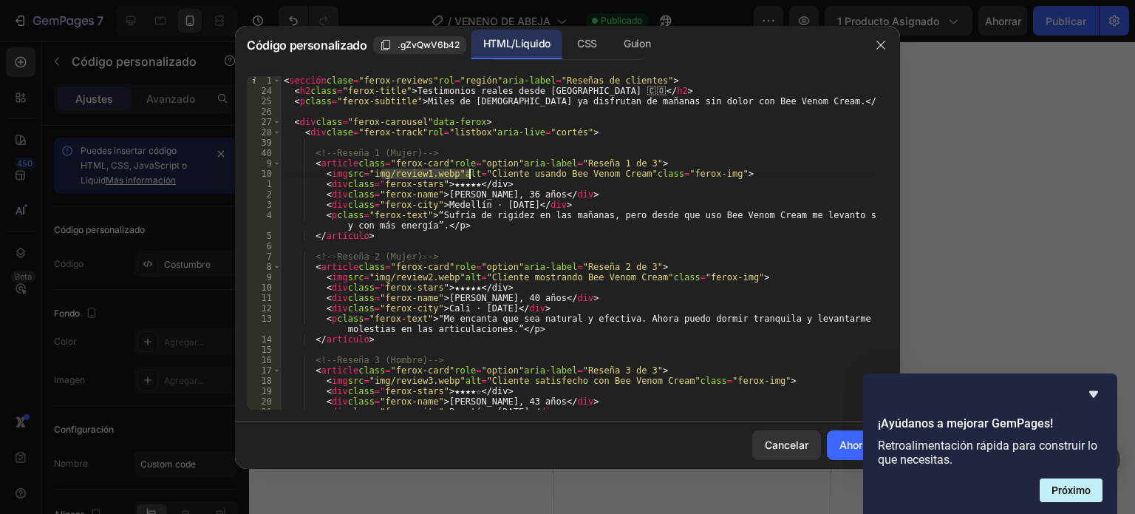
paste textarea "[URL][DOMAIN_NAME]"
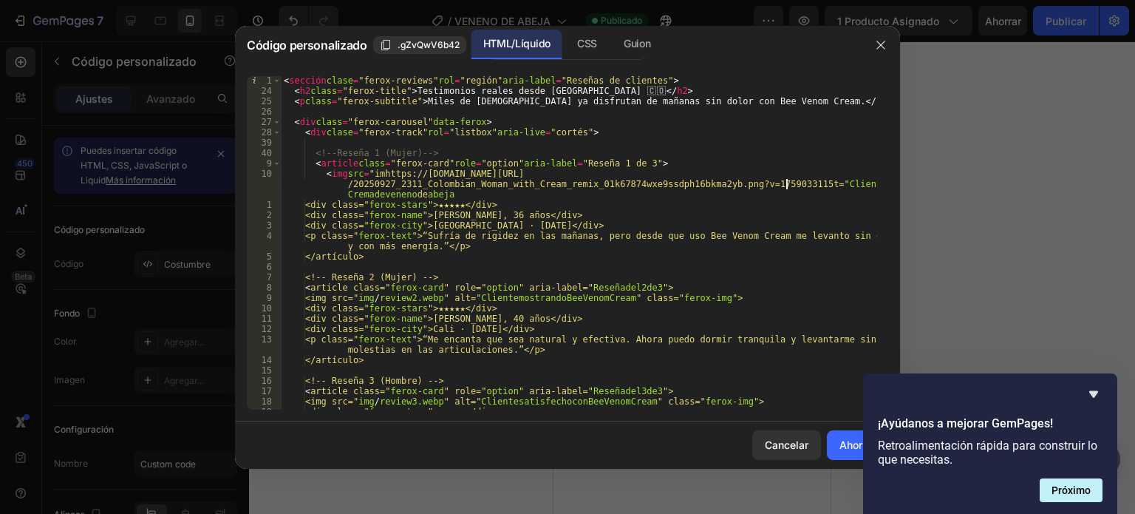
click at [626, 213] on div "< sección clase = "ferox-reviews" rol = "región" aria-label = "Reseñas de clien…" at bounding box center [579, 252] width 596 height 354
click at [372, 295] on div "< sección clase = "ferox-reviews" rol = "región" aria-label = "Reseñas de clien…" at bounding box center [579, 252] width 596 height 354
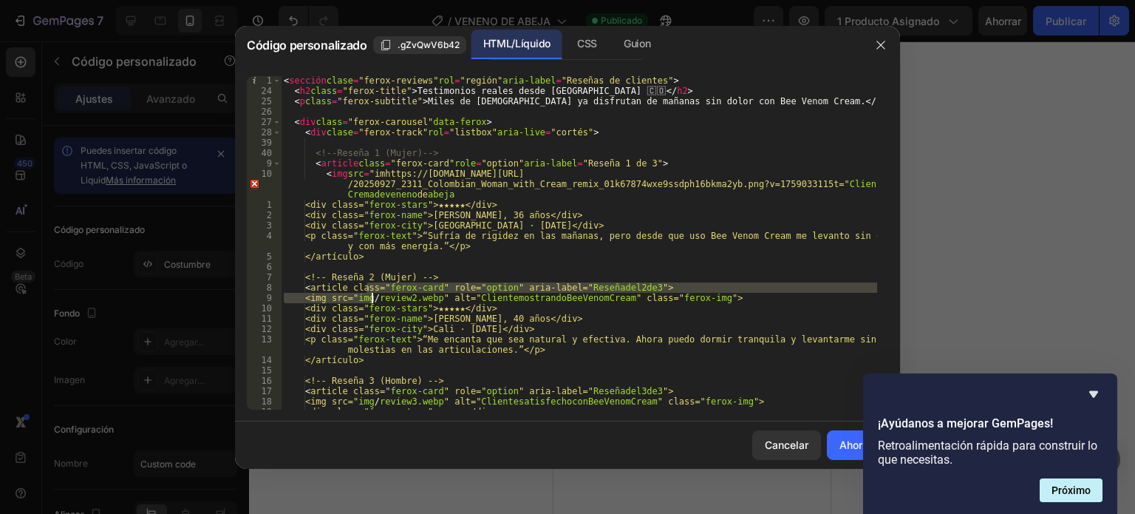
drag, startPoint x: 368, startPoint y: 292, endPoint x: 376, endPoint y: 299, distance: 11.0
click at [376, 299] on div "< sección clase = "ferox-reviews" rol = "región" aria-label = "Reseñas de clien…" at bounding box center [579, 252] width 596 height 354
click at [376, 299] on div "< sección clase = "ferox-reviews" rol = "región" aria-label = "Reseñas de clien…" at bounding box center [579, 242] width 596 height 333
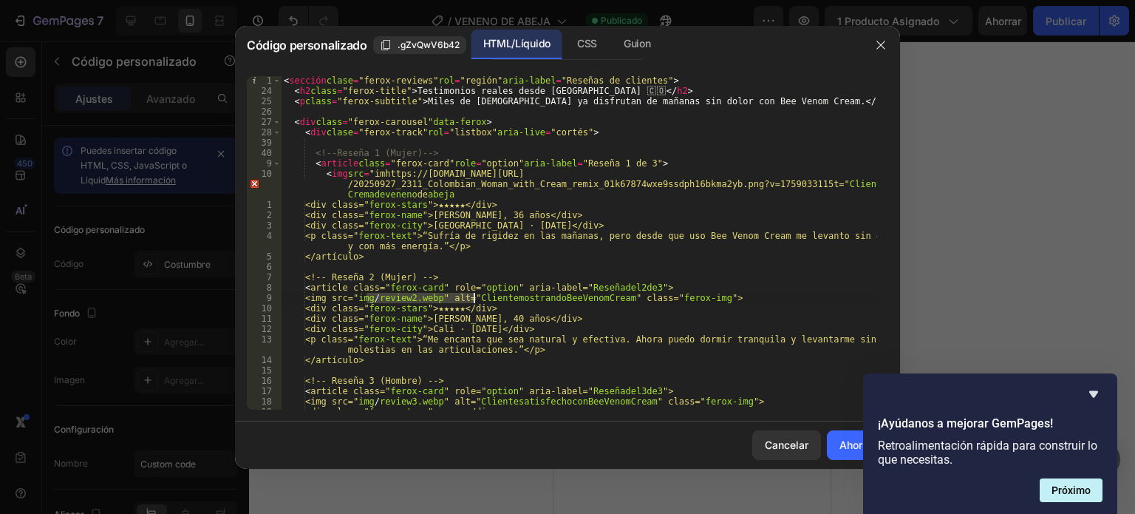
drag, startPoint x: 369, startPoint y: 295, endPoint x: 474, endPoint y: 298, distance: 105.7
click at [474, 298] on div "< sección clase = "ferox-reviews" rol = "región" aria-label = "Reseñas de clien…" at bounding box center [579, 252] width 596 height 354
paste textarea "[URL][DOMAIN_NAME]"
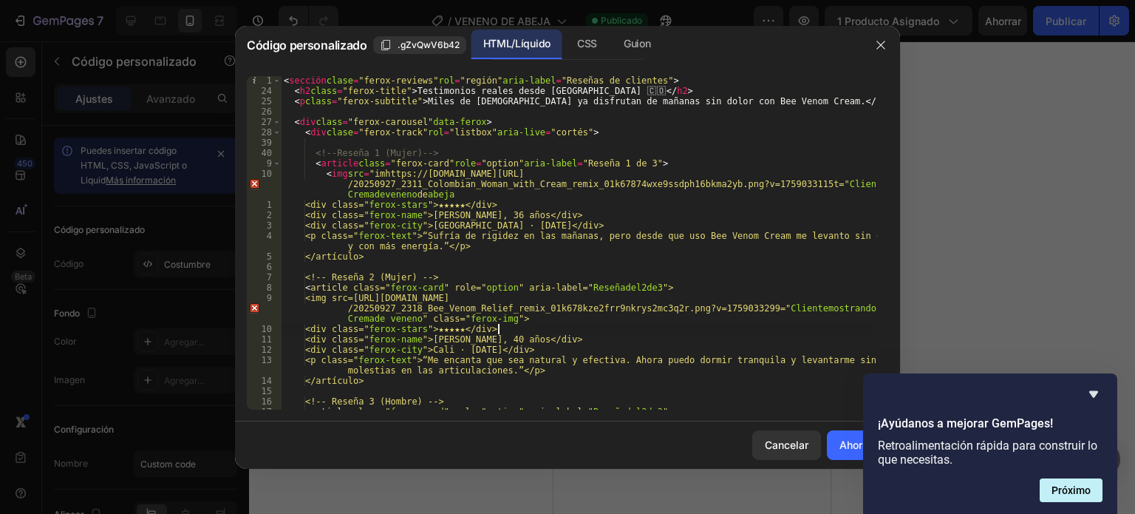
click at [625, 329] on div "< sección clase = "ferox-reviews" rol = "región" aria-label = "Reseñas de clien…" at bounding box center [579, 252] width 596 height 354
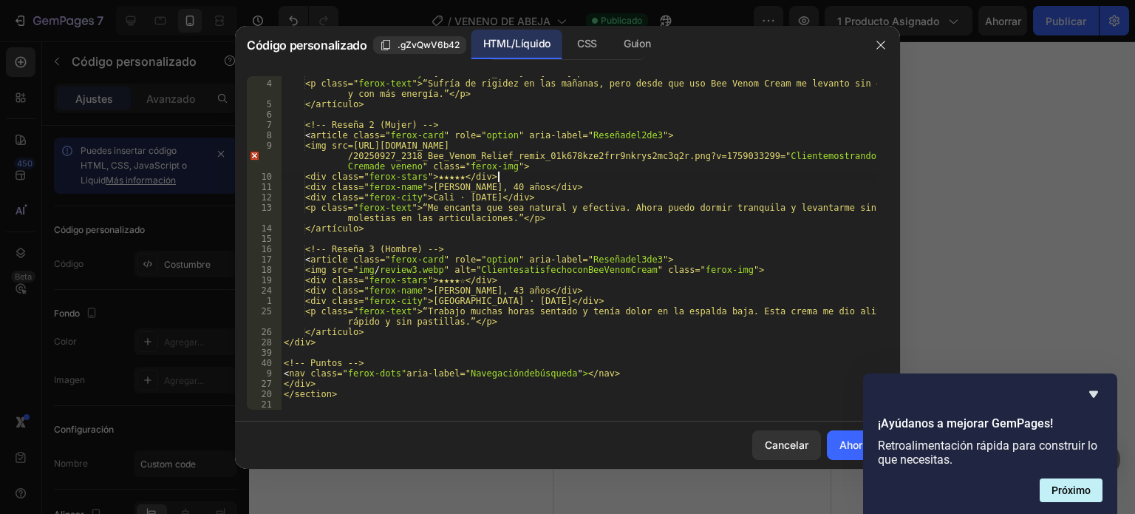
scroll to position [153, 0]
drag, startPoint x: 366, startPoint y: 268, endPoint x: 478, endPoint y: 269, distance: 112.3
click at [478, 269] on div "<div class=" ferox-city ">[GEOGRAPHIC_DATA] · [DATE]</div> <p class=" ferox-tex…" at bounding box center [579, 245] width 596 height 354
click at [457, 274] on div "<div class=" ferox-city ">[GEOGRAPHIC_DATA] · [DATE]</div> <p class=" ferox-tex…" at bounding box center [579, 242] width 596 height 333
drag, startPoint x: 474, startPoint y: 268, endPoint x: 369, endPoint y: 265, distance: 105.7
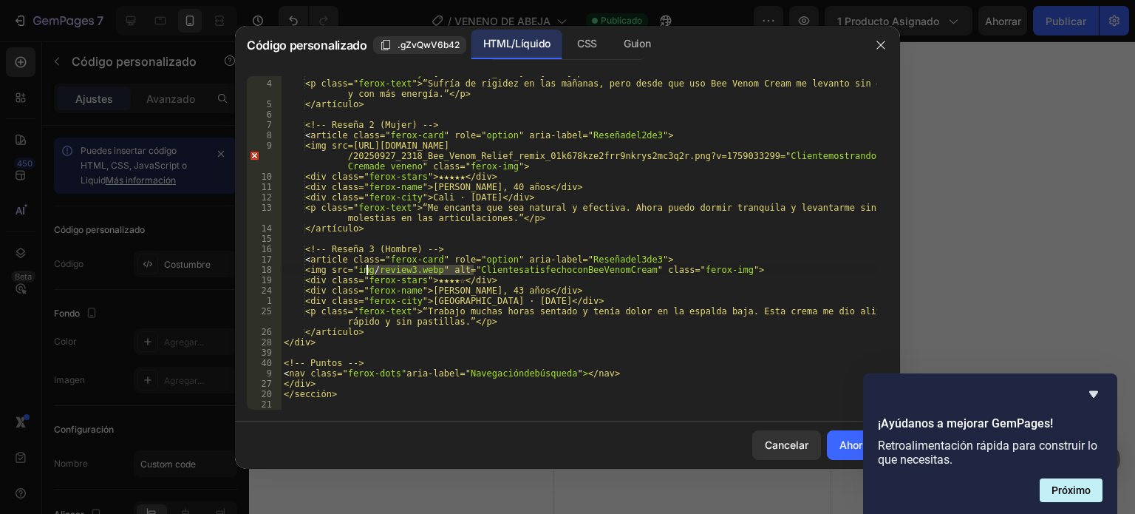
click at [369, 265] on div "<div class=" ferox-city ">[GEOGRAPHIC_DATA] · [DATE]</div> <p class=" ferox-tex…" at bounding box center [579, 245] width 596 height 354
paste textarea "[URL][DOMAIN_NAME]"
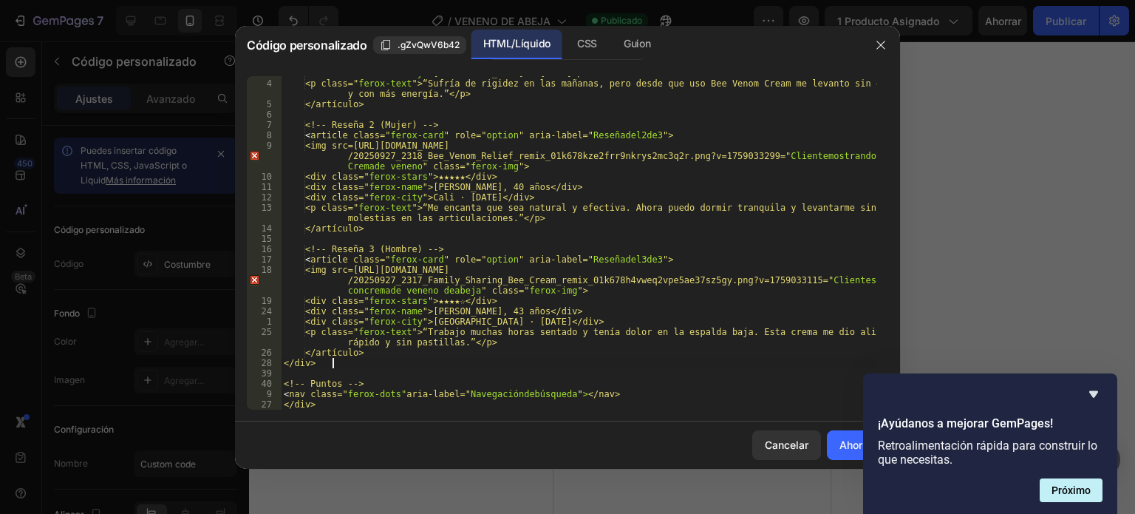
click at [632, 359] on div "<div class=" ferox-city ">[GEOGRAPHIC_DATA] · [DATE]</div> <p class=" ferox-tex…" at bounding box center [579, 245] width 596 height 354
type textarea "</div>"
click at [839, 444] on font "Ahorrar" at bounding box center [857, 444] width 36 height 13
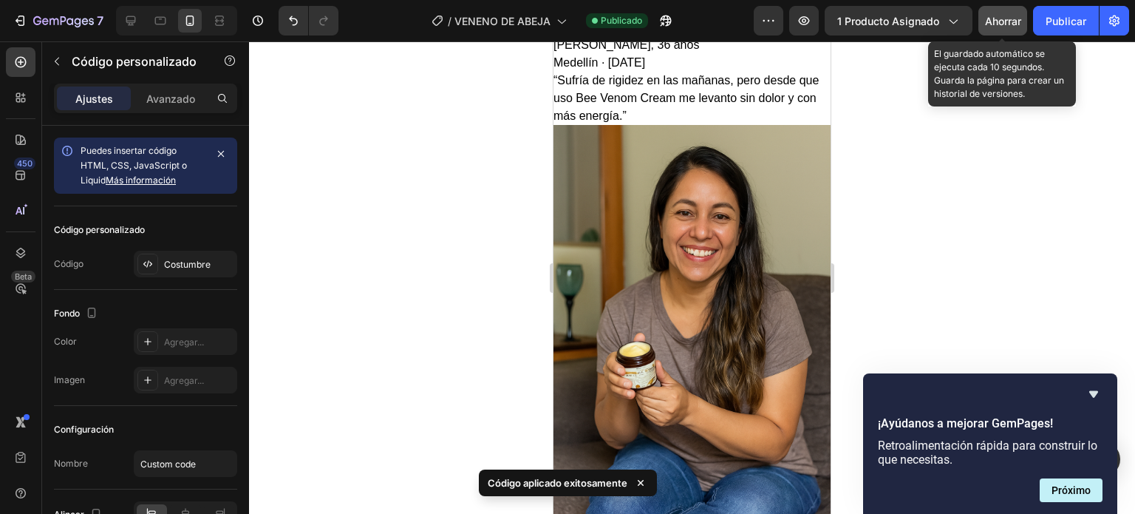
click at [1002, 15] on font "Ahorrar" at bounding box center [1003, 21] width 36 height 13
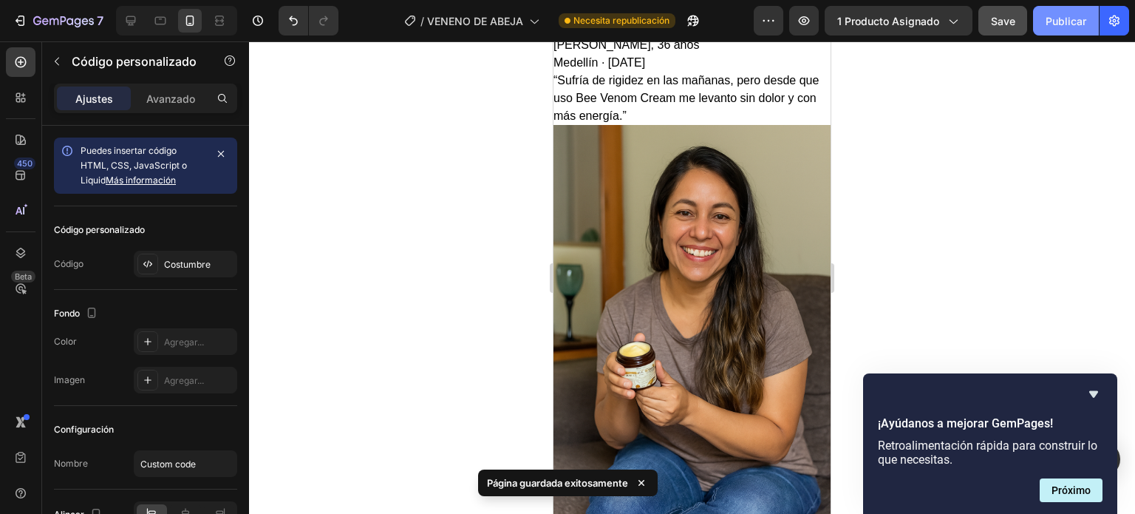
click at [1061, 16] on font "Publicar" at bounding box center [1066, 21] width 41 height 13
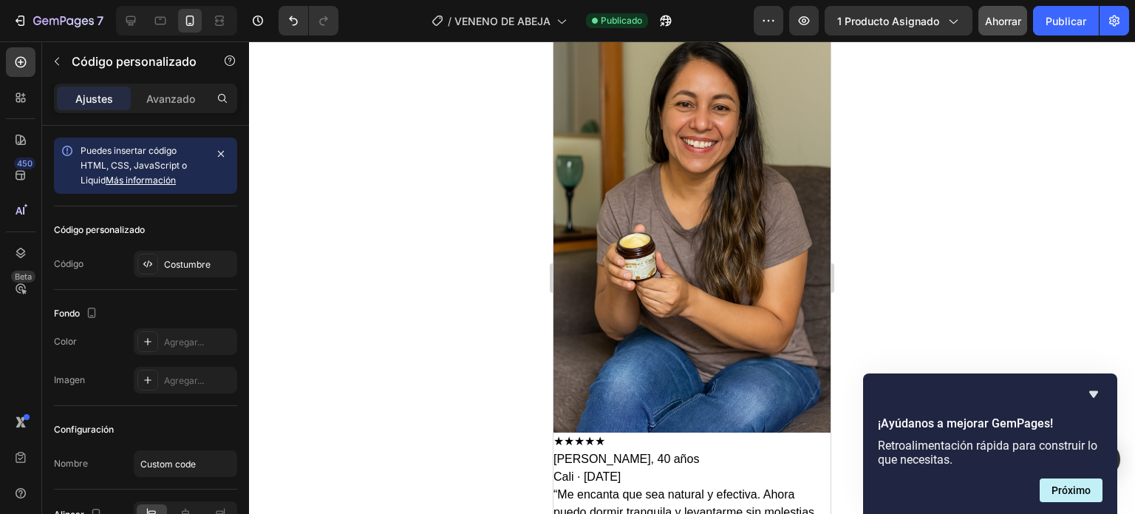
scroll to position [1365, 0]
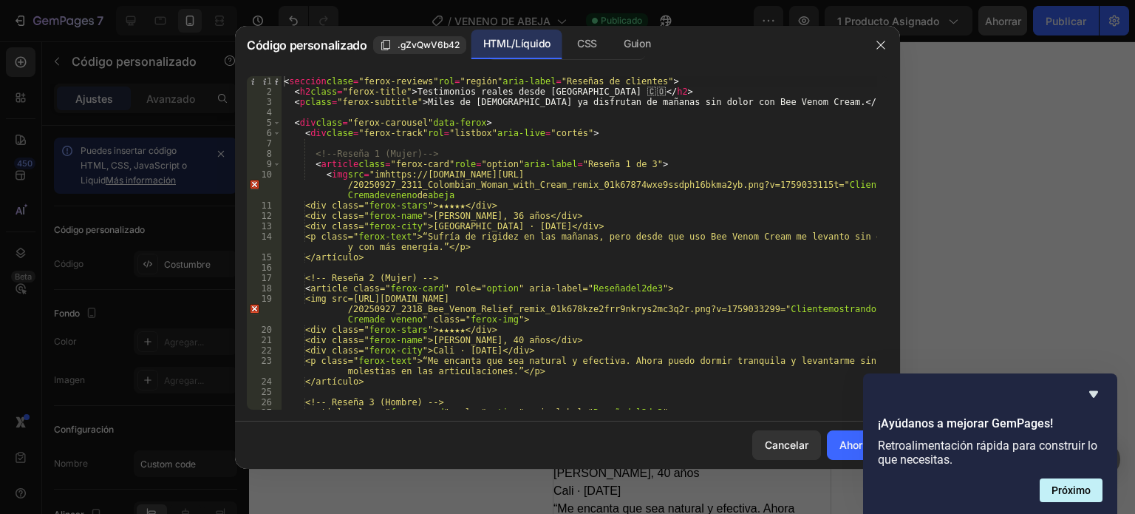
click at [438, 215] on div "< sección clase = "ferox-reviews" rol = "región" aria-label = "Reseñas de clien…" at bounding box center [579, 263] width 596 height 375
type textarea "</section>"
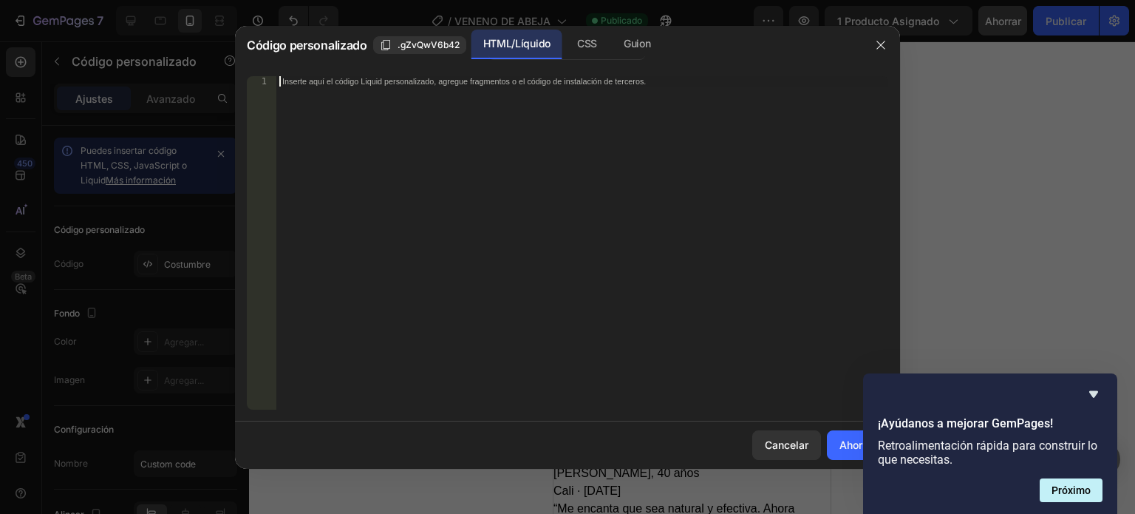
paste textarea "</script>"
type textarea "</script>"
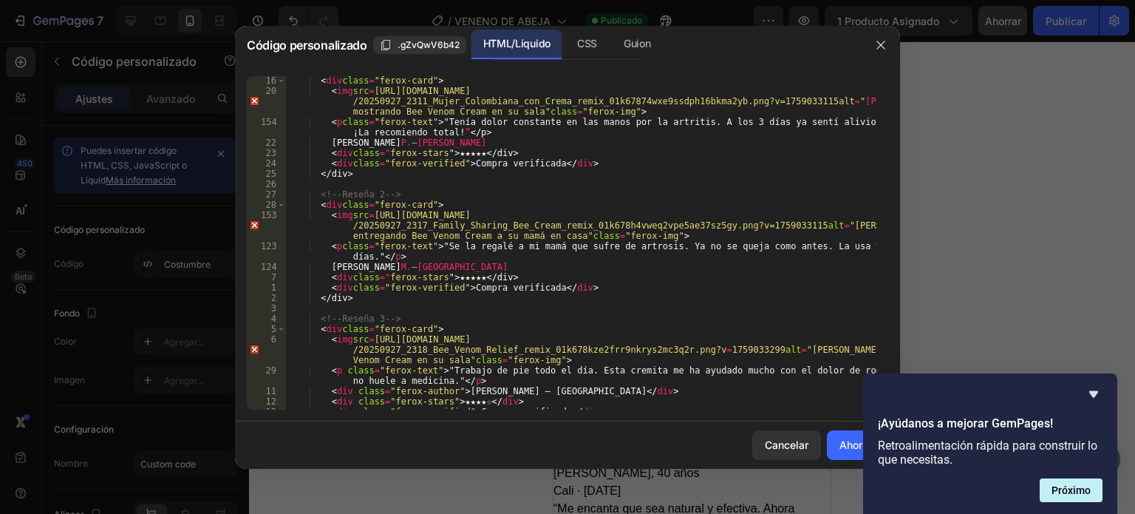
scroll to position [83, 0]
click at [843, 440] on font "Ahorrar" at bounding box center [857, 444] width 36 height 13
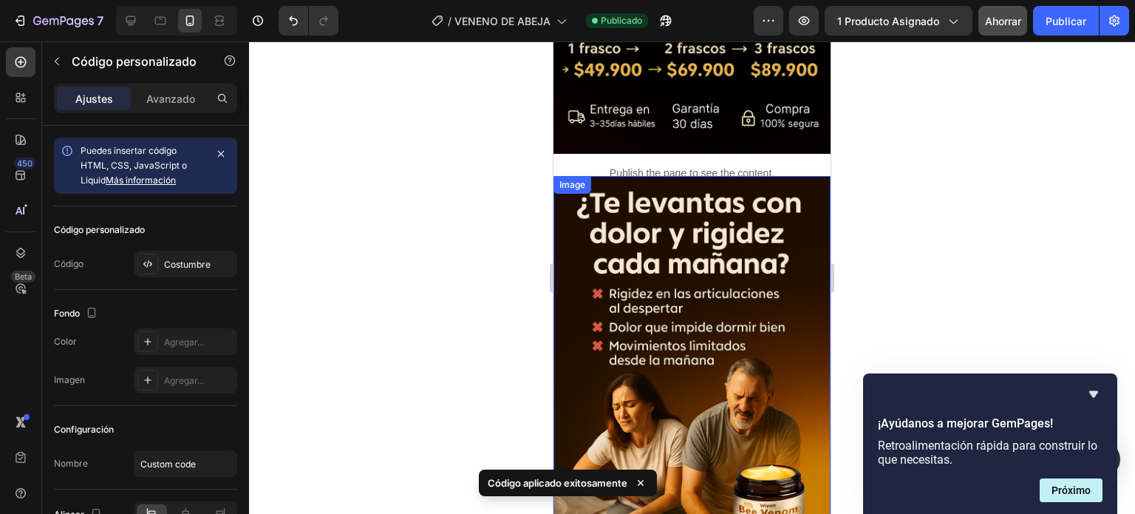
scroll to position [1418, 0]
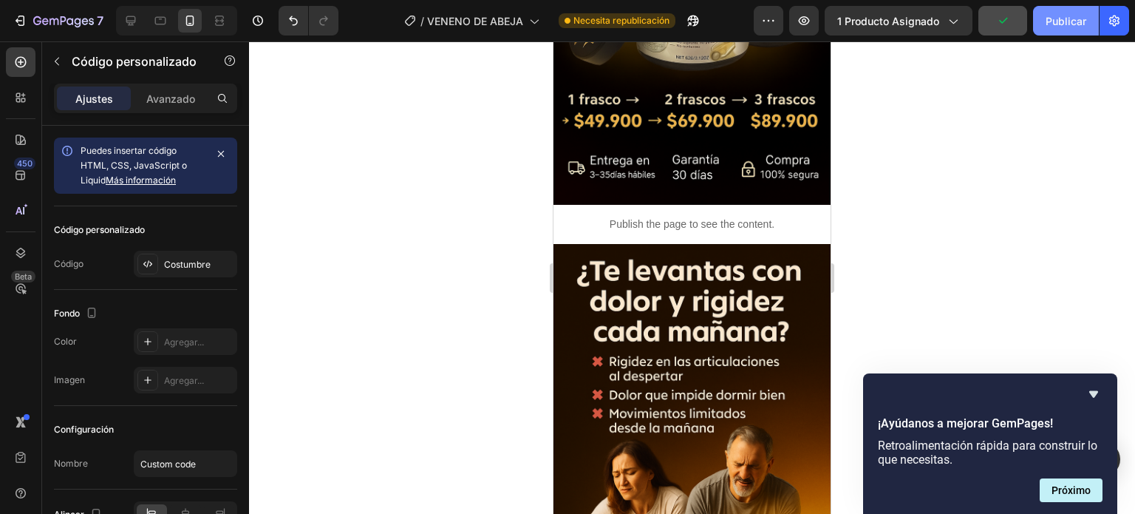
click at [1077, 17] on font "Publicar" at bounding box center [1066, 21] width 41 height 13
click at [1051, 157] on div at bounding box center [692, 277] width 886 height 472
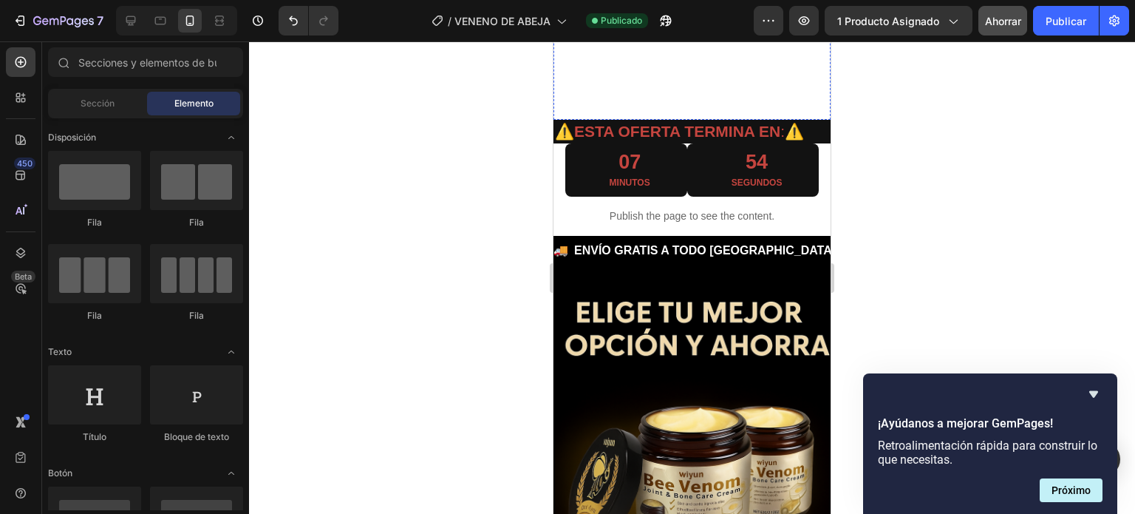
scroll to position [508, 0]
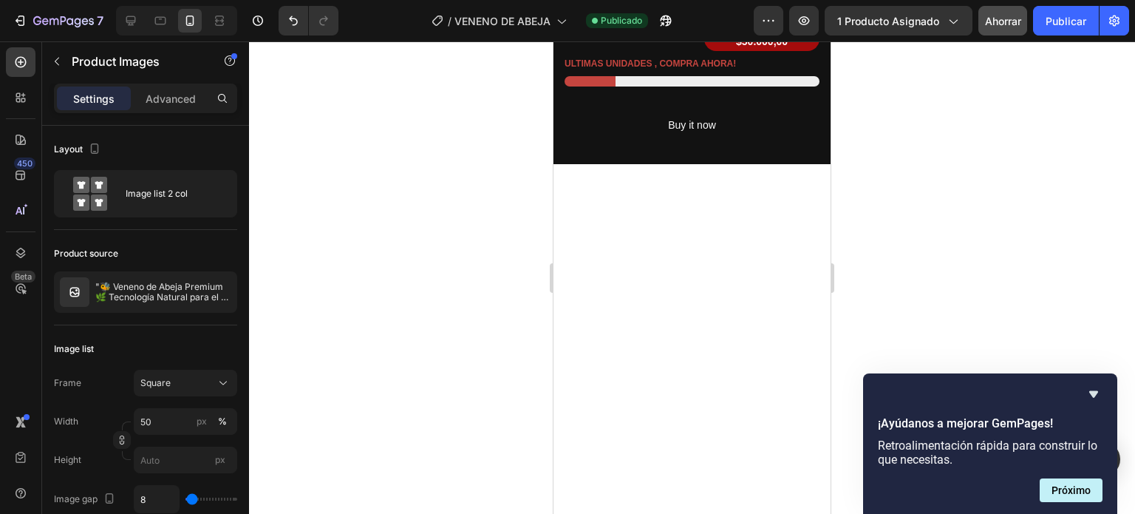
scroll to position [0, 0]
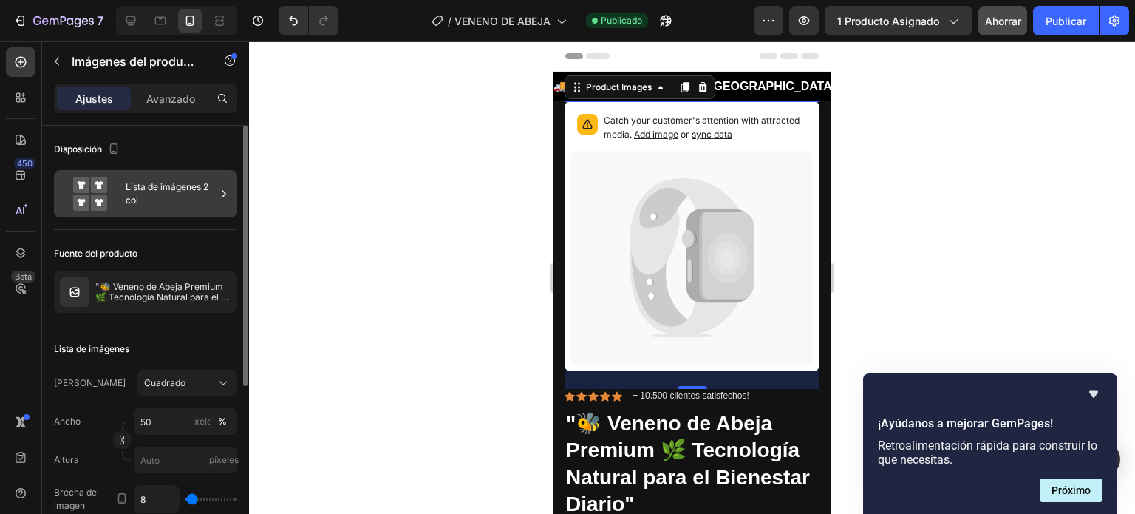
click at [182, 194] on font "Lista de imágenes 2 col" at bounding box center [171, 193] width 90 height 27
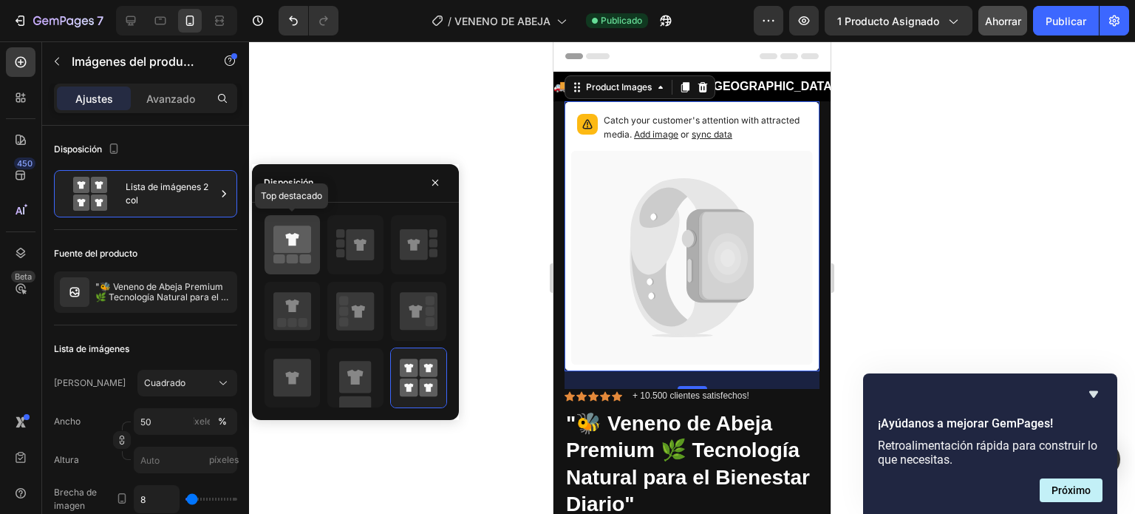
click at [292, 238] on icon at bounding box center [291, 239] width 13 height 13
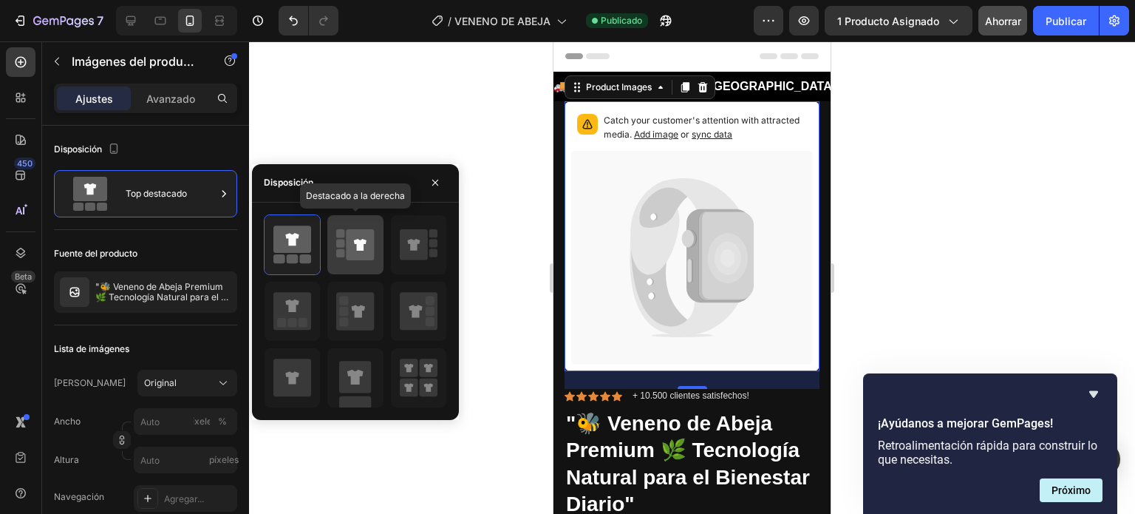
click at [338, 243] on rect at bounding box center [340, 243] width 8 height 8
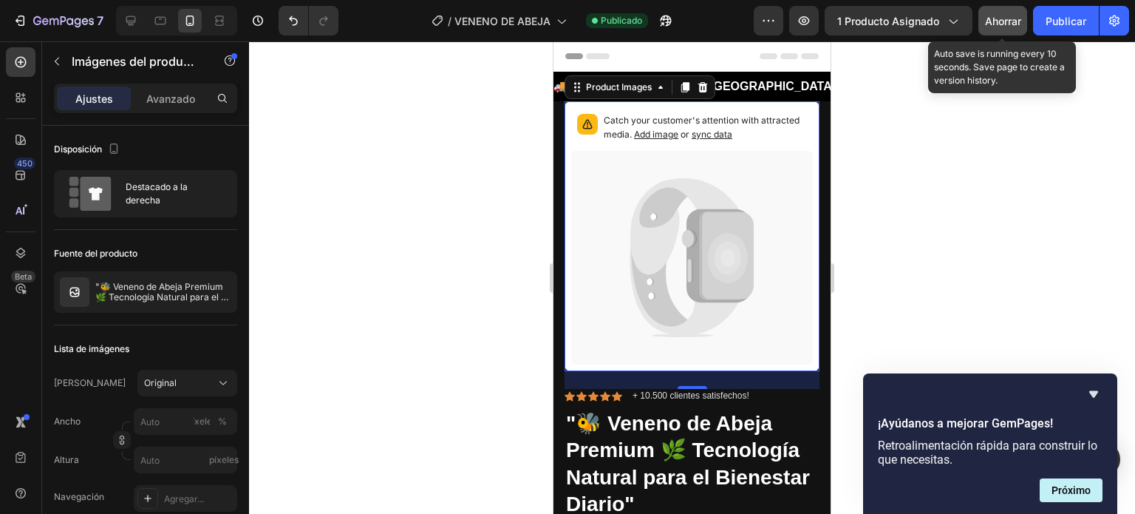
click at [1009, 18] on font "Ahorrar" at bounding box center [1003, 21] width 36 height 13
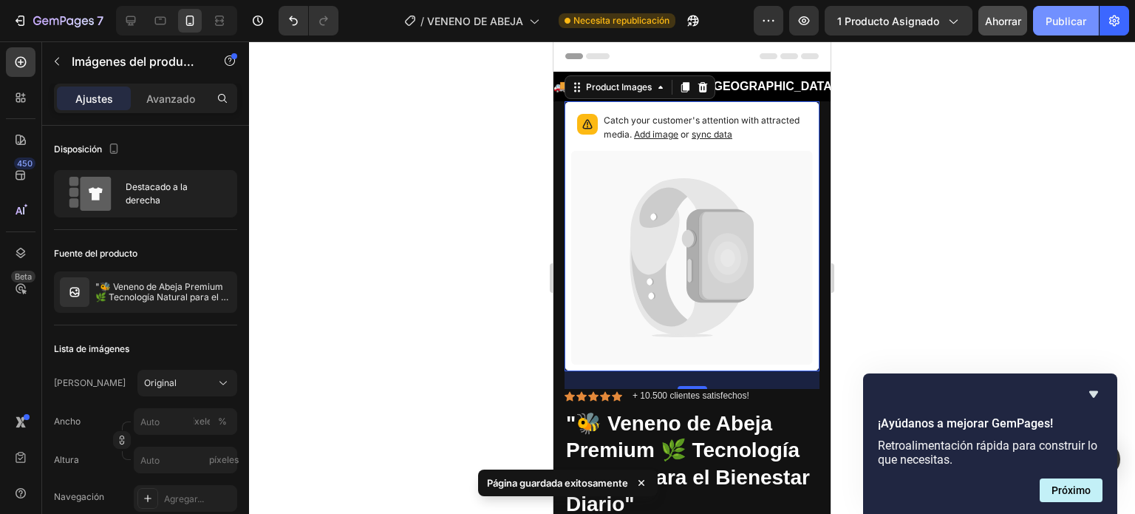
click at [1069, 19] on font "Publicar" at bounding box center [1066, 21] width 41 height 13
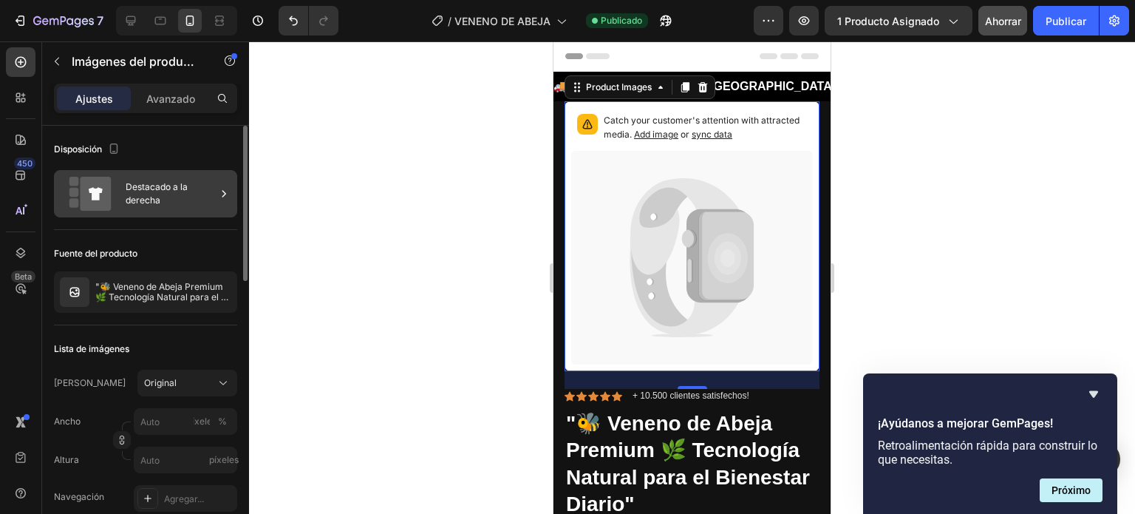
click at [175, 177] on div "Destacado a la derecha" at bounding box center [171, 194] width 90 height 34
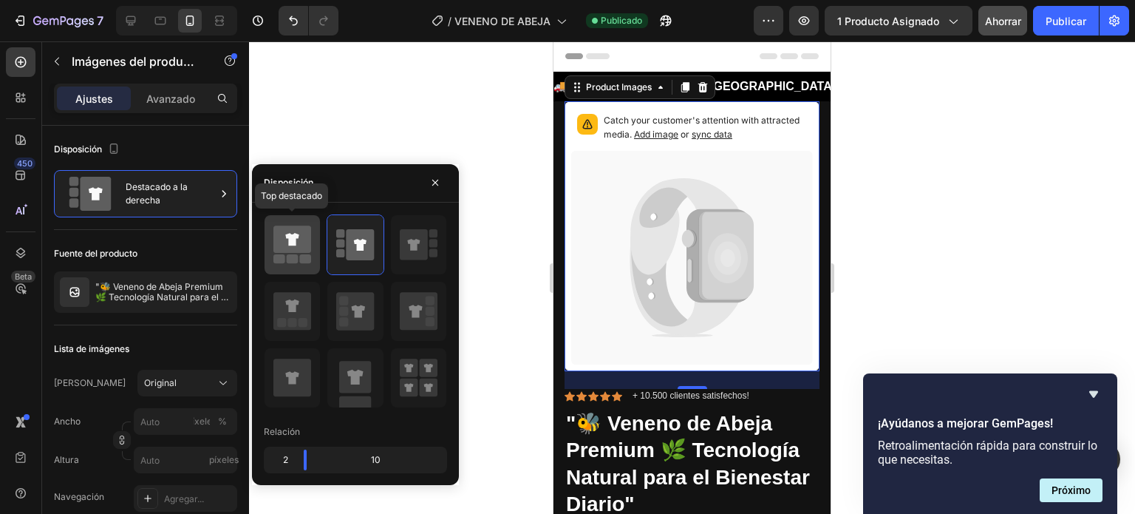
click at [296, 246] on icon at bounding box center [292, 238] width 38 height 27
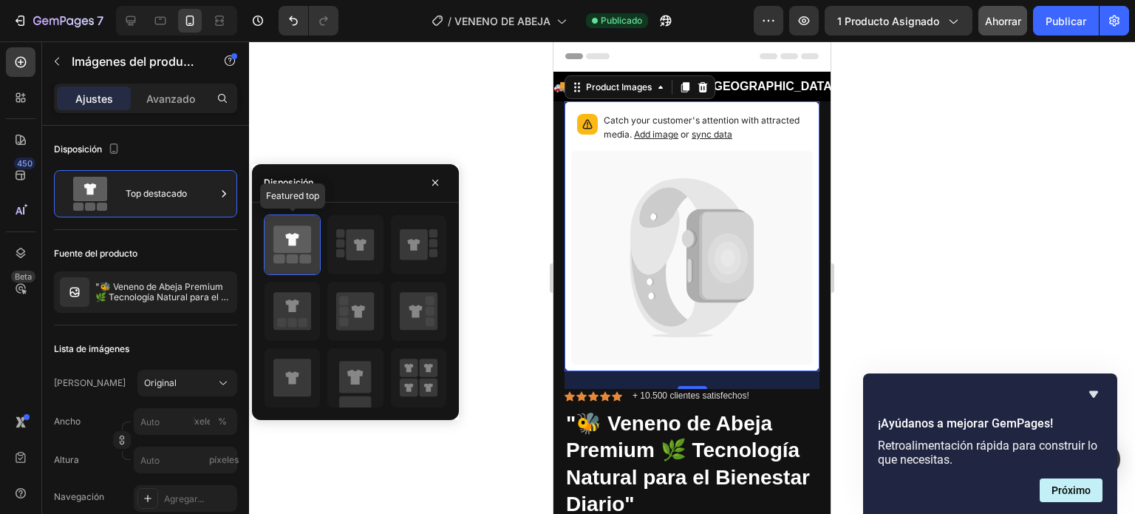
click at [279, 248] on icon at bounding box center [292, 238] width 38 height 27
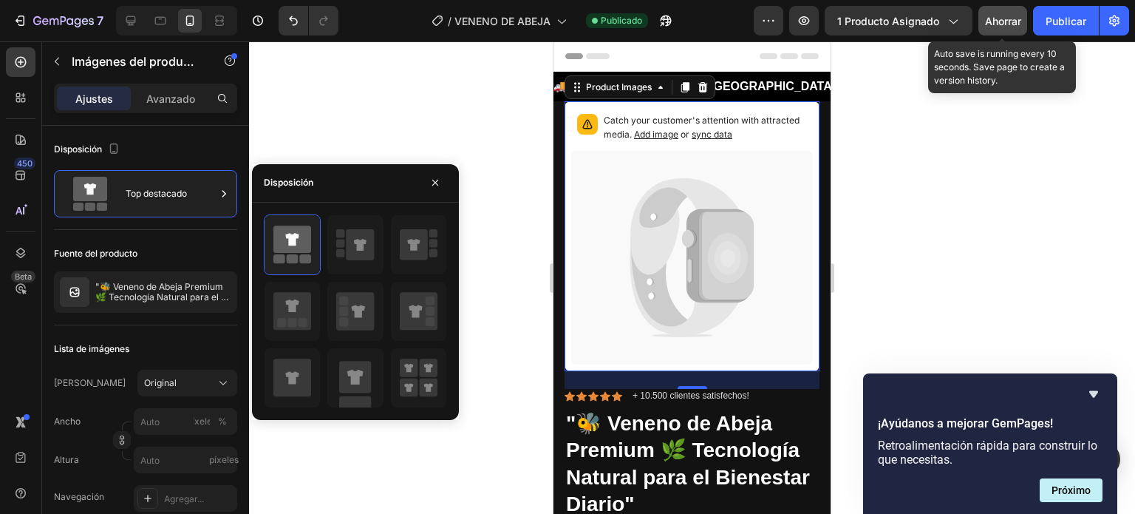
click at [991, 27] on div "Ahorrar" at bounding box center [1003, 21] width 36 height 16
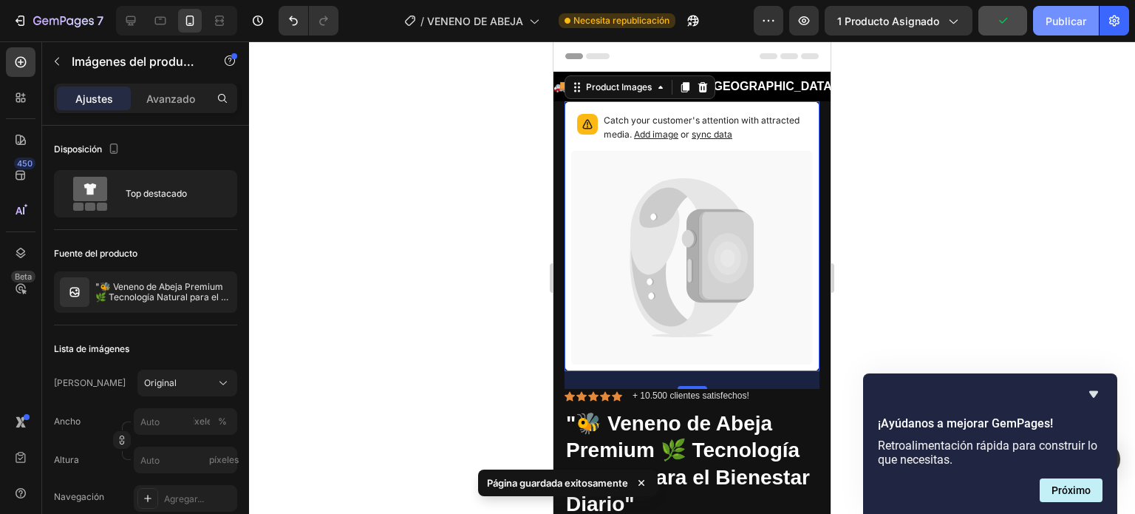
click at [1058, 16] on font "Publicar" at bounding box center [1066, 21] width 41 height 13
